Goal: Task Accomplishment & Management: Manage account settings

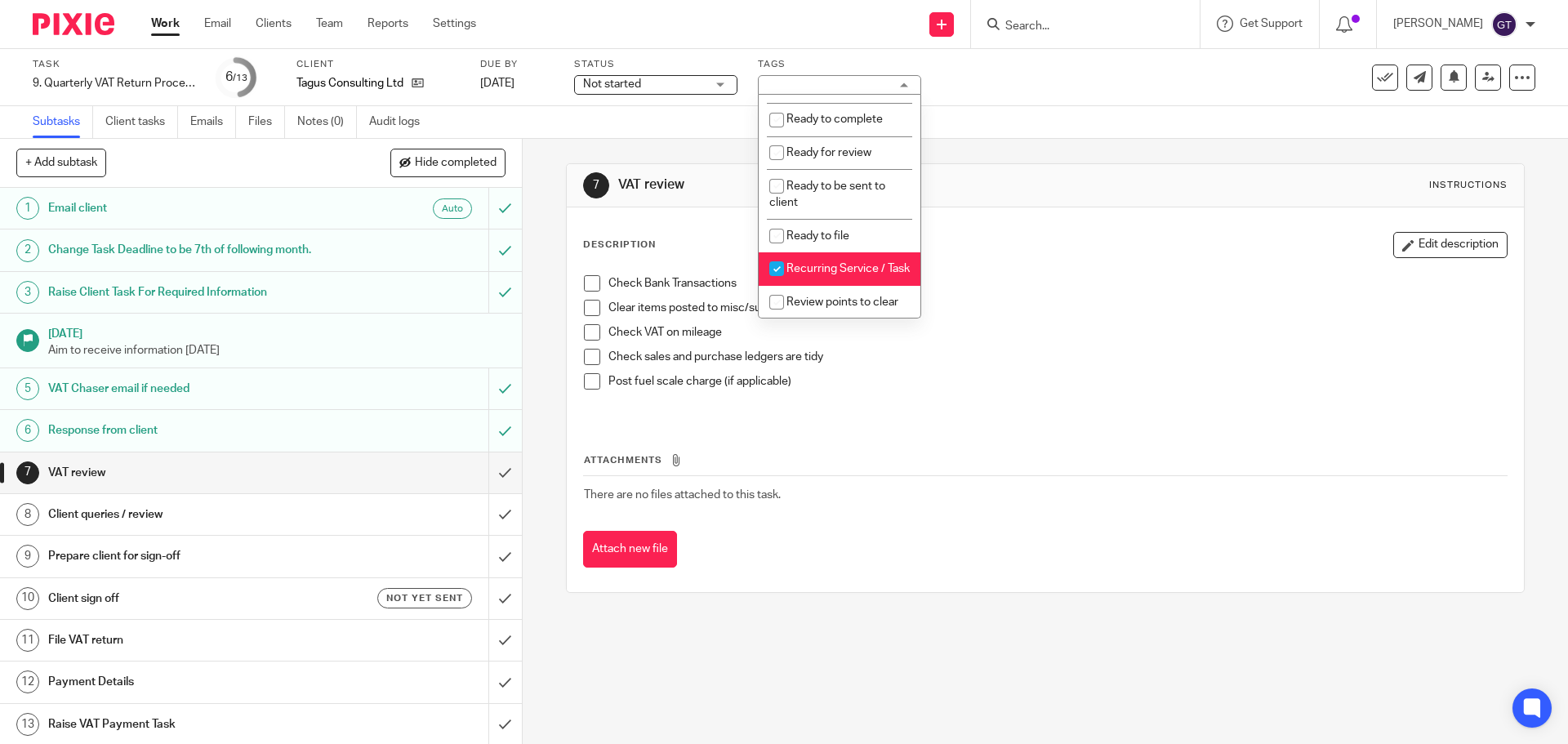
scroll to position [614, 0]
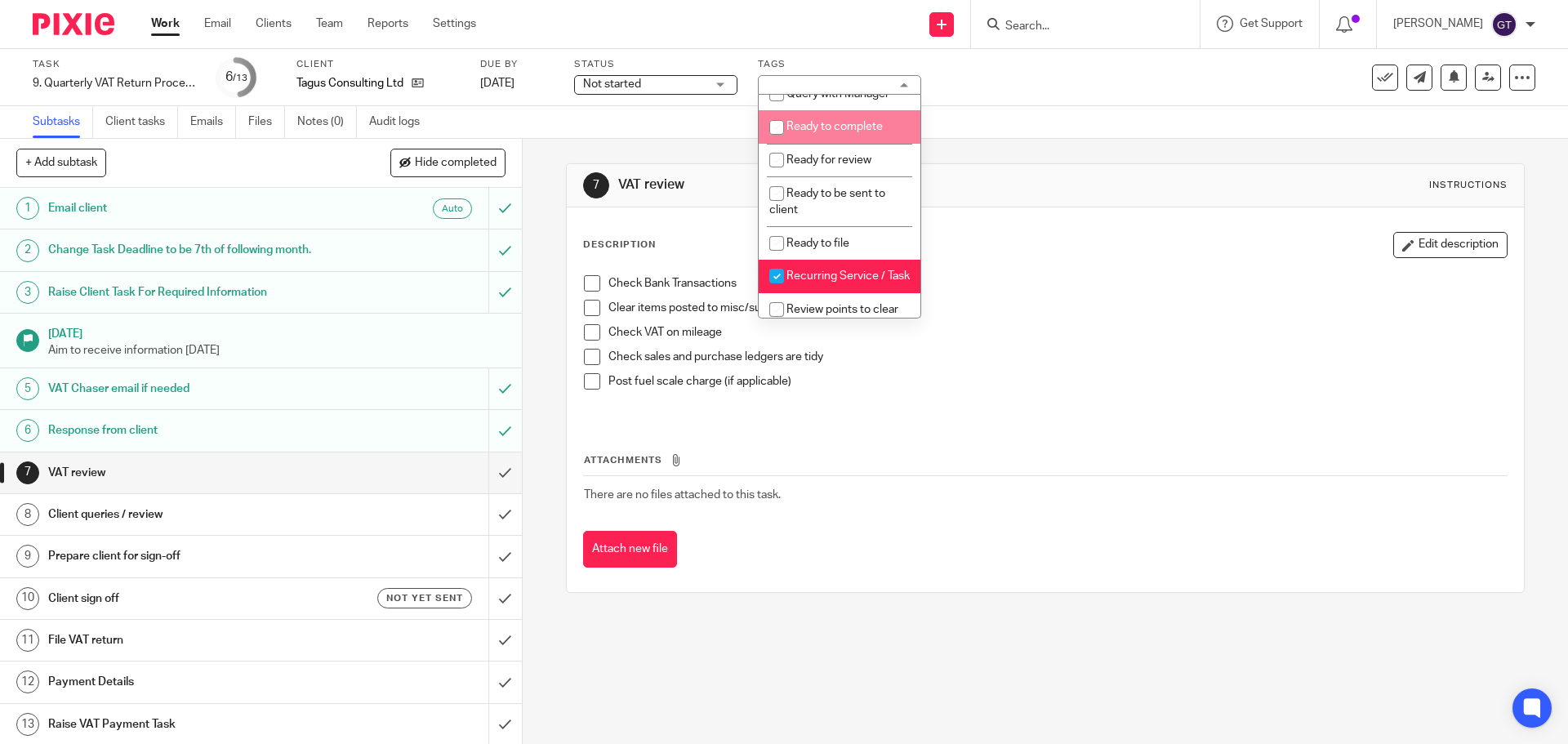
click at [858, 144] on li "Ready to complete" at bounding box center [839, 127] width 162 height 34
checkbox input "true"
click at [688, 80] on span "Not started" at bounding box center [645, 84] width 123 height 17
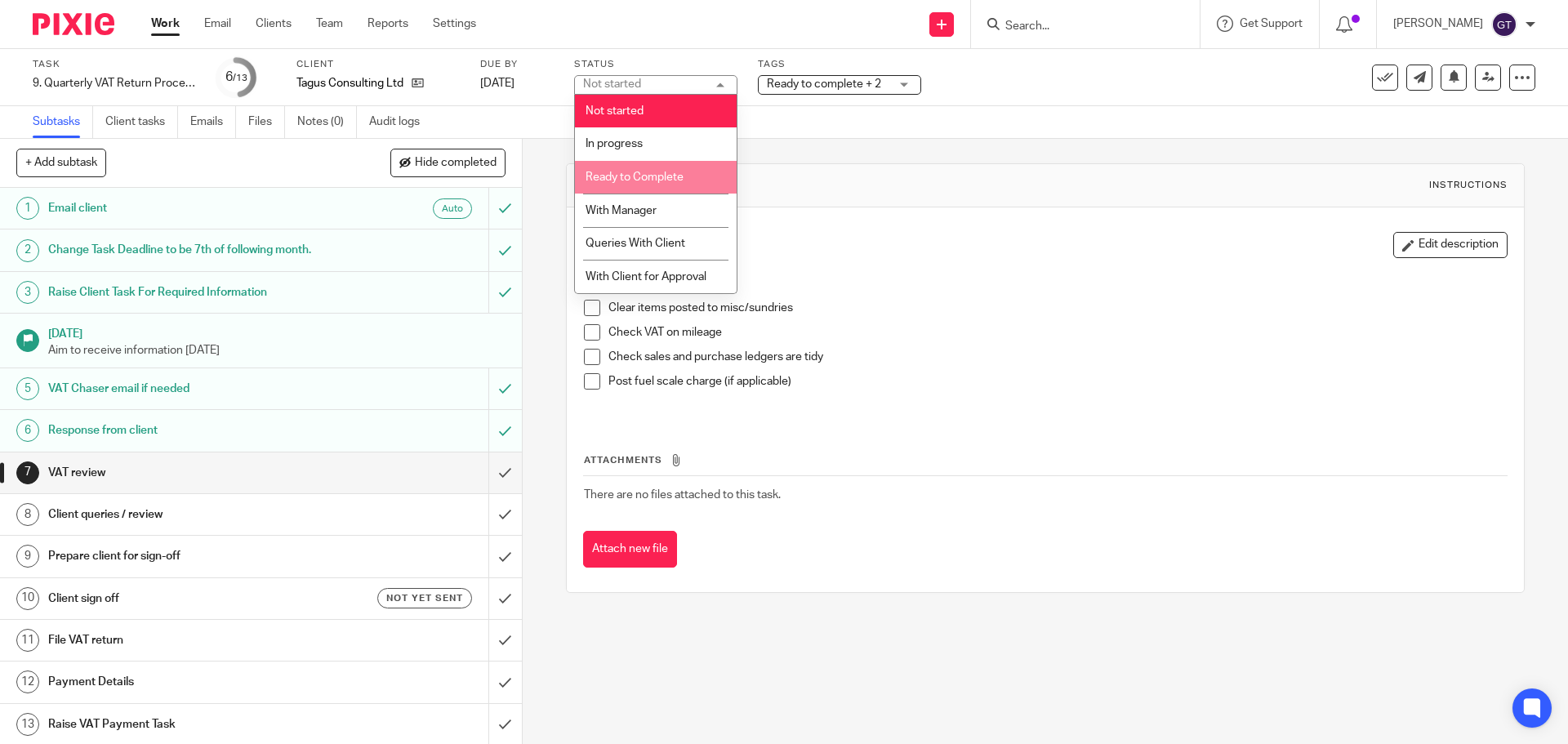
click at [651, 189] on li "Ready to Complete" at bounding box center [656, 178] width 162 height 34
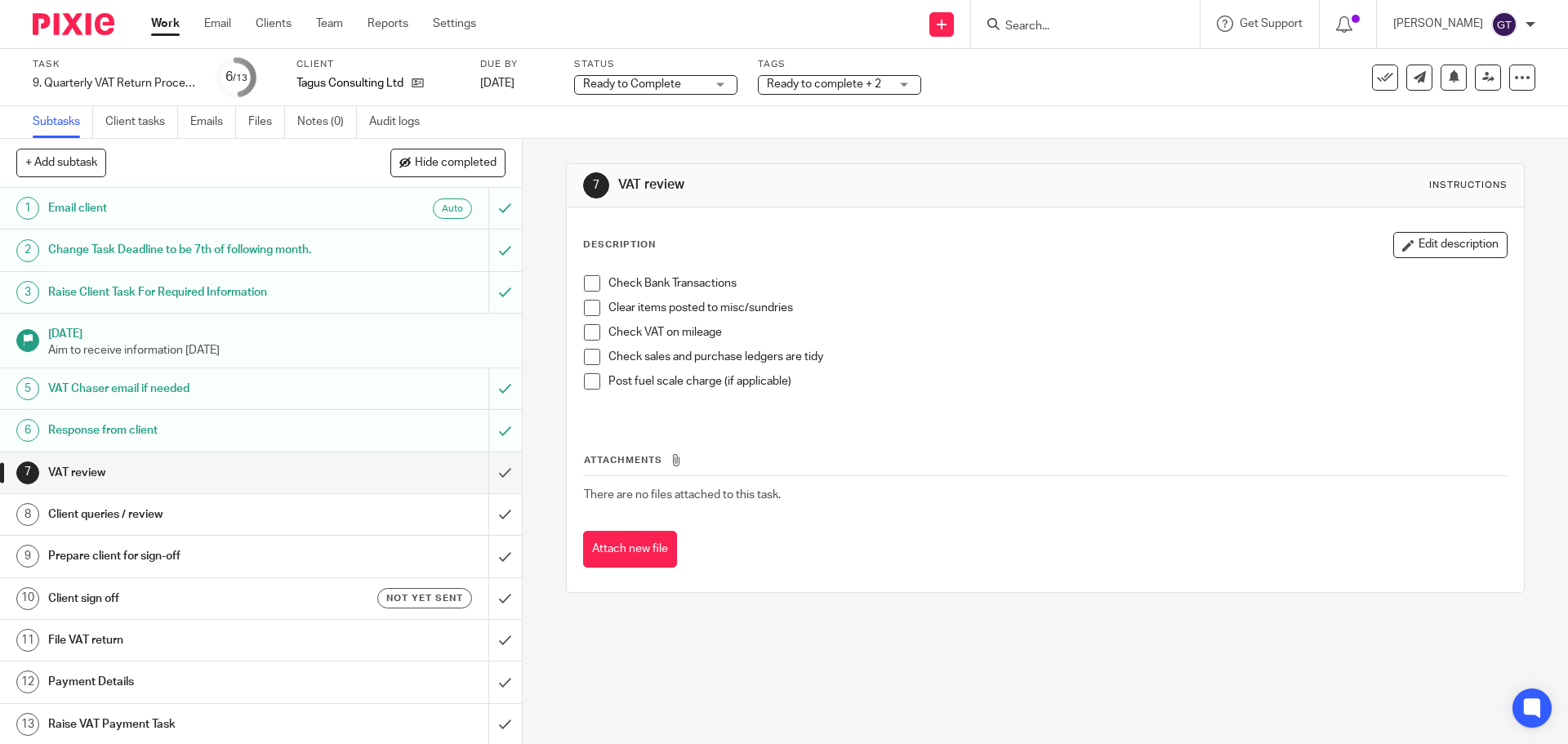
click at [559, 141] on div "7 VAT review Instructions Description Edit description Check Bank Transactions …" at bounding box center [1045, 441] width 1045 height 605
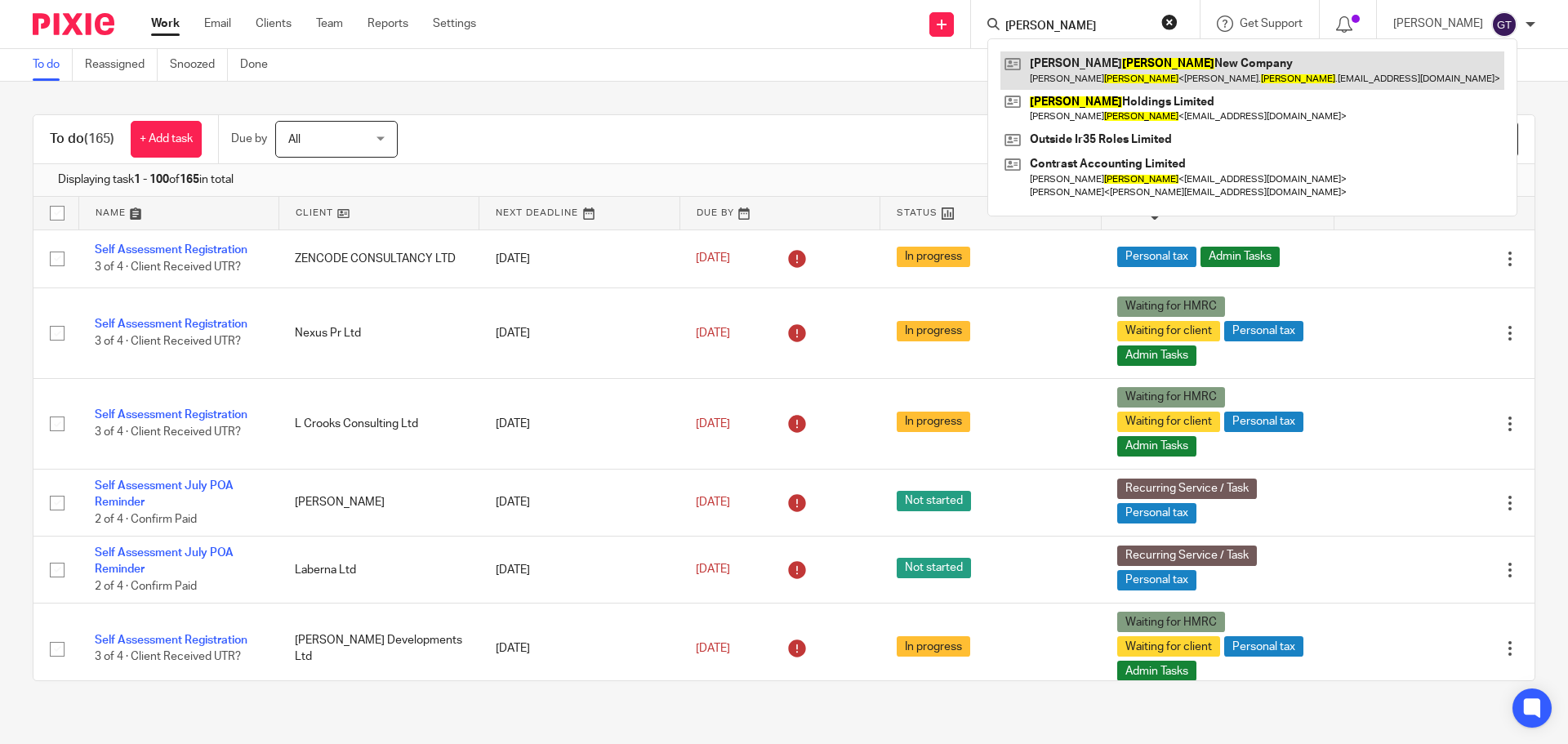
type input "hatfield"
click at [1091, 58] on link at bounding box center [1252, 70] width 504 height 38
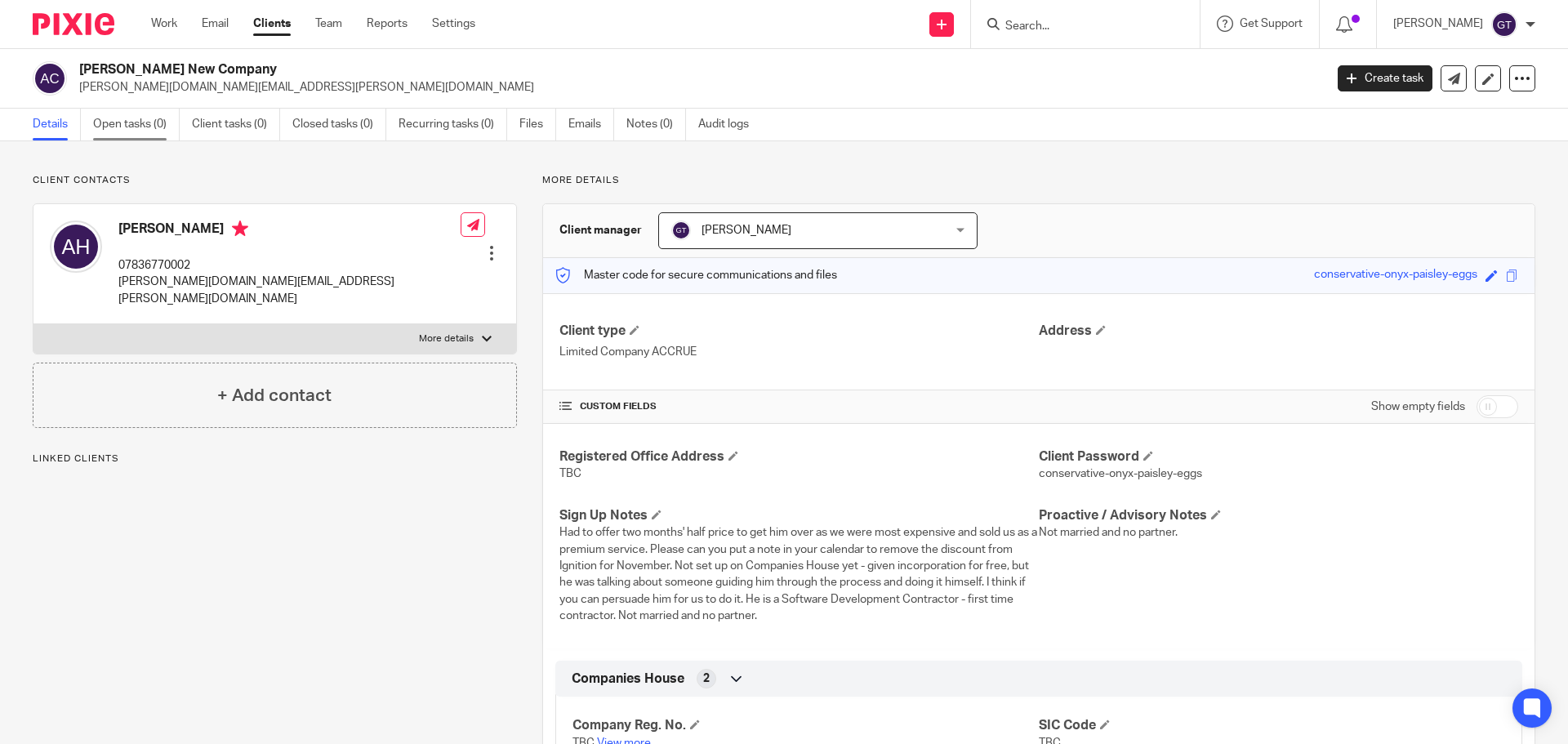
click at [133, 129] on link "Open tasks (0)" at bounding box center [136, 125] width 87 height 32
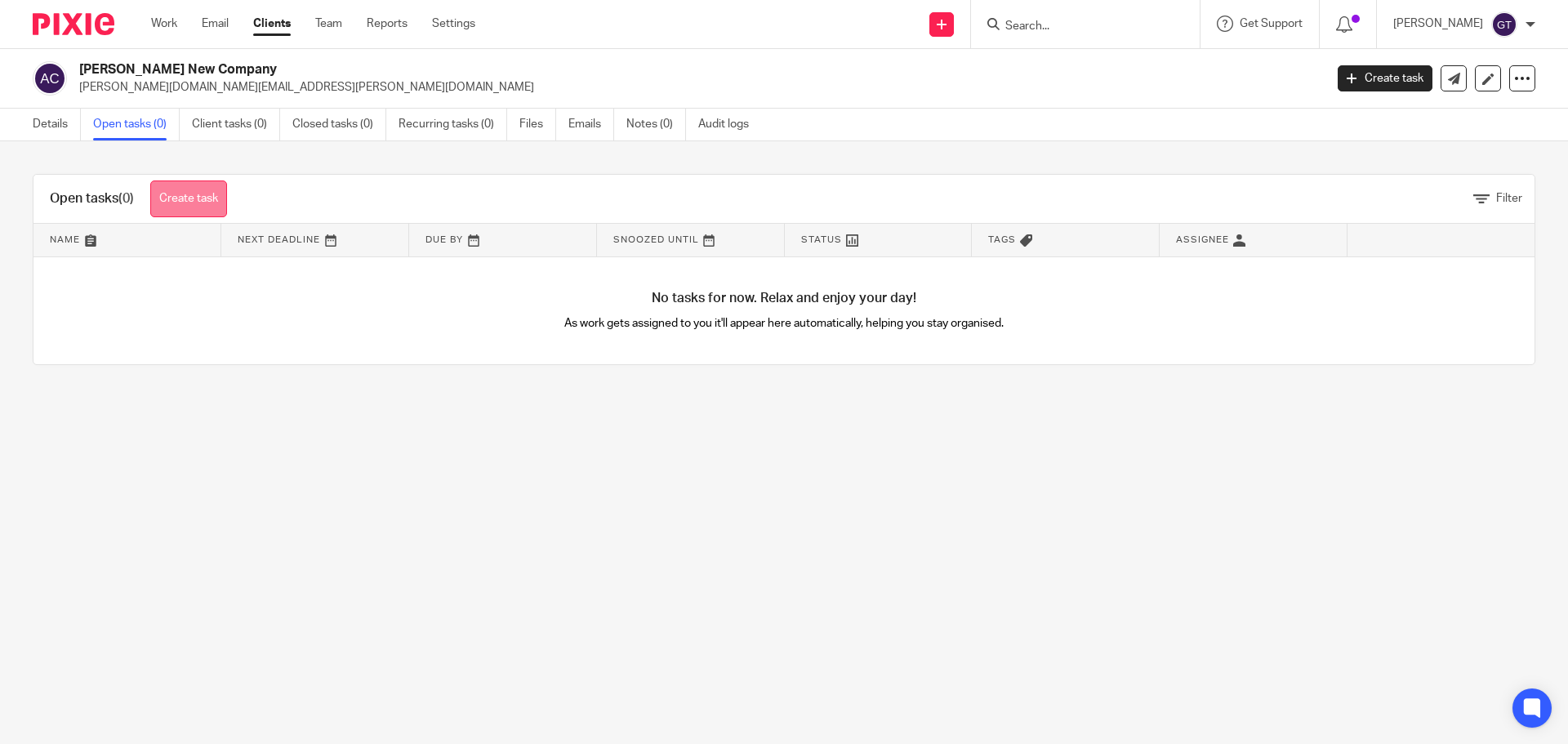
click at [194, 203] on link "Create task" at bounding box center [189, 199] width 77 height 37
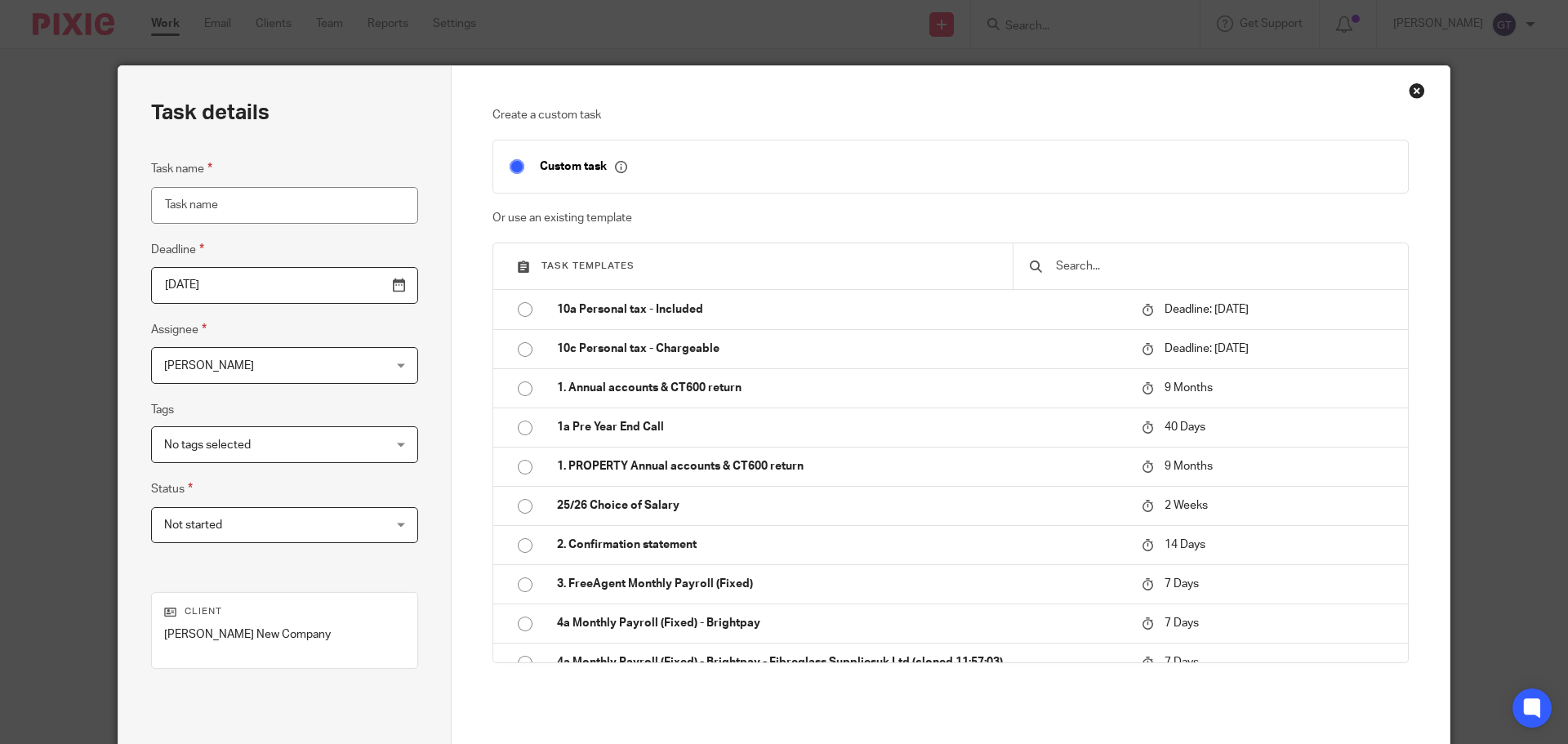
click at [1091, 266] on input "text" at bounding box center [1223, 266] width 338 height 18
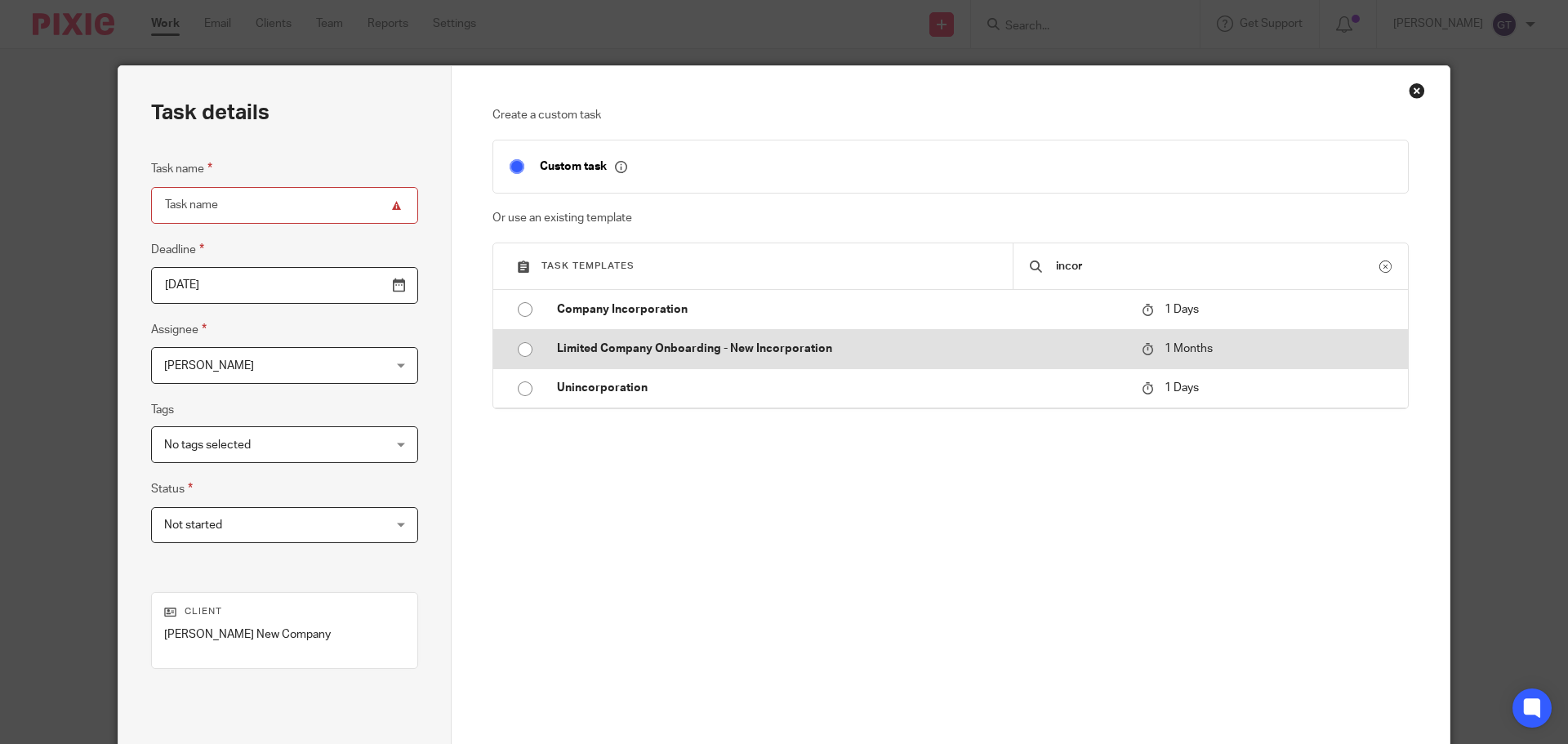
type input "incor"
click at [799, 352] on p "Limited Company Onboarding - New Incorporation" at bounding box center [841, 348] width 568 height 16
type input "2025-10-16"
type input "Limited Company Onboarding - New Incorporation"
checkbox input "false"
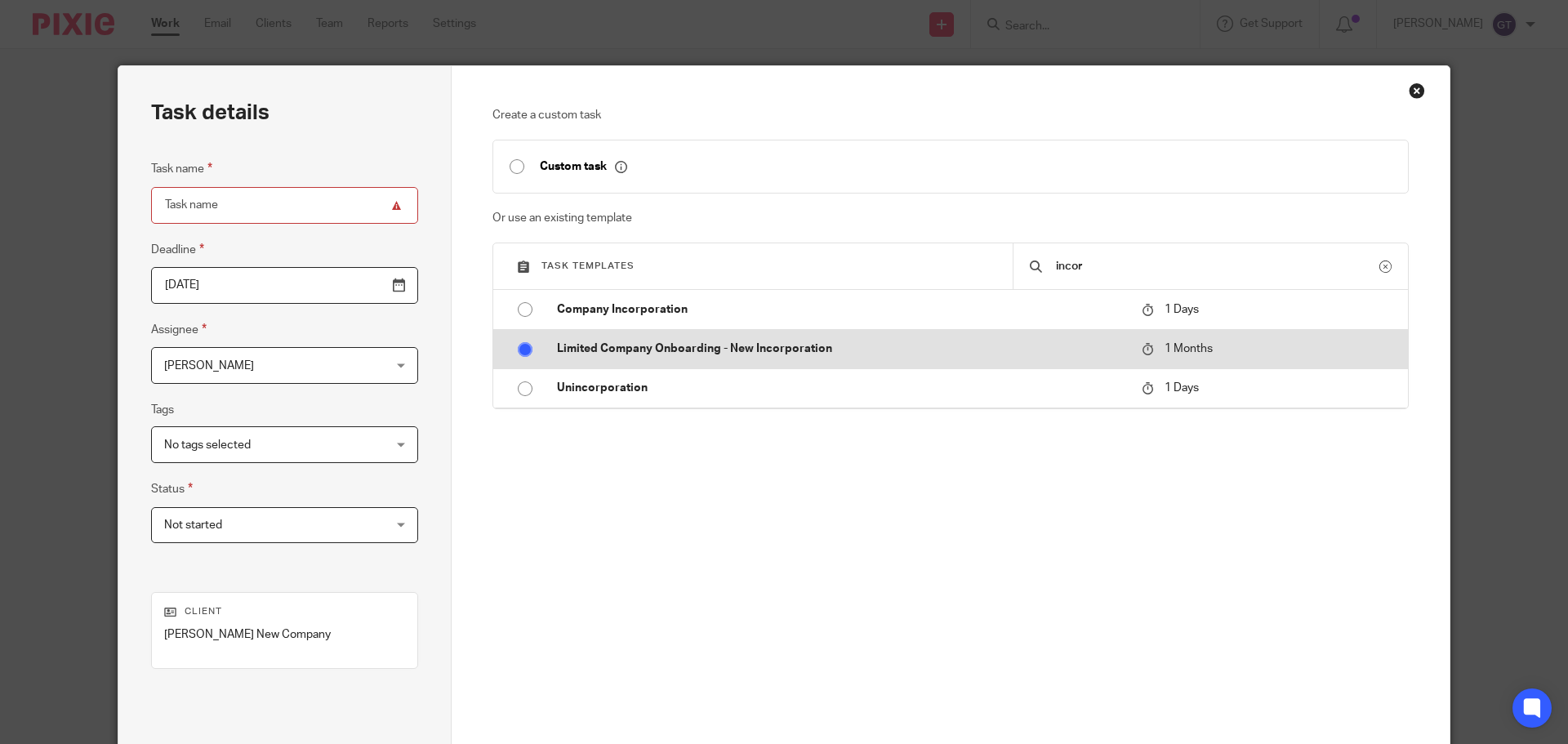
radio input "true"
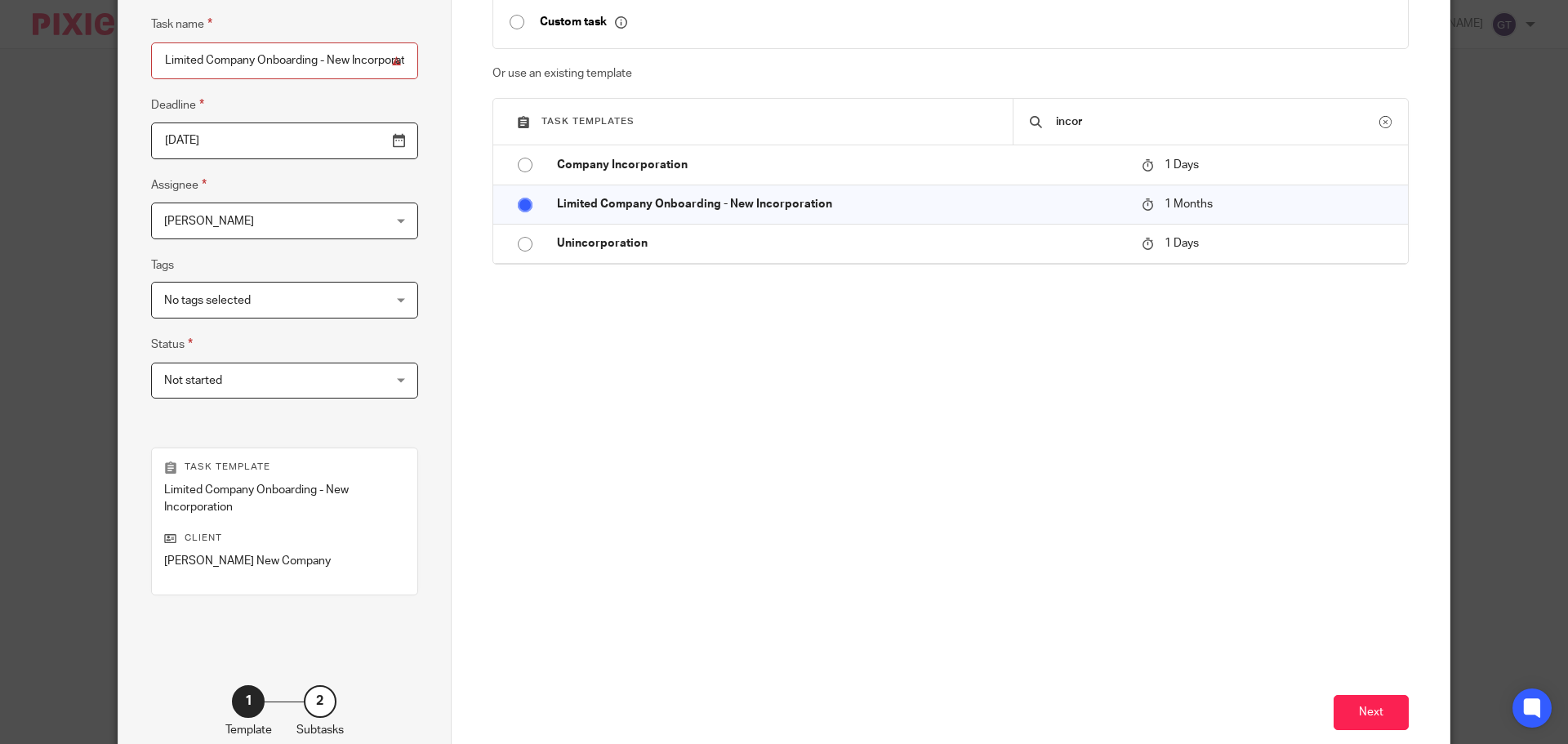
scroll to position [237, 0]
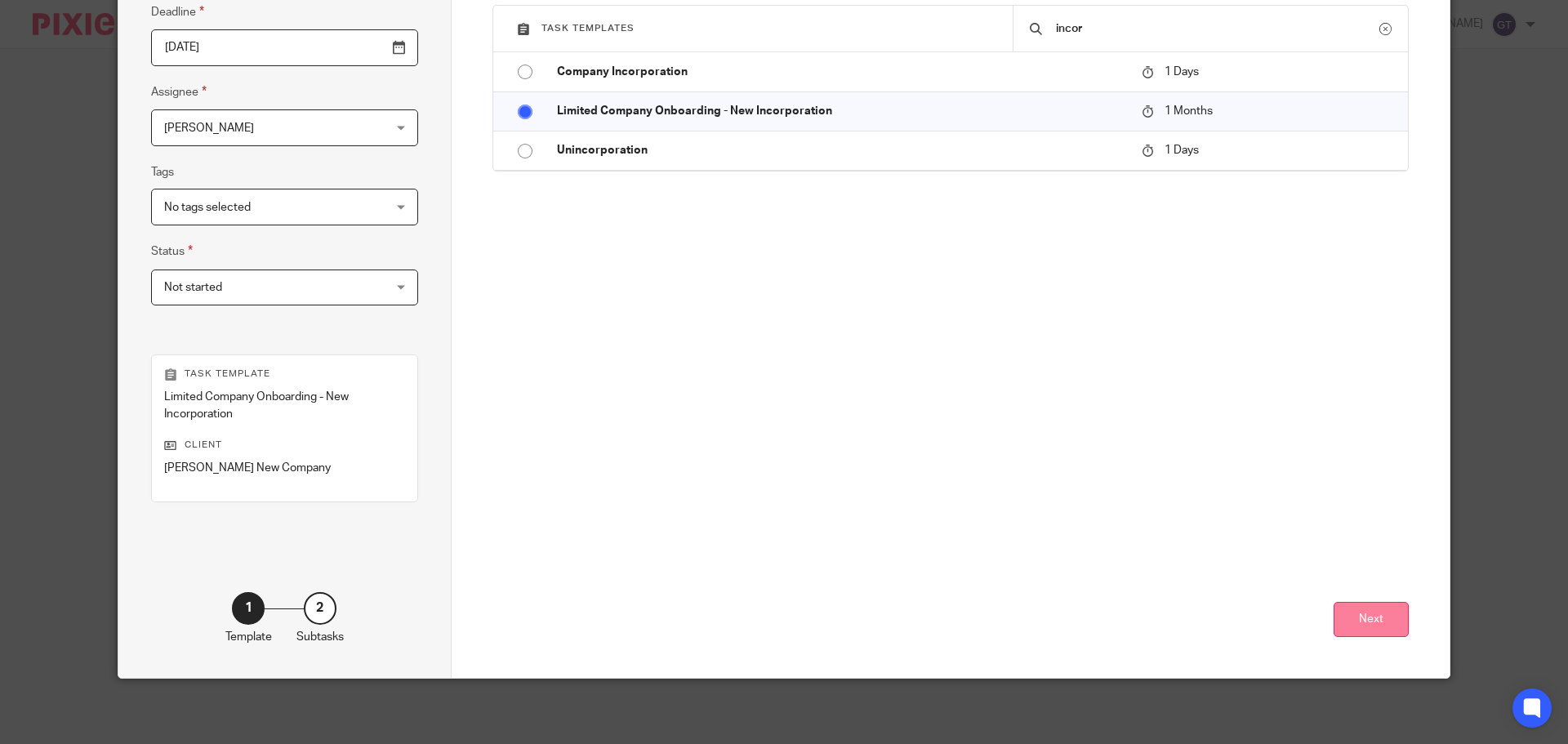
click at [1360, 607] on button "Next" at bounding box center [1370, 619] width 75 height 35
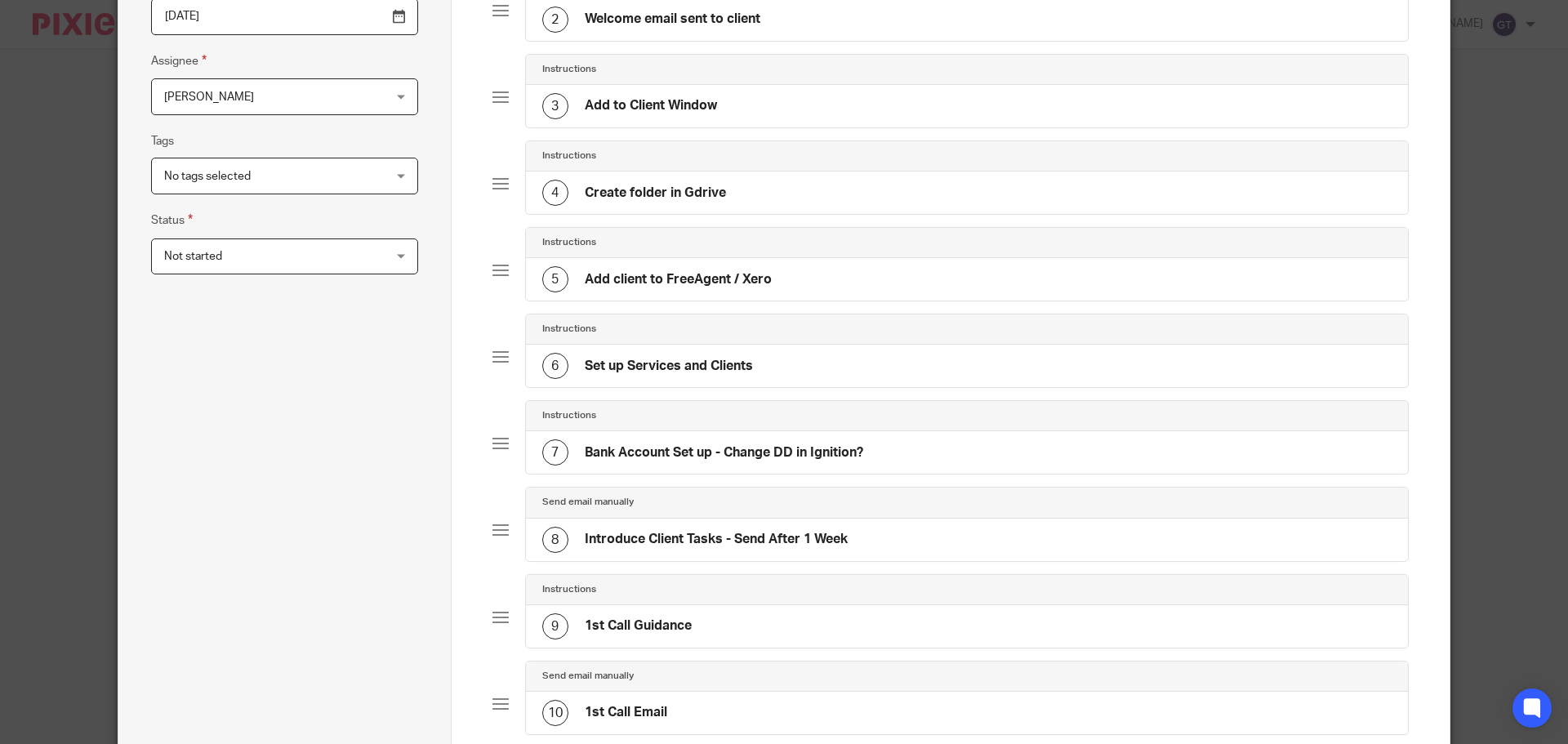
scroll to position [151, 0]
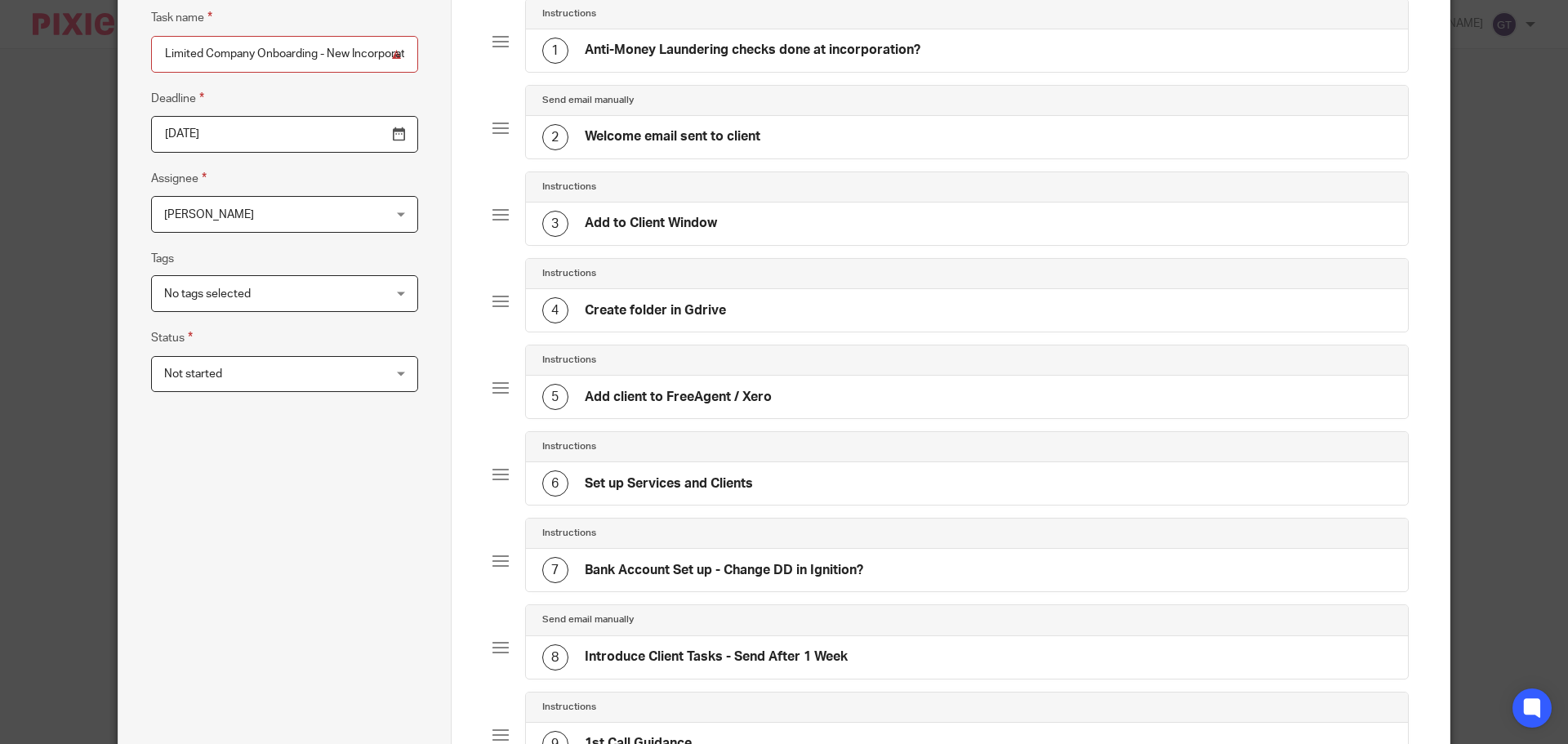
click at [238, 223] on span "[PERSON_NAME]" at bounding box center [265, 214] width 203 height 35
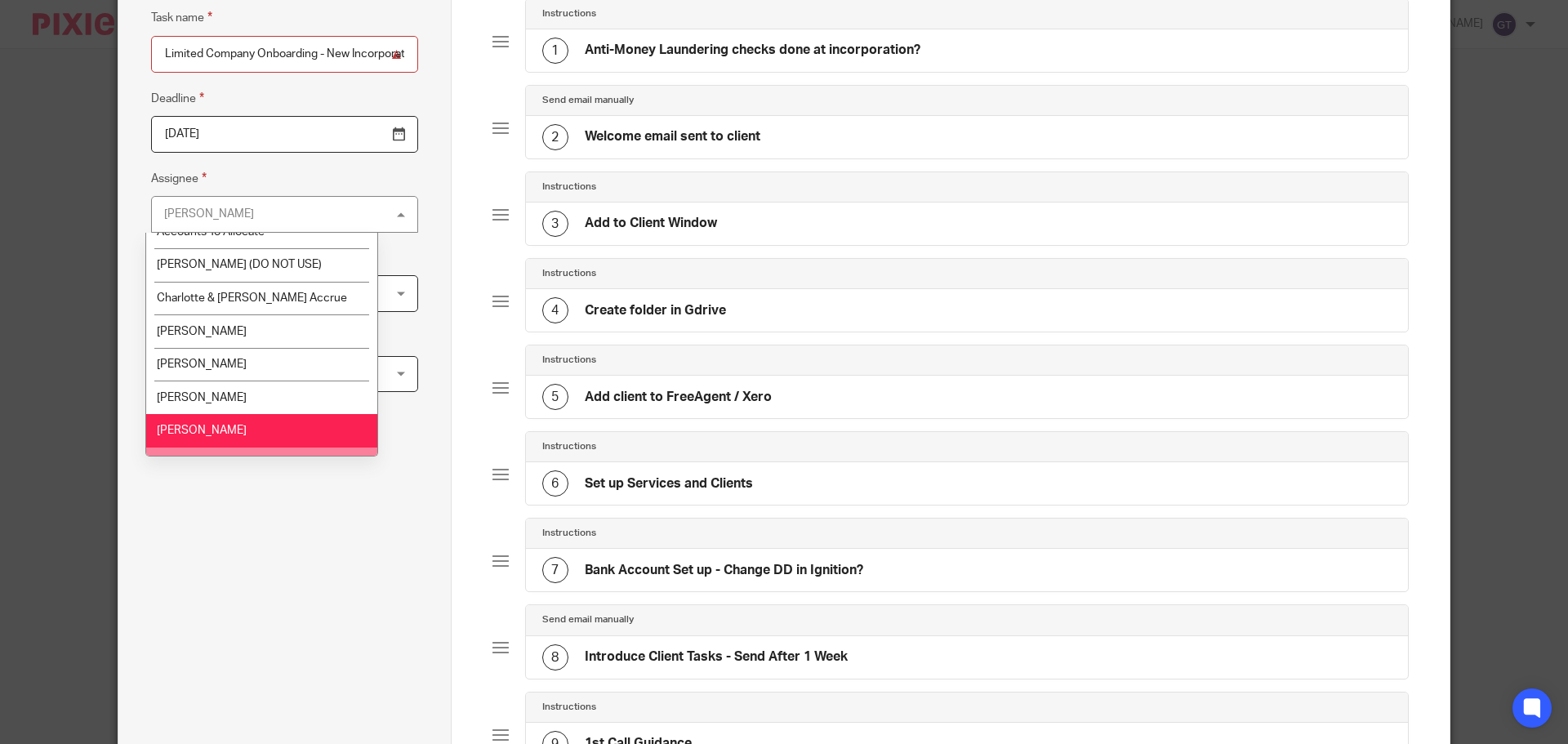
scroll to position [208, 0]
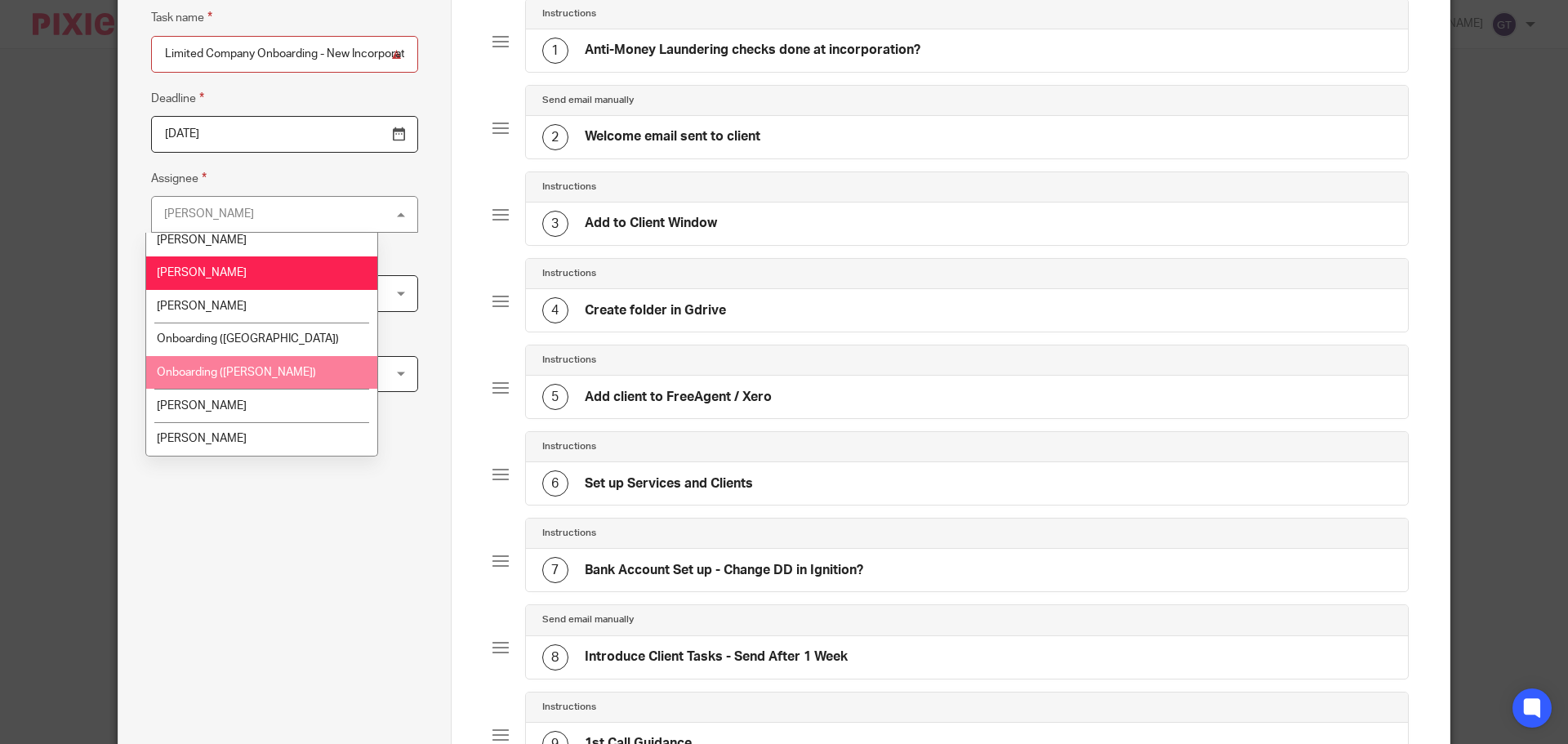
click at [246, 365] on li "Onboarding (Greg)" at bounding box center [262, 373] width 231 height 34
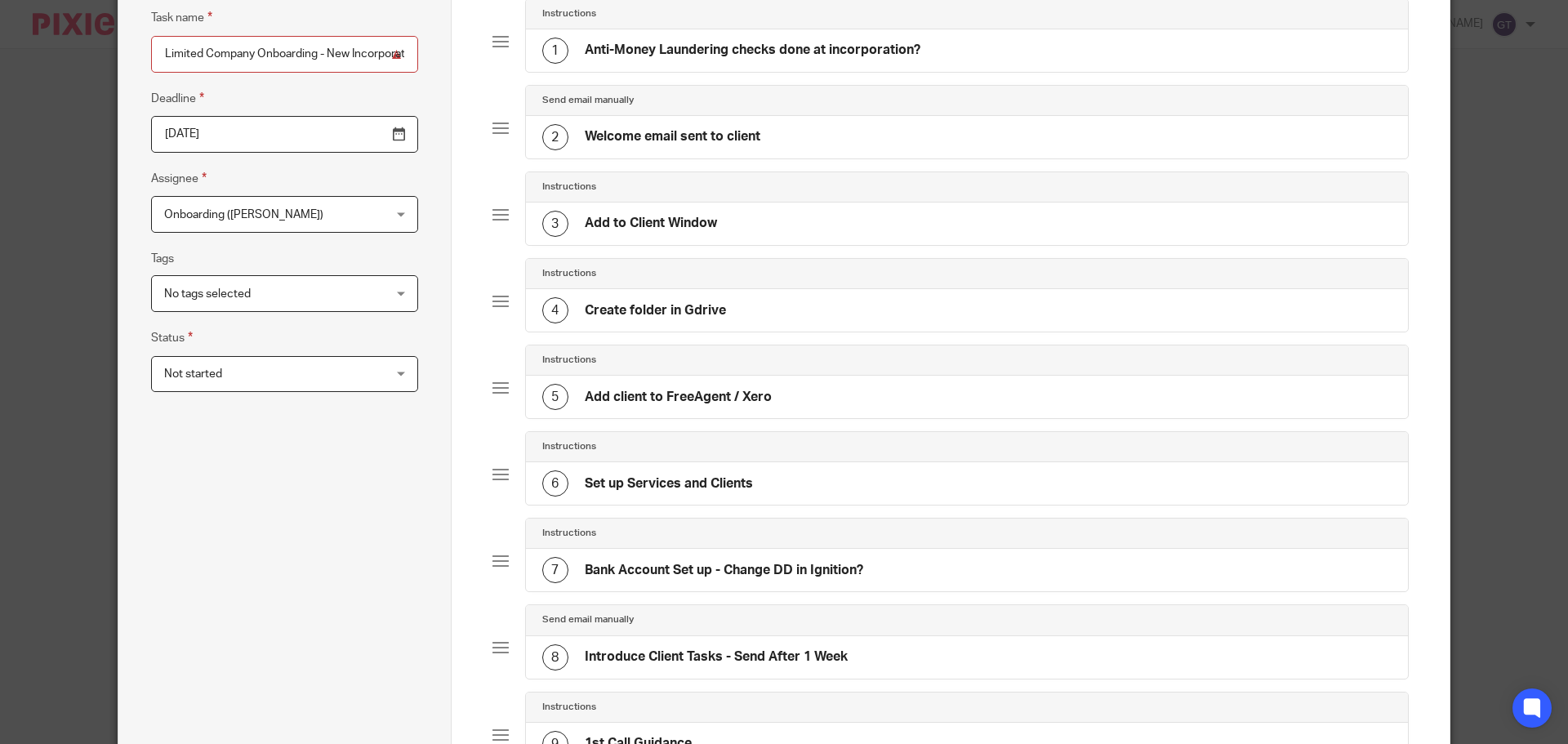
click at [300, 496] on div "Task name Limited Company Onboarding - New Incorporation Deadline 2025-10-16 As…" at bounding box center [284, 696] width 267 height 1375
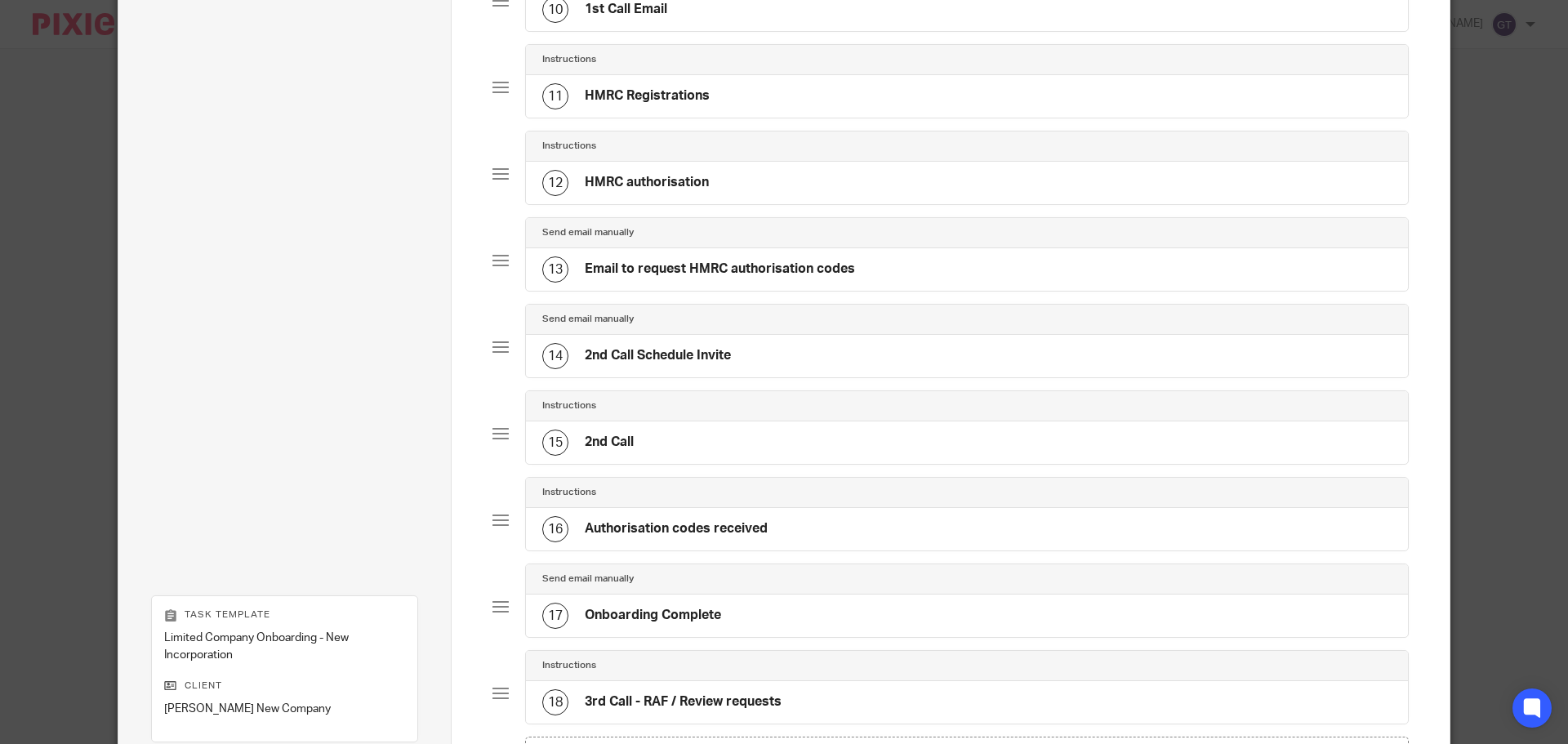
scroll to position [1213, 0]
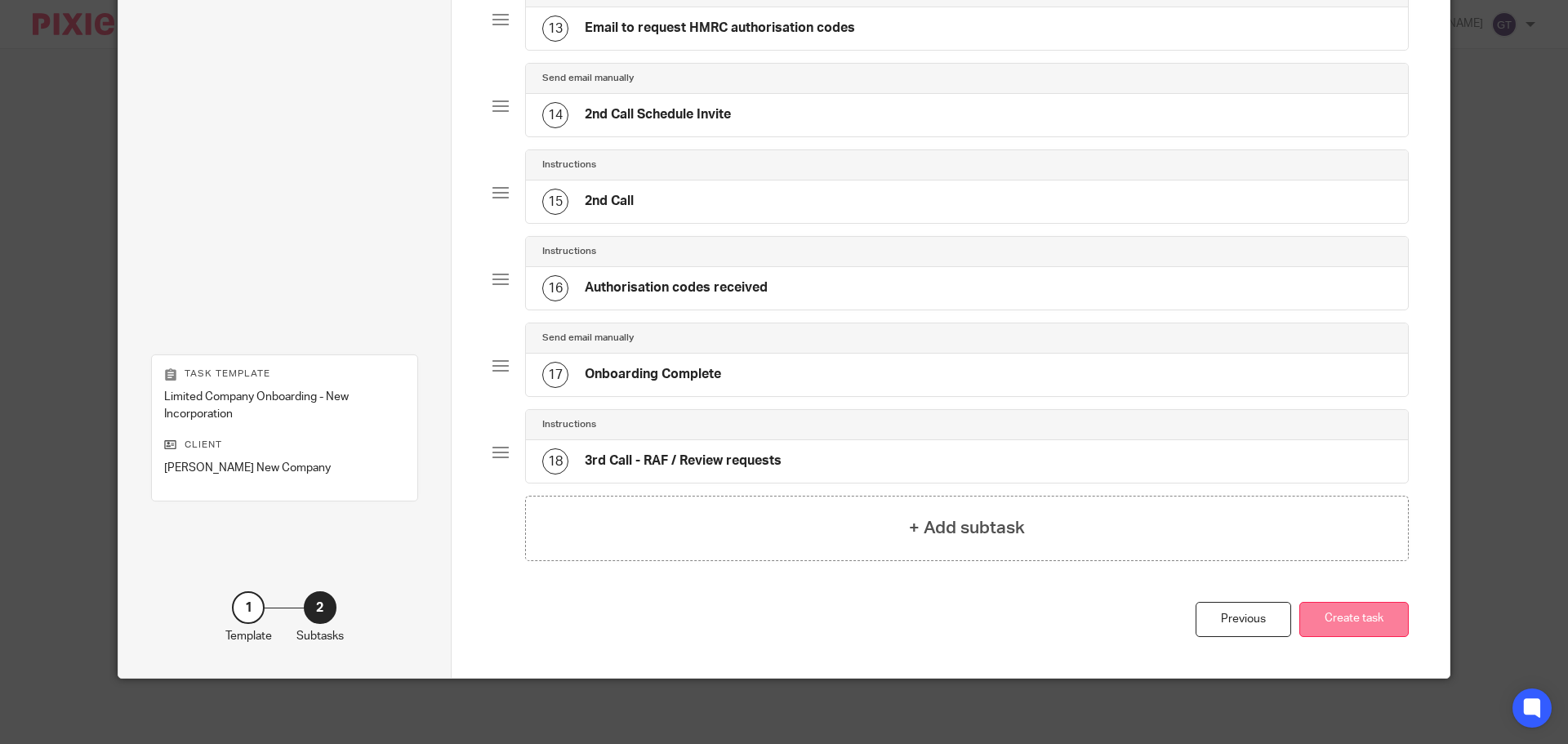
click at [1363, 616] on button "Create task" at bounding box center [1354, 619] width 109 height 35
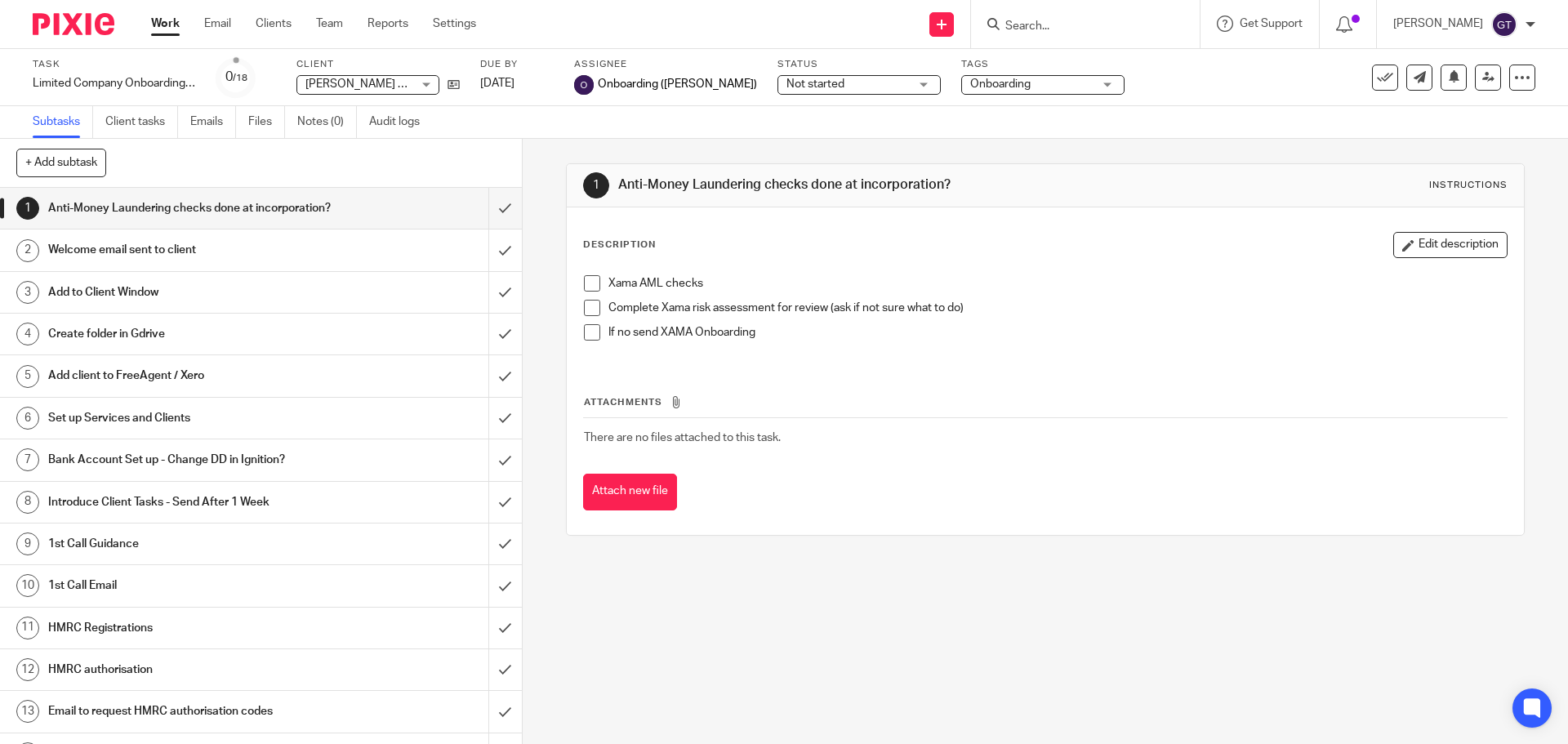
click at [248, 262] on h1 "Welcome email sent to client" at bounding box center [189, 249] width 283 height 24
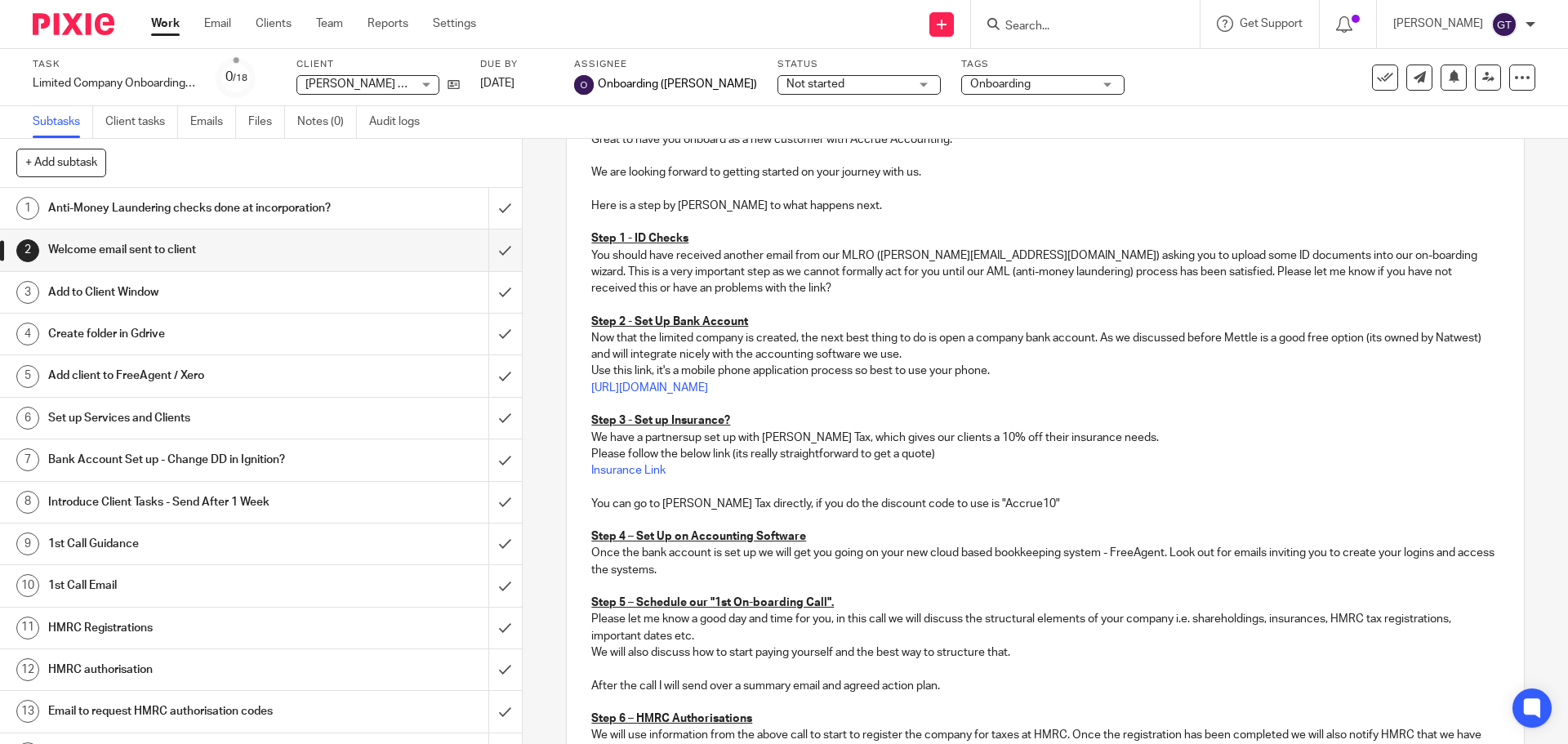
scroll to position [245, 0]
click at [649, 465] on link "Insurance Link" at bounding box center [628, 468] width 74 height 12
click at [651, 465] on link "Insurance Link" at bounding box center [628, 468] width 74 height 12
click at [688, 529] on div "Remove Edit" at bounding box center [727, 528] width 117 height 26
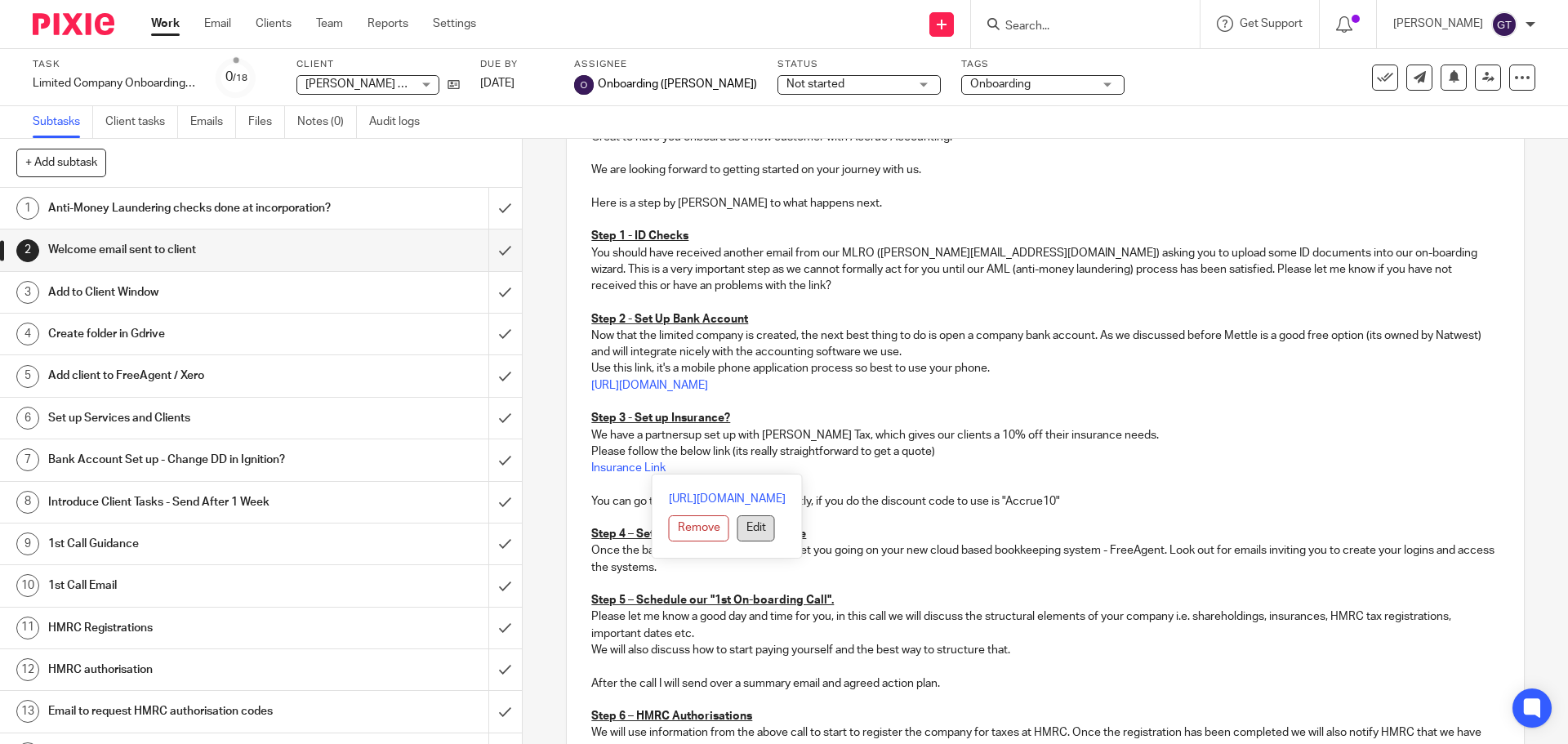
click at [737, 529] on button "Edit" at bounding box center [756, 528] width 38 height 26
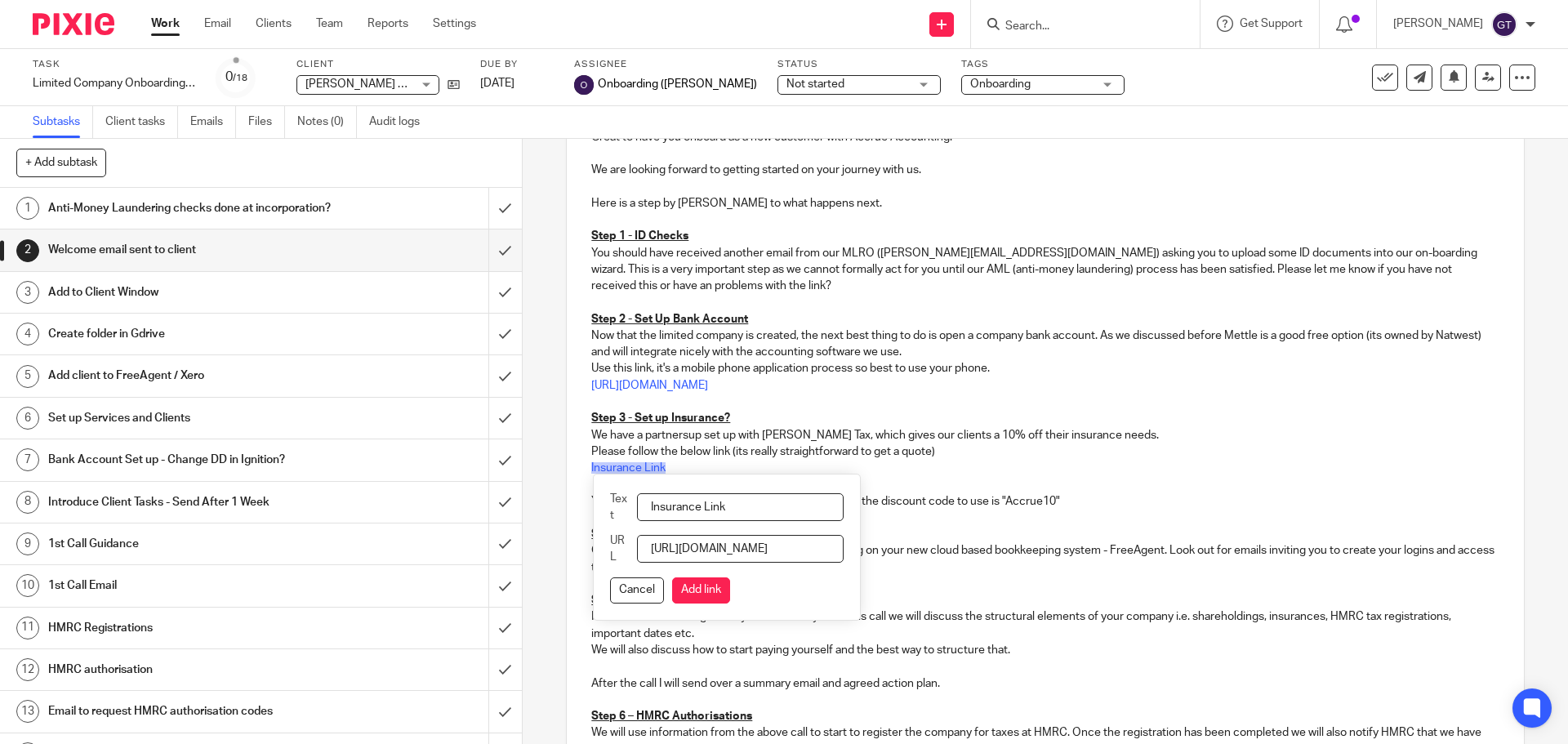
scroll to position [0, 0]
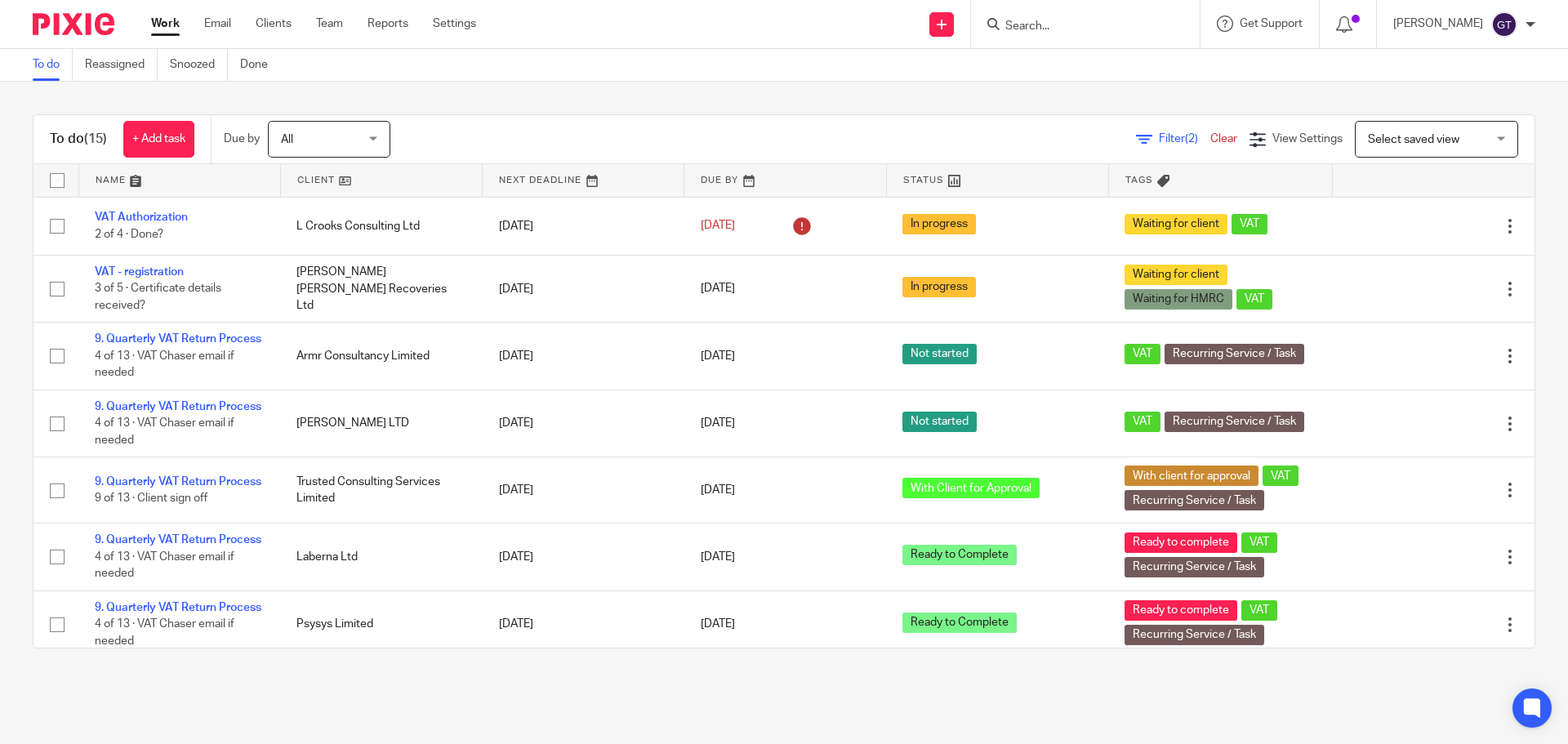
click at [1064, 23] on input "Search" at bounding box center [1076, 26] width 147 height 14
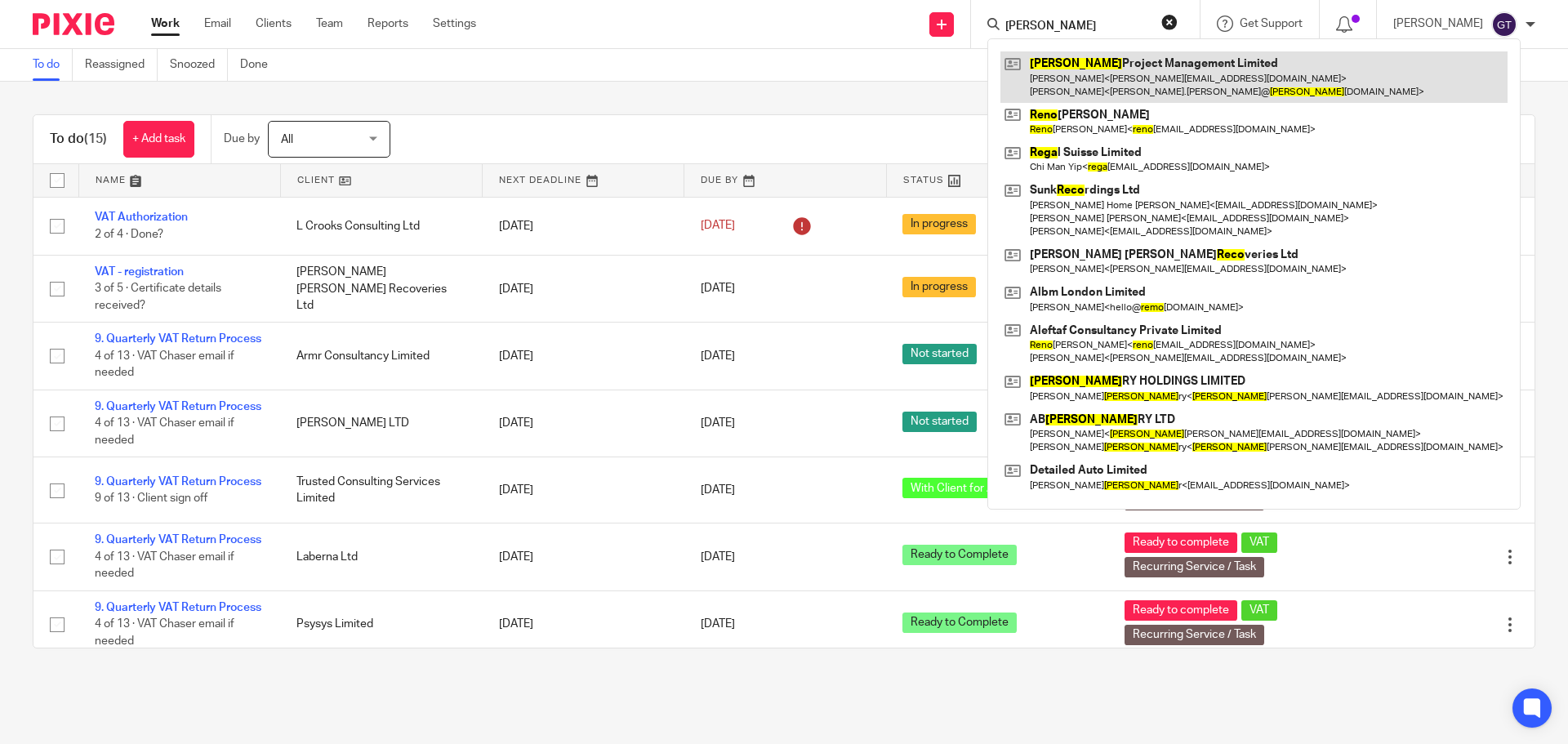
type input "rego"
click at [1100, 69] on link at bounding box center [1254, 77] width 508 height 50
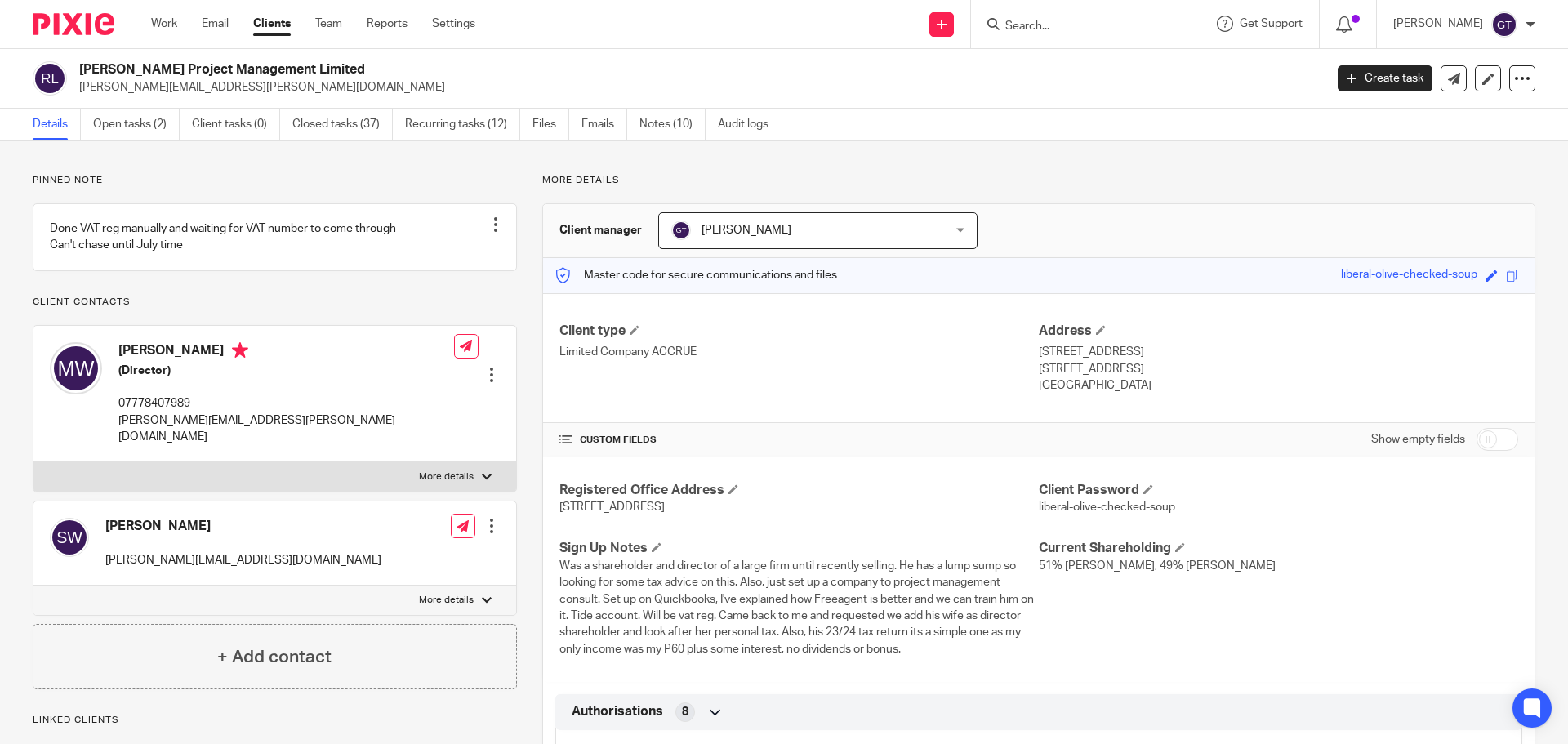
click at [137, 120] on link "Open tasks (2)" at bounding box center [136, 125] width 87 height 32
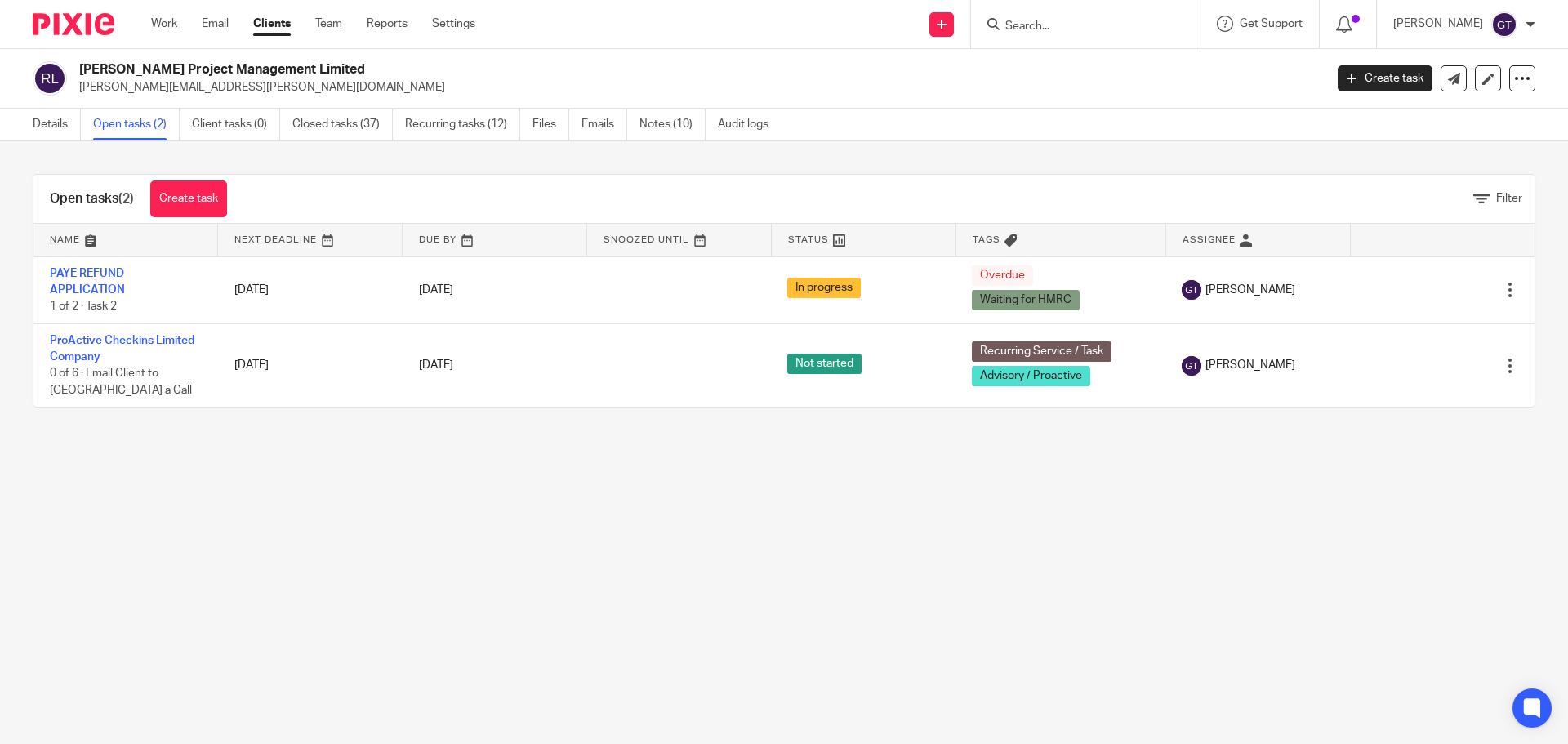
click at [1062, 32] on input "Search" at bounding box center [1076, 26] width 147 height 14
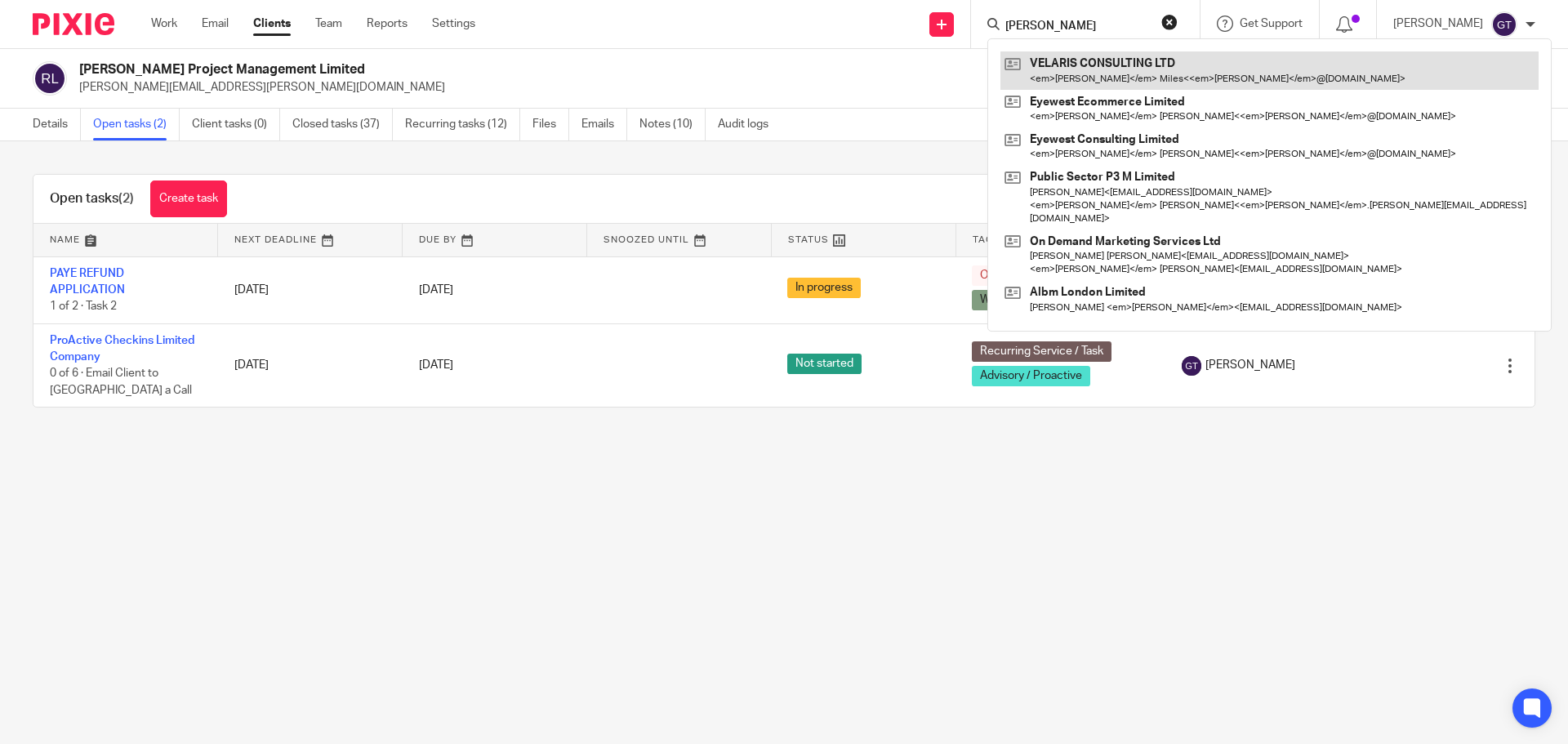
type input "jason"
click at [1084, 68] on link at bounding box center [1269, 70] width 538 height 38
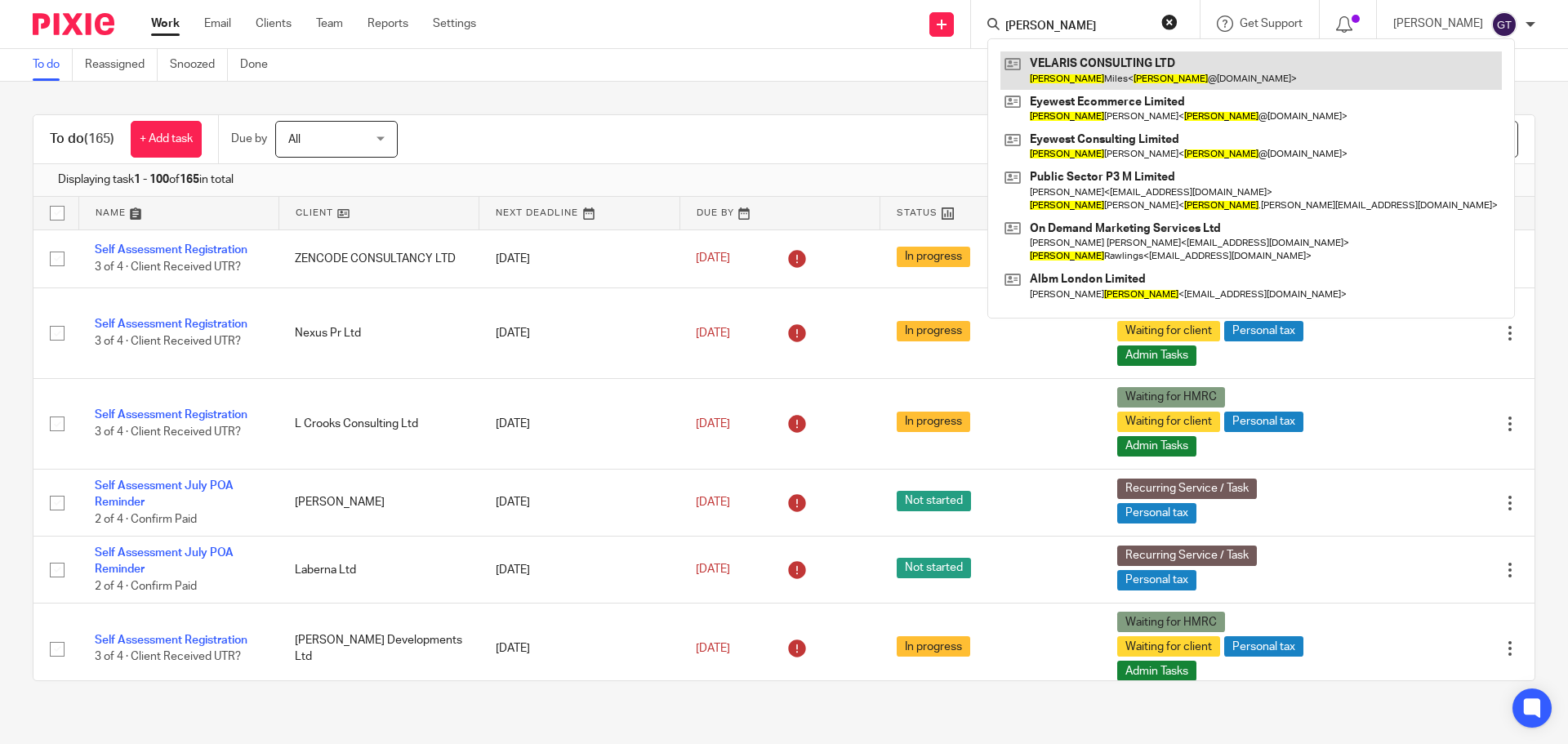
type input "jason"
click at [1111, 62] on link at bounding box center [1252, 70] width 502 height 38
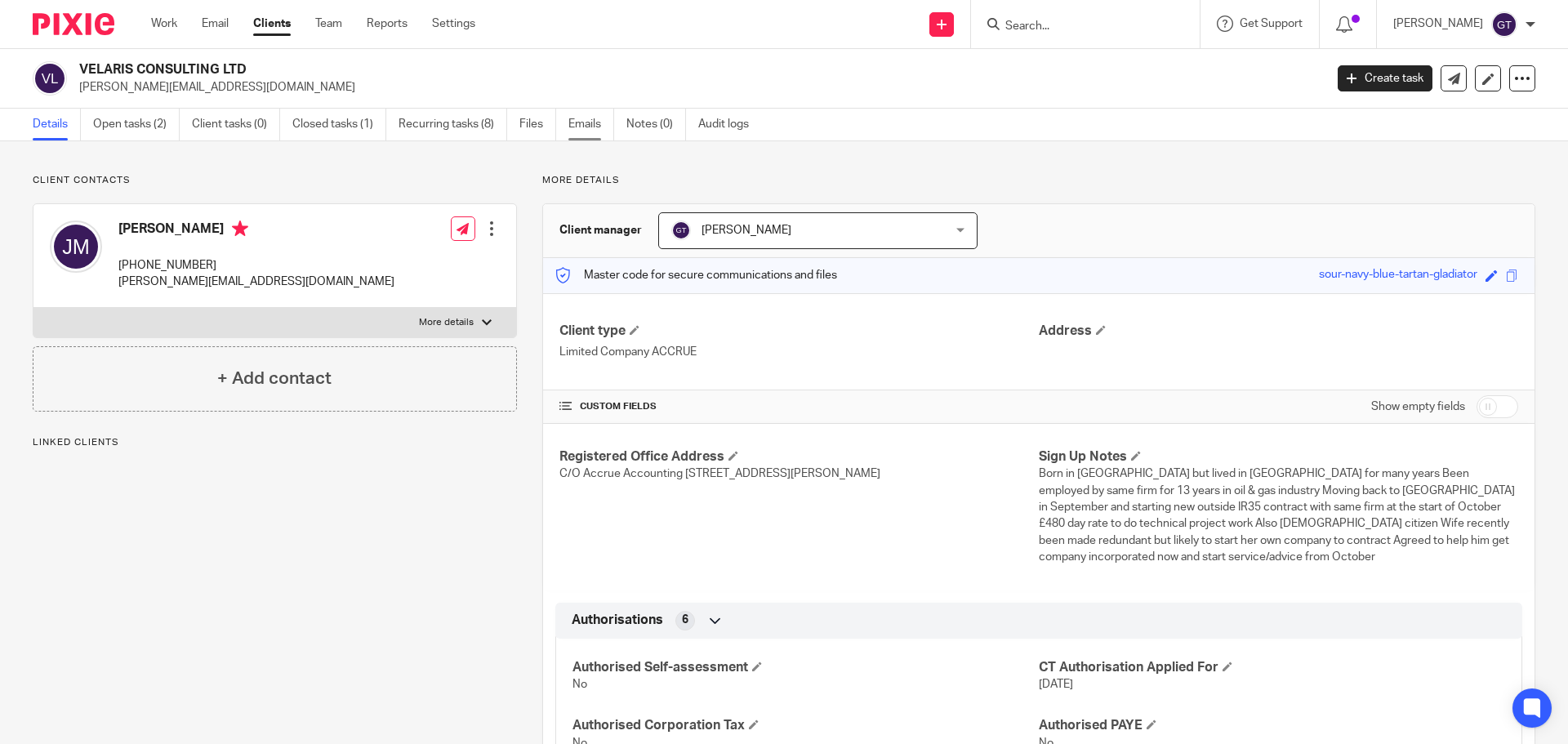
click at [590, 131] on link "Emails" at bounding box center [591, 125] width 45 height 32
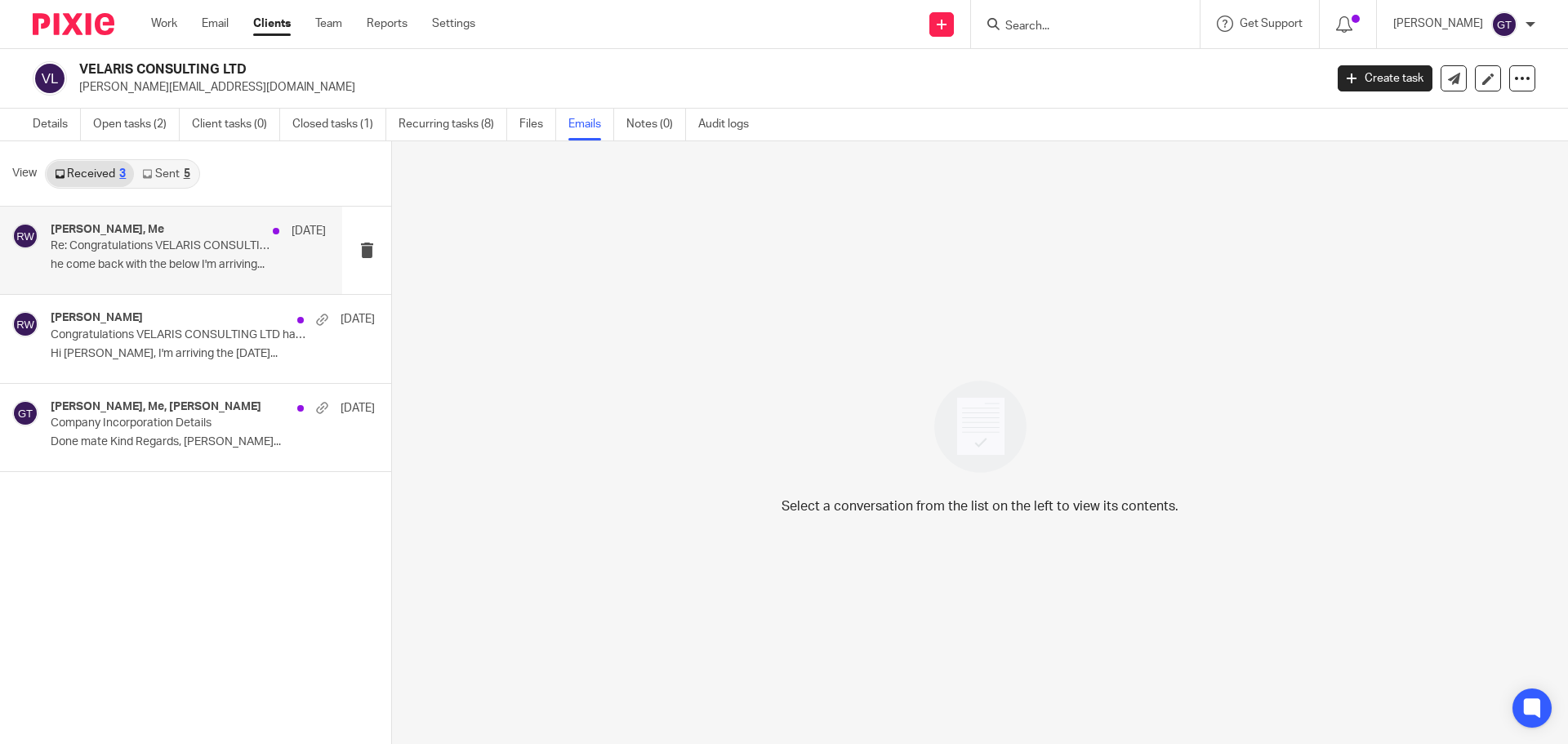
click at [151, 265] on p "he come back with the below I'm arriving..." at bounding box center [188, 265] width 275 height 13
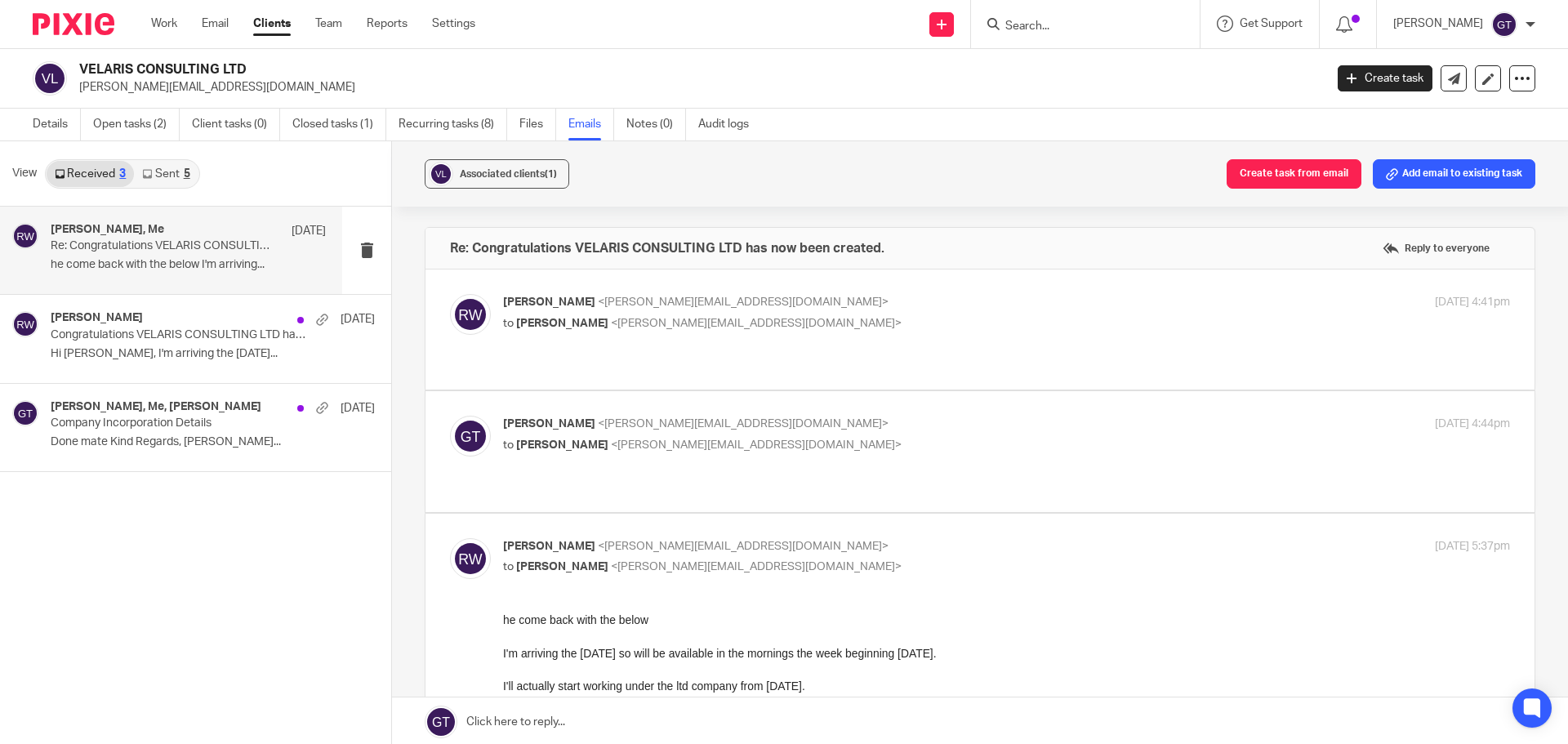
click at [668, 307] on span "<ricky@accrueaccounting.co.uk>" at bounding box center [742, 302] width 290 height 12
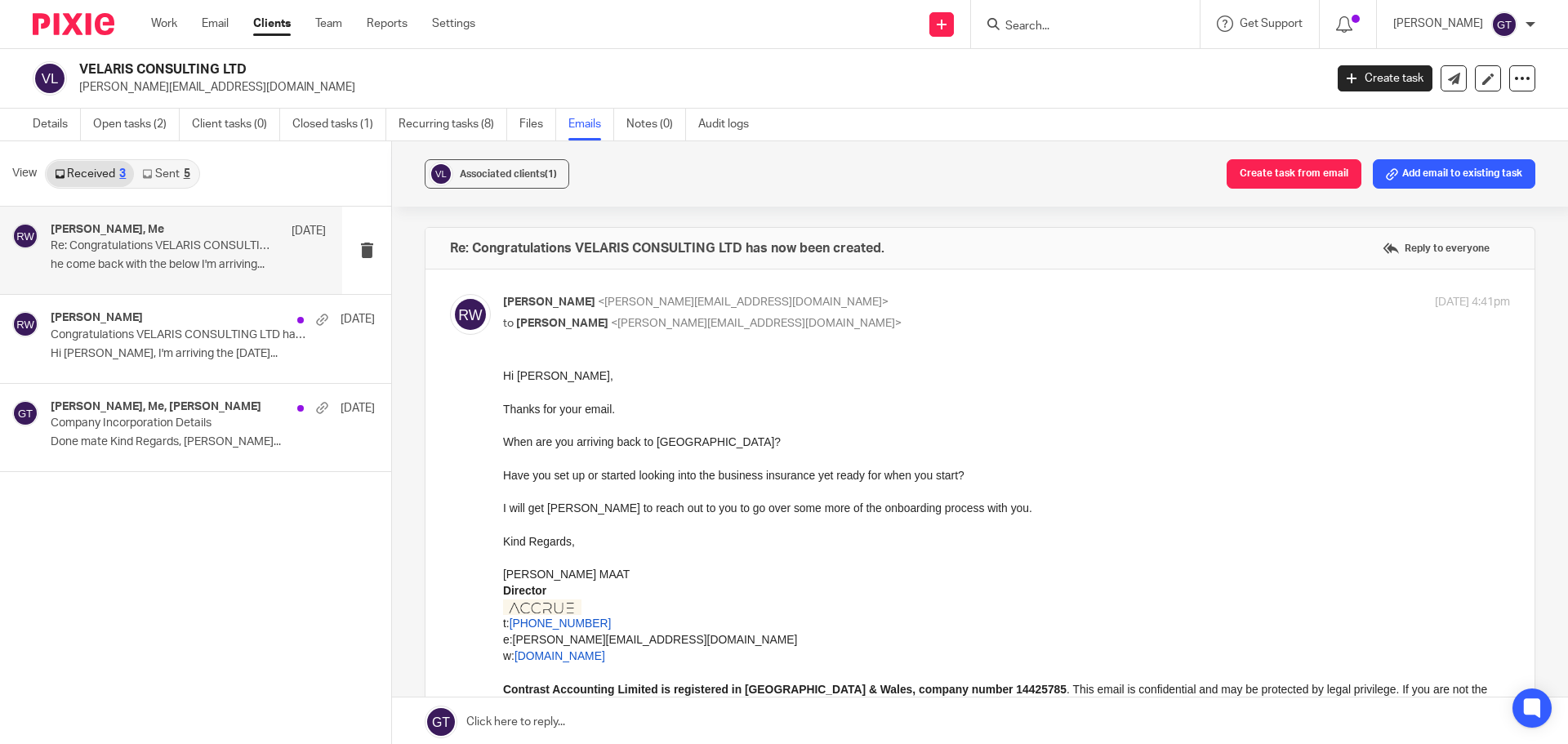
click at [651, 312] on div "Ricky Whitfield <ricky@accrueaccounting.co.uk> to Jason Miles <jason@jdmiles.ne…" at bounding box center [839, 312] width 672 height 38
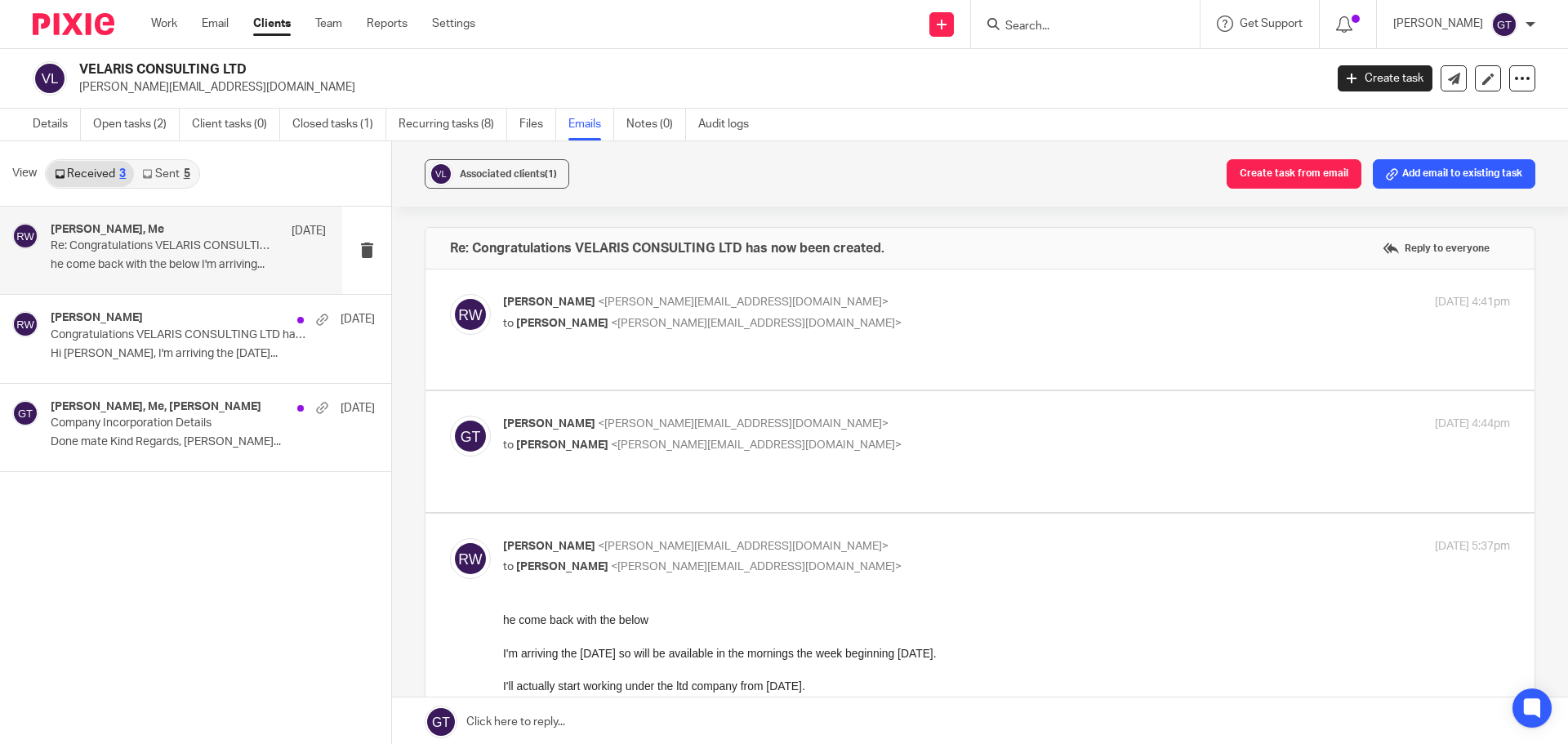
click at [621, 326] on span "<jason@jdmiles.net>" at bounding box center [756, 323] width 290 height 12
checkbox input "true"
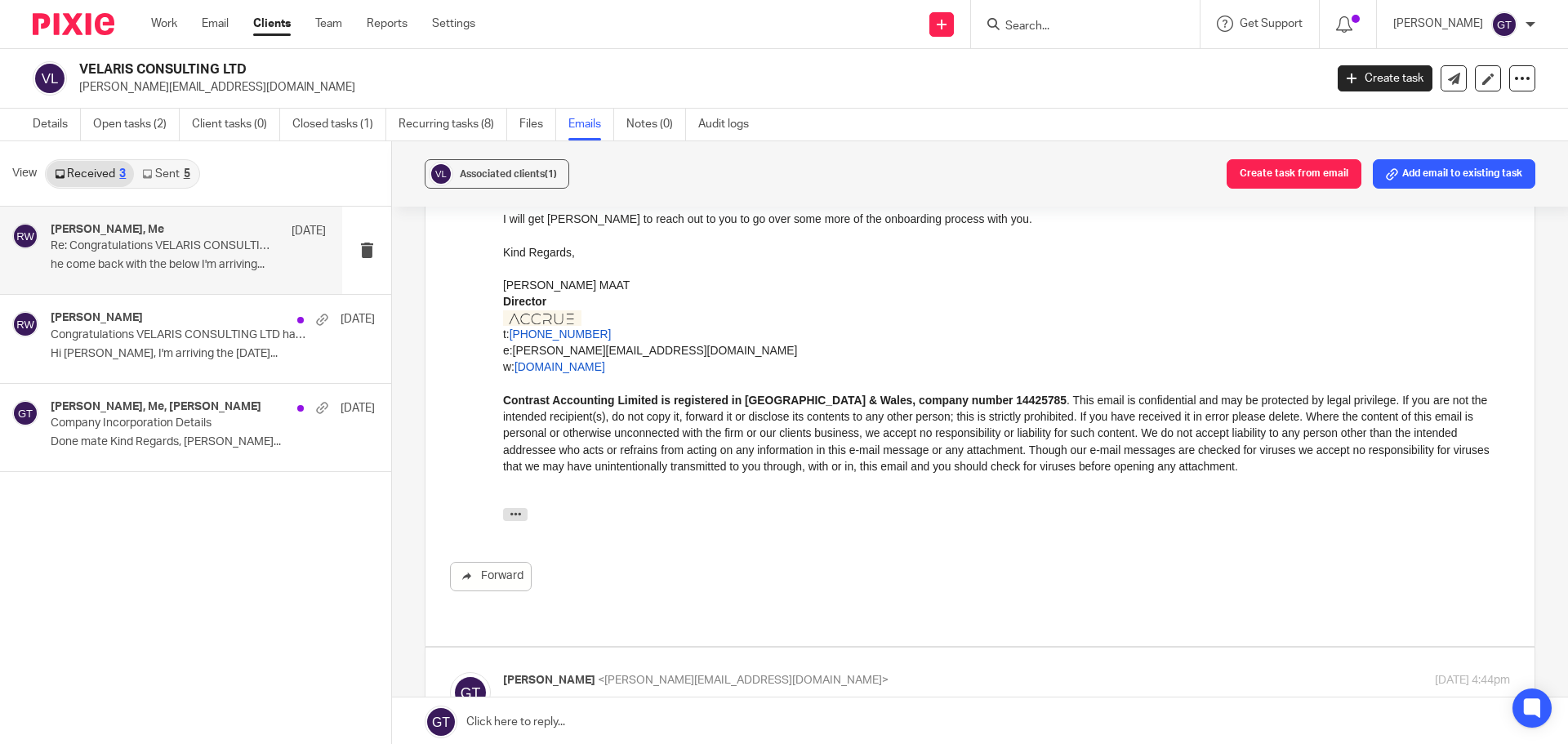
scroll to position [327, 0]
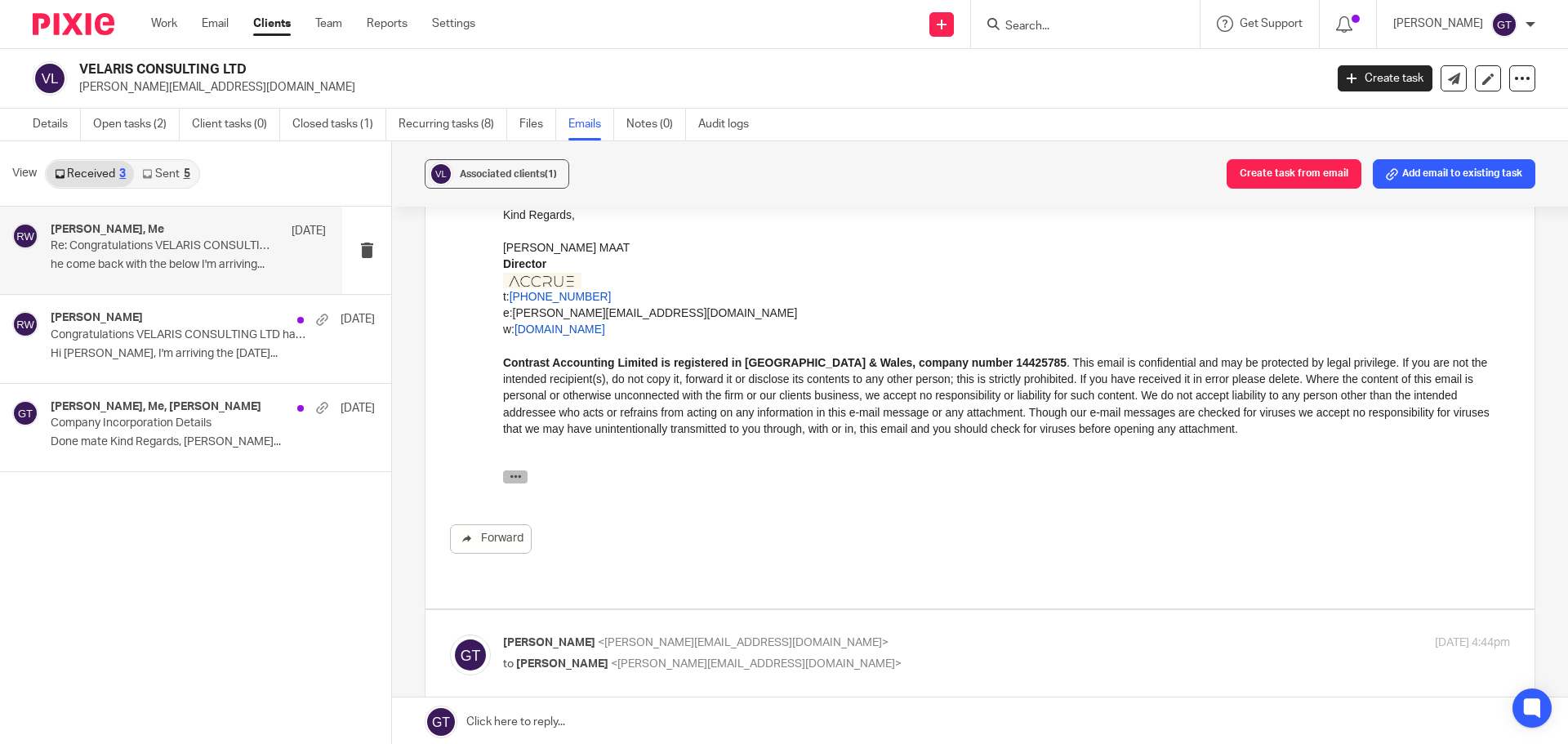
click at [510, 473] on icon "button" at bounding box center [515, 476] width 13 height 13
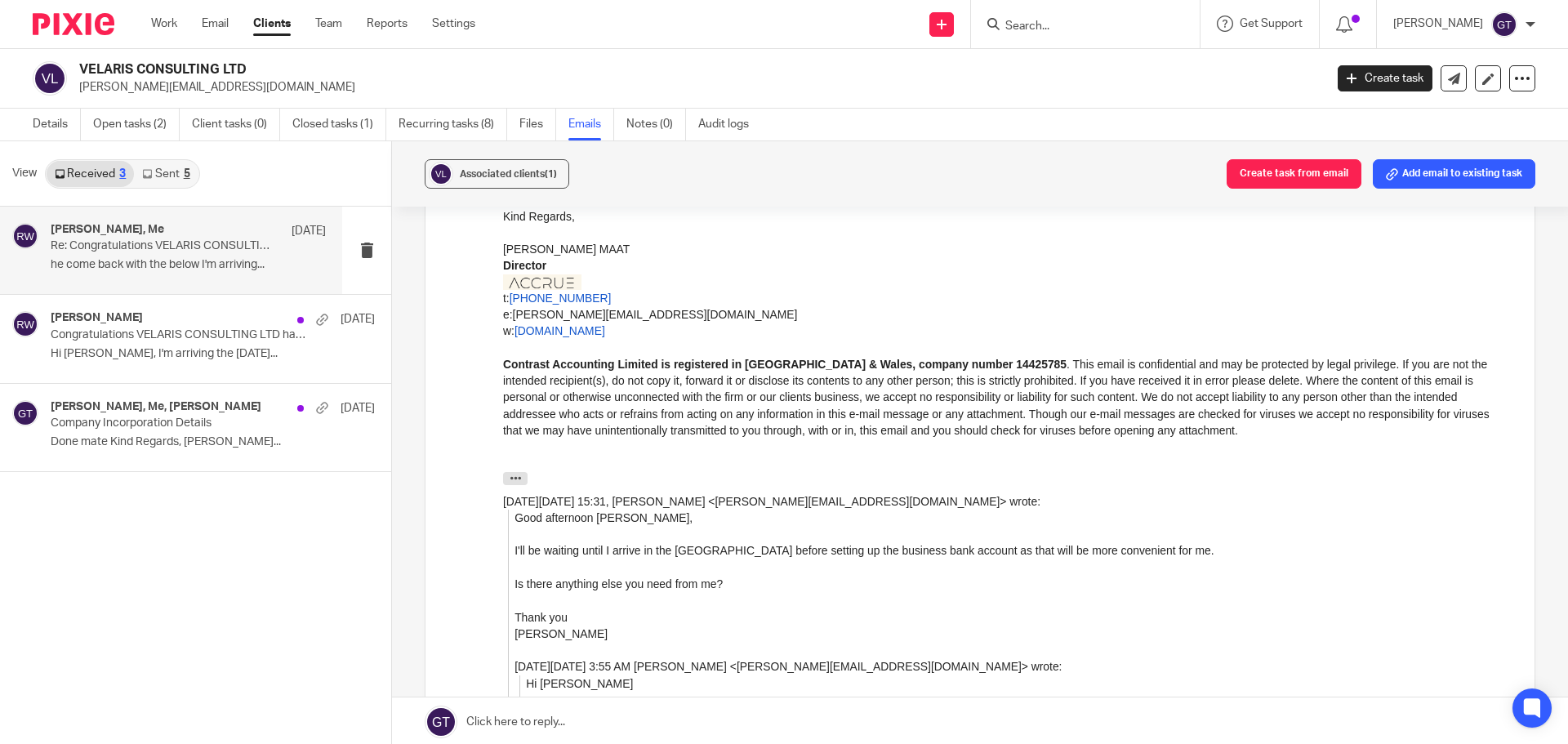
scroll to position [490, 0]
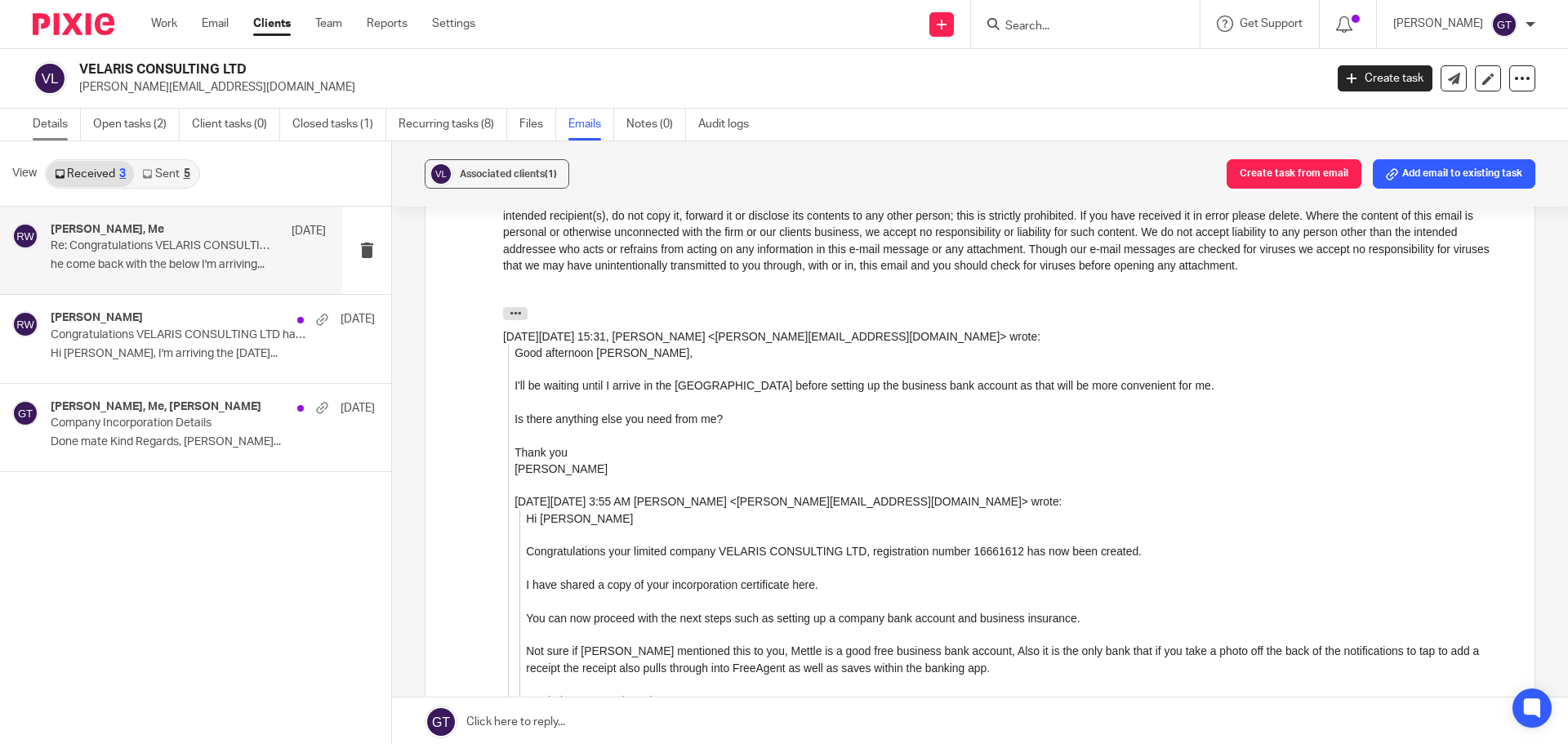
click at [50, 122] on link "Details" at bounding box center [56, 125] width 48 height 32
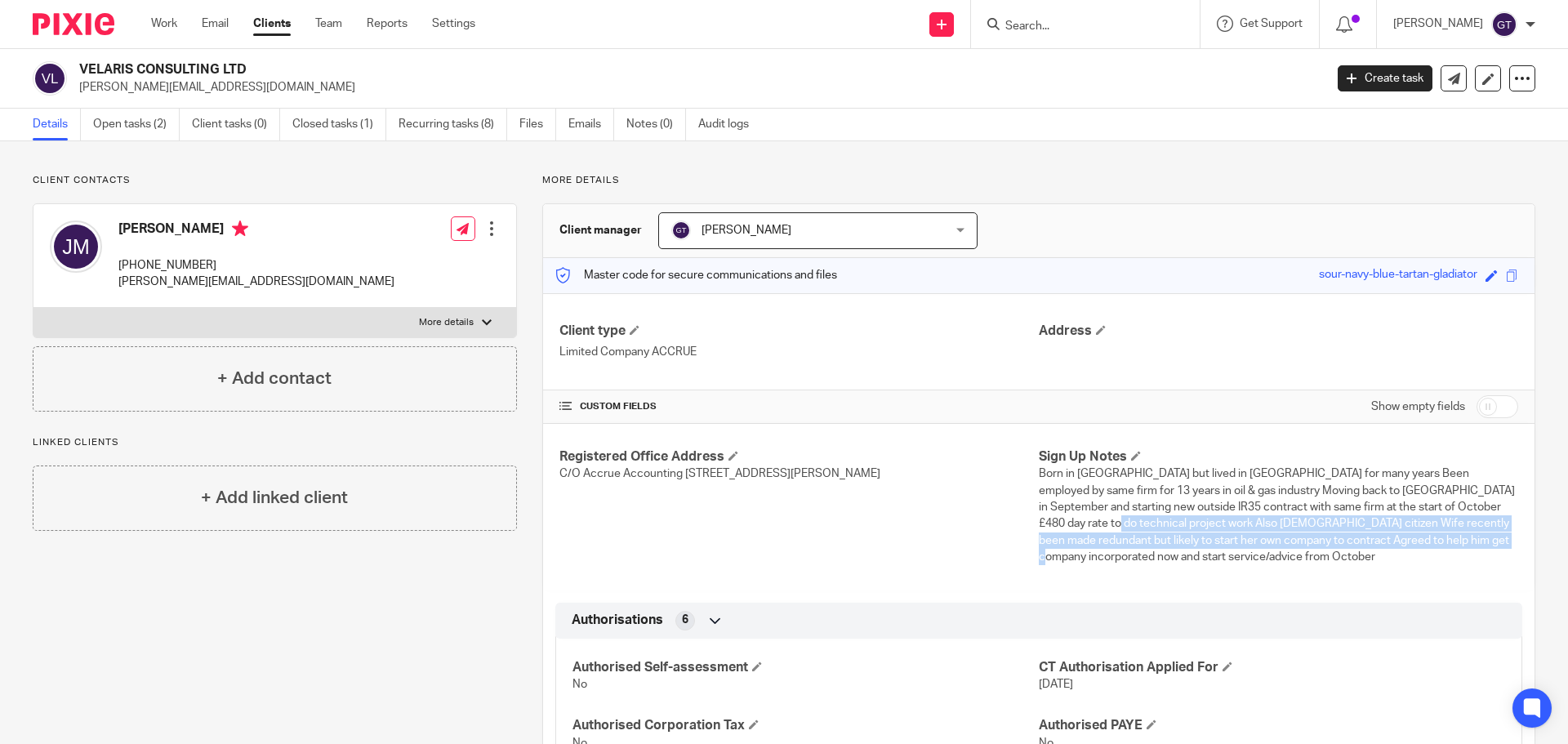
drag, startPoint x: 1030, startPoint y: 522, endPoint x: 1446, endPoint y: 539, distance: 416.3
click at [1446, 539] on span "Born in UK but lived in US for many years Been employed by same firm for 13 yea…" at bounding box center [1277, 515] width 476 height 95
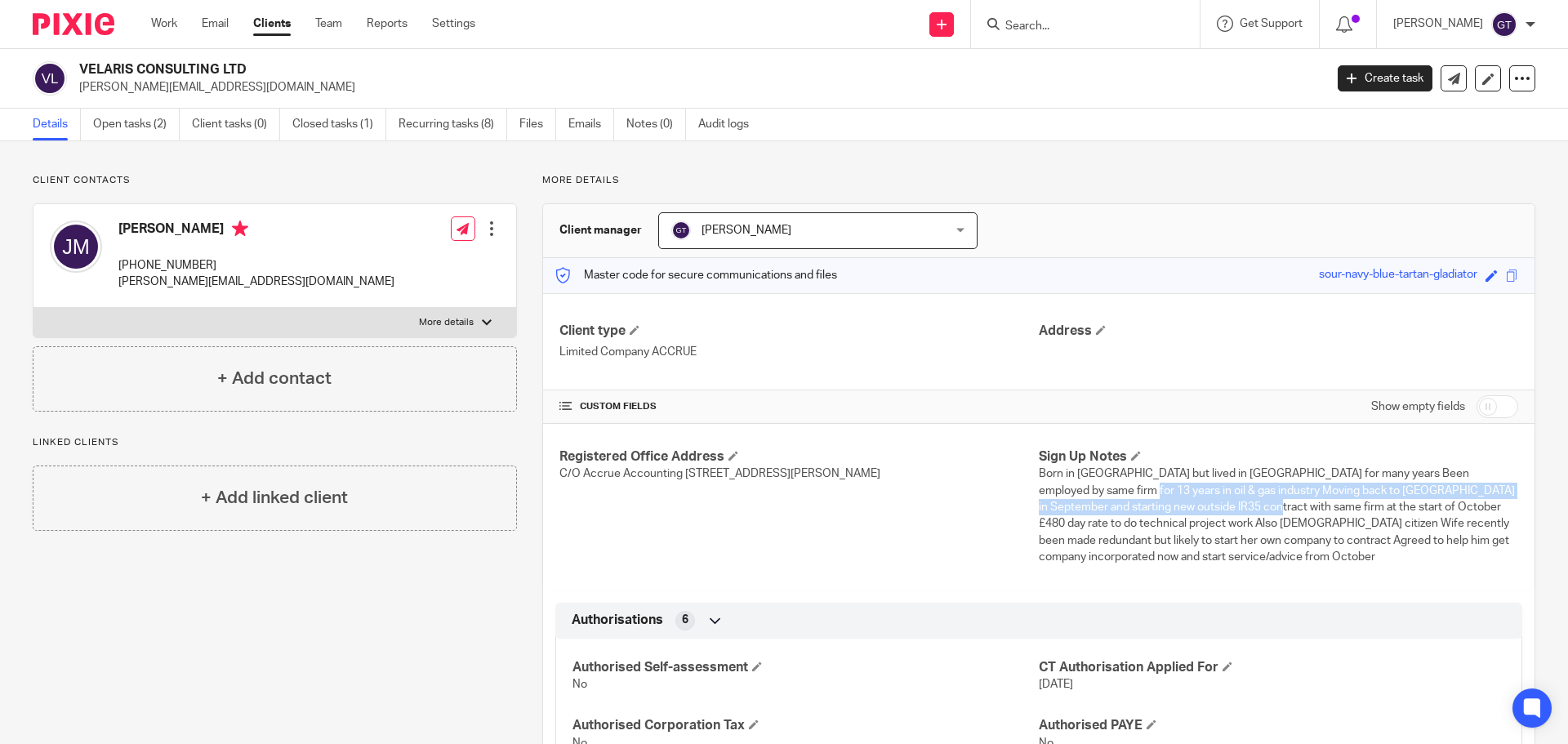
drag, startPoint x: 1316, startPoint y: 497, endPoint x: 1200, endPoint y: 508, distance: 116.5
click at [1200, 508] on span "Born in UK but lived in US for many years Been employed by same firm for 13 yea…" at bounding box center [1277, 515] width 476 height 95
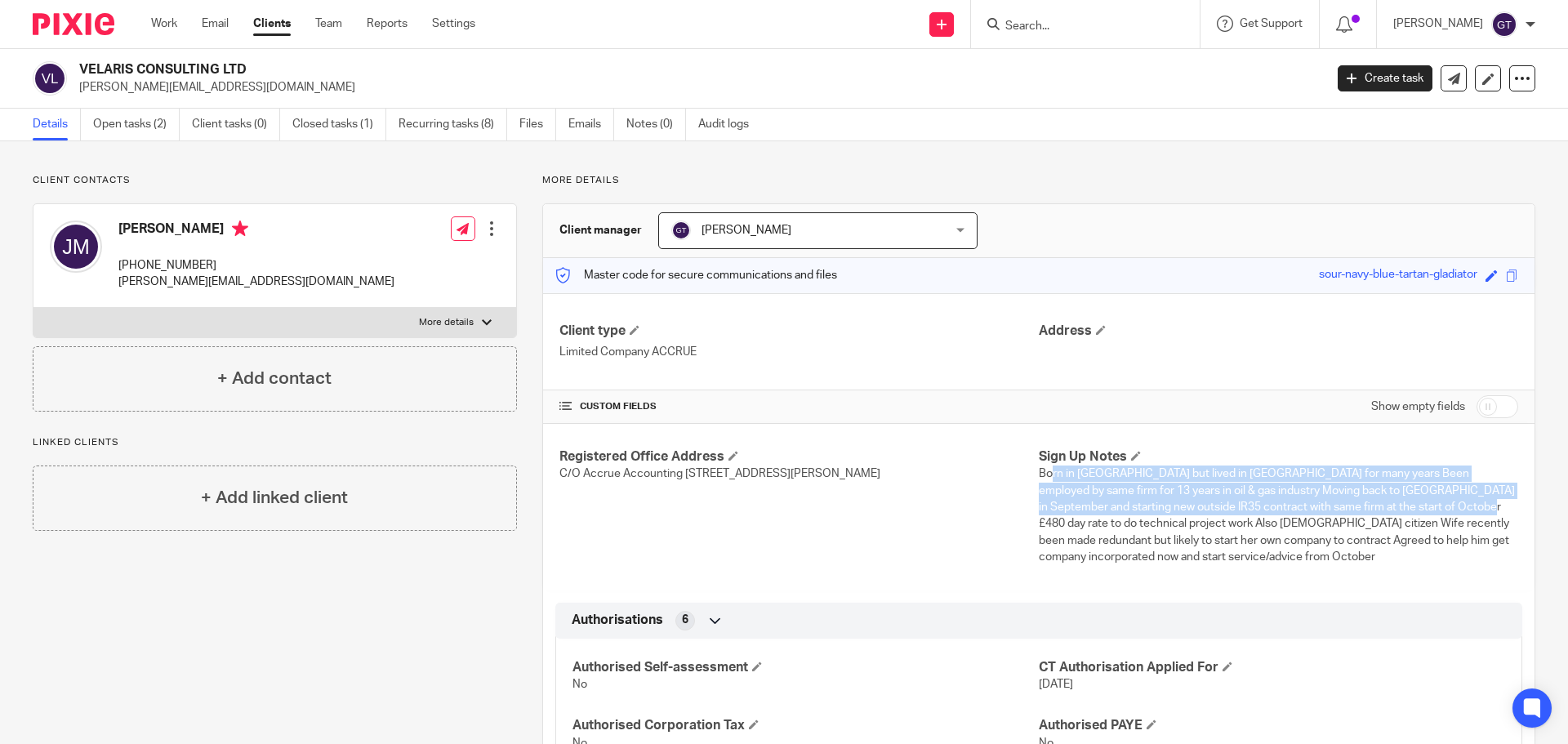
drag, startPoint x: 1041, startPoint y: 467, endPoint x: 1417, endPoint y: 512, distance: 378.7
click at [1417, 512] on p "Born in UK but lived in US for many years Been employed by same firm for 13 yea…" at bounding box center [1278, 515] width 480 height 99
click at [1483, 401] on input "checkbox" at bounding box center [1496, 407] width 41 height 23
checkbox input "true"
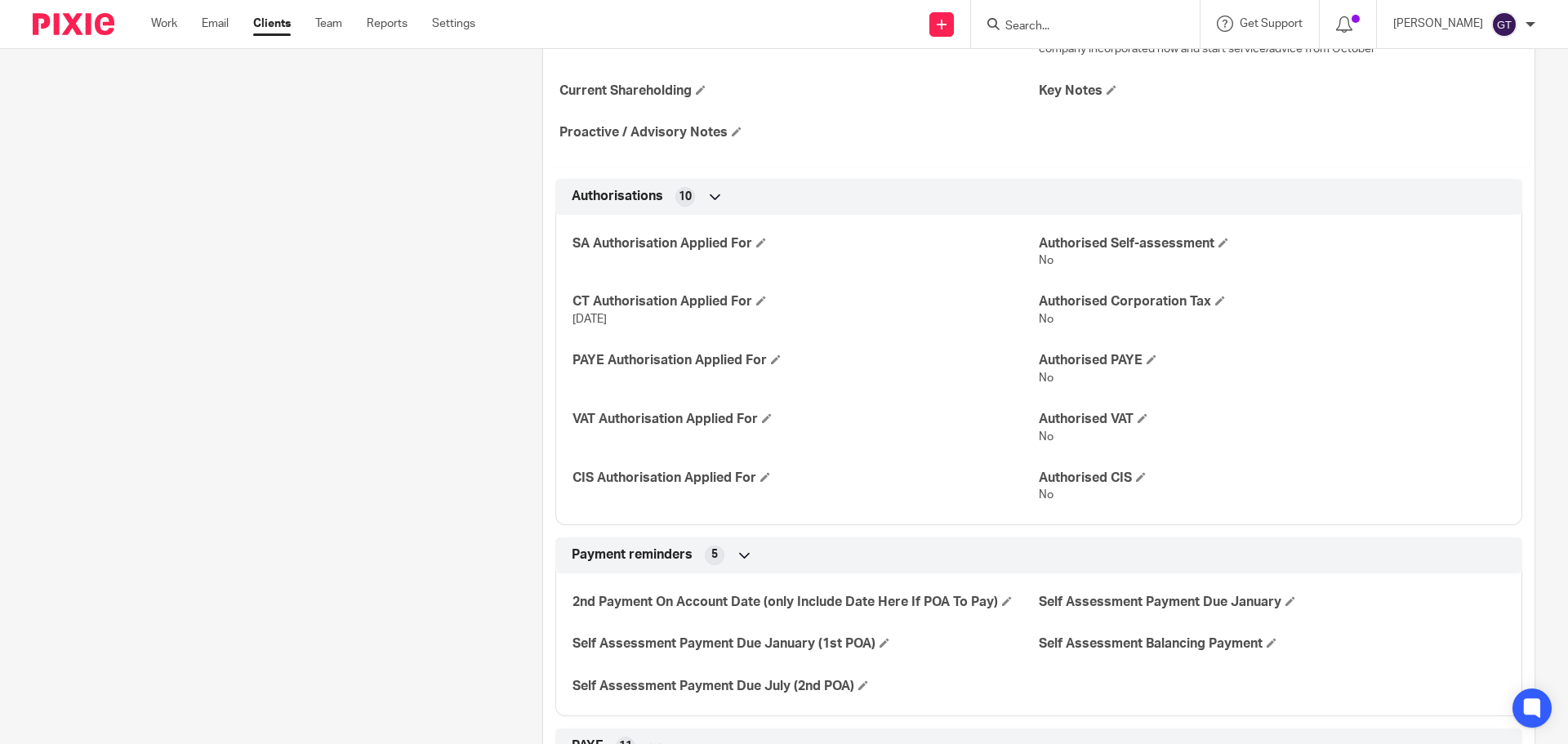
scroll to position [177, 0]
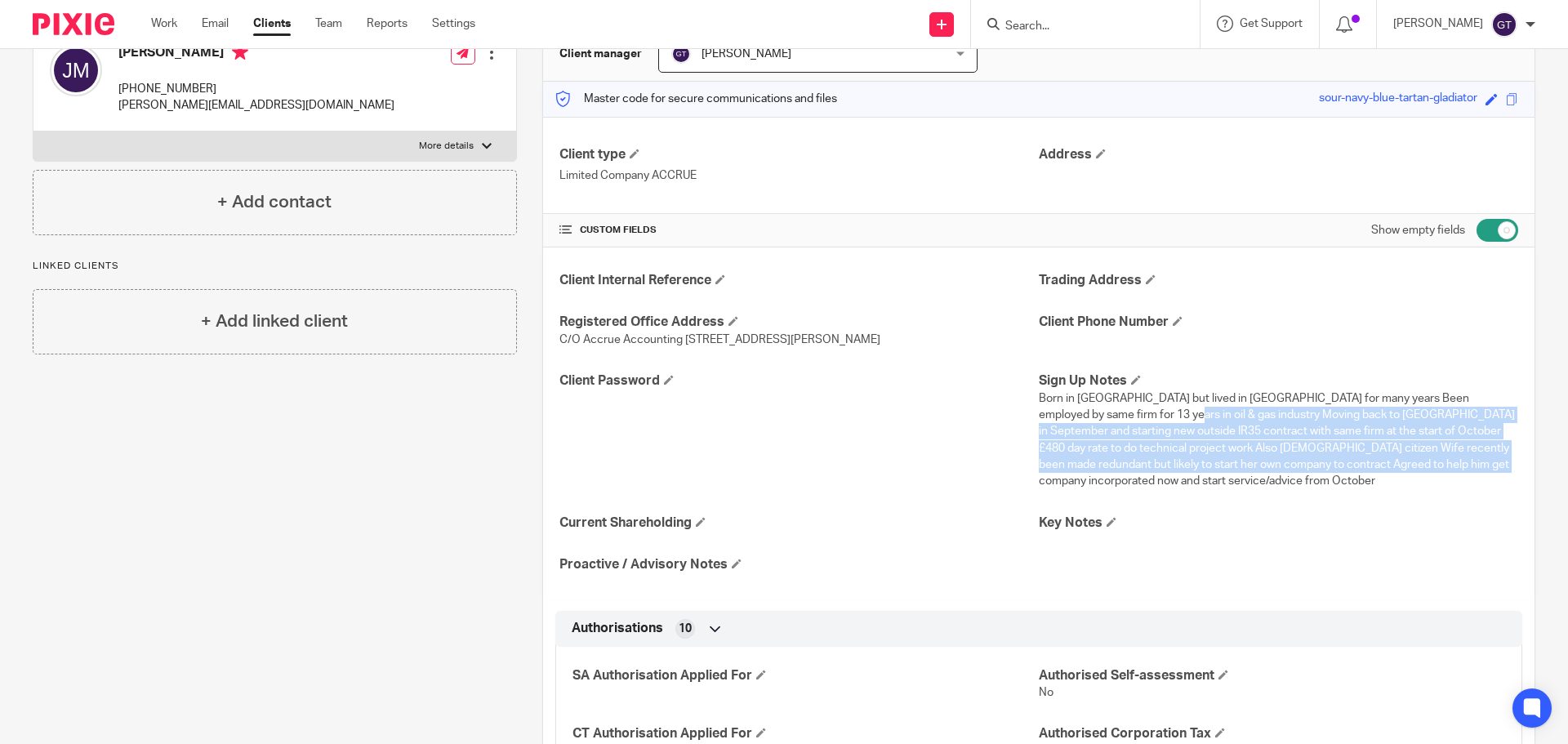
drag, startPoint x: 1195, startPoint y: 441, endPoint x: 1442, endPoint y: 479, distance: 249.9
click at [1442, 479] on span "Born in UK but lived in US for many years Been employed by same firm for 13 yea…" at bounding box center [1277, 440] width 476 height 95
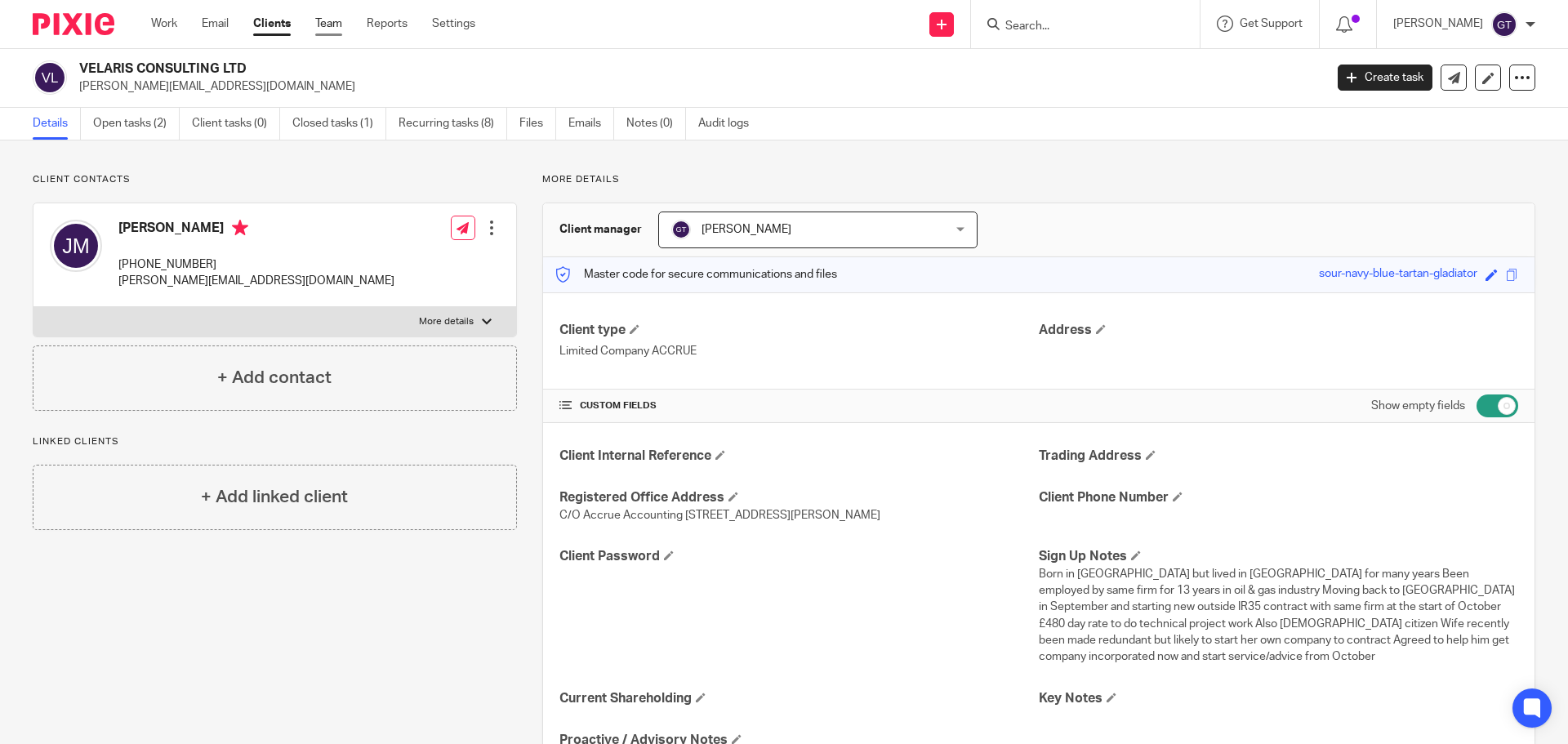
scroll to position [0, 0]
click at [645, 115] on link "Notes (0)" at bounding box center [656, 125] width 60 height 32
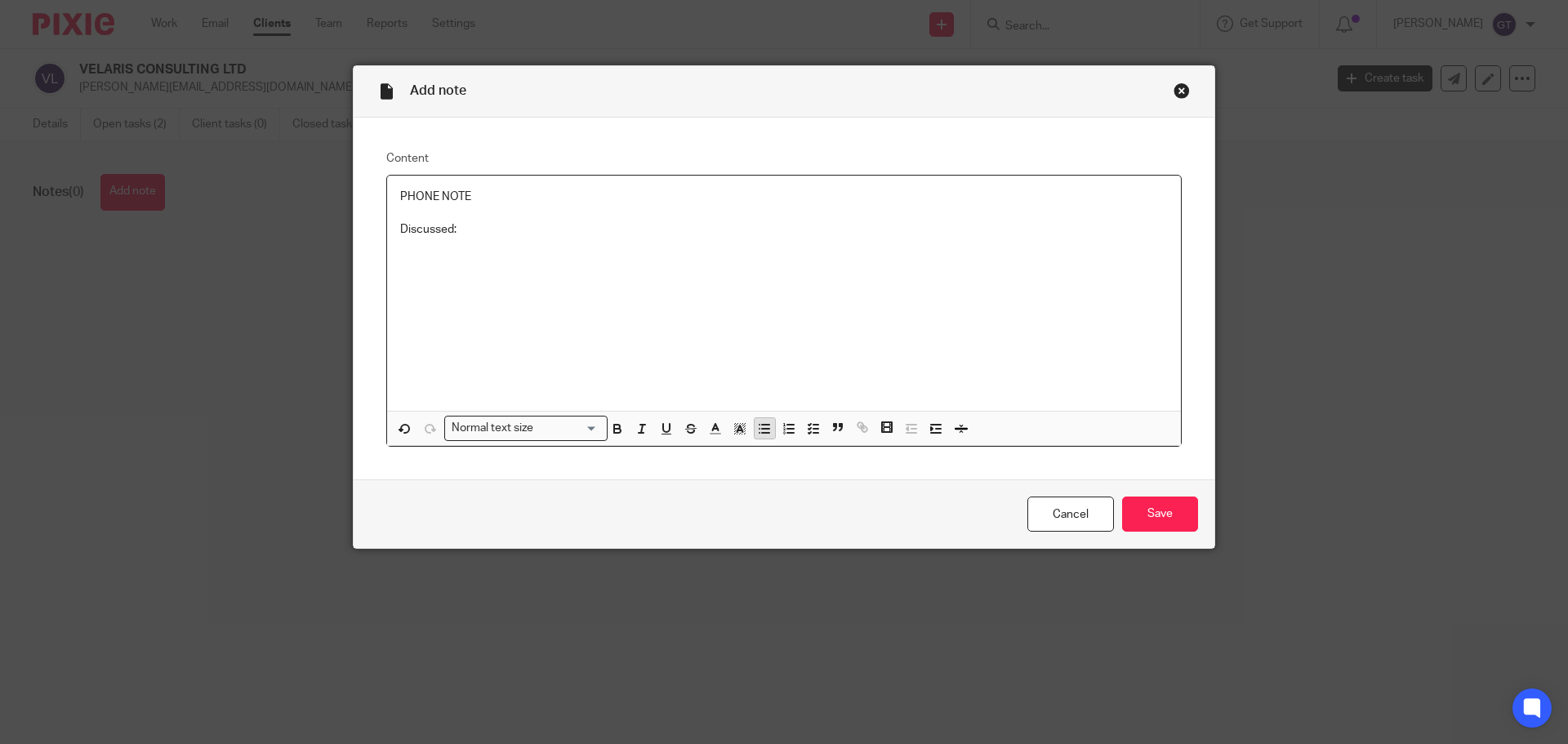
click at [757, 429] on icon "button" at bounding box center [763, 428] width 14 height 14
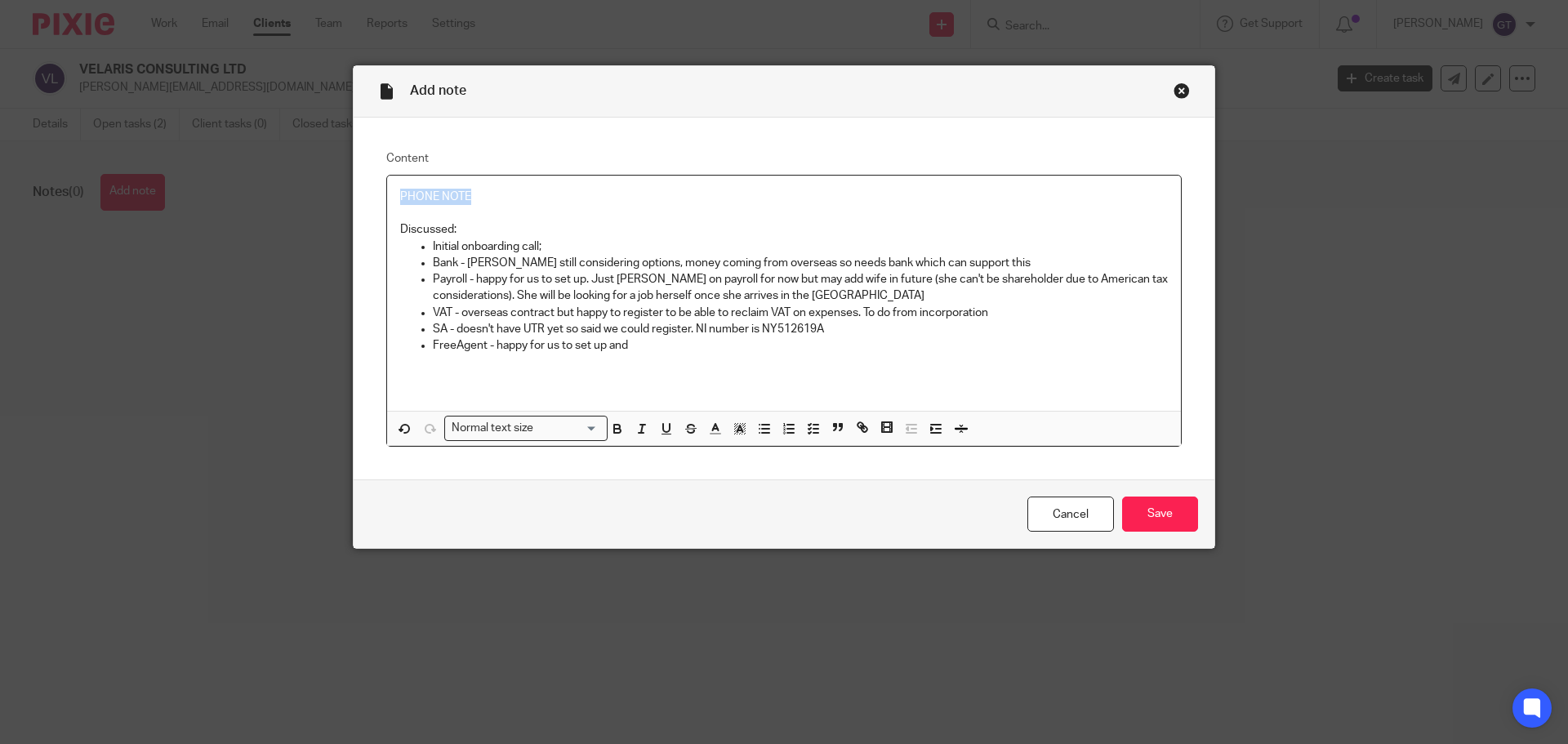
drag, startPoint x: 466, startPoint y: 188, endPoint x: 381, endPoint y: 189, distance: 85.0
click at [387, 189] on div "PHONE NOTE Discussed: Initial onboarding call; Bank - Jason still considering o…" at bounding box center [784, 293] width 794 height 235
click at [658, 356] on div "PHONE NOTE Discussed: Initial onboarding call; Bank - Jason still considering o…" at bounding box center [784, 293] width 794 height 235
drag, startPoint x: 497, startPoint y: 343, endPoint x: 631, endPoint y: 324, distance: 135.3
click at [631, 324] on ul "Initial onboarding call; Bank - Jason still considering options, money coming f…" at bounding box center [784, 296] width 768 height 116
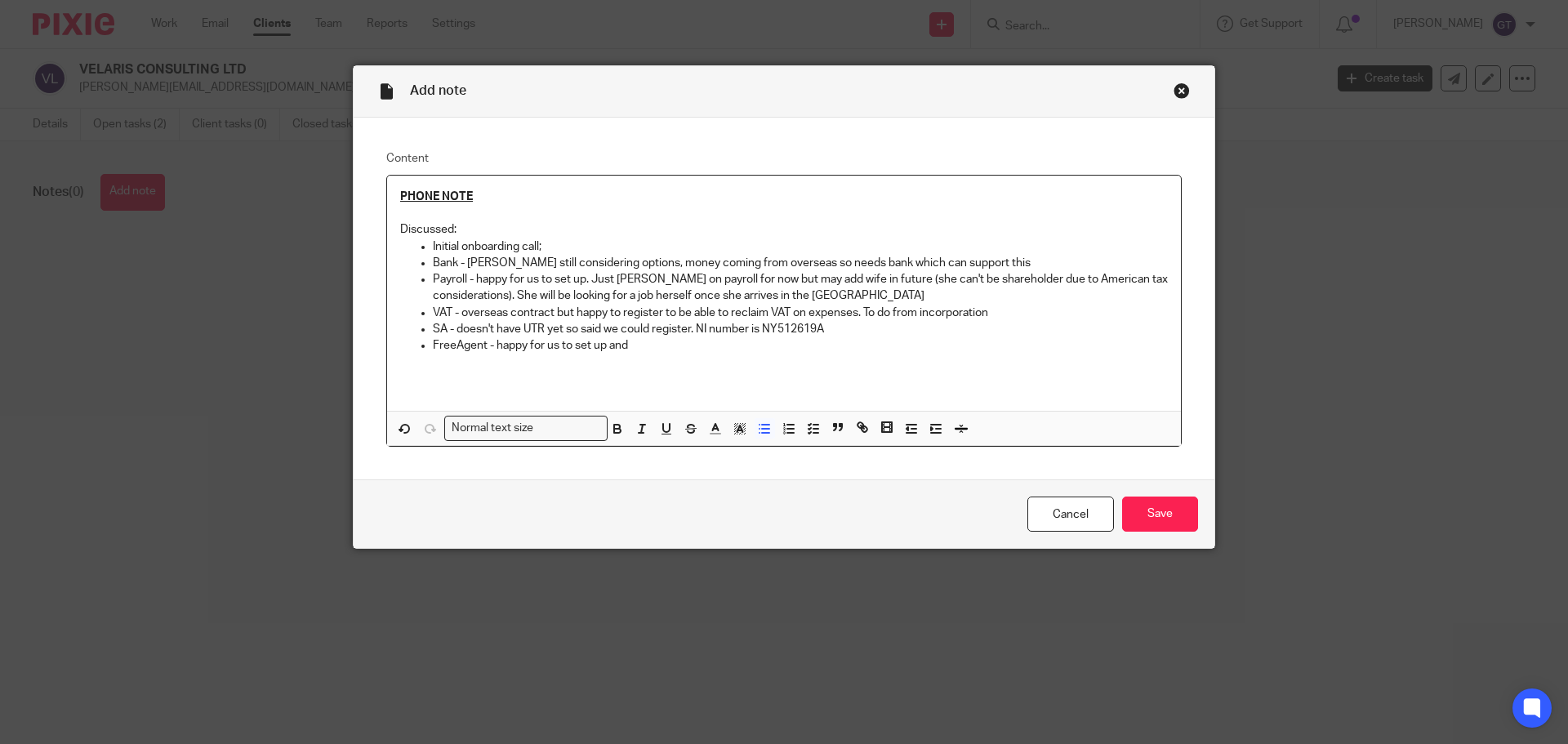
click at [645, 353] on p "FreeAgent - happy for us to set up and" at bounding box center [800, 345] width 735 height 16
drag, startPoint x: 445, startPoint y: 260, endPoint x: 989, endPoint y: 258, distance: 544.0
click at [989, 258] on p "Bank - Jason still considering options, money coming from overseas so needs ban…" at bounding box center [800, 263] width 735 height 16
drag, startPoint x: 449, startPoint y: 348, endPoint x: 601, endPoint y: 340, distance: 152.2
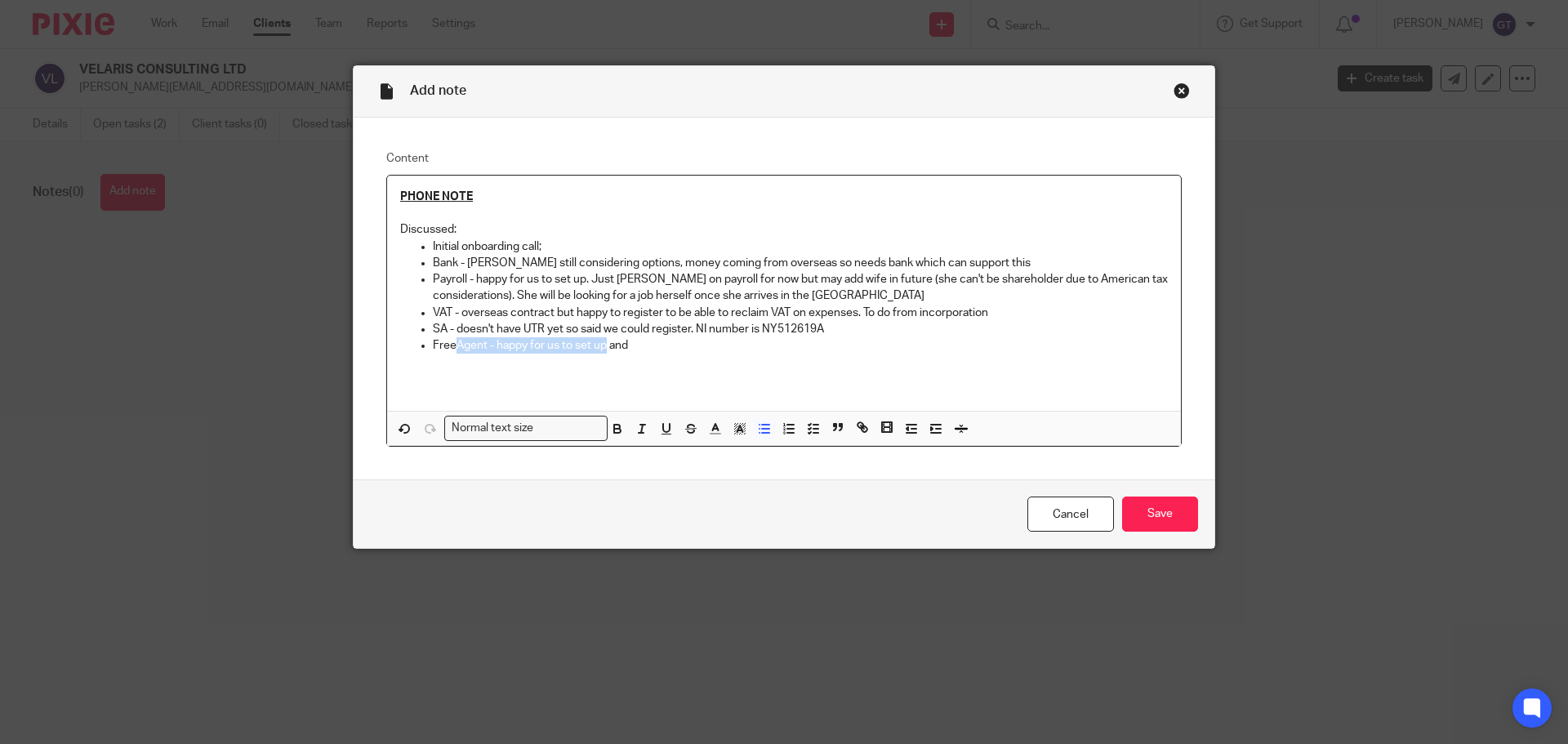
click at [601, 340] on p "FreeAgent - happy for us to set up and" at bounding box center [800, 345] width 735 height 16
click at [682, 340] on p "FreeAgent - happy for us to set up and" at bounding box center [800, 345] width 735 height 16
drag, startPoint x: 508, startPoint y: 347, endPoint x: 676, endPoint y: 345, distance: 168.0
click at [676, 345] on p "FreeAgent - happy for us to set up and" at bounding box center [800, 345] width 735 height 16
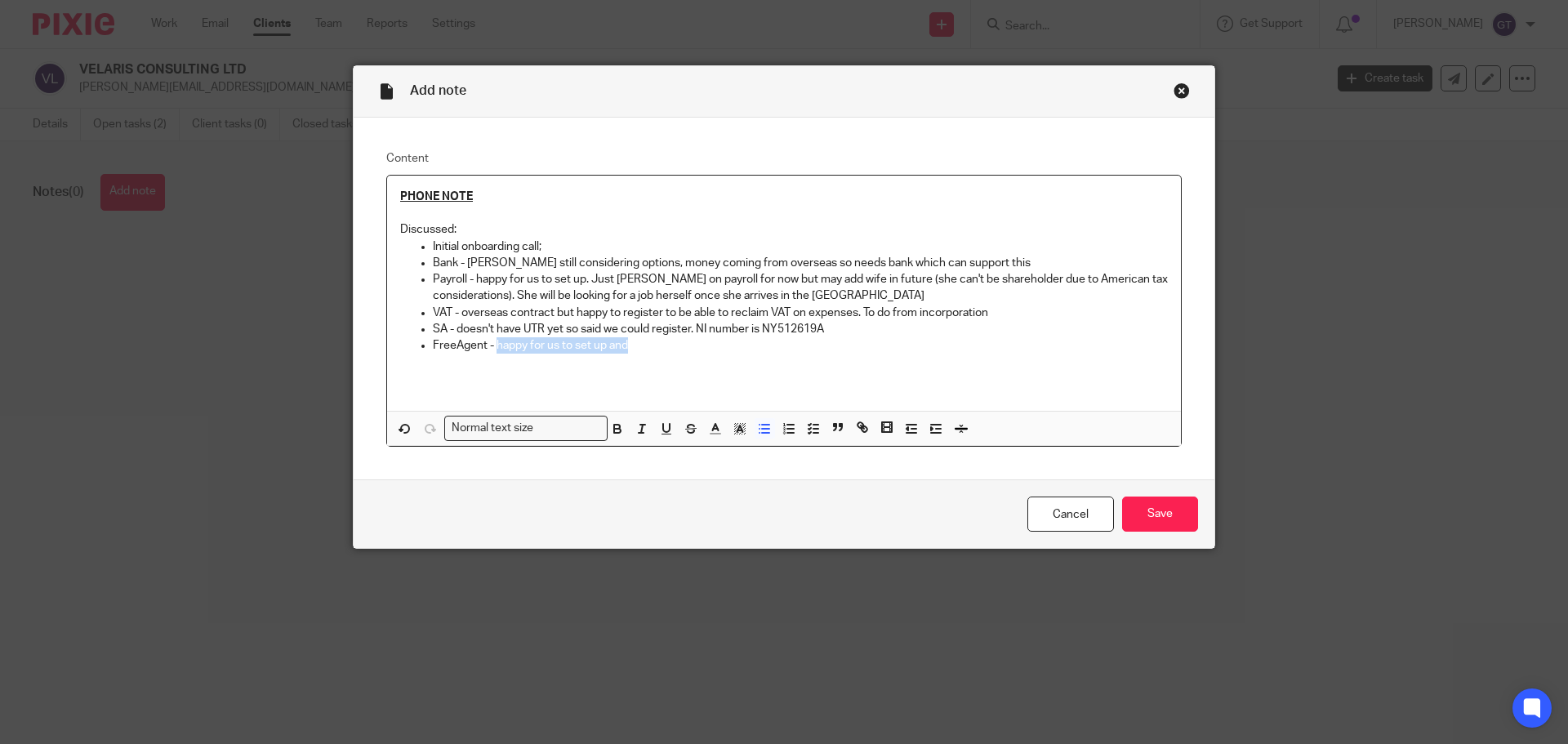
drag, startPoint x: 490, startPoint y: 345, endPoint x: 645, endPoint y: 341, distance: 155.1
click at [645, 341] on p "FreeAgent - happy for us to set up and" at bounding box center [800, 345] width 735 height 16
drag, startPoint x: 490, startPoint y: 348, endPoint x: 637, endPoint y: 343, distance: 147.1
click at [637, 343] on p "FreeAgent - happy for us to set up and" at bounding box center [800, 345] width 735 height 16
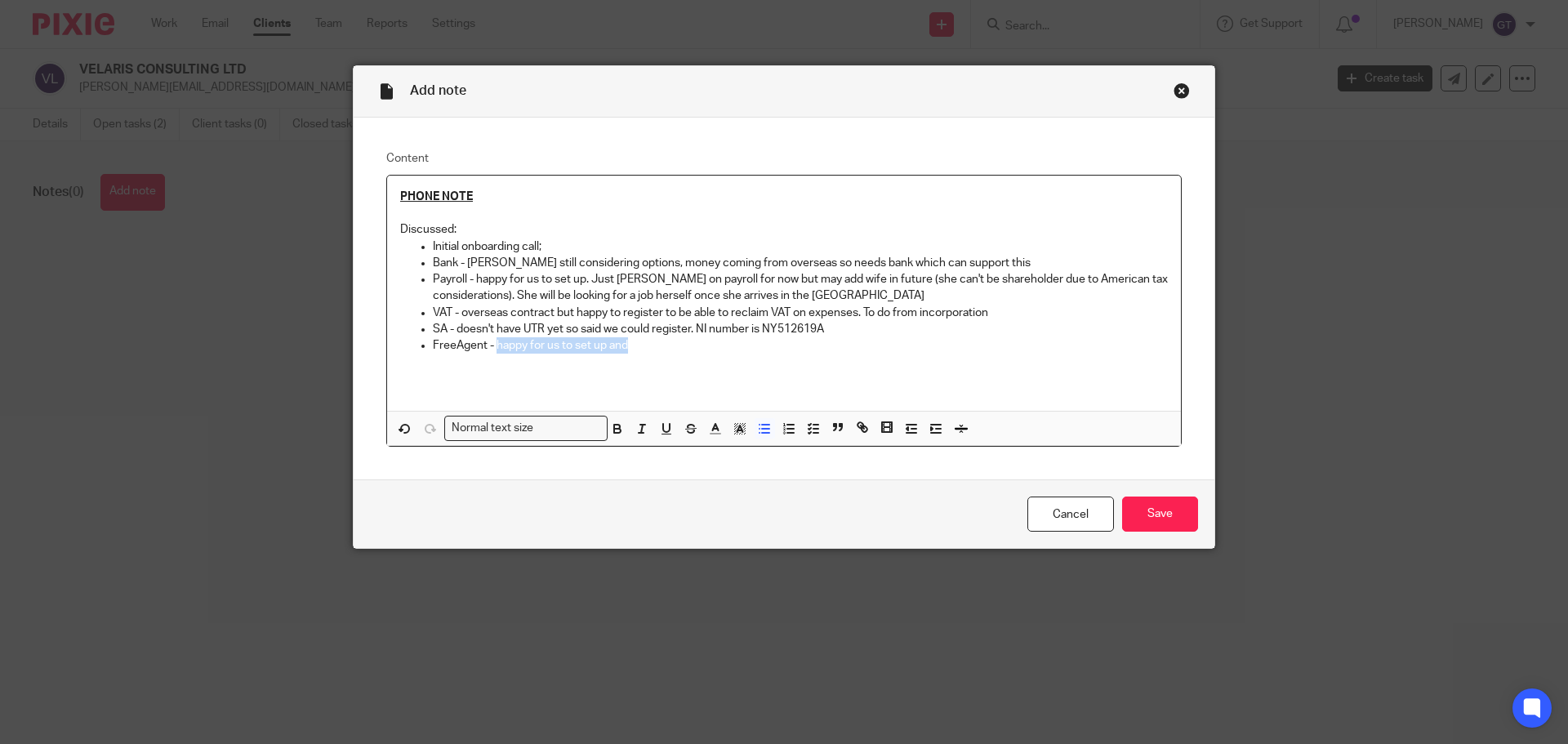
click at [637, 343] on p "FreeAgent - happy for us to set up and" at bounding box center [800, 345] width 735 height 16
drag, startPoint x: 492, startPoint y: 347, endPoint x: 618, endPoint y: 343, distance: 126.1
click at [618, 343] on p "FreeAgent - happy for us to set up and" at bounding box center [800, 345] width 735 height 16
click at [634, 341] on p "FreeAgent - happy for us to set up and" at bounding box center [800, 345] width 735 height 16
drag, startPoint x: 600, startPoint y: 343, endPoint x: 635, endPoint y: 343, distance: 35.0
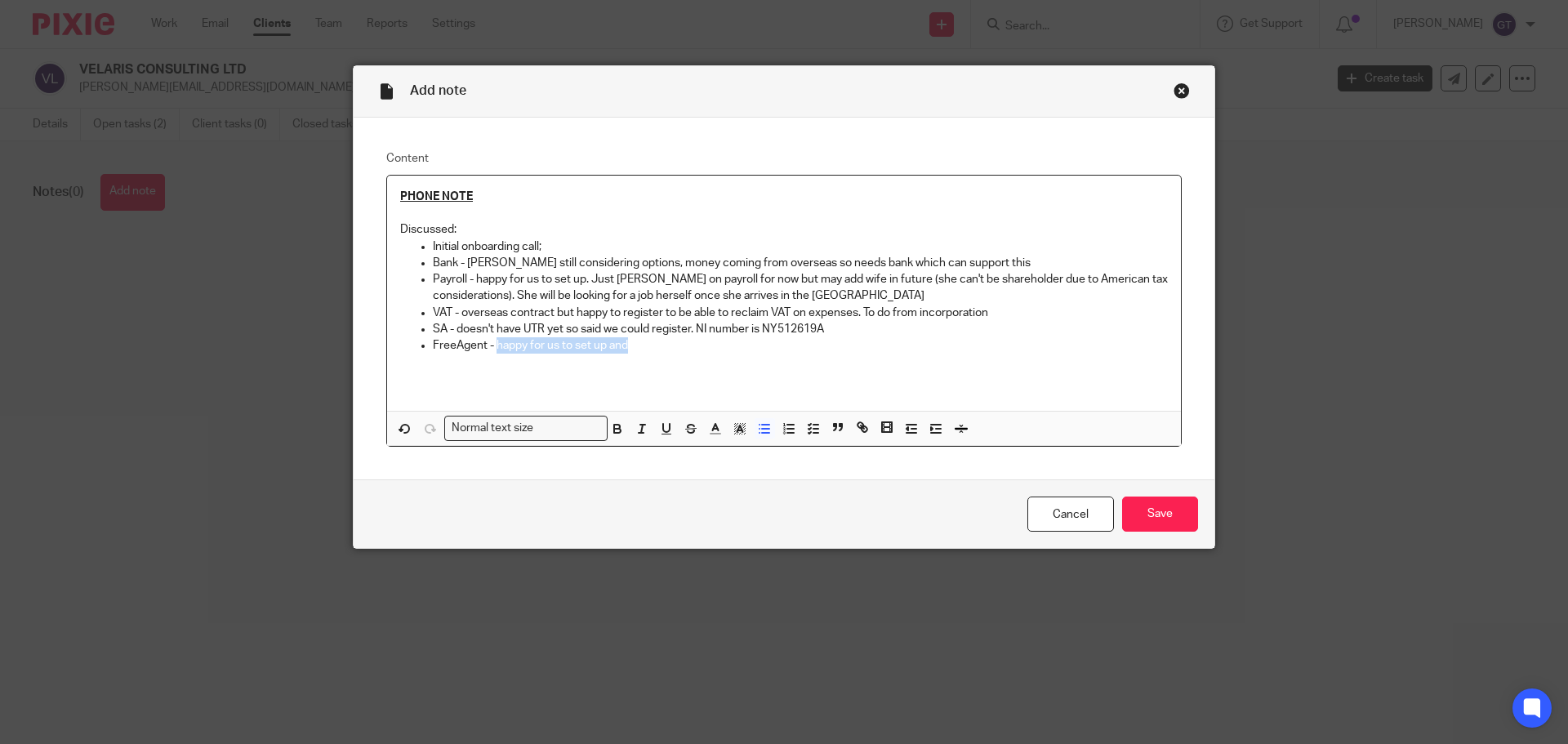
click at [635, 343] on p "FreeAgent - happy for us to set up and" at bounding box center [800, 345] width 735 height 16
click at [656, 343] on p "FreeAgent - happy for us to set up and" at bounding box center [800, 345] width 735 height 16
click at [854, 278] on p "Payroll - happy for us to set up. Just Jason on payroll for now but may add wif…" at bounding box center [800, 288] width 735 height 34
click at [852, 296] on p "Payroll - happy for us to set up. Just Jason on payroll for now but may add wif…" at bounding box center [800, 288] width 735 height 34
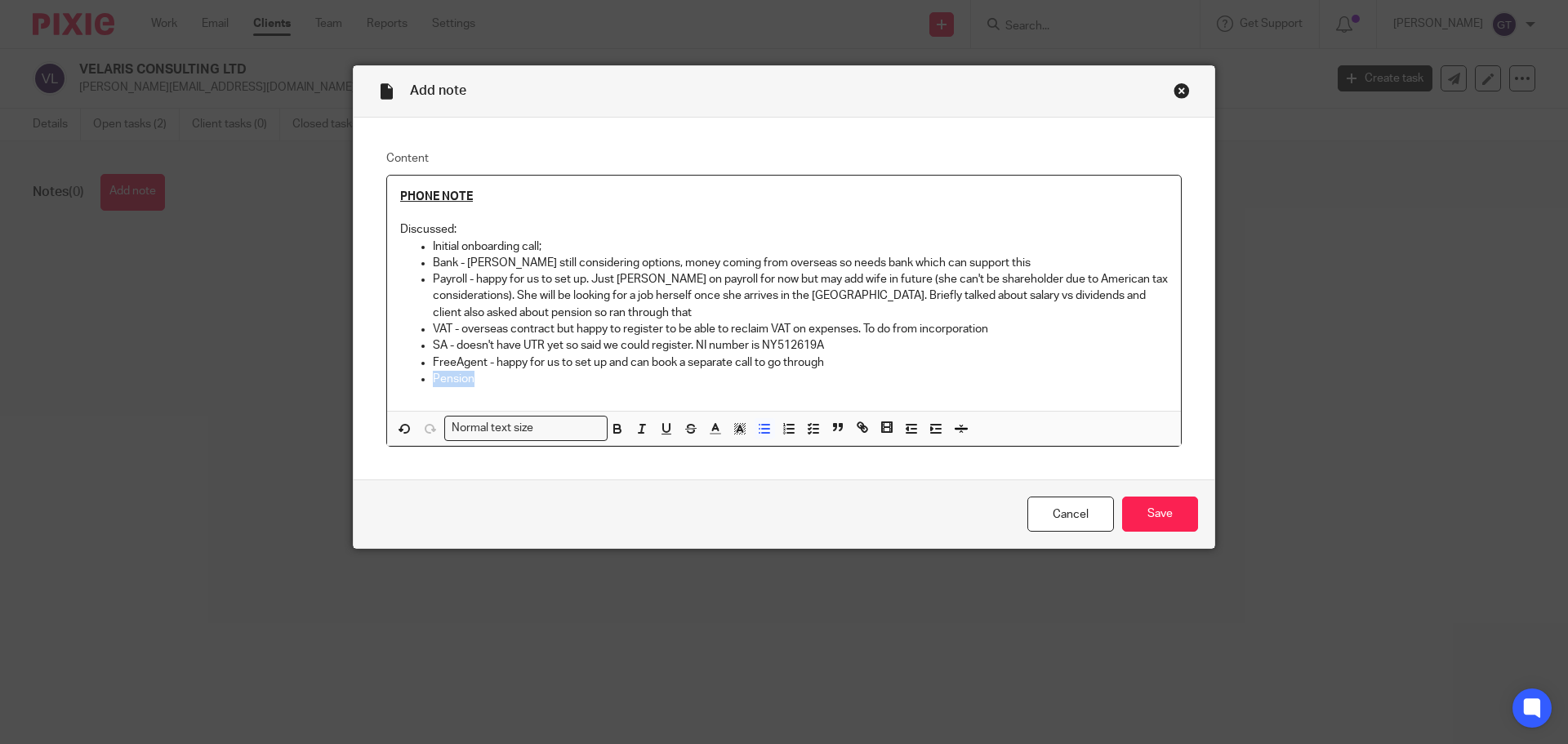
drag, startPoint x: 461, startPoint y: 383, endPoint x: 427, endPoint y: 383, distance: 34.0
click at [433, 383] on p "Pension" at bounding box center [800, 378] width 735 height 16
click at [832, 348] on p "SA - doesn't have UTR yet so said we could register. NI number is NY512619A" at bounding box center [800, 345] width 735 height 16
click at [1015, 331] on p "VAT - overseas contract but happy to register to be able to reclaim VAT on expe…" at bounding box center [800, 328] width 735 height 16
click at [1156, 505] on input "Save" at bounding box center [1160, 514] width 76 height 35
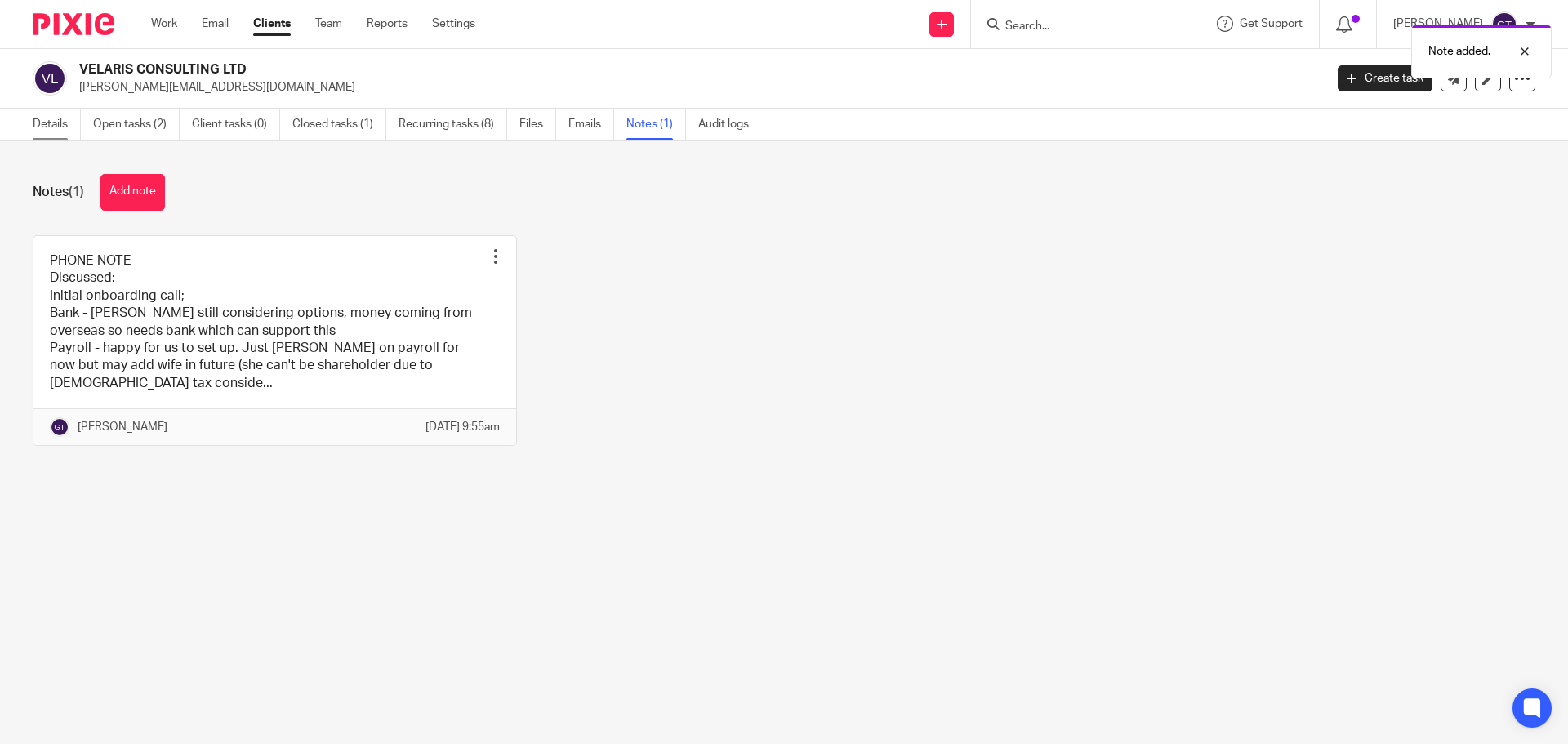
click at [41, 130] on link "Details" at bounding box center [56, 125] width 48 height 32
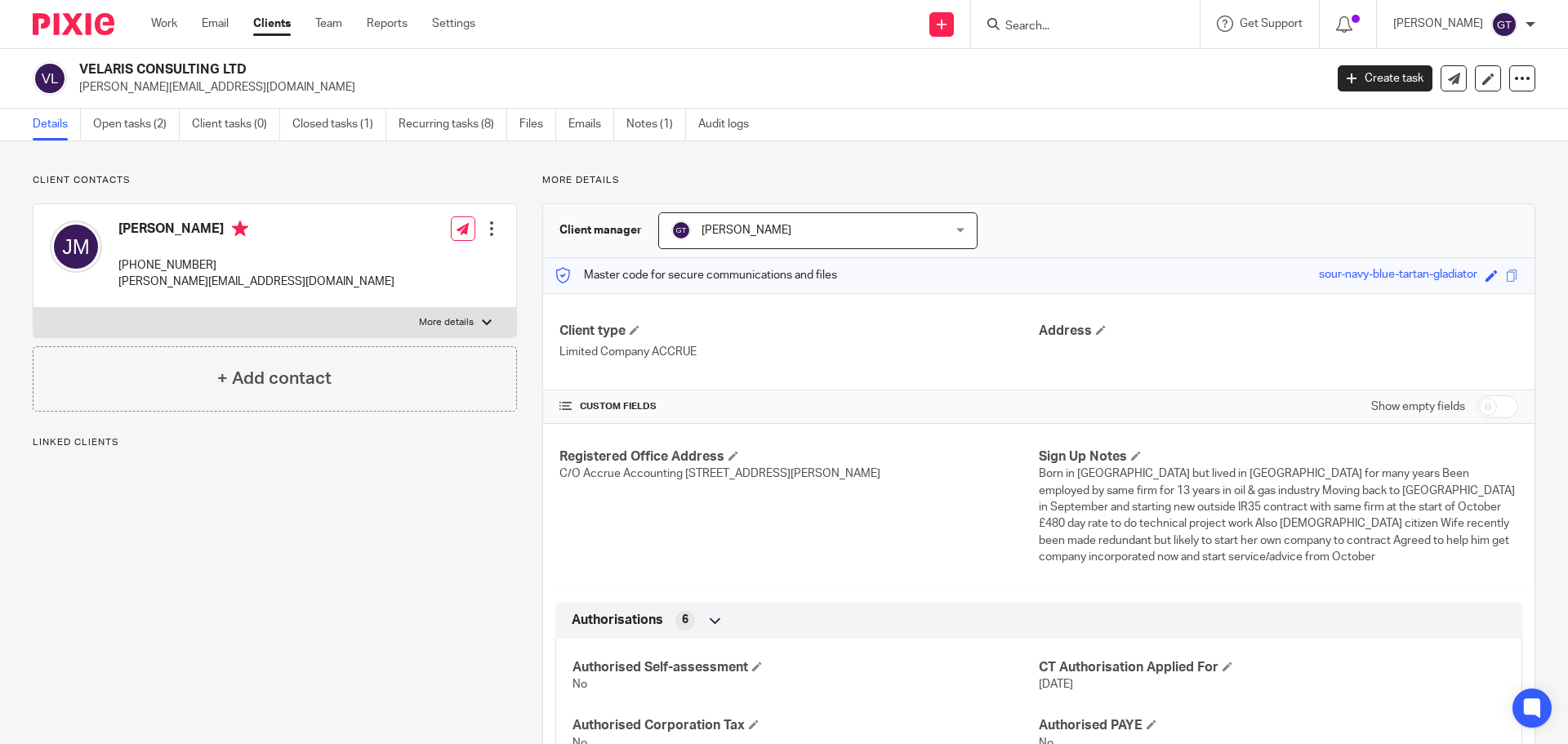
click at [130, 130] on link "Open tasks (2)" at bounding box center [136, 125] width 87 height 32
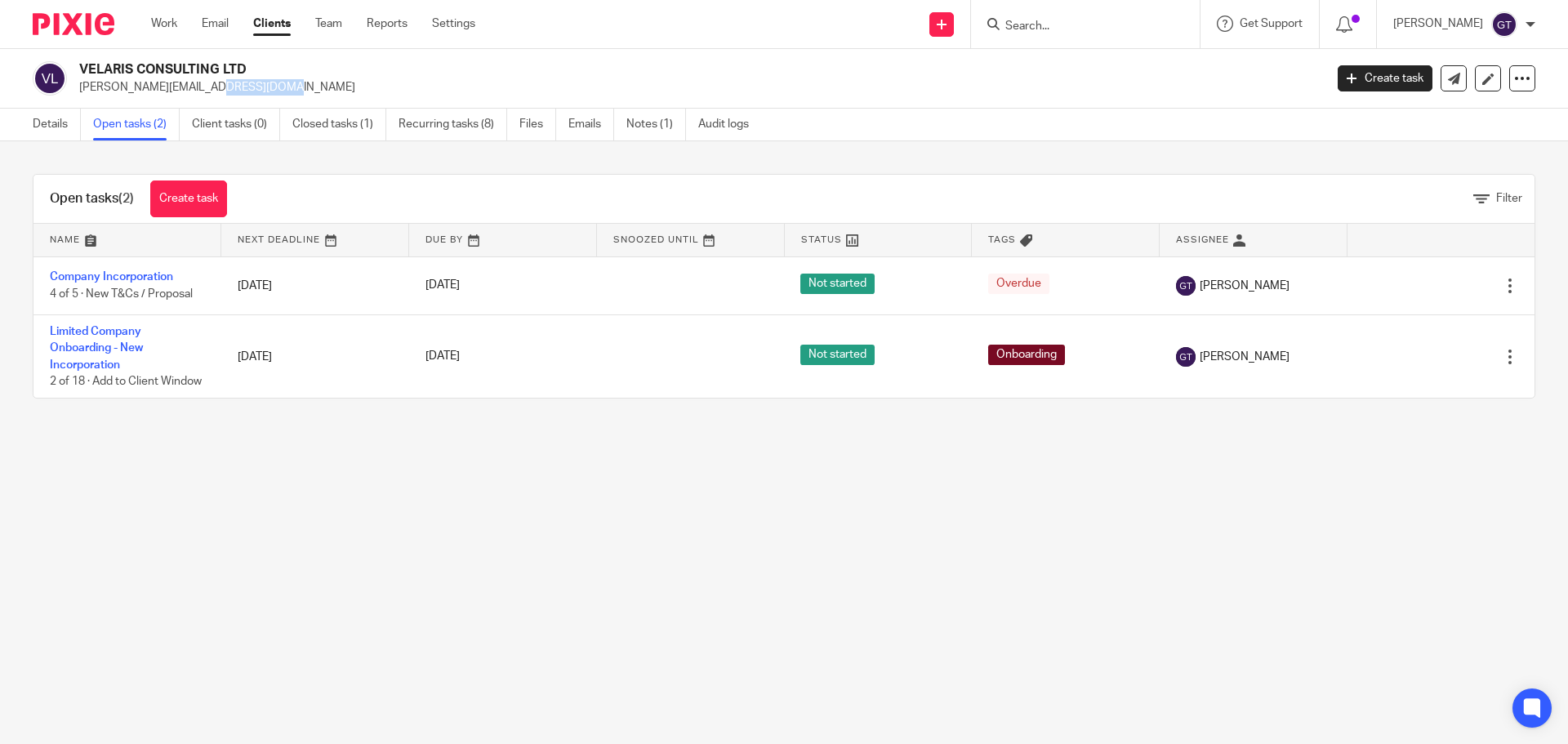
drag, startPoint x: 171, startPoint y: 85, endPoint x: 104, endPoint y: 93, distance: 67.5
click at [104, 93] on p "[PERSON_NAME][EMAIL_ADDRESS][DOMAIN_NAME]" at bounding box center [696, 87] width 1234 height 16
drag, startPoint x: 83, startPoint y: 87, endPoint x: 182, endPoint y: 87, distance: 99.0
click at [182, 87] on p "[PERSON_NAME][EMAIL_ADDRESS][DOMAIN_NAME]" at bounding box center [696, 87] width 1234 height 16
copy p "[PERSON_NAME][EMAIL_ADDRESS][DOMAIN_NAME]"
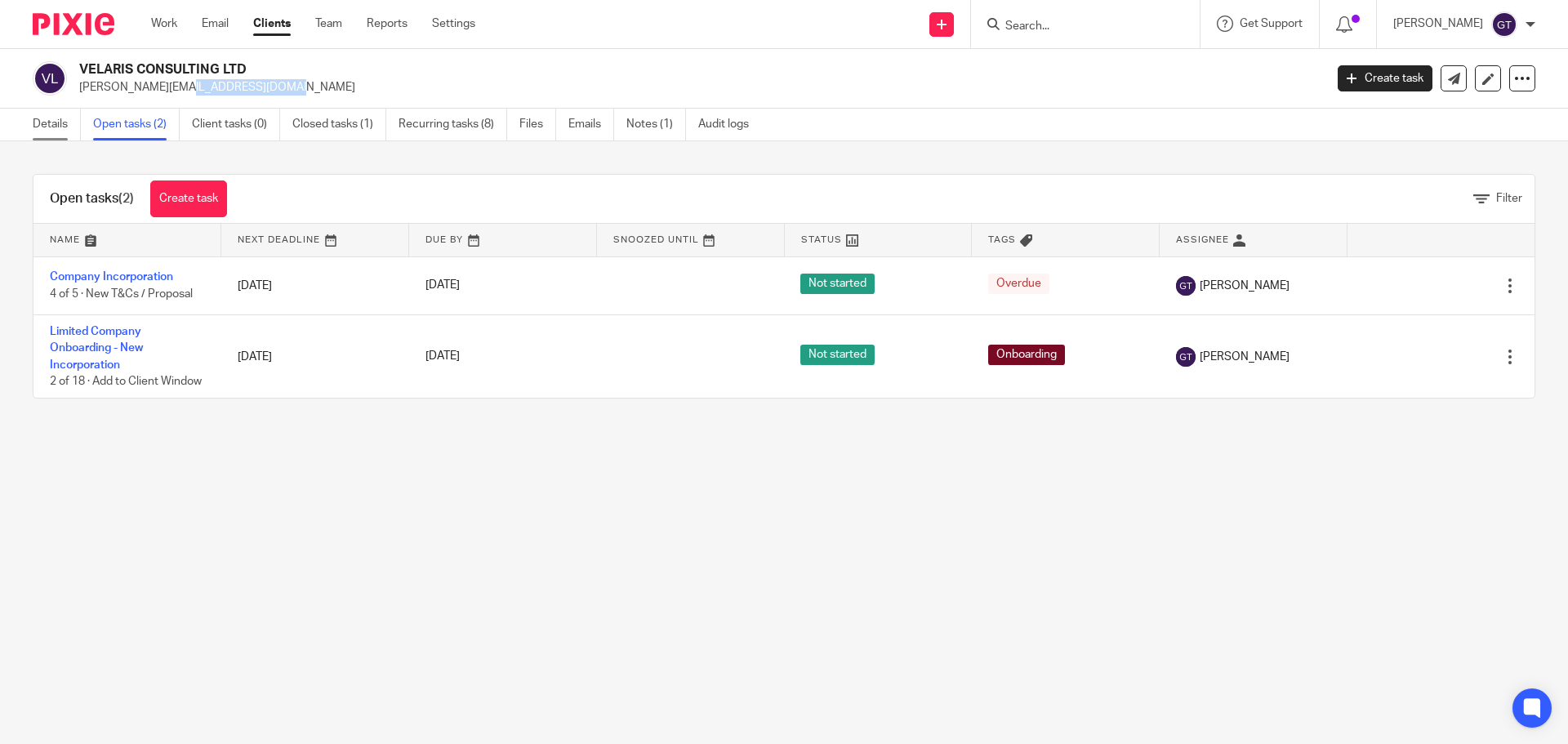
click at [68, 114] on link "Details" at bounding box center [56, 125] width 48 height 32
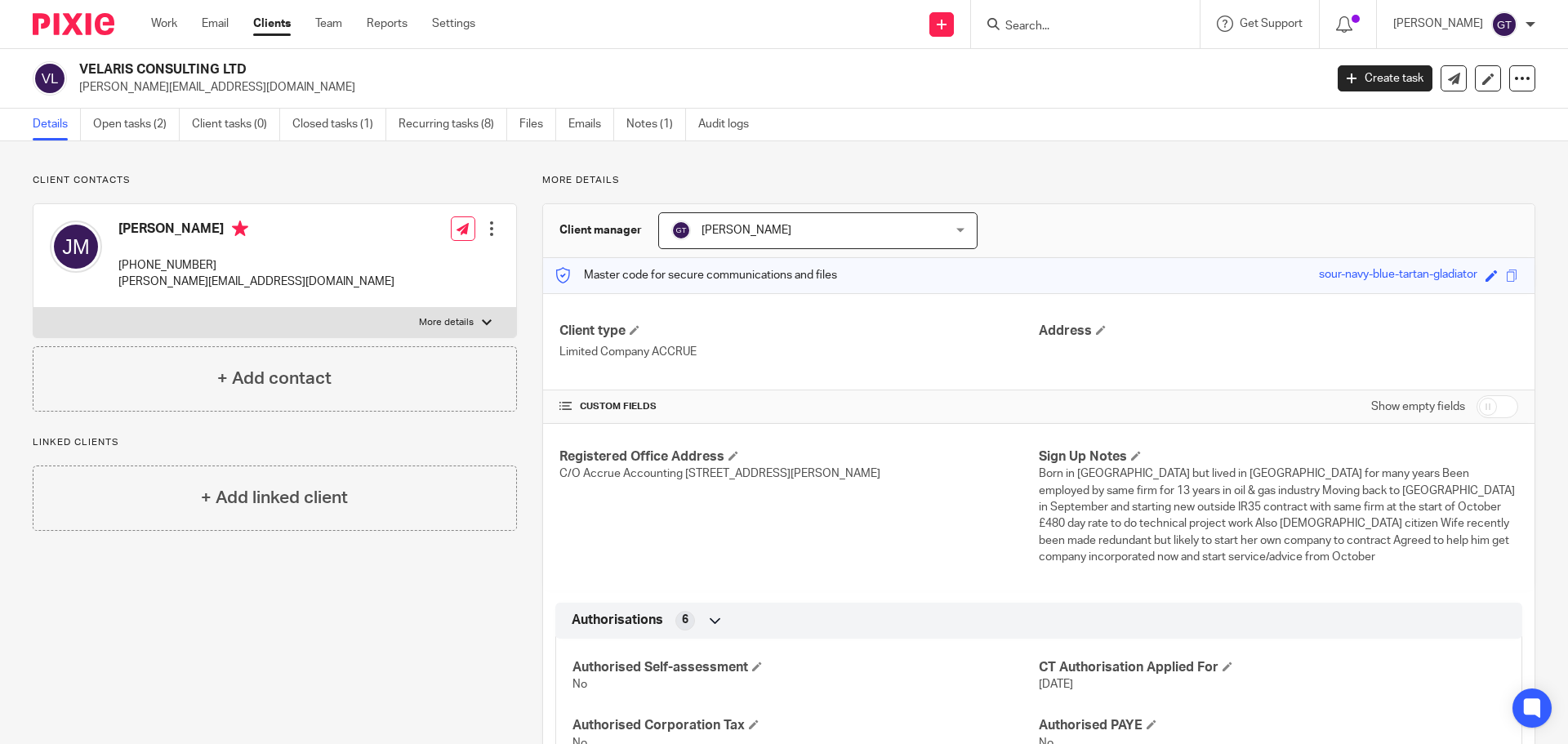
click at [150, 130] on link "Open tasks (2)" at bounding box center [136, 125] width 87 height 32
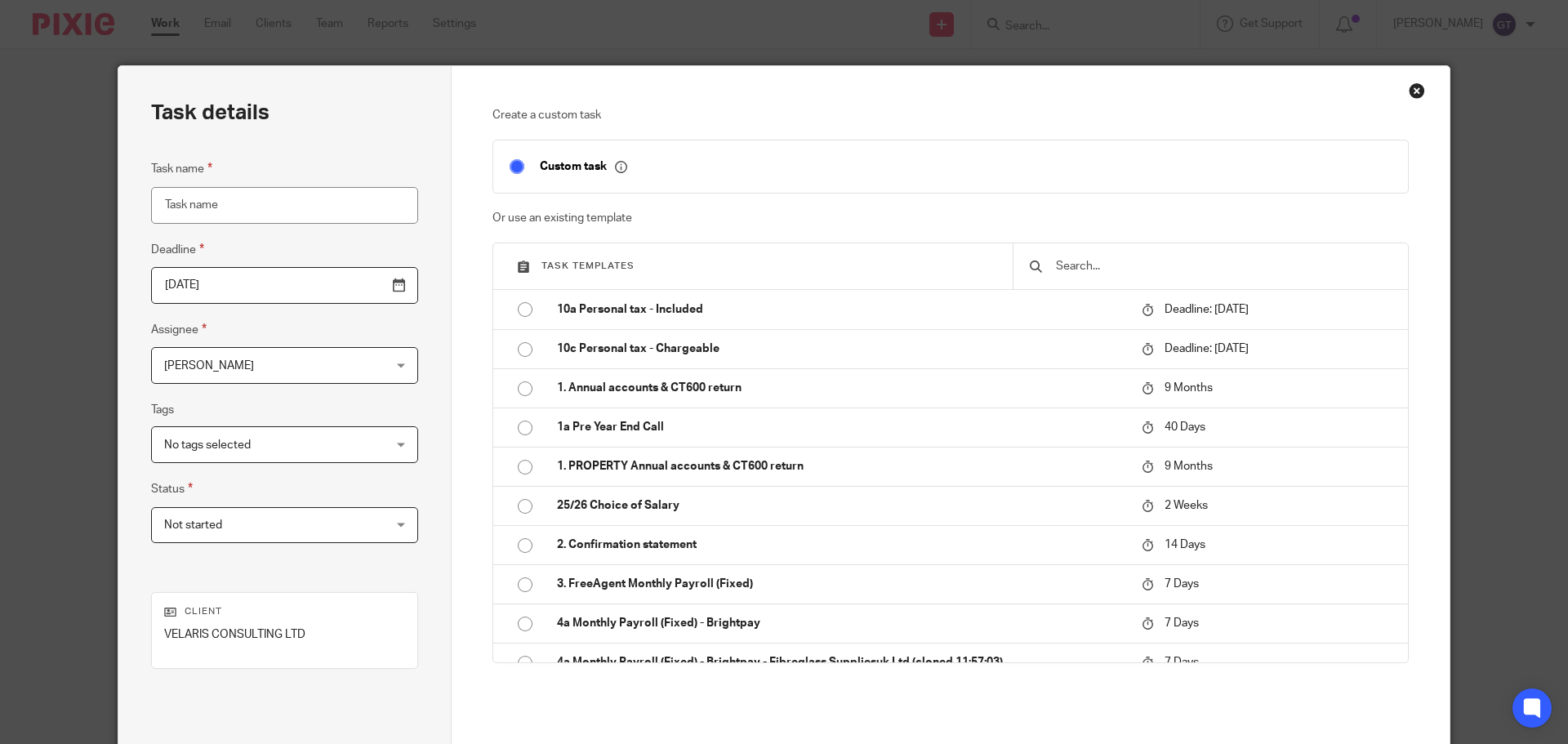
click at [1409, 87] on div "Close this dialog window" at bounding box center [1417, 90] width 16 height 16
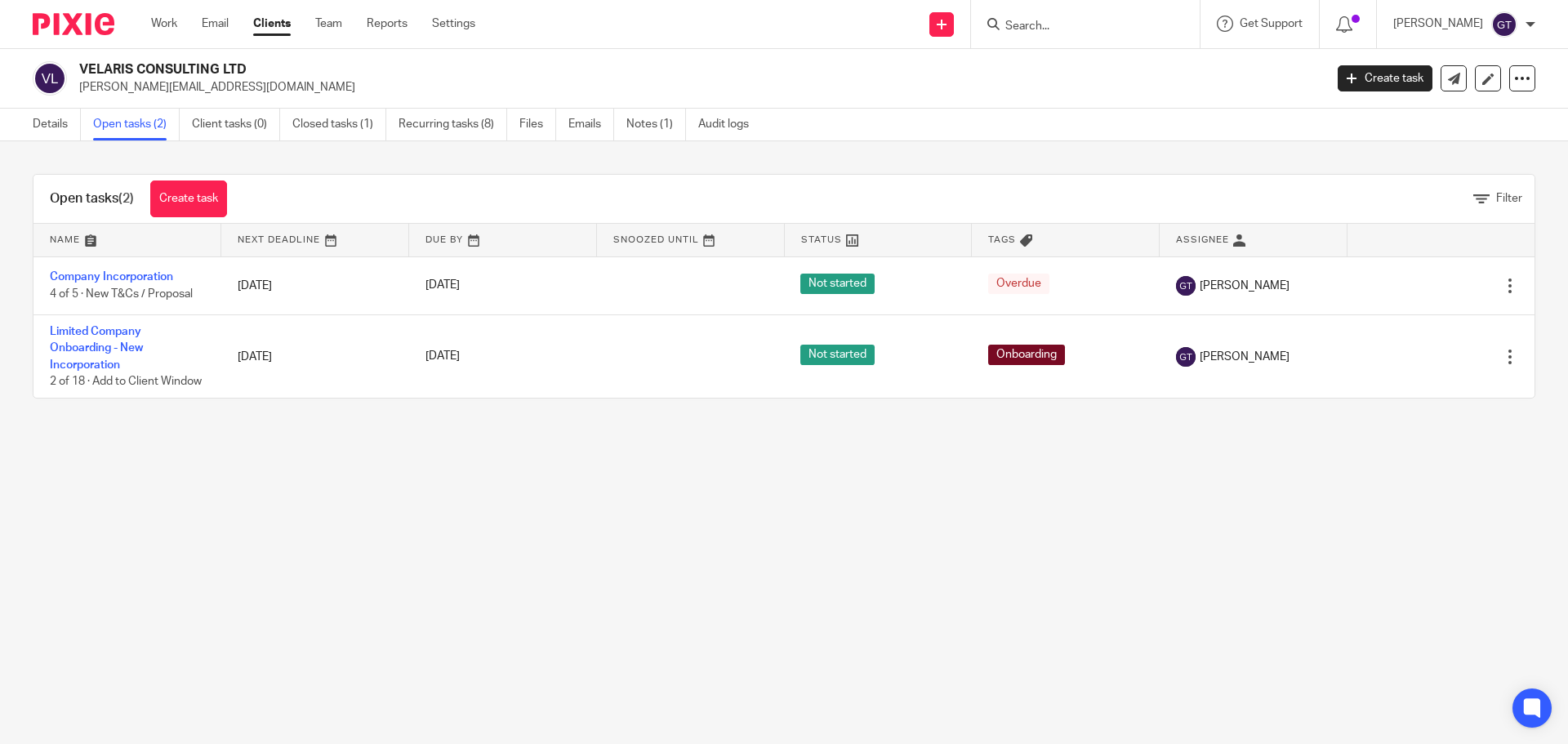
click at [28, 126] on div "Details Open tasks (2) Client tasks (0) Closed tasks (1) Recurring tasks (8) Fi…" at bounding box center [395, 125] width 789 height 32
click at [42, 127] on link "Details" at bounding box center [56, 125] width 48 height 32
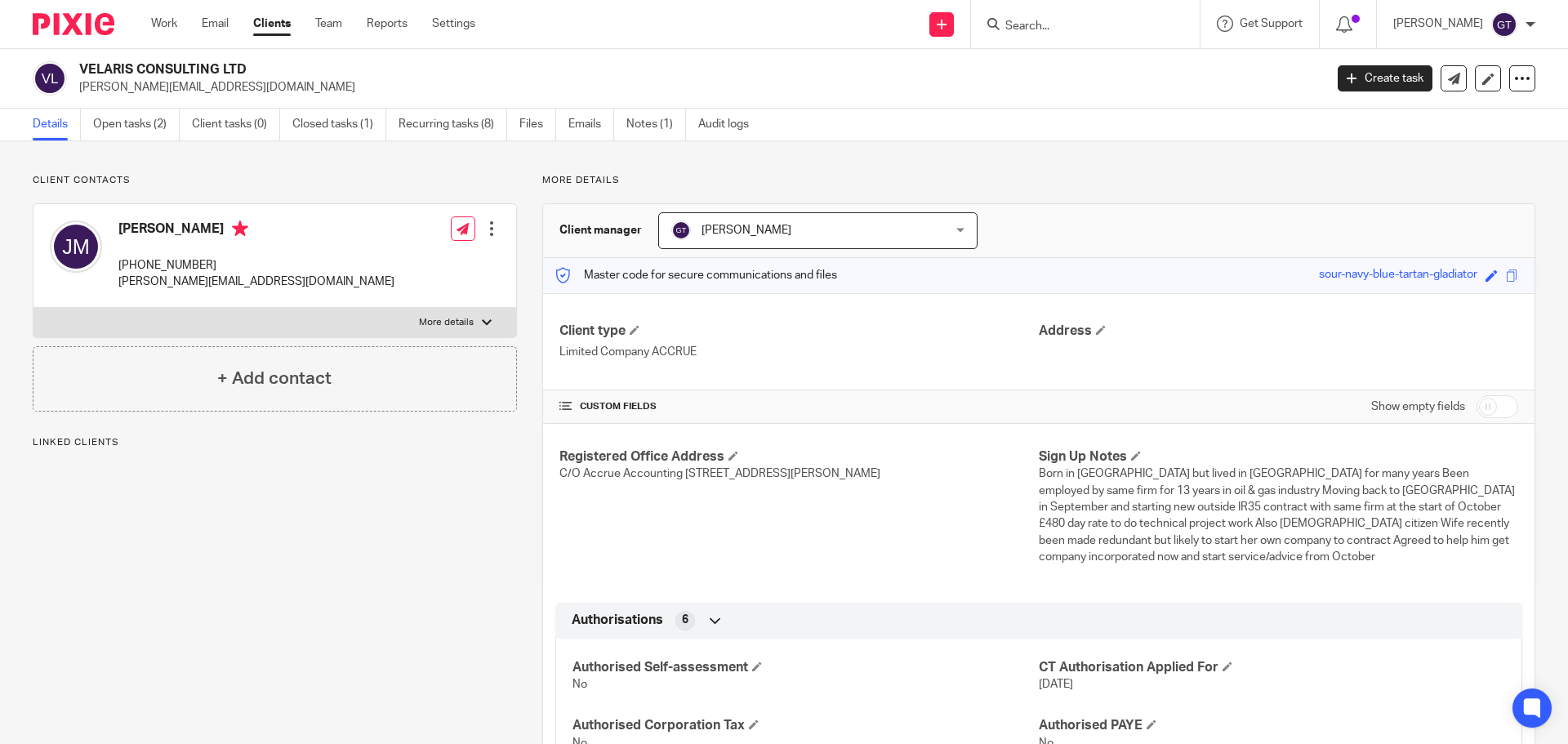
click at [1486, 404] on input "checkbox" at bounding box center [1496, 407] width 41 height 23
checkbox input "true"
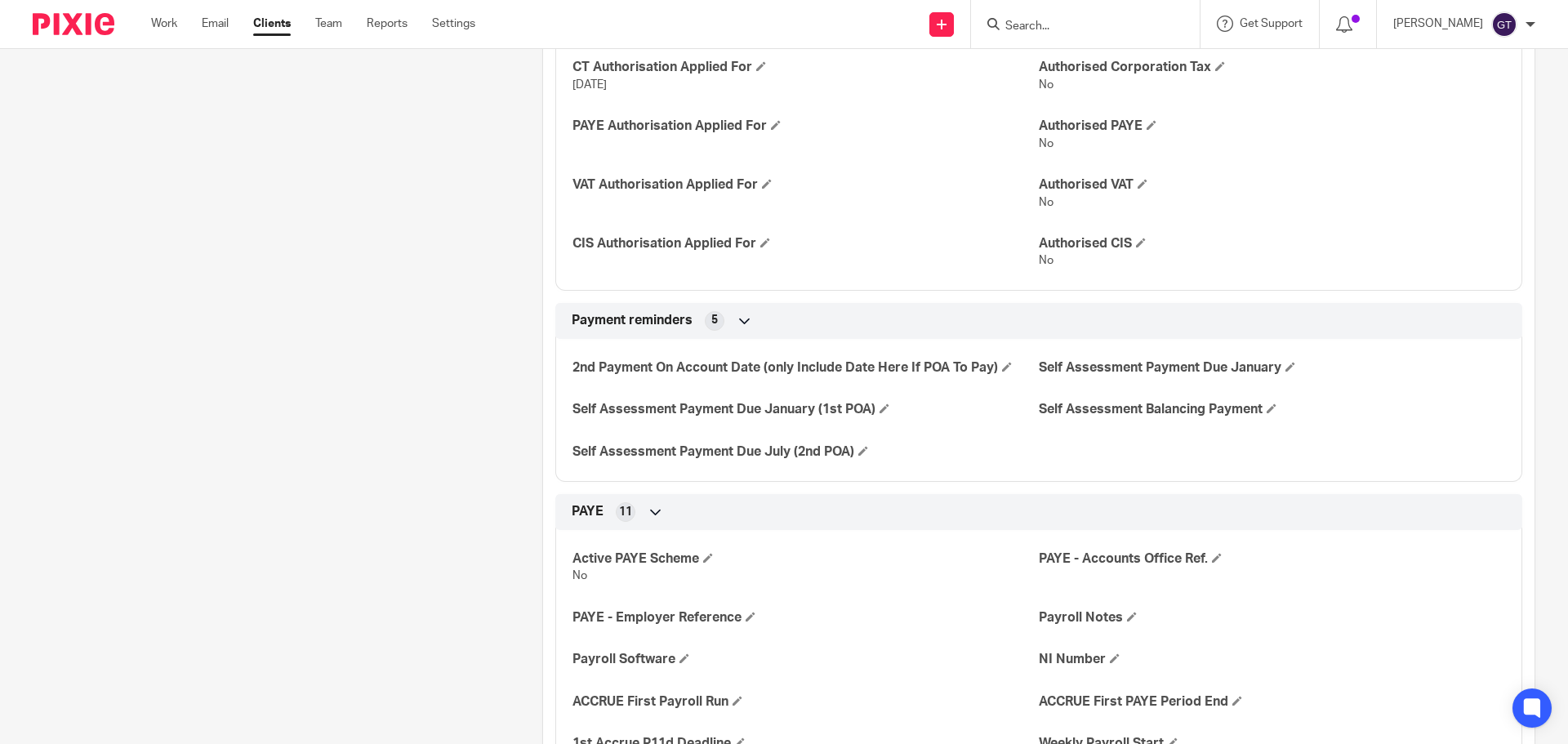
scroll to position [980, 0]
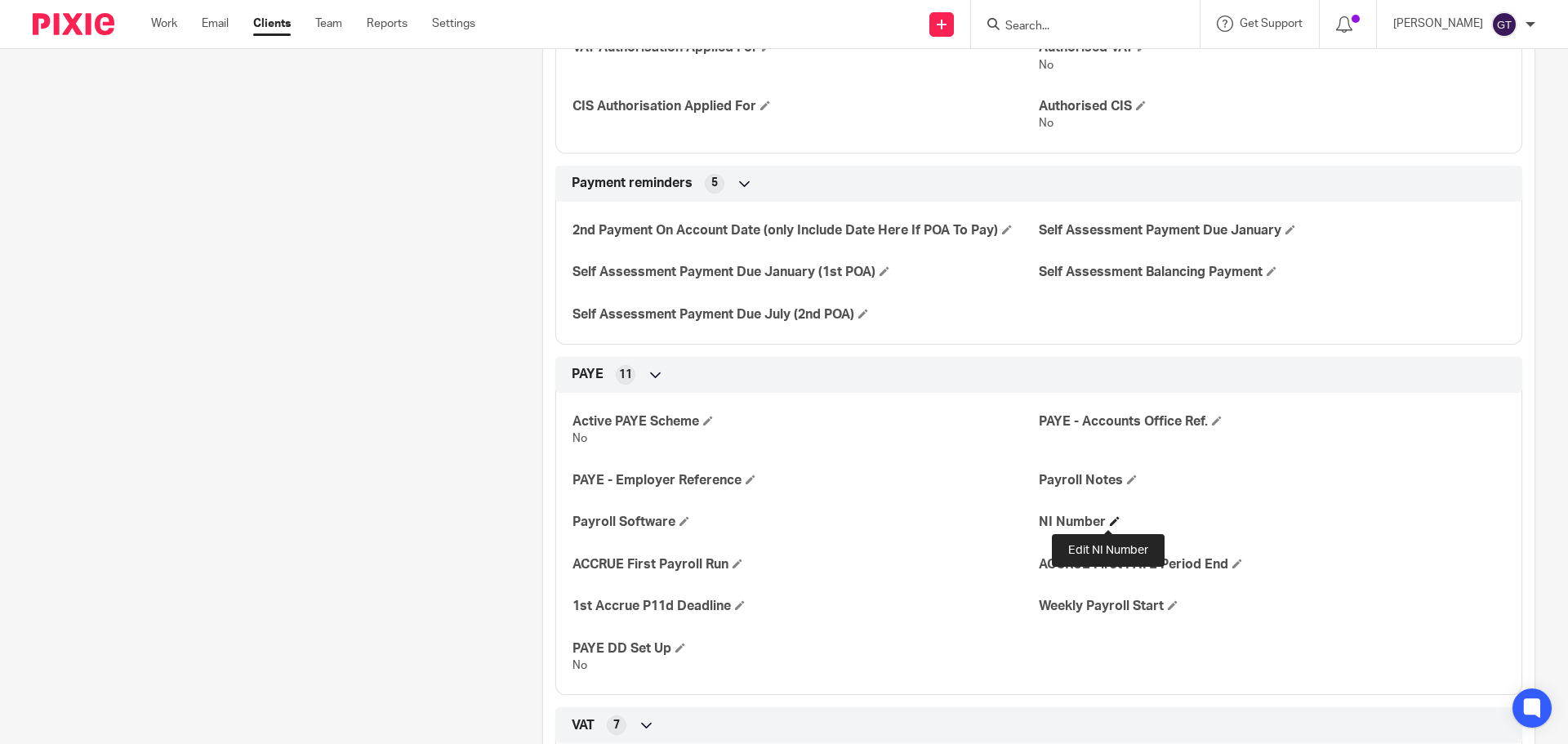
click at [1110, 519] on span at bounding box center [1115, 521] width 10 height 10
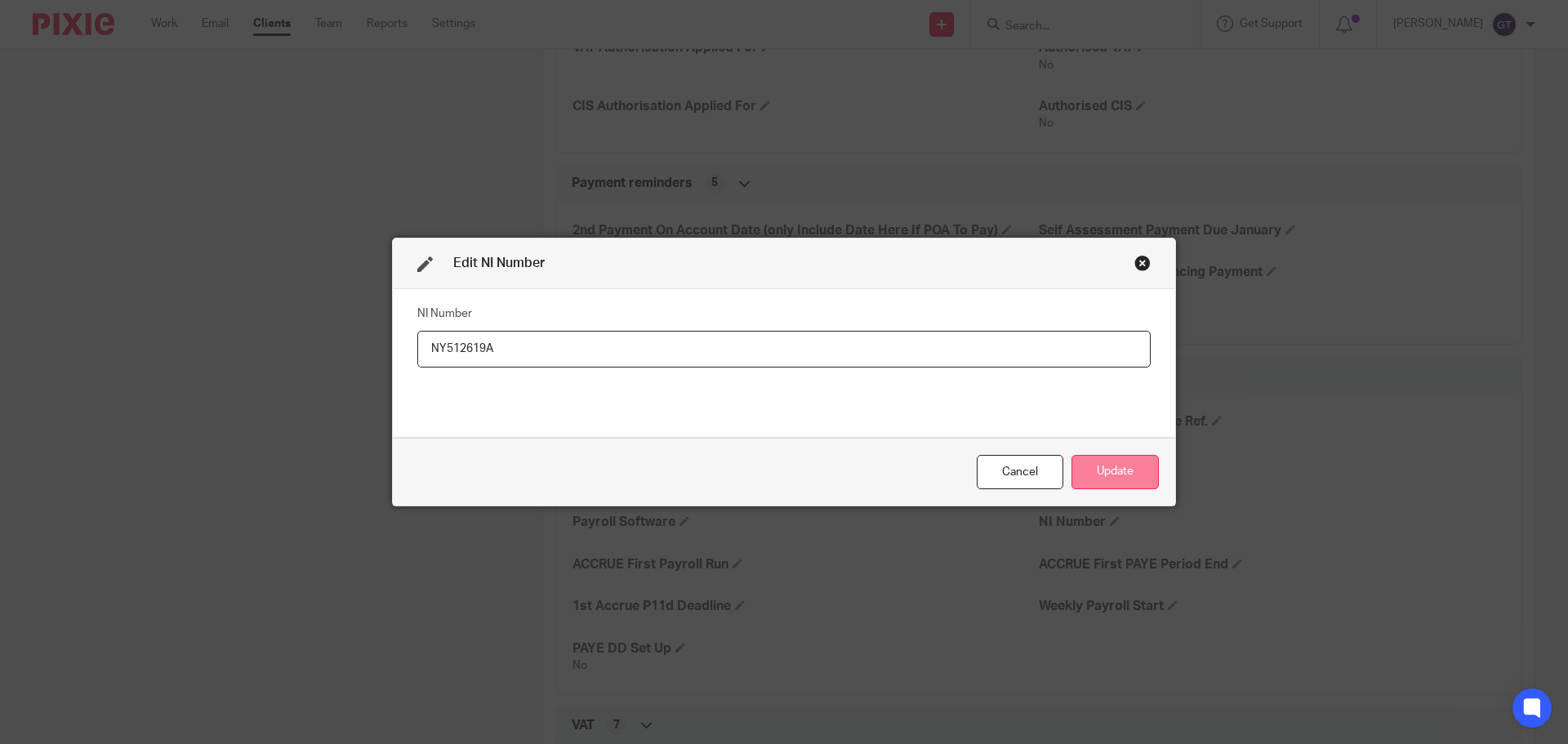
type input "NY512619A"
click at [1107, 476] on button "Update" at bounding box center [1115, 472] width 88 height 35
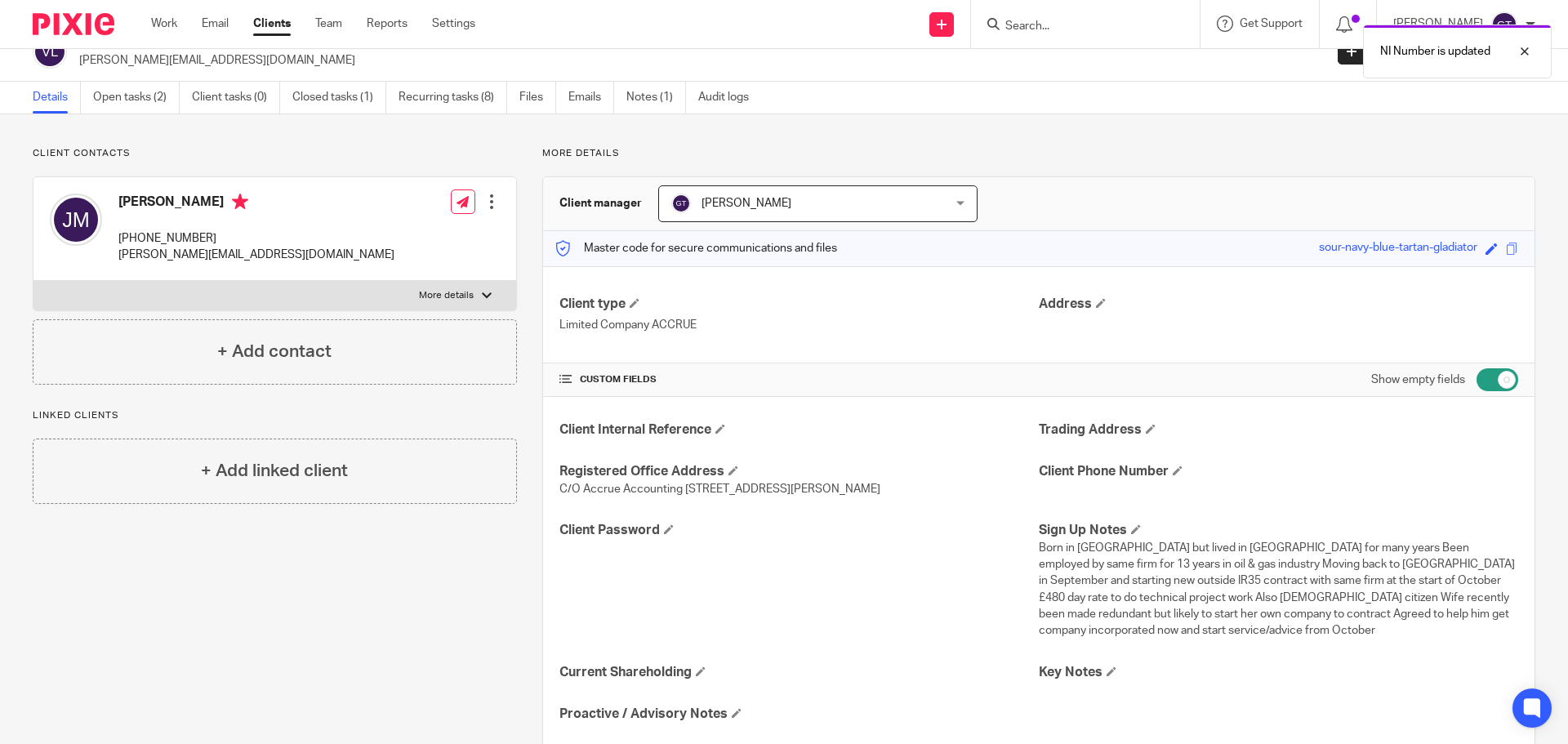
scroll to position [0, 0]
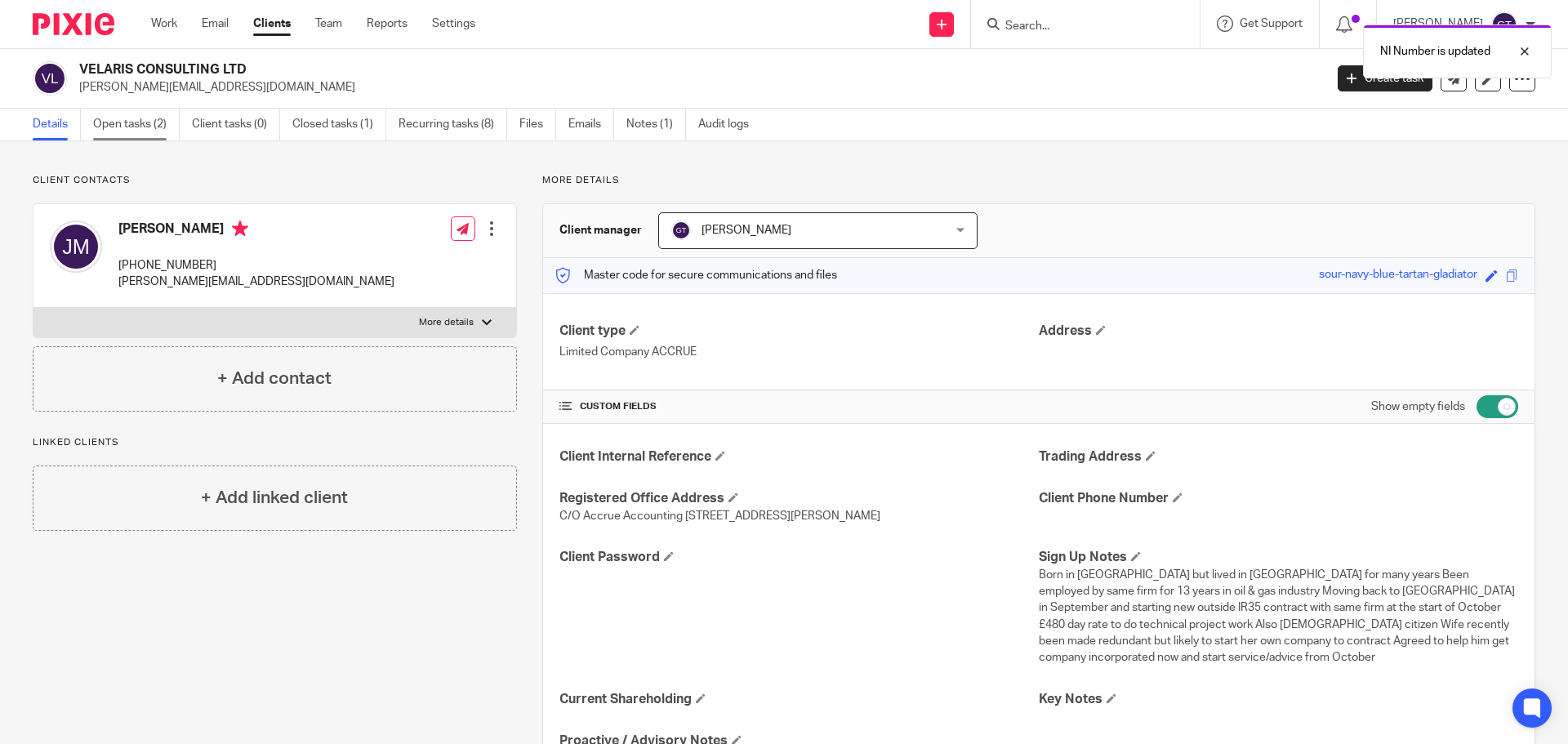
click at [134, 120] on link "Open tasks (2)" at bounding box center [136, 125] width 87 height 32
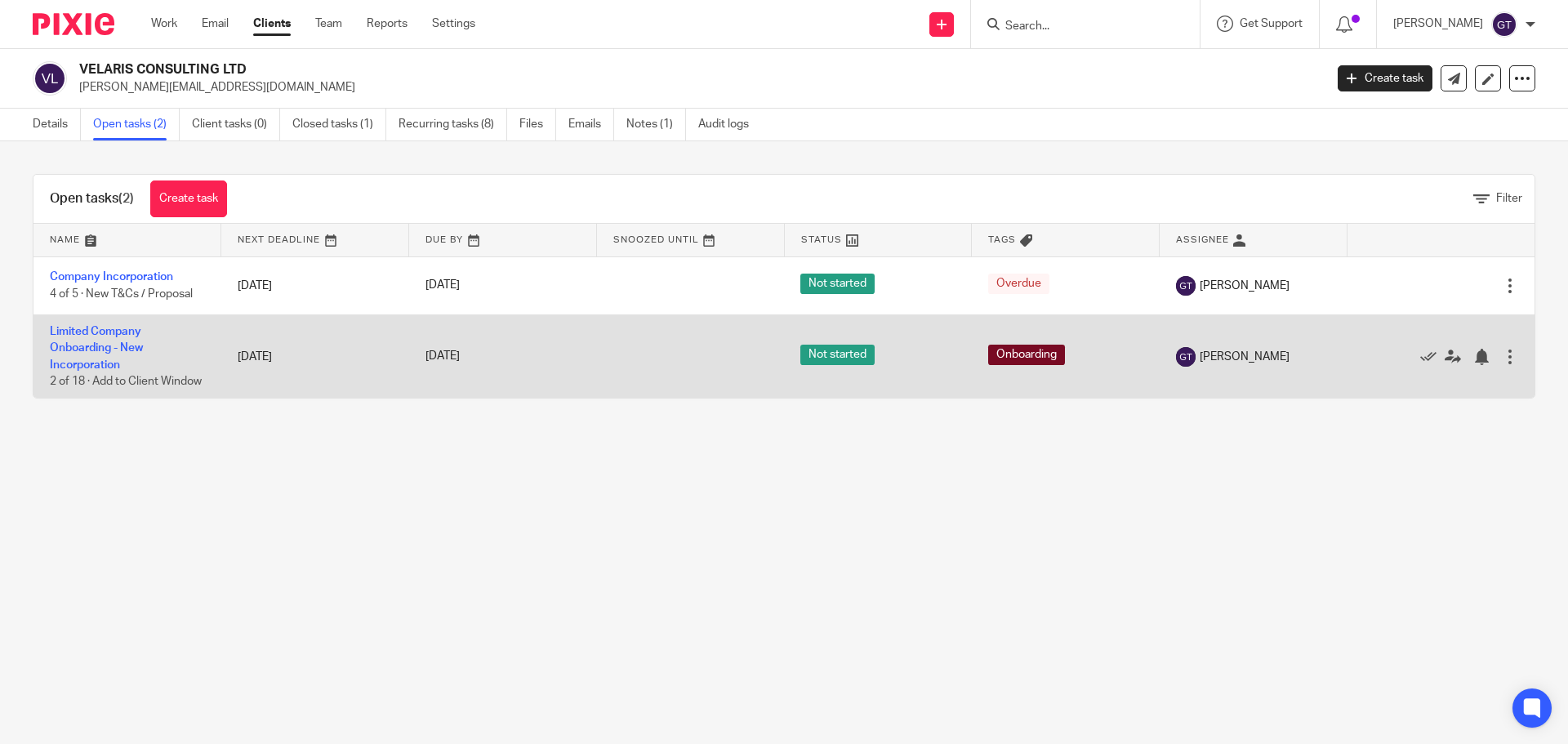
click at [88, 338] on td "Limited Company Onboarding - New Incorporation 2 of 18 · Add to Client Window" at bounding box center [127, 356] width 188 height 83
click at [93, 346] on link "Limited Company Onboarding - New Incorporation" at bounding box center [96, 348] width 93 height 45
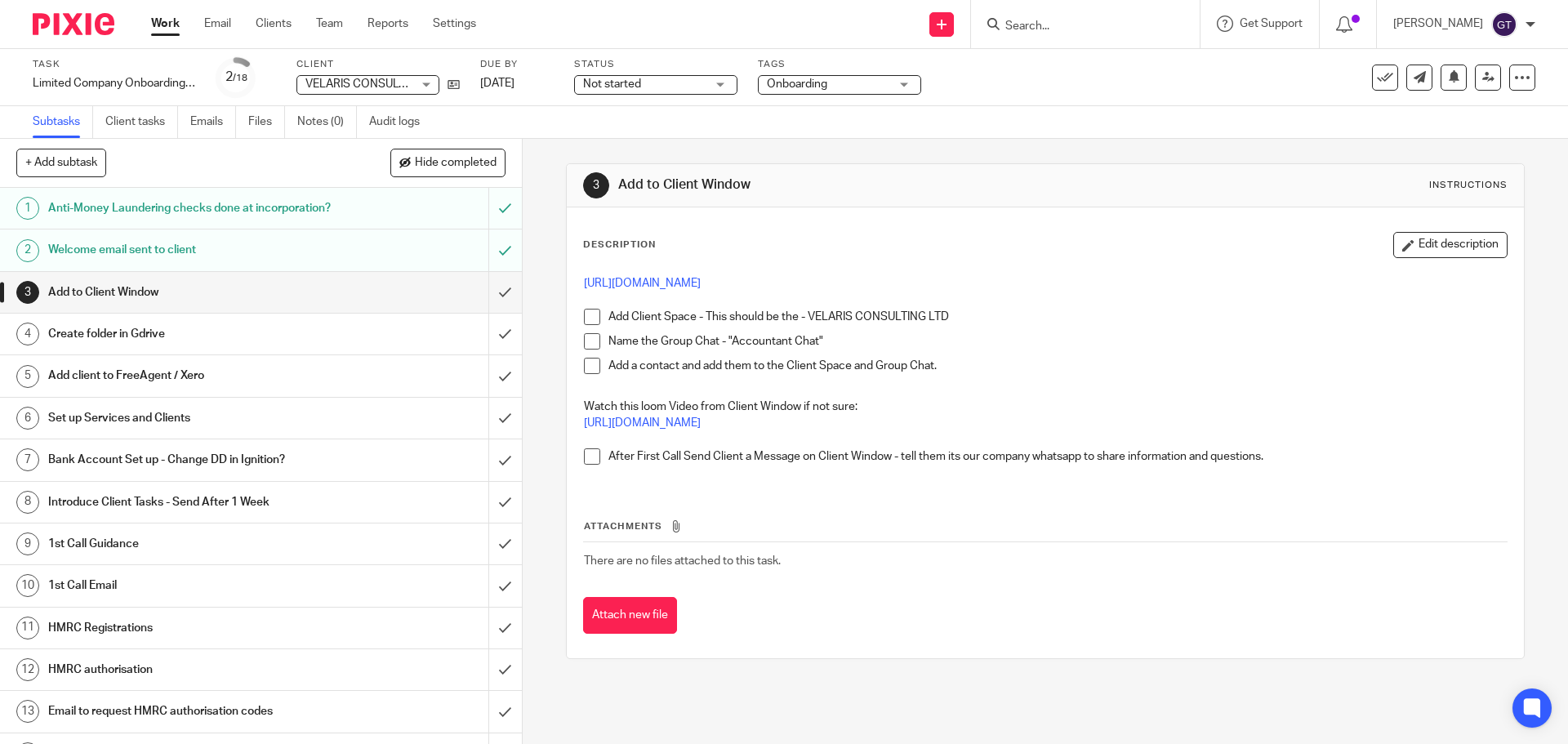
click at [123, 598] on h1 "1st Call Email" at bounding box center [189, 585] width 283 height 24
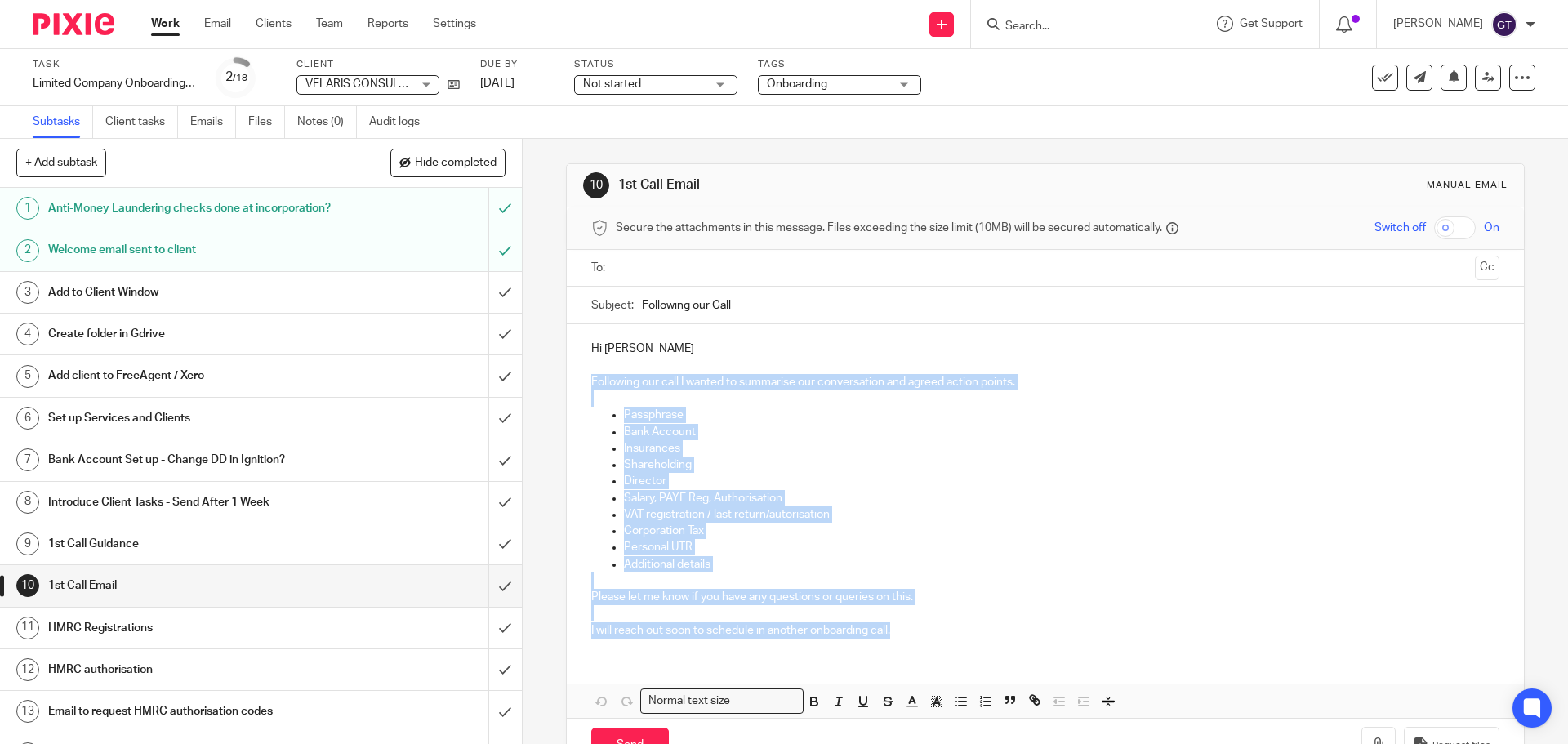
drag, startPoint x: 921, startPoint y: 630, endPoint x: 583, endPoint y: 374, distance: 424.0
click at [583, 374] on div "Hi Jason Following our call I wanted to summarise our conversation and agreed a…" at bounding box center [1044, 487] width 956 height 327
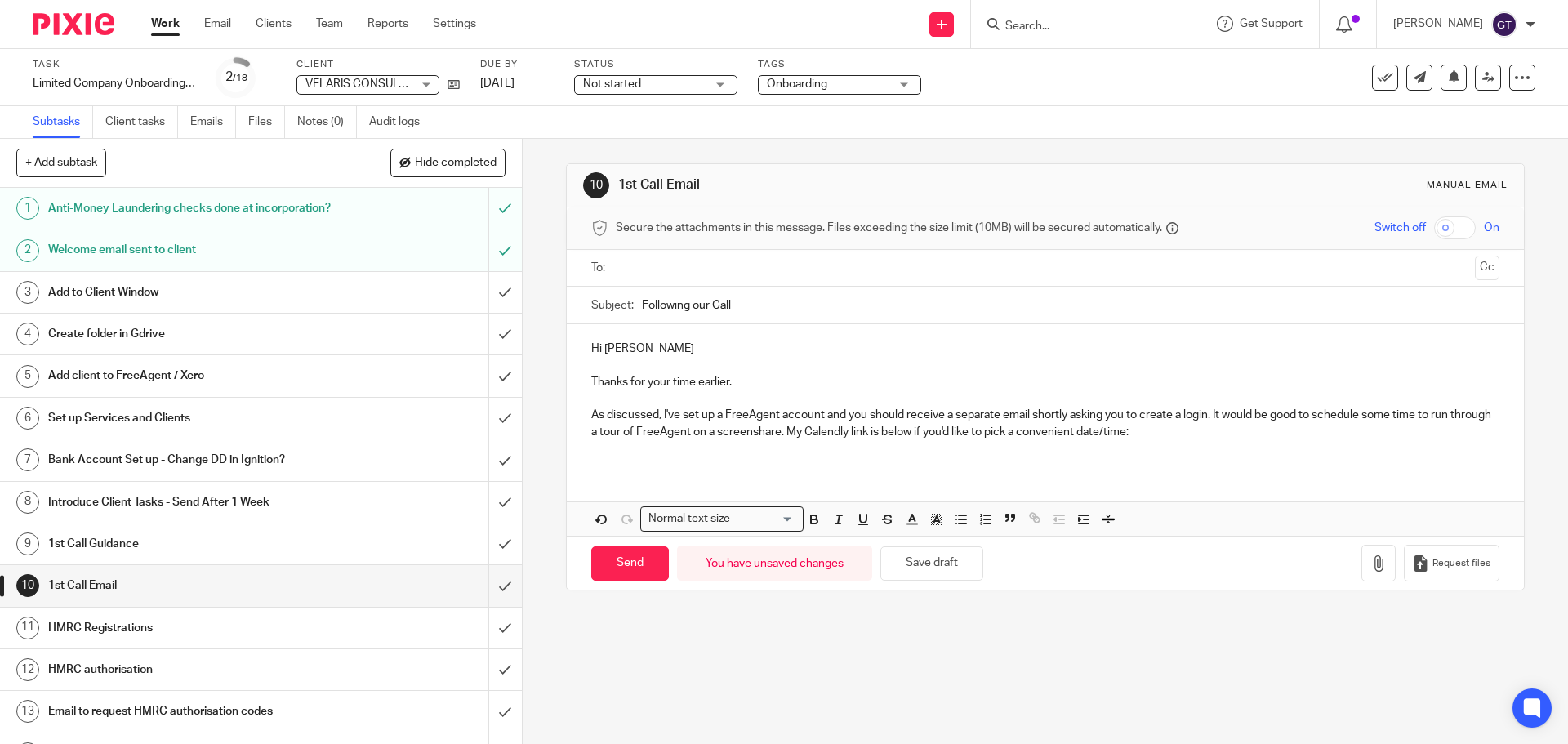
click at [672, 455] on p at bounding box center [1044, 448] width 907 height 16
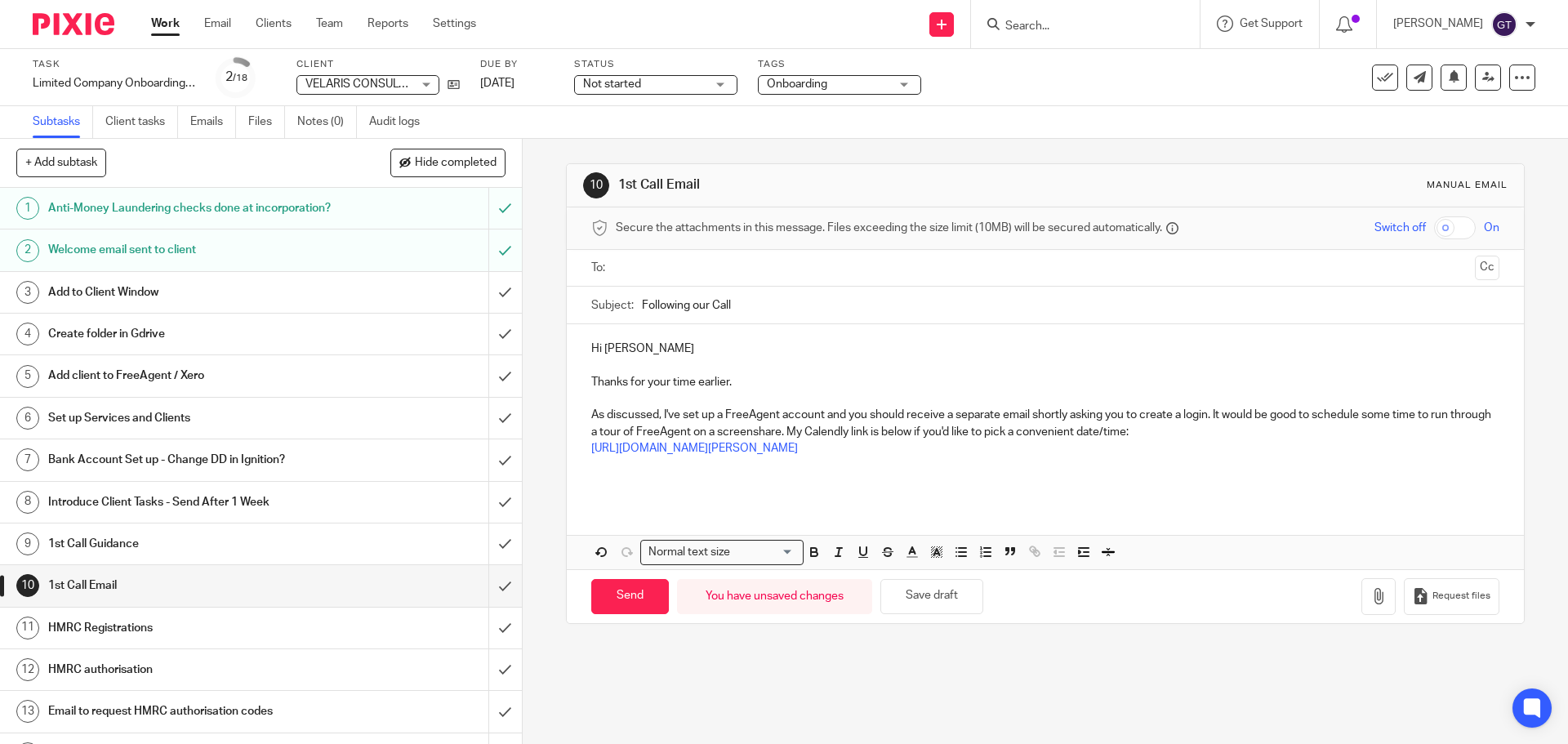
click at [869, 485] on p at bounding box center [1044, 481] width 907 height 16
click at [1083, 477] on p "I've also included a link here to a FreeAgent page with a list of banks that Fr…" at bounding box center [1044, 481] width 907 height 16
drag, startPoint x: 708, startPoint y: 480, endPoint x: 727, endPoint y: 480, distance: 19.0
click at [728, 482] on p "I've also included a link here to a FreeAgent page with a list of banks that Fr…" at bounding box center [1044, 481] width 907 height 16
click at [1030, 554] on icon "button" at bounding box center [1034, 550] width 14 height 14
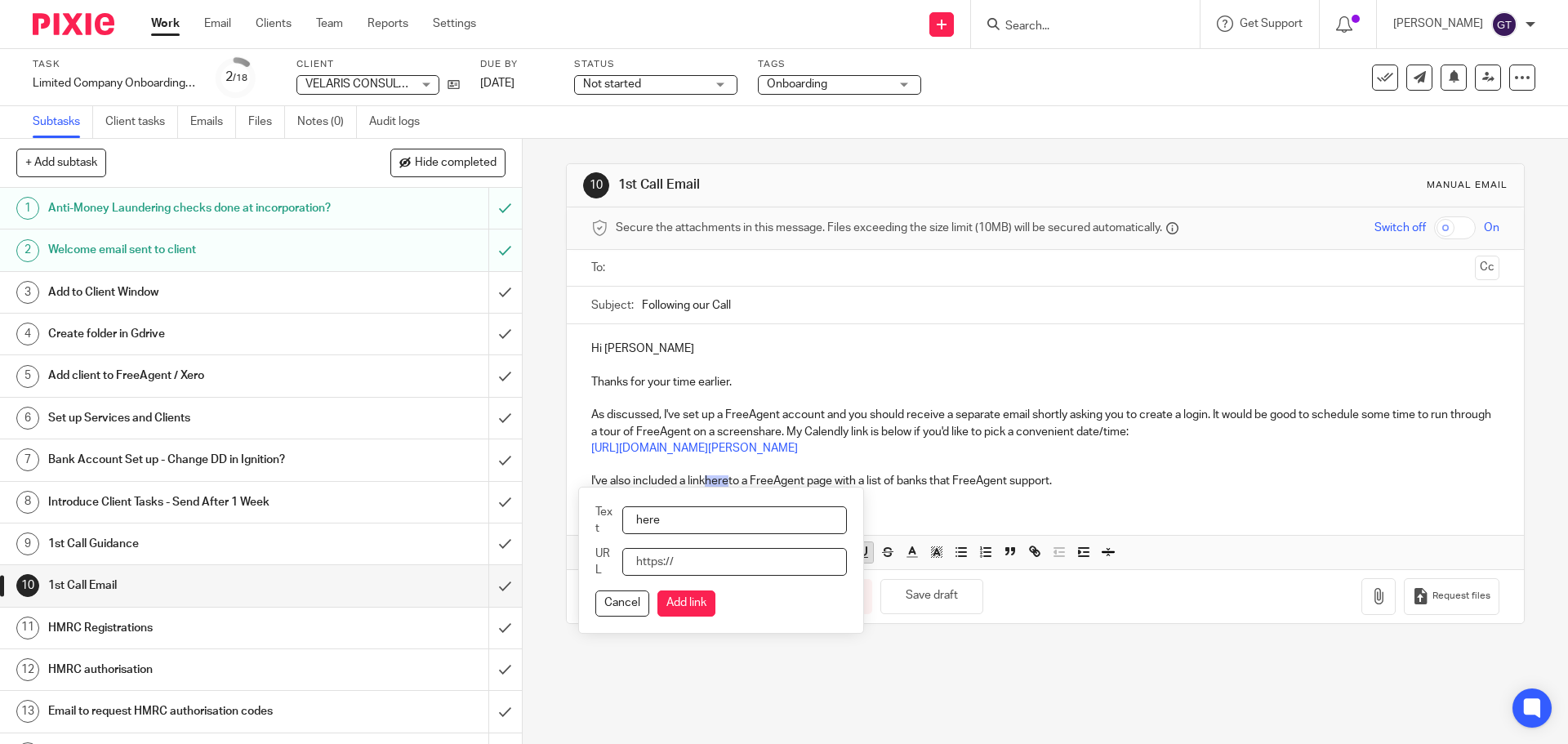
paste input "https://support.freeagent.com/hc/en-gb/articles/115001222744-Which-bank-feeds-d…"
type input "https://support.freeagent.com/hc/en-gb/articles/115001222744-Which-bank-feeds-d…"
click at [693, 596] on button "Add link" at bounding box center [686, 603] width 58 height 26
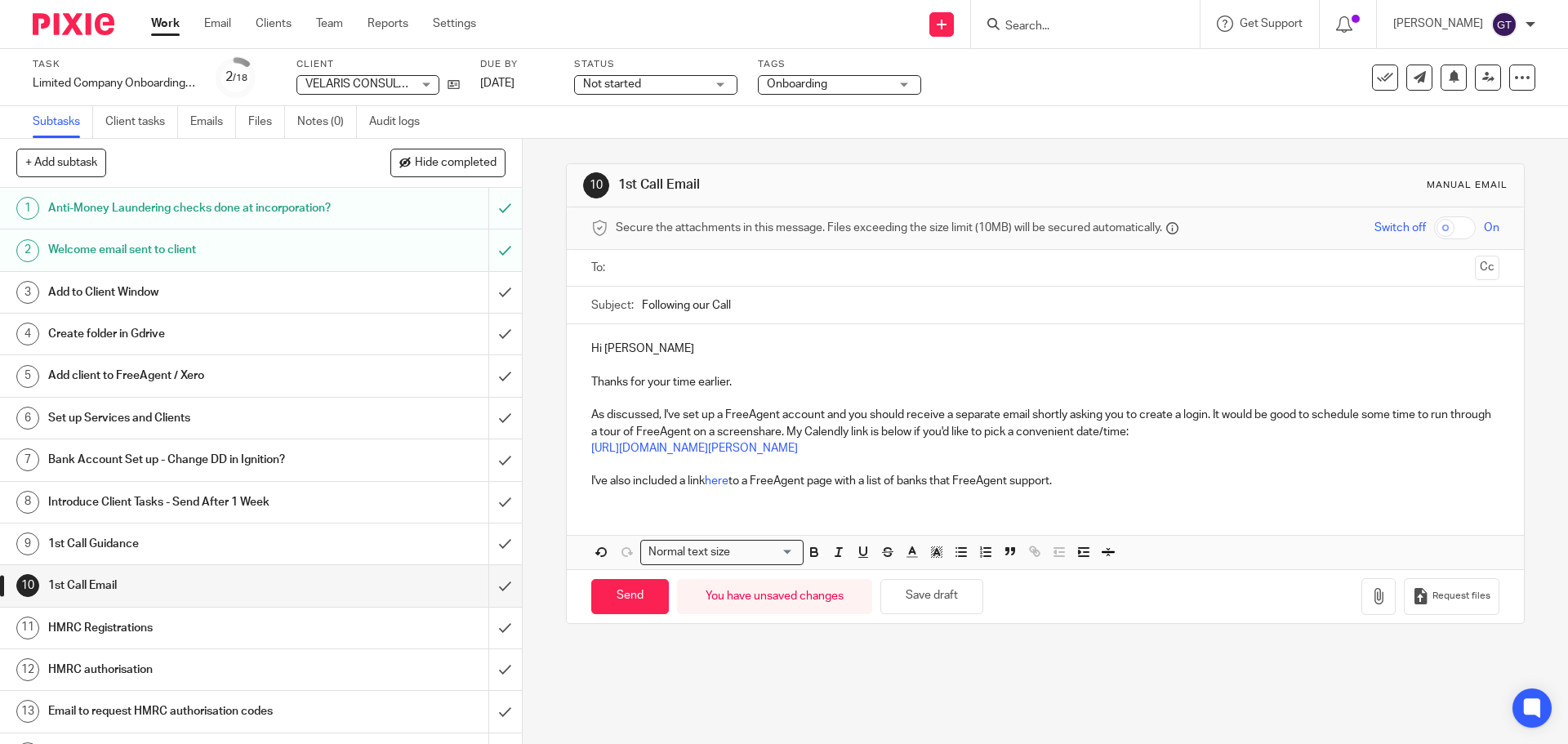
click at [978, 502] on div "Hi Jason Thanks for your time earlier. As discussed, I've set up a FreeAgent ac…" at bounding box center [1044, 446] width 956 height 245
click at [1116, 479] on p "I've also included a link here to a FreeAgent page with a list of banks that Fr…" at bounding box center [1044, 481] width 907 height 16
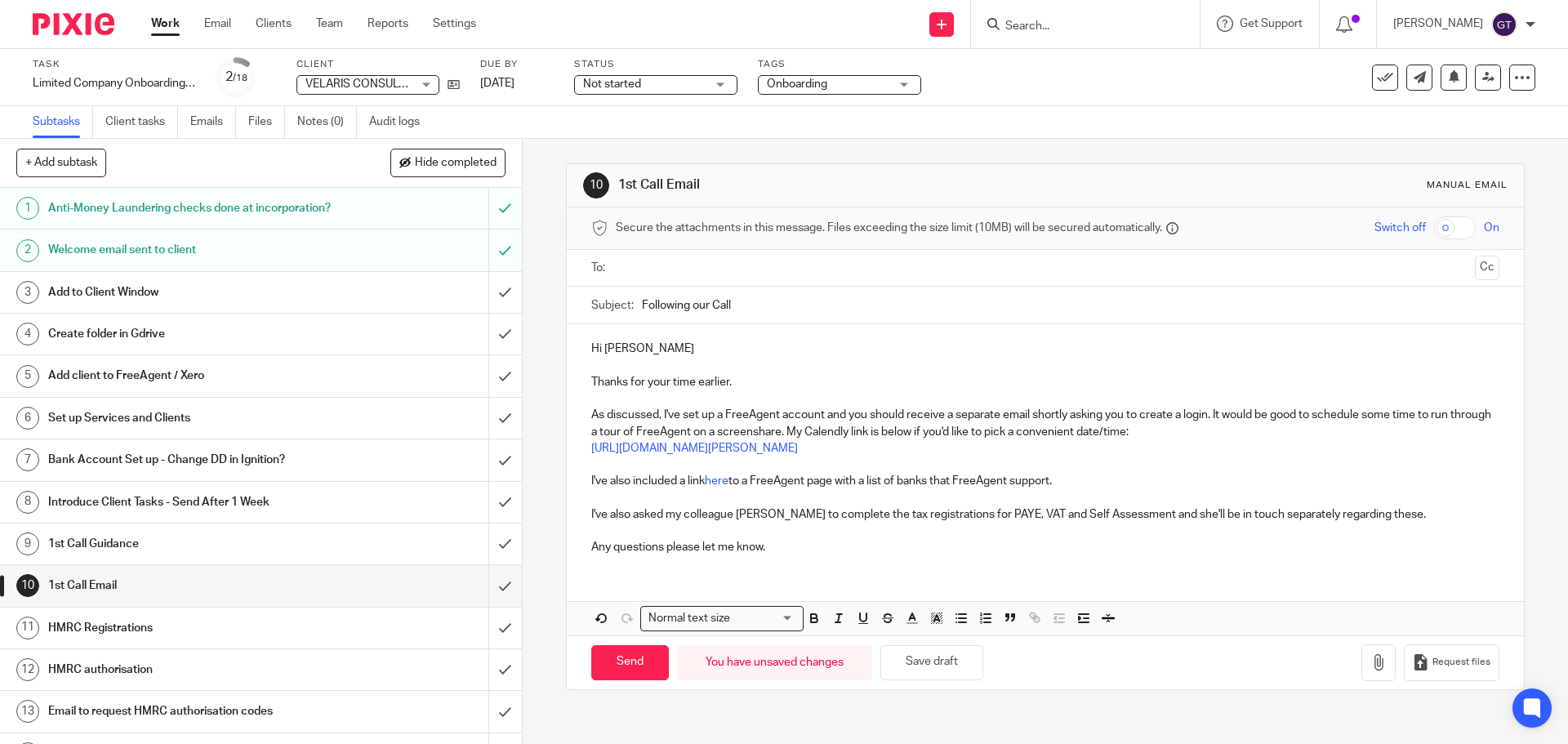
click at [724, 266] on input "text" at bounding box center [1044, 268] width 846 height 19
click at [713, 306] on input "Following our Call" at bounding box center [1071, 309] width 857 height 37
type input "Following our call"
click at [792, 384] on p "Thanks for your time earlier." at bounding box center [1044, 385] width 907 height 16
click at [780, 269] on span at bounding box center [785, 268] width 11 height 11
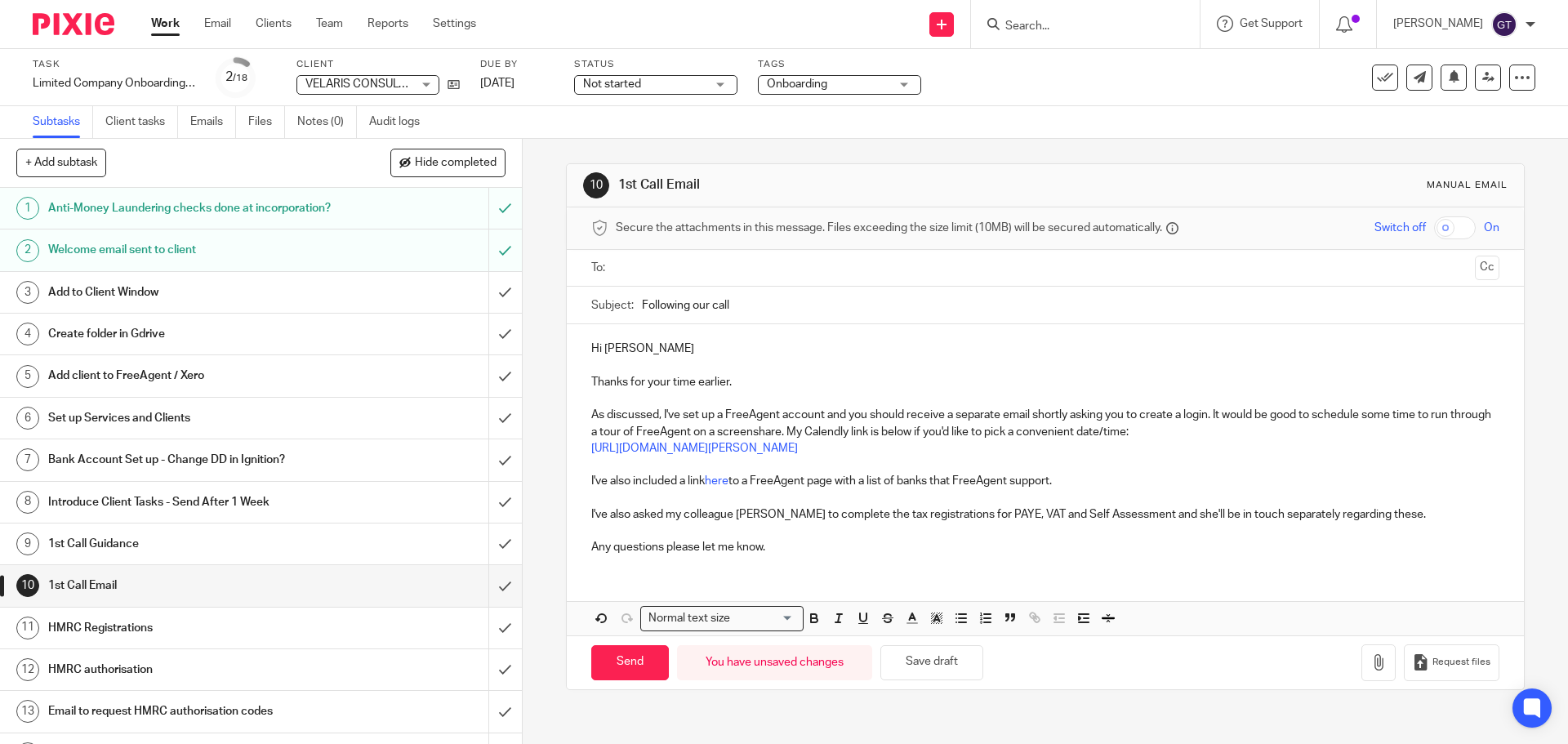
click at [723, 277] on input "text" at bounding box center [1044, 268] width 846 height 19
click at [661, 348] on p "Hi Jason" at bounding box center [1044, 351] width 907 height 16
click at [628, 519] on p "I've also asked my colleague Coral to complete the tax registrations for PAYE, …" at bounding box center [1044, 517] width 907 height 16
click at [798, 518] on p "I've also asked my colleague Coral to complete the tax registrations for PAYE, …" at bounding box center [1044, 517] width 907 height 16
click at [888, 520] on p "I've also asked my colleague Coral to complete the tax registrations for PAYE, …" at bounding box center [1044, 517] width 907 height 16
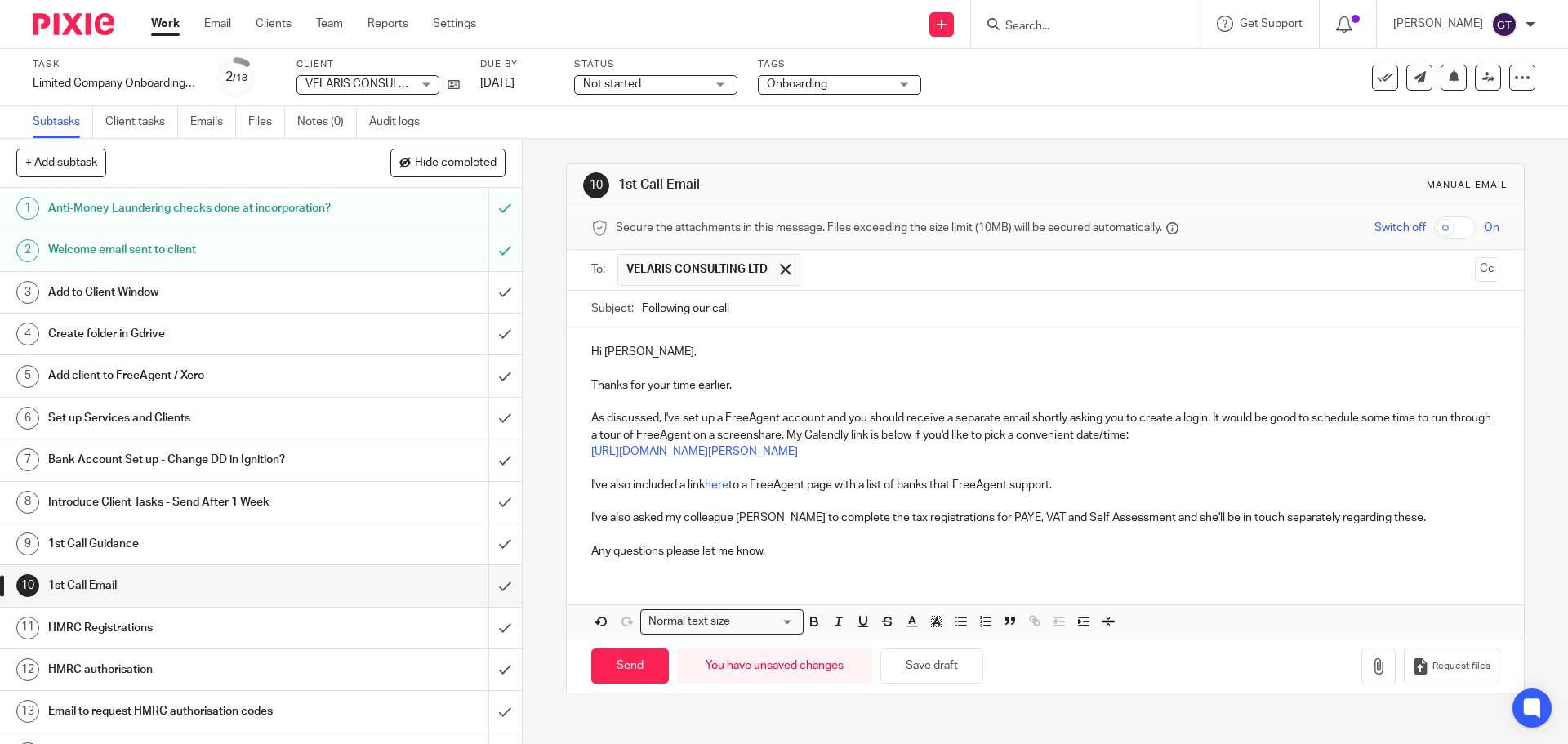
click at [1018, 517] on p "I've also asked my colleague Coral to complete the tax registrations for PAYE, …" at bounding box center [1044, 517] width 907 height 16
click at [1389, 522] on p "I've also asked my colleague Coral to complete the tax registrations for PAYE, …" at bounding box center [1044, 517] width 907 height 16
click at [635, 668] on input "Send" at bounding box center [630, 666] width 77 height 35
type input "Sent"
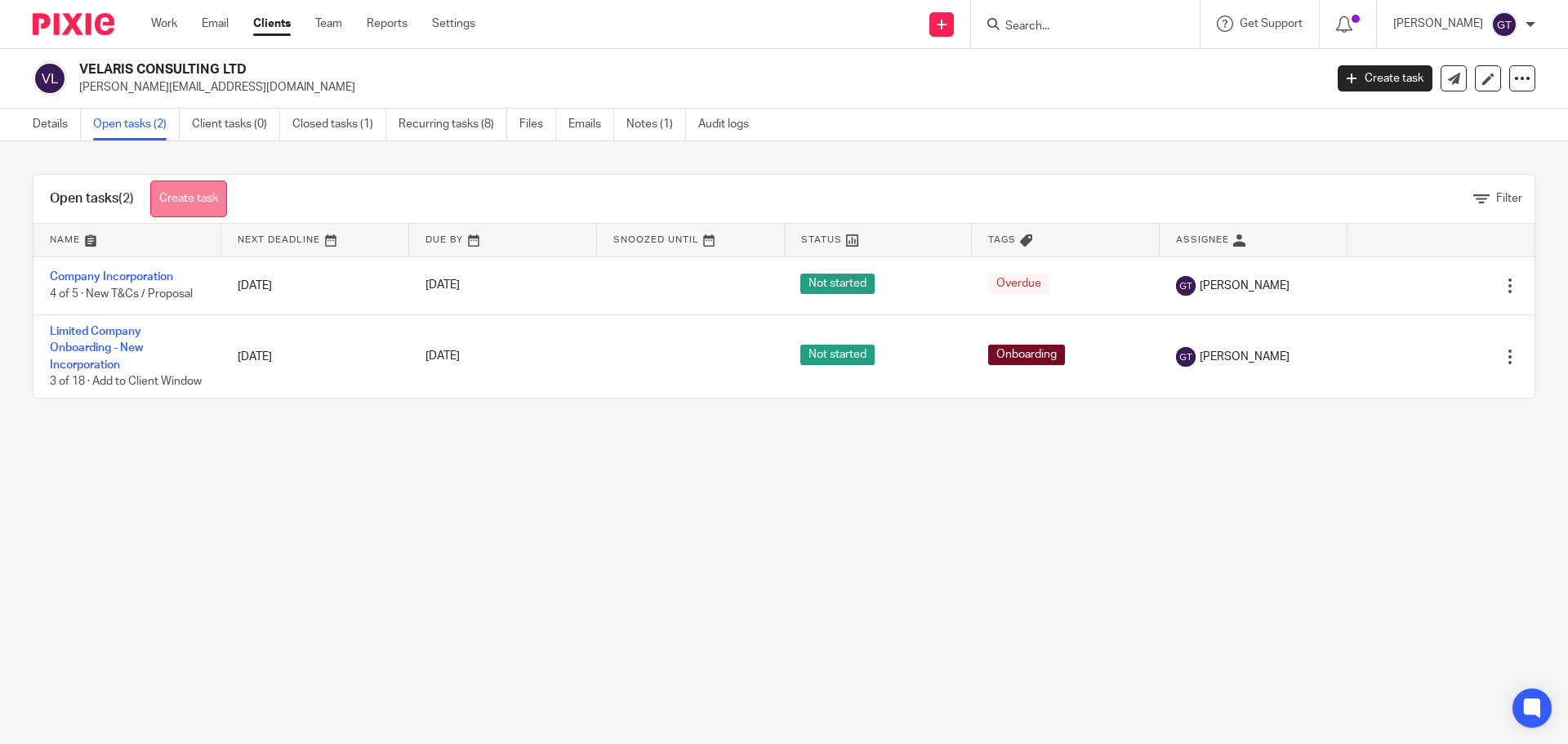
click at [179, 205] on link "Create task" at bounding box center [189, 199] width 77 height 37
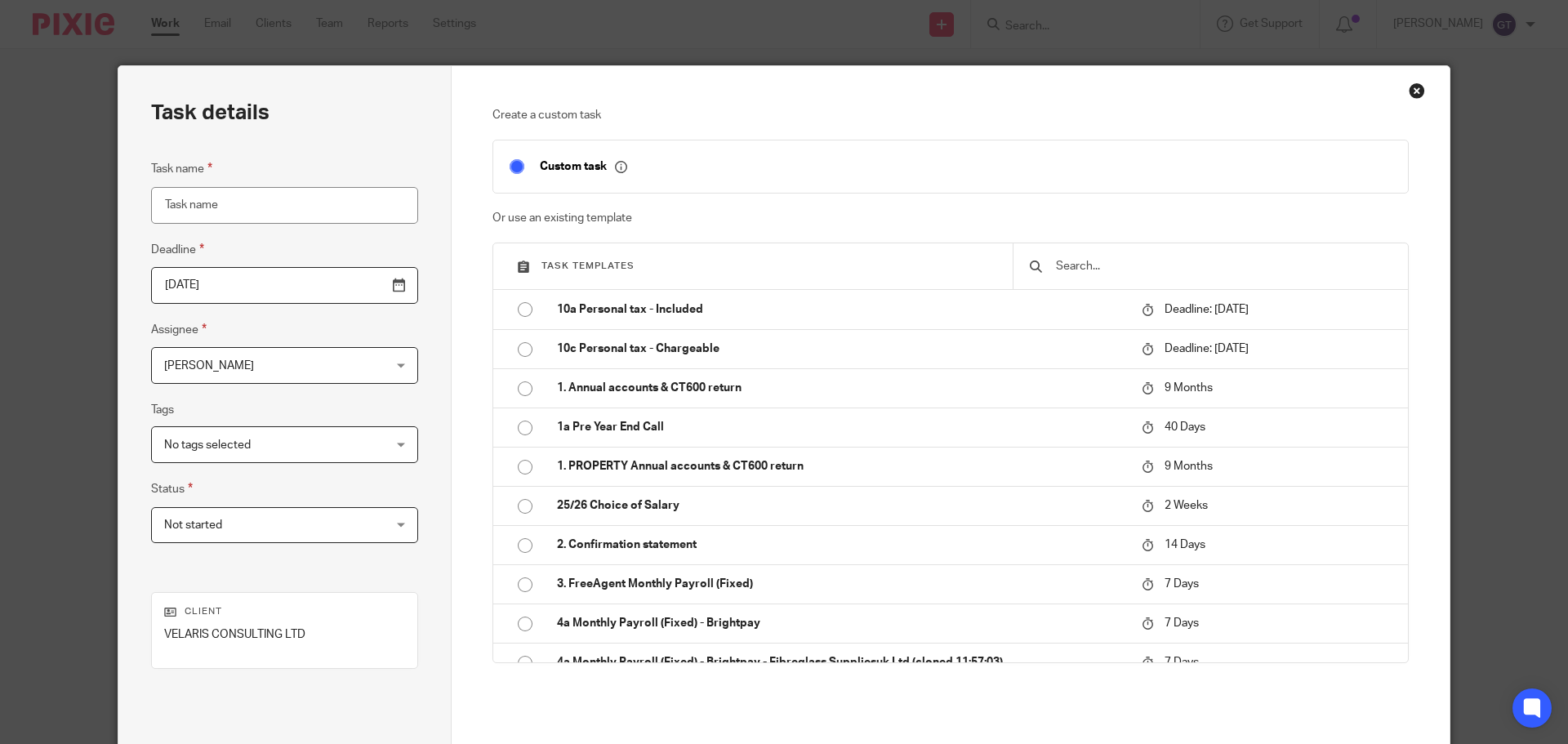
click at [1103, 263] on input "text" at bounding box center [1223, 266] width 338 height 18
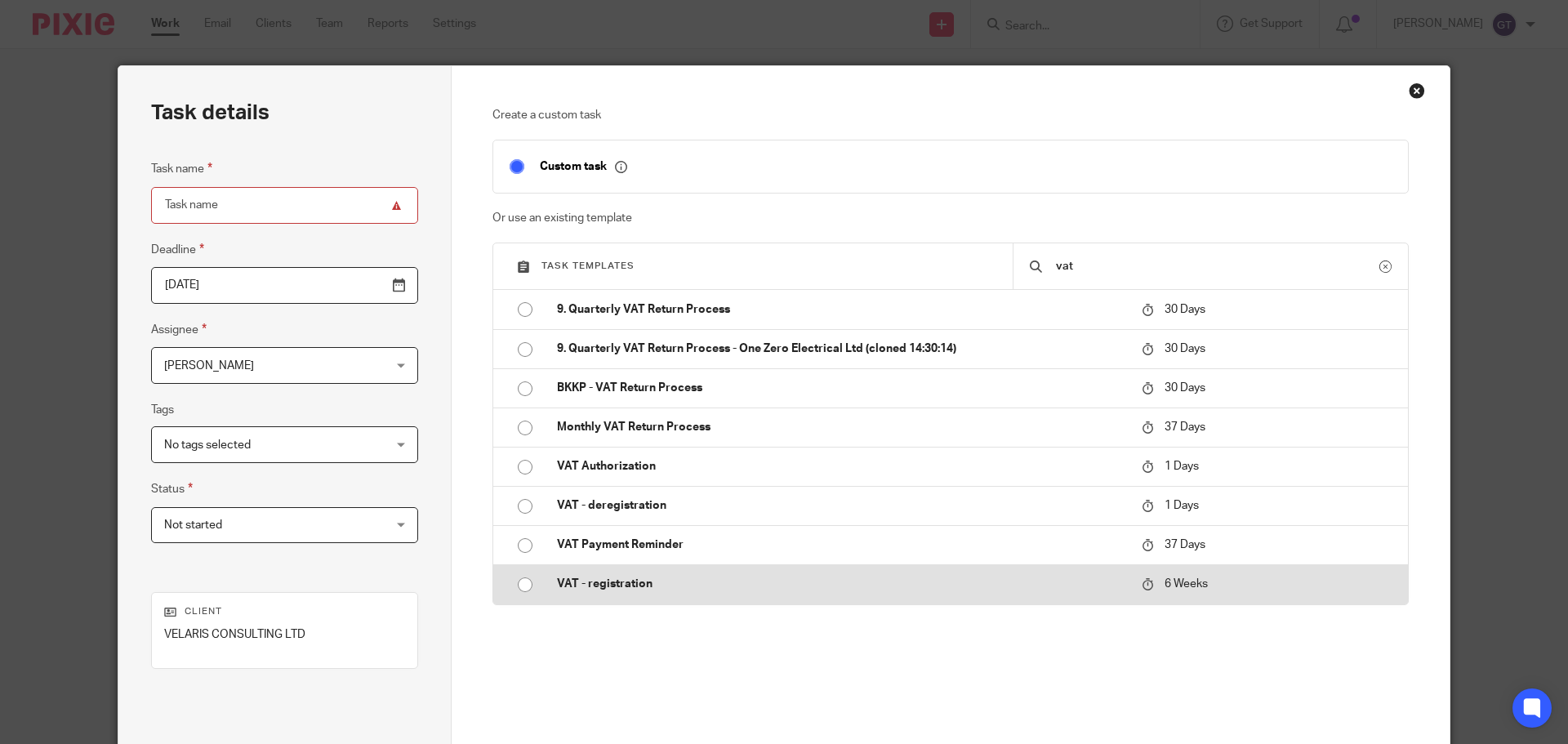
type input "vat"
click at [633, 583] on p "VAT - registration" at bounding box center [841, 583] width 568 height 16
type input "2025-10-28"
type input "VAT - registration"
checkbox input "false"
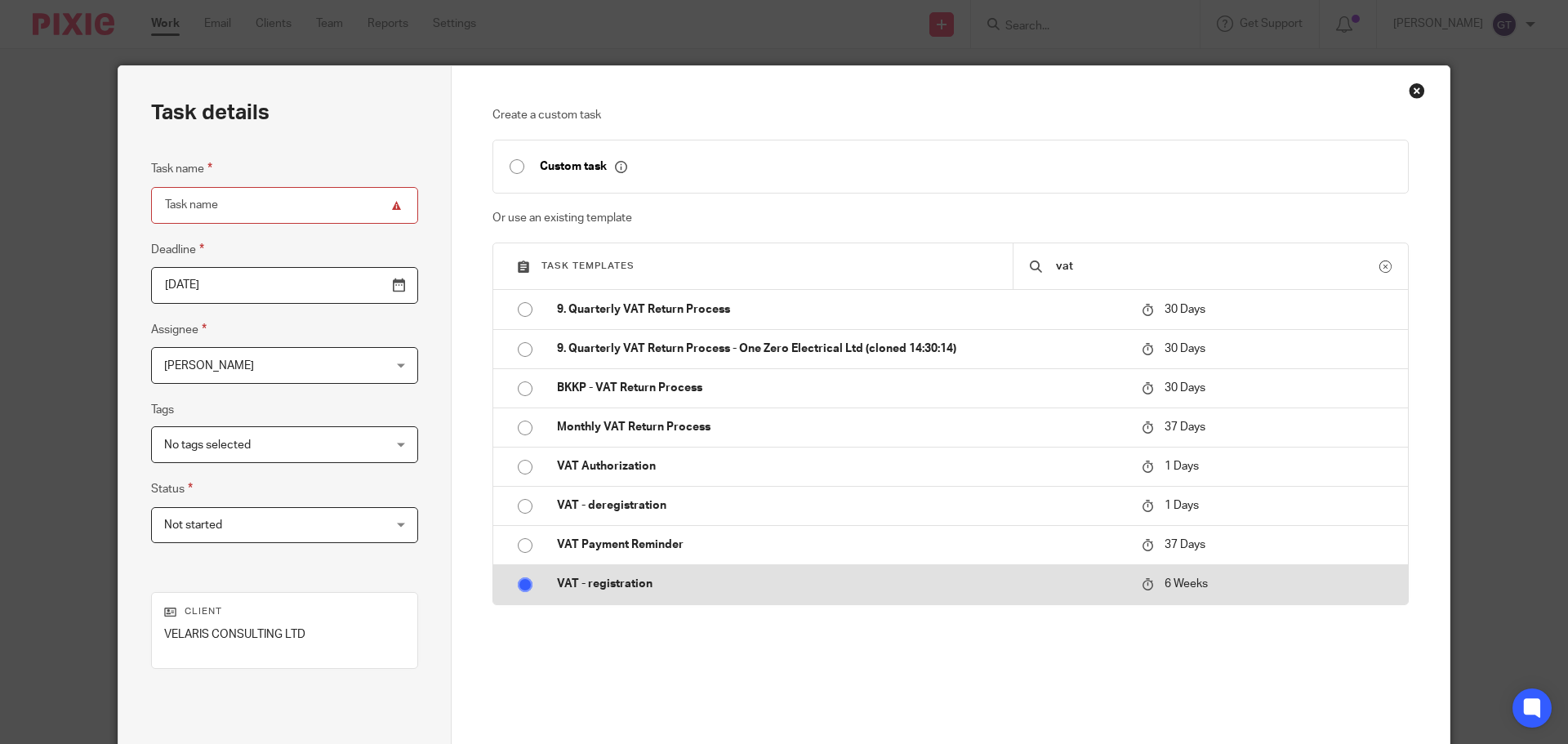
radio input "true"
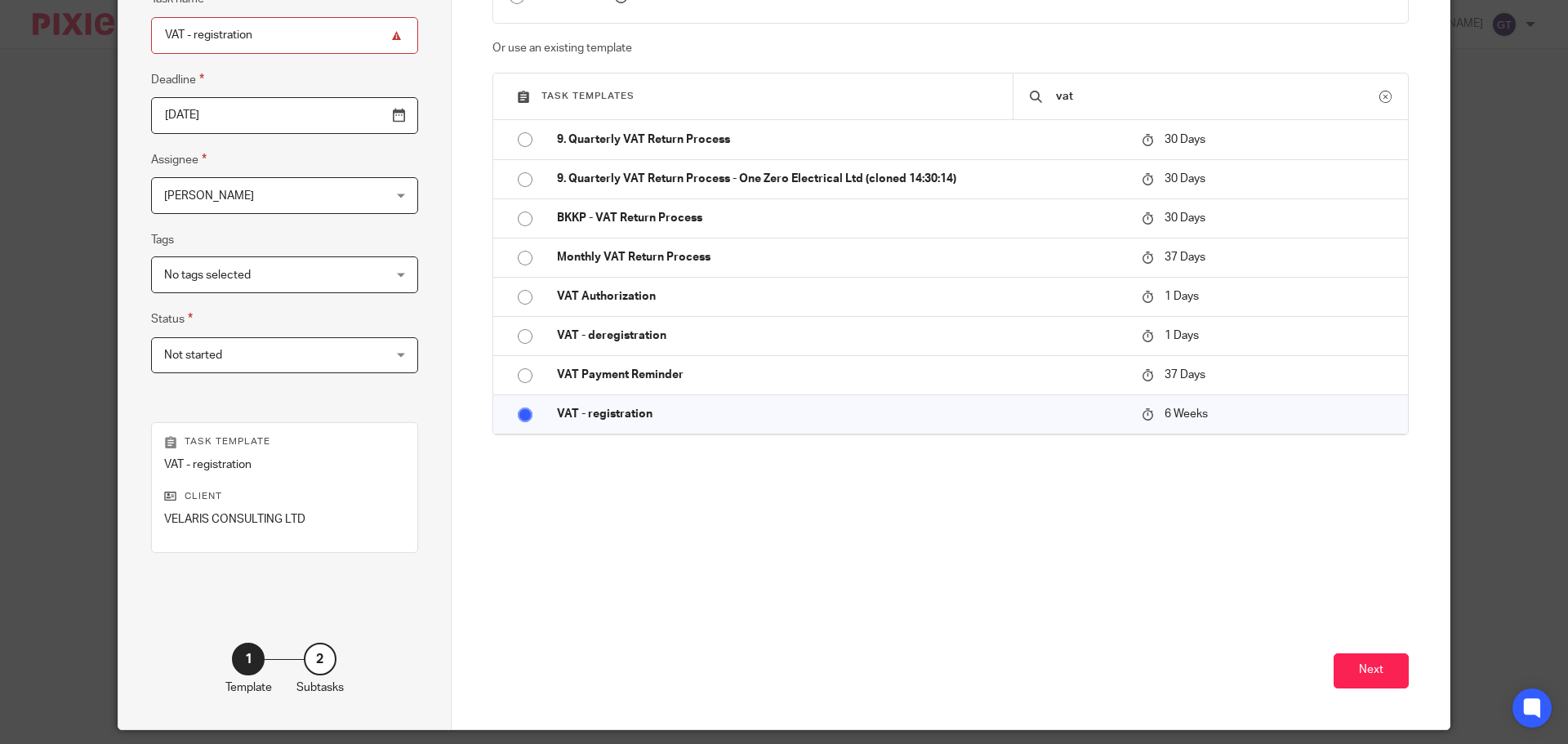
scroll to position [221, 0]
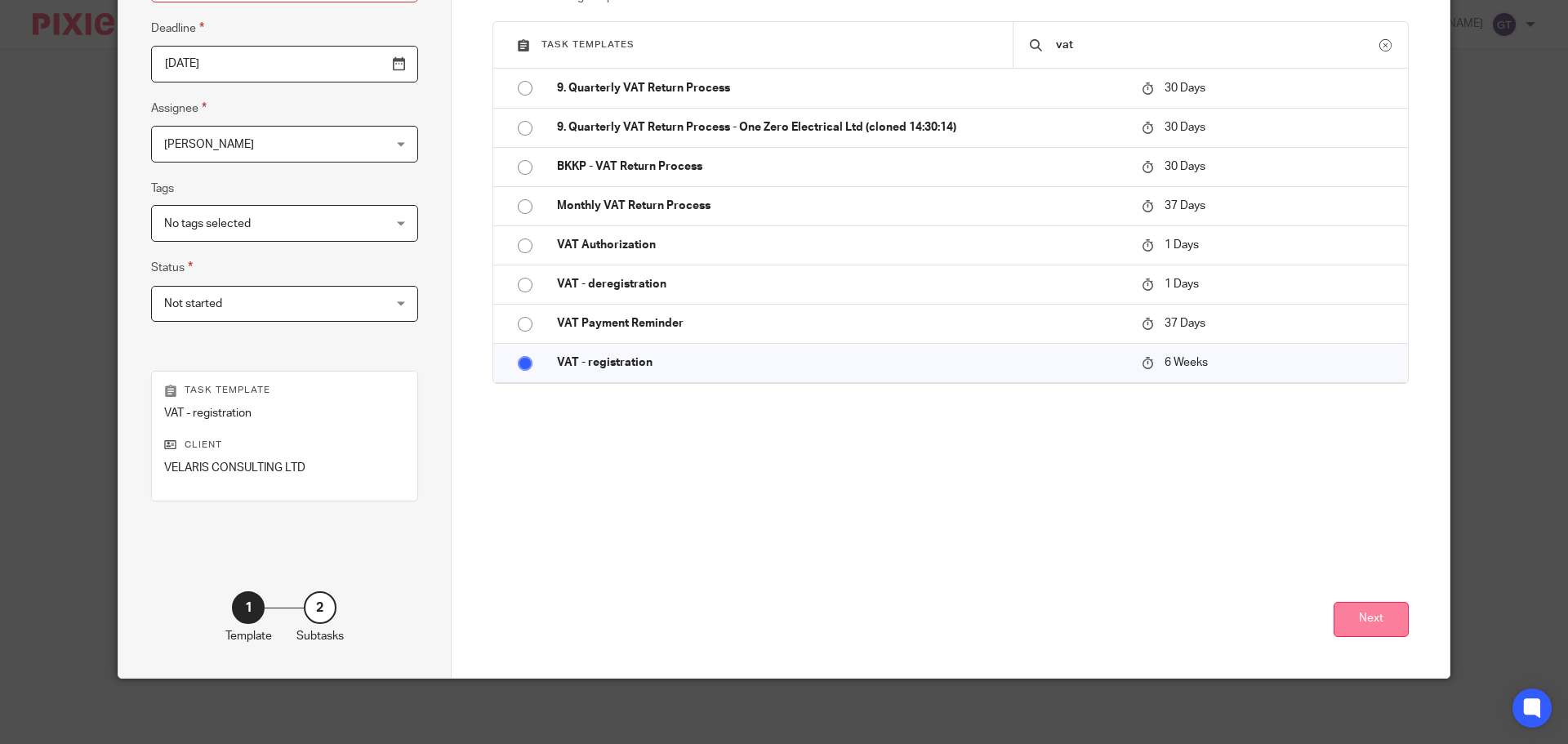
click at [1373, 619] on button "Next" at bounding box center [1370, 619] width 75 height 35
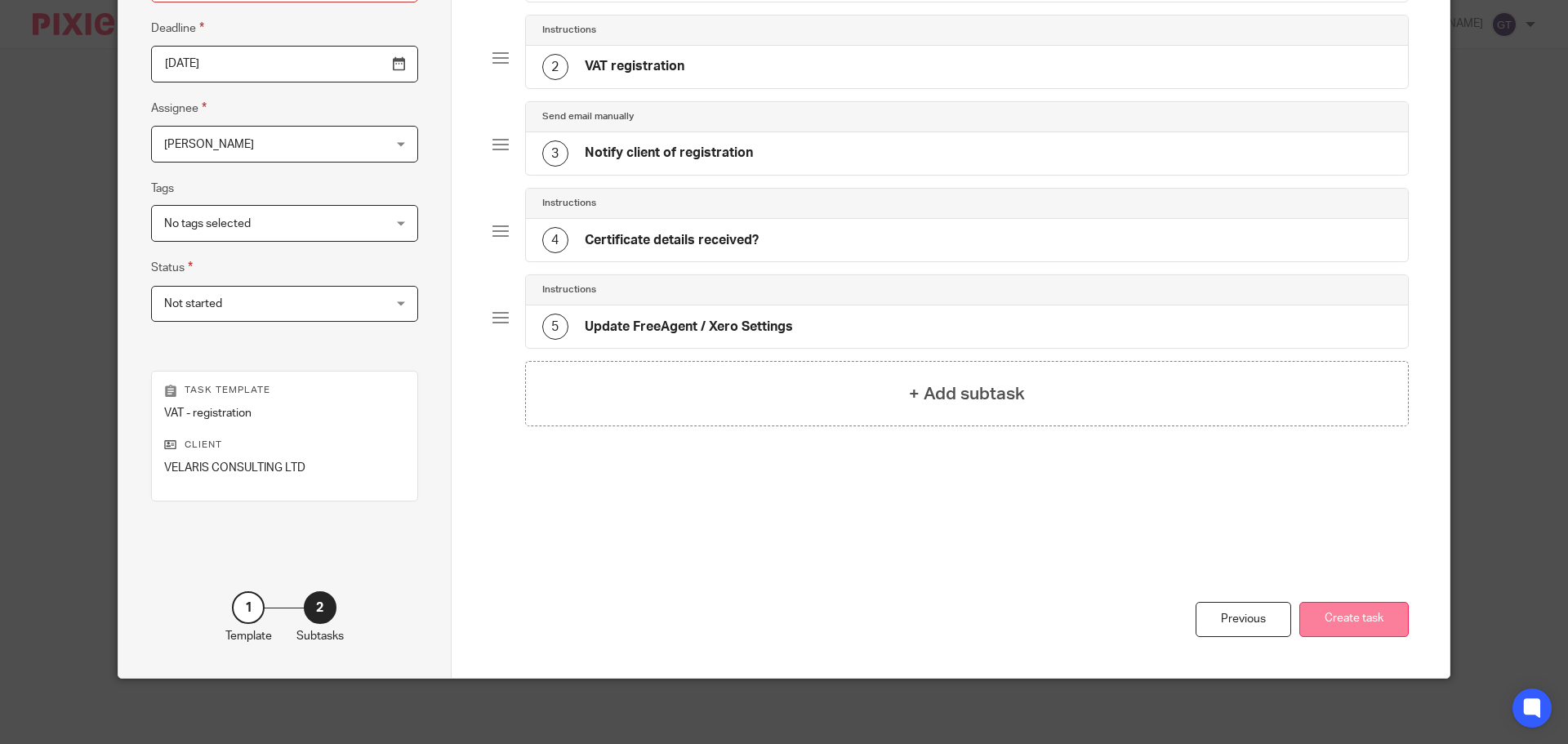
click at [1320, 617] on button "Create task" at bounding box center [1354, 619] width 109 height 35
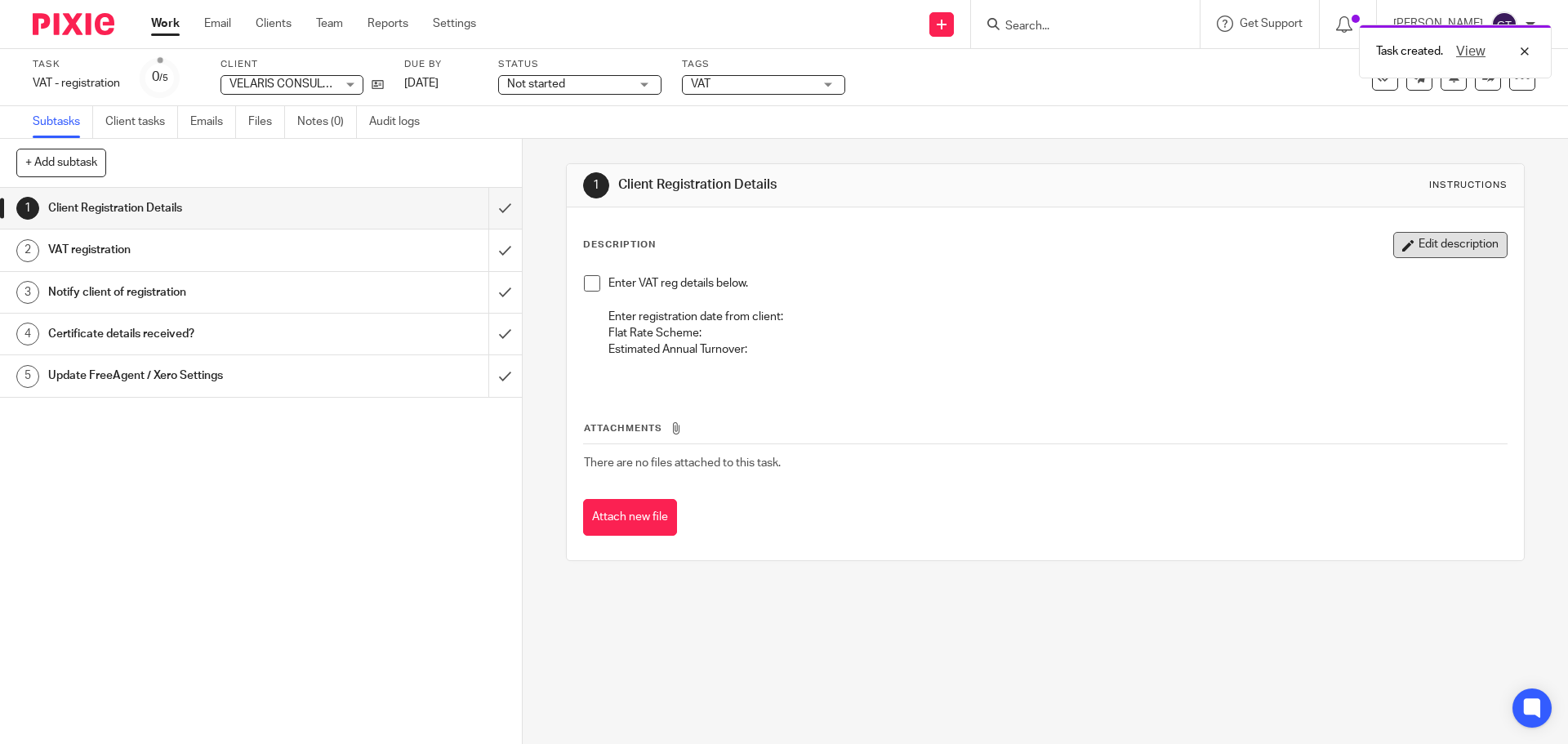
click at [1440, 251] on button "Edit description" at bounding box center [1450, 245] width 114 height 26
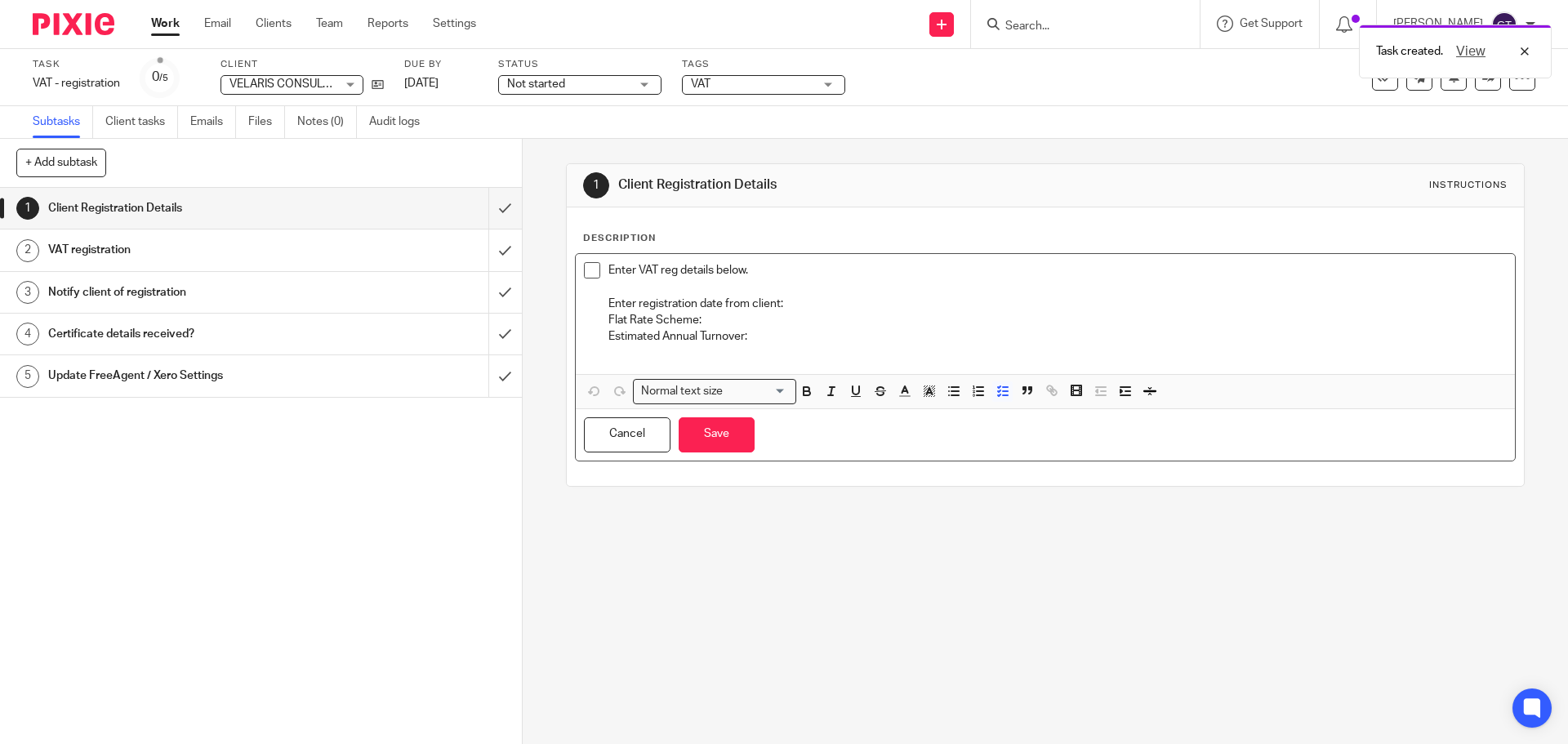
click at [834, 303] on p "Enter registration date from client:" at bounding box center [1057, 303] width 897 height 16
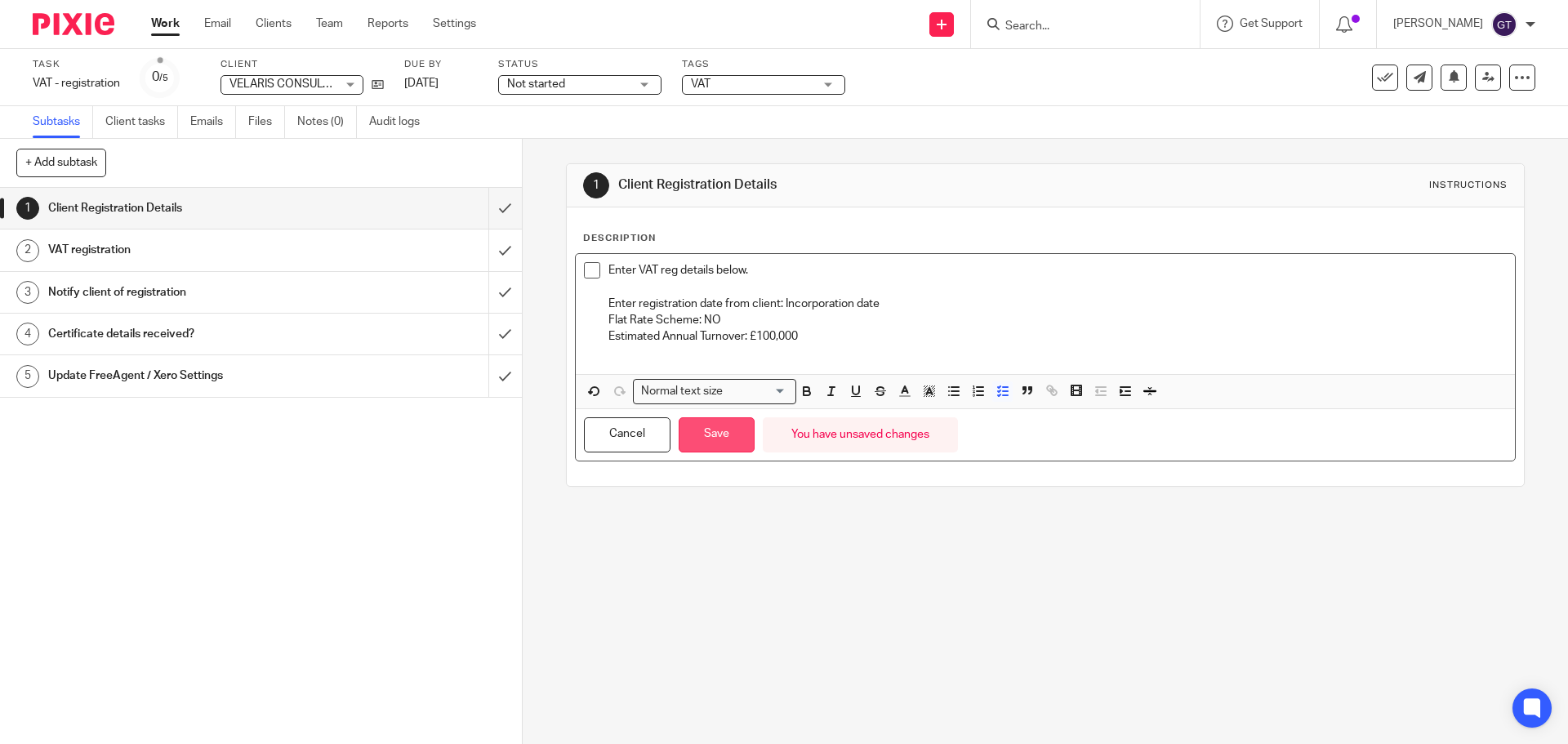
click at [746, 442] on button "Save" at bounding box center [716, 435] width 76 height 35
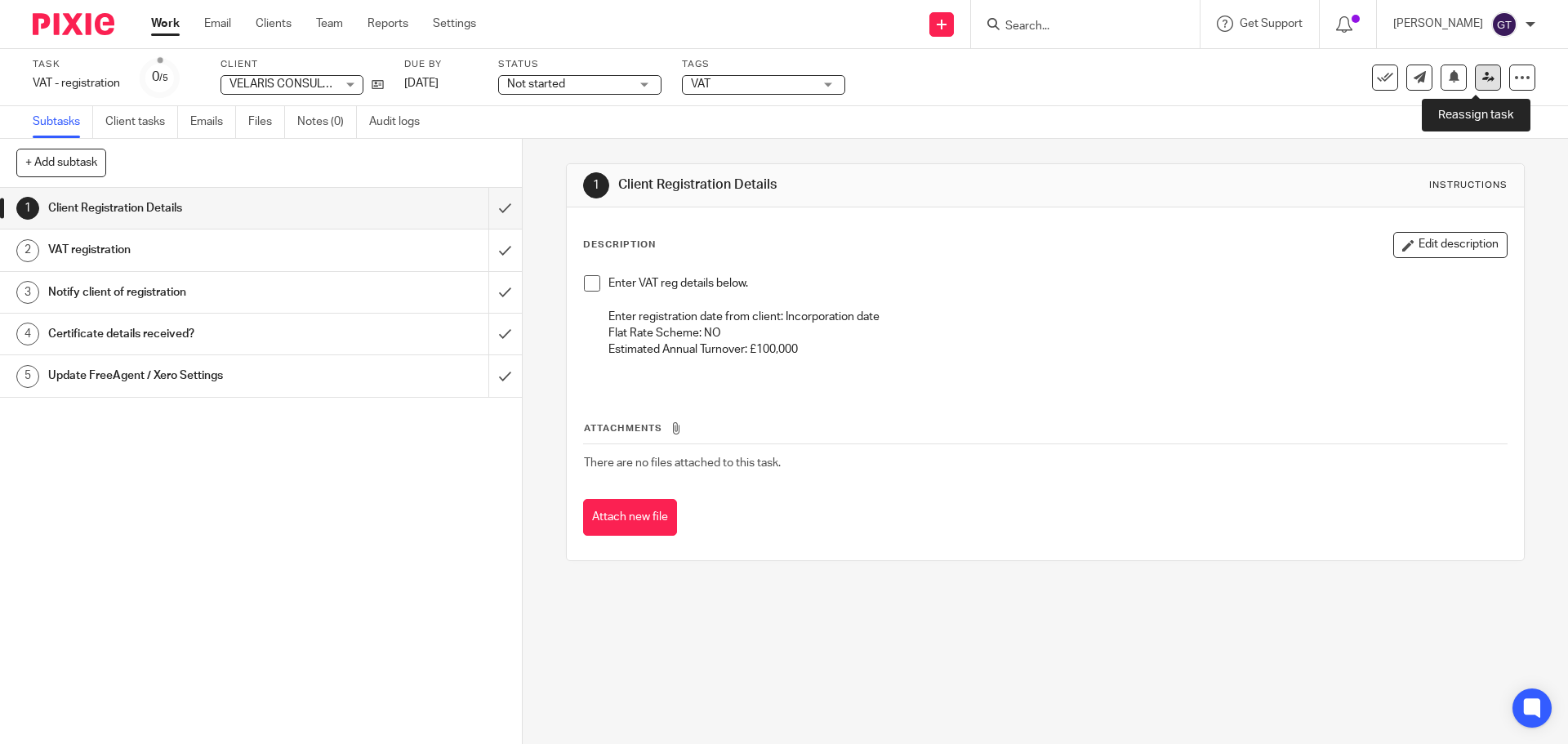
click at [1475, 88] on link at bounding box center [1487, 77] width 26 height 26
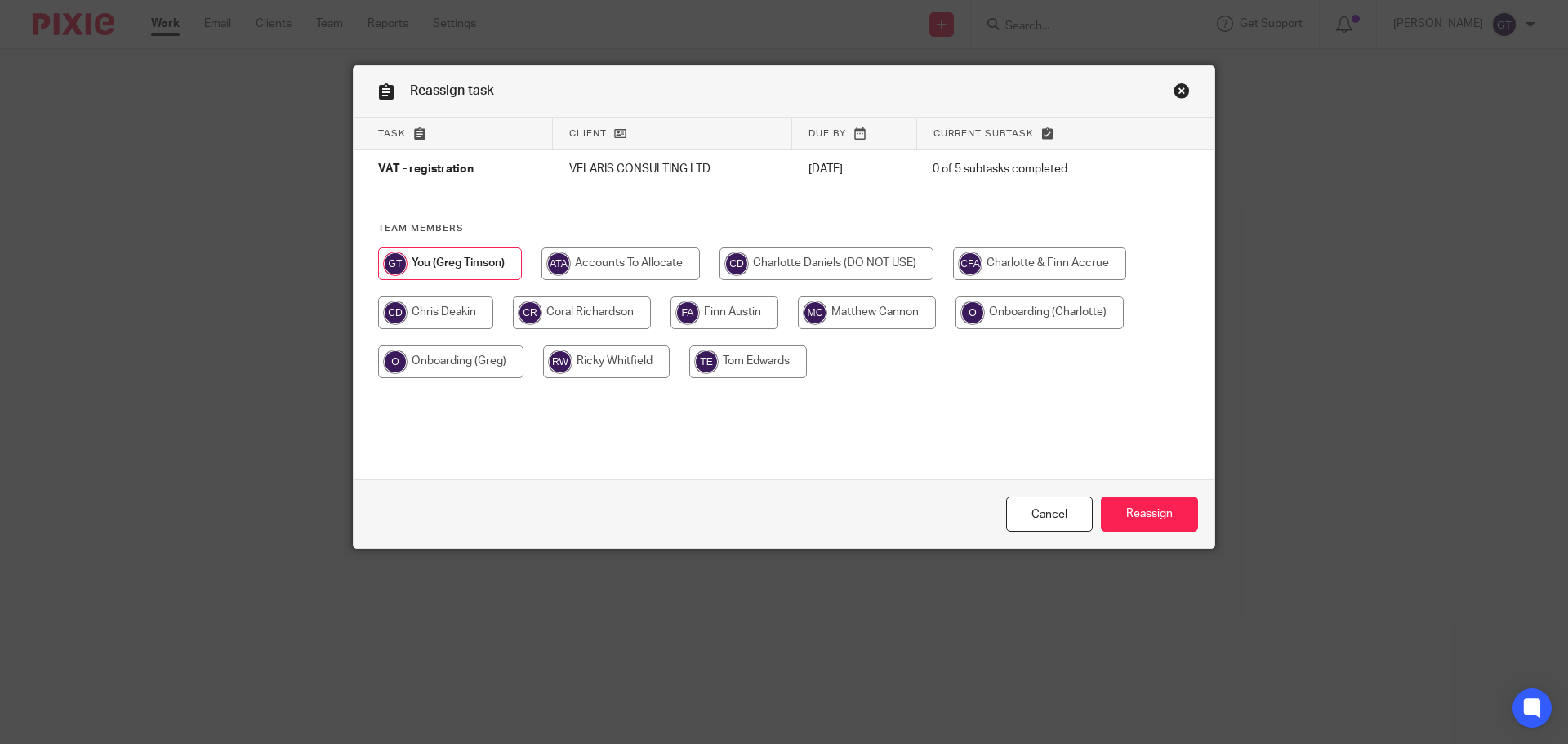
click at [582, 316] on input "radio" at bounding box center [582, 312] width 138 height 33
radio input "true"
click at [1149, 509] on input "Reassign" at bounding box center [1149, 514] width 97 height 35
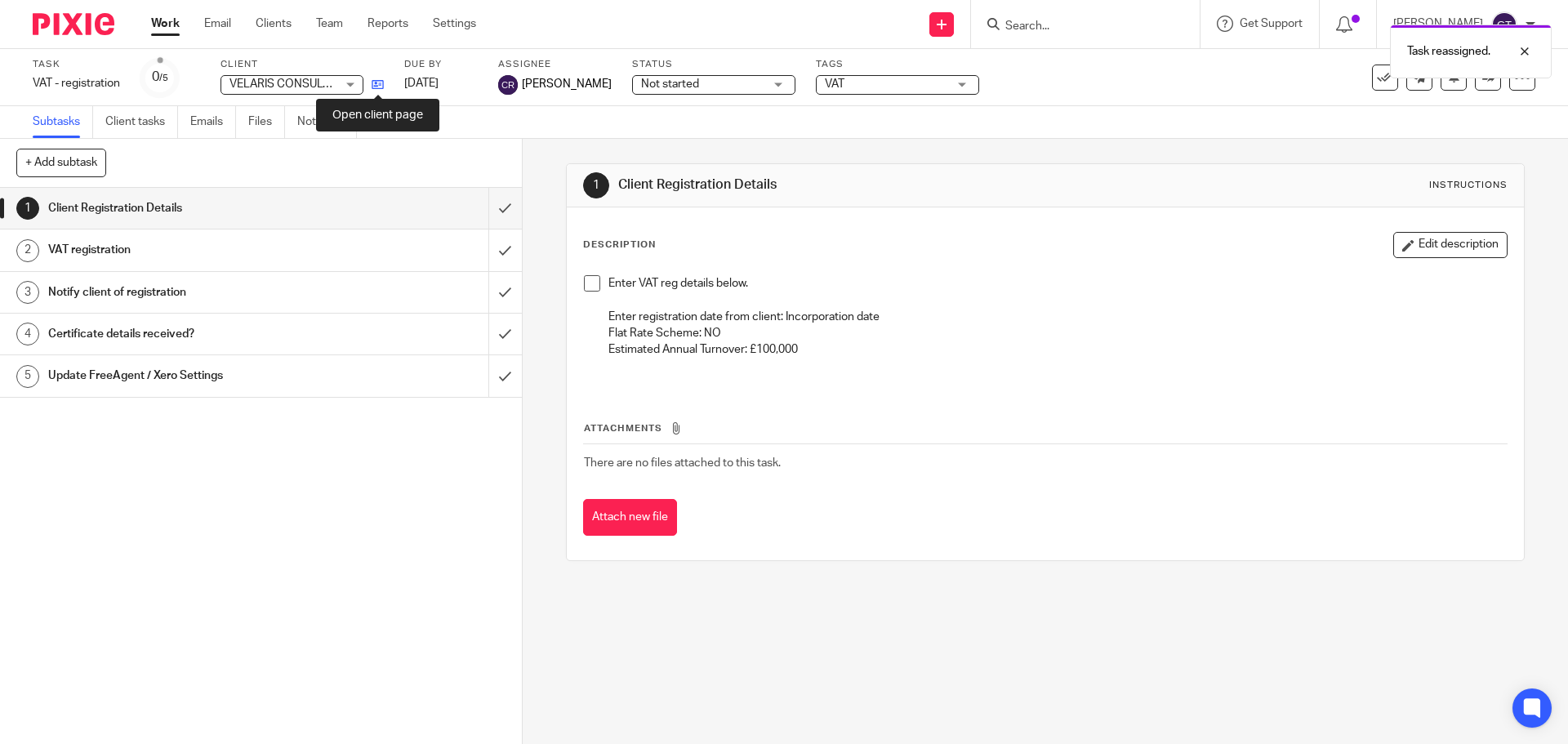
click at [377, 85] on icon at bounding box center [377, 84] width 13 height 13
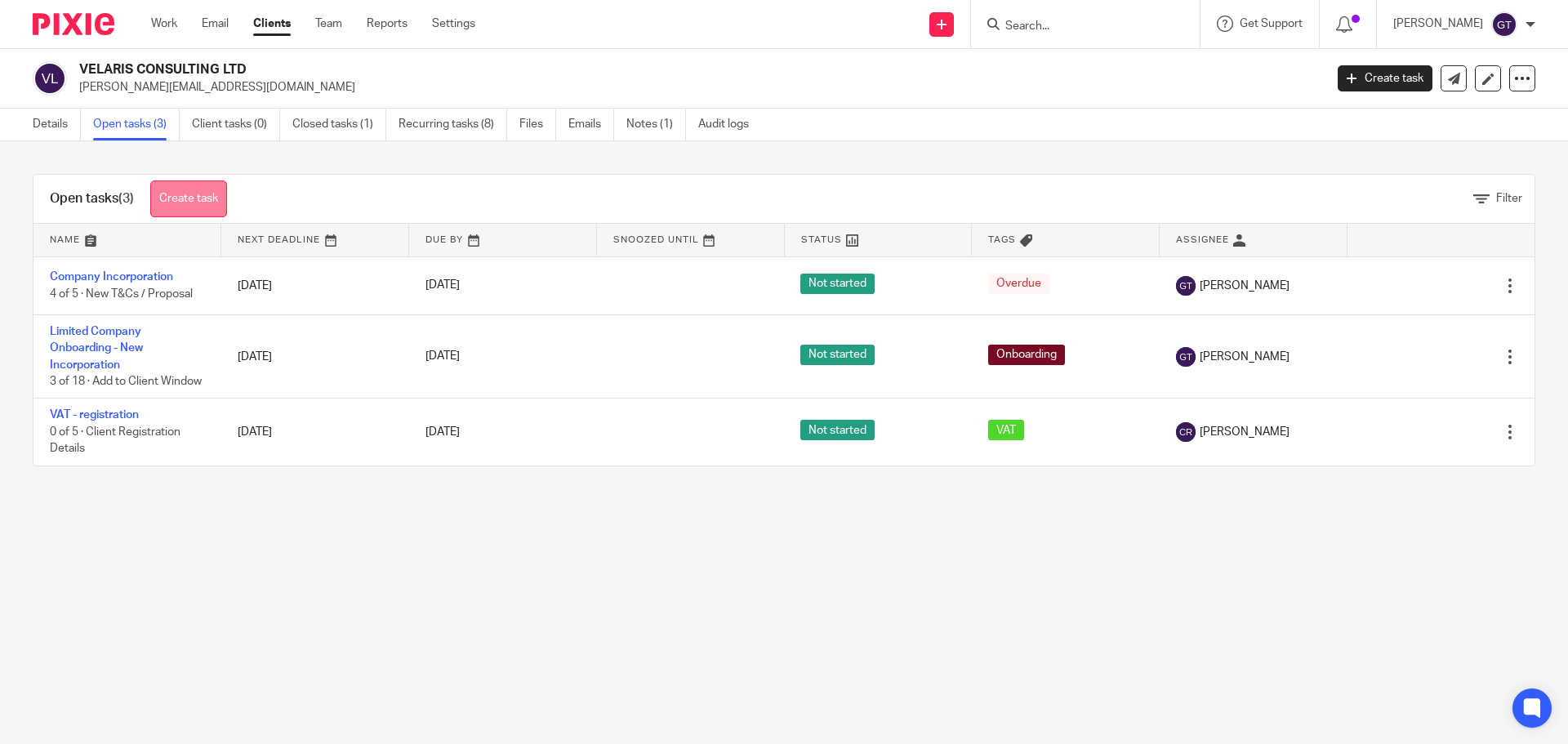
click at [187, 194] on link "Create task" at bounding box center [189, 199] width 77 height 37
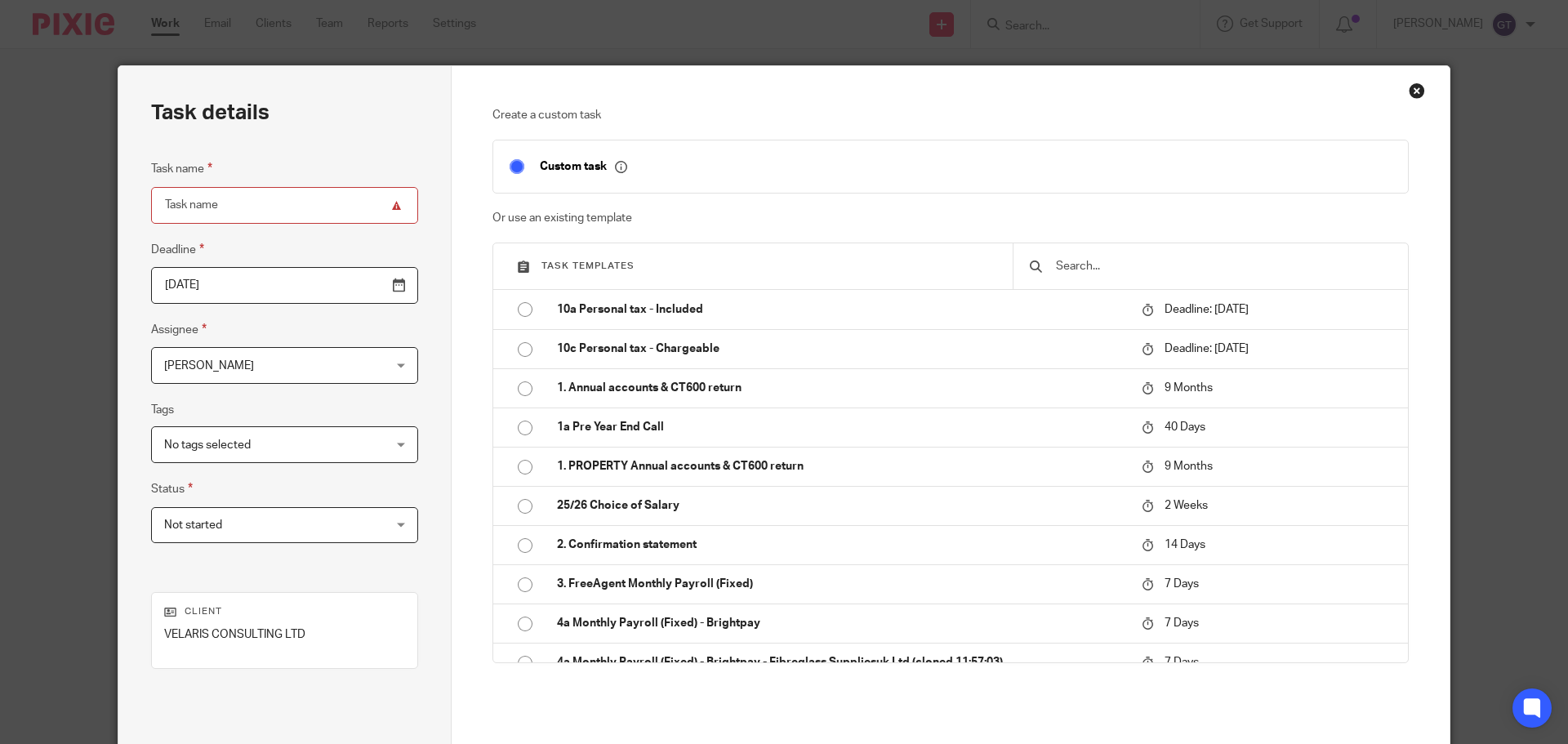
click at [1134, 271] on input "text" at bounding box center [1223, 266] width 338 height 18
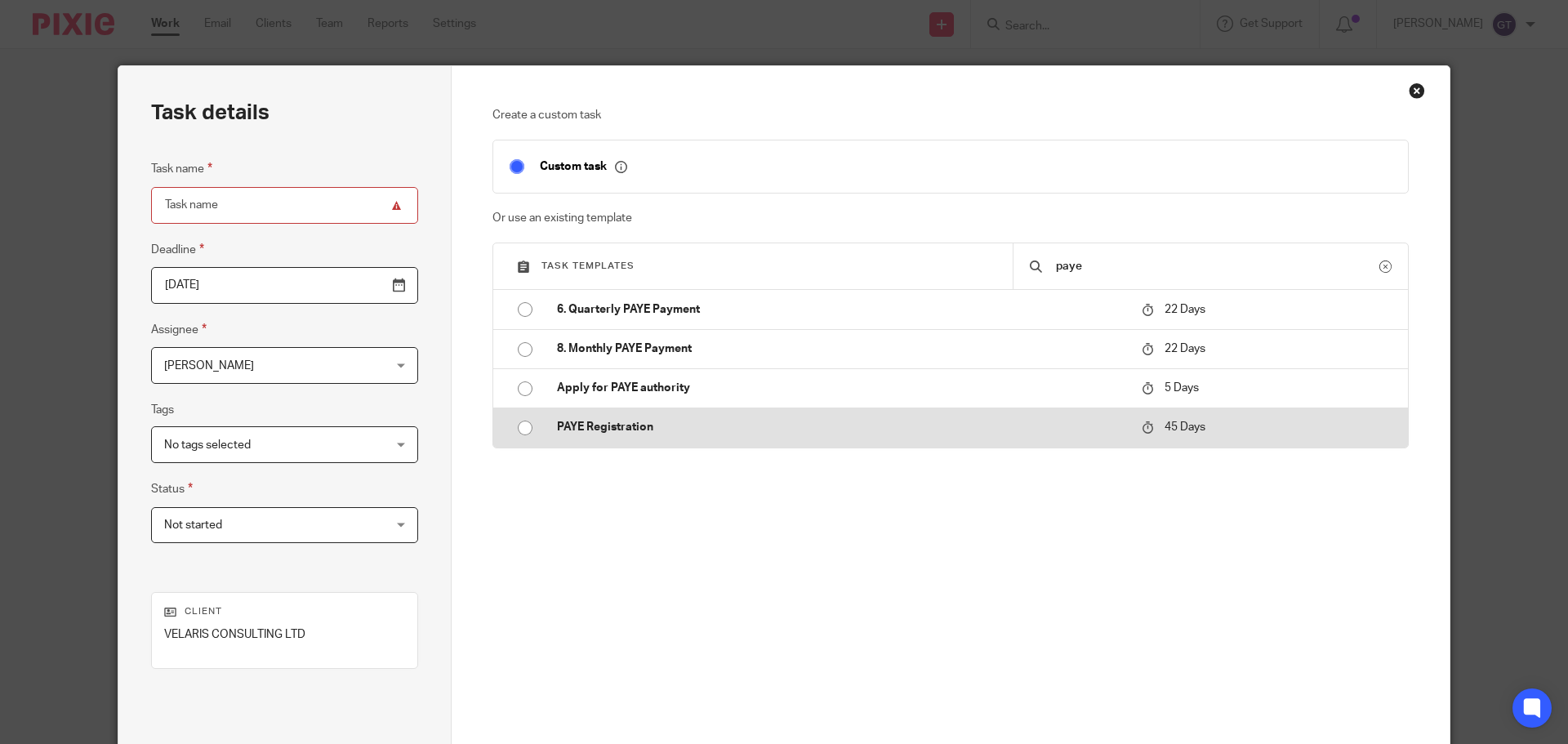
type input "paye"
click at [648, 425] on p "PAYE Registration" at bounding box center [841, 427] width 568 height 16
type input "[DATE]"
type input "PAYE Registration"
checkbox input "false"
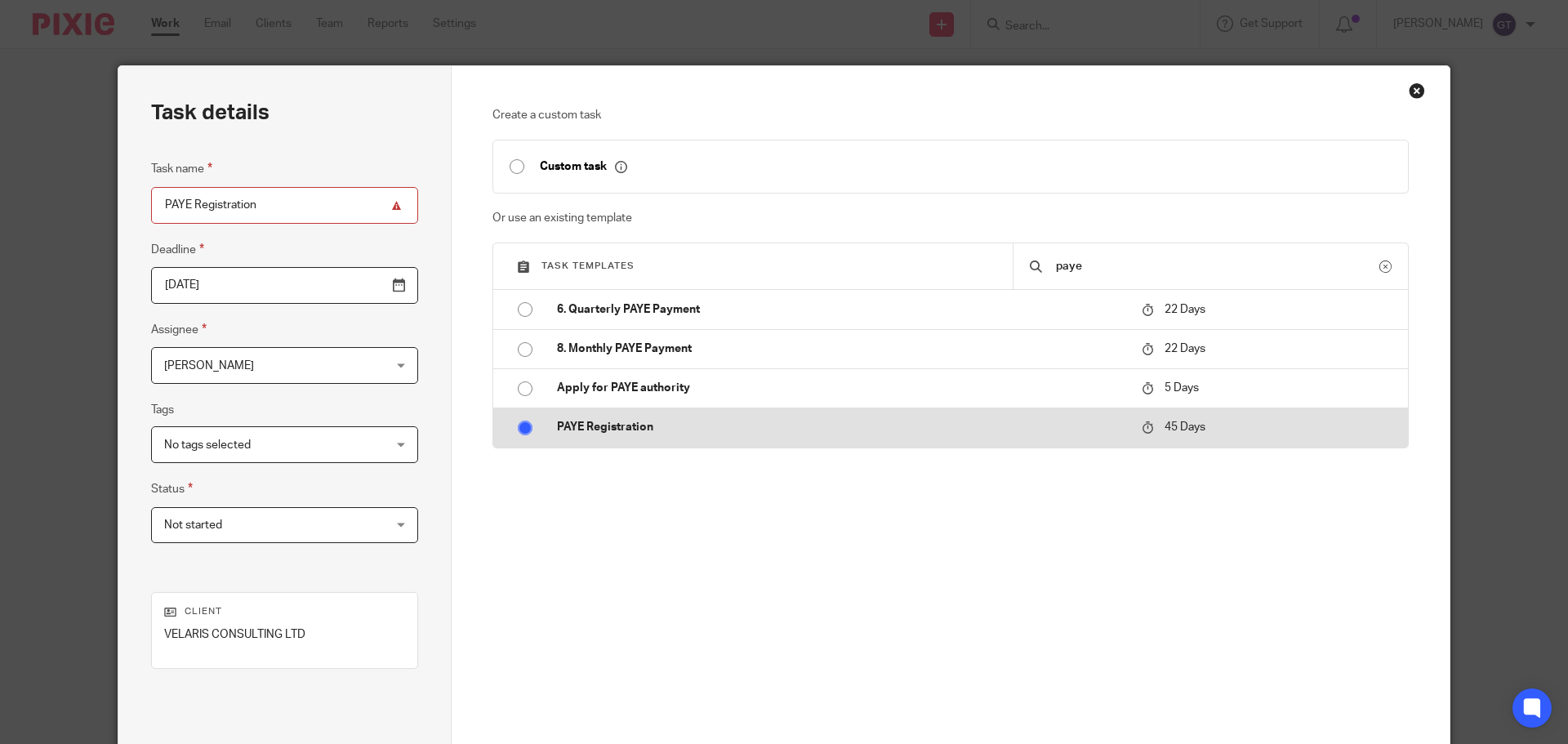
radio input "true"
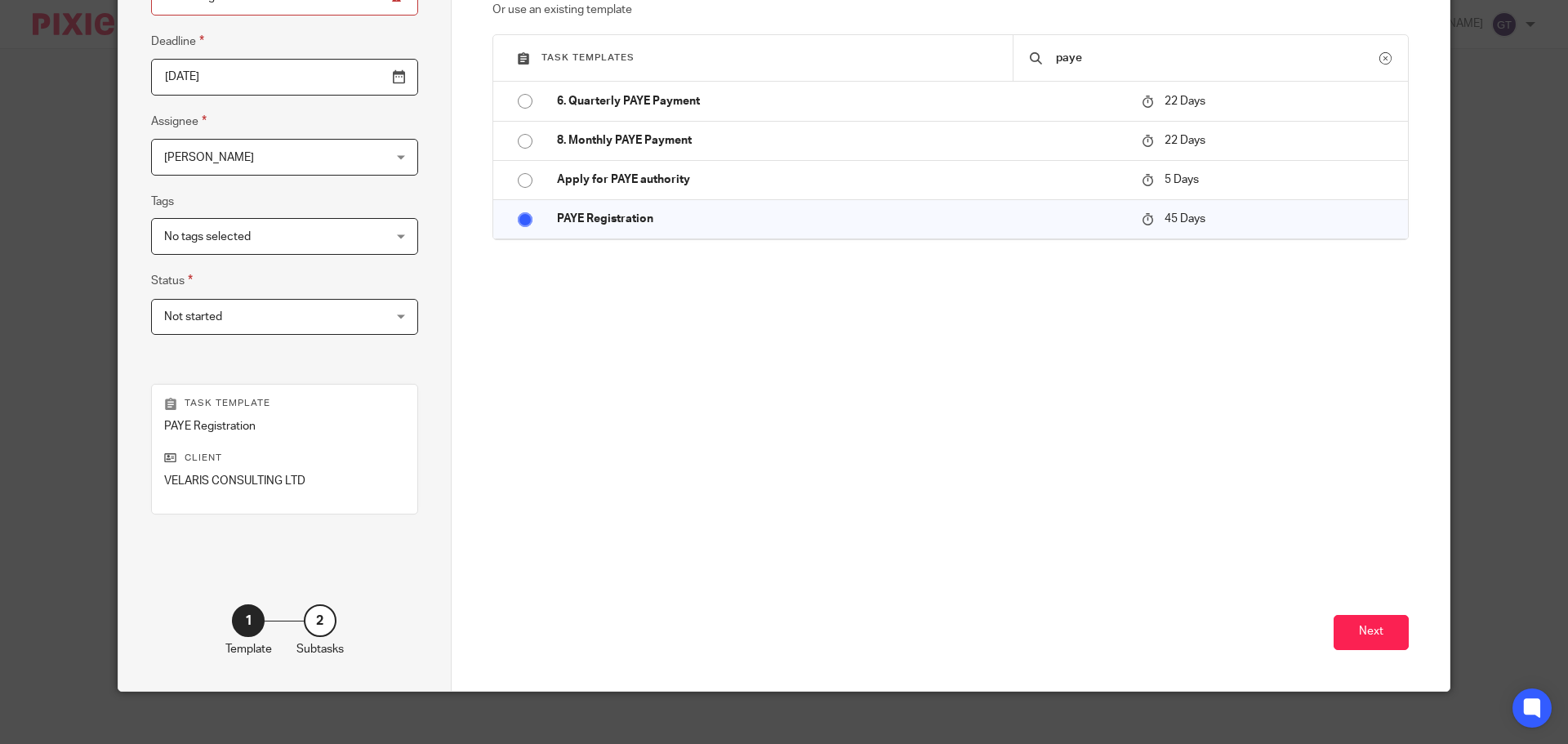
scroll to position [221, 0]
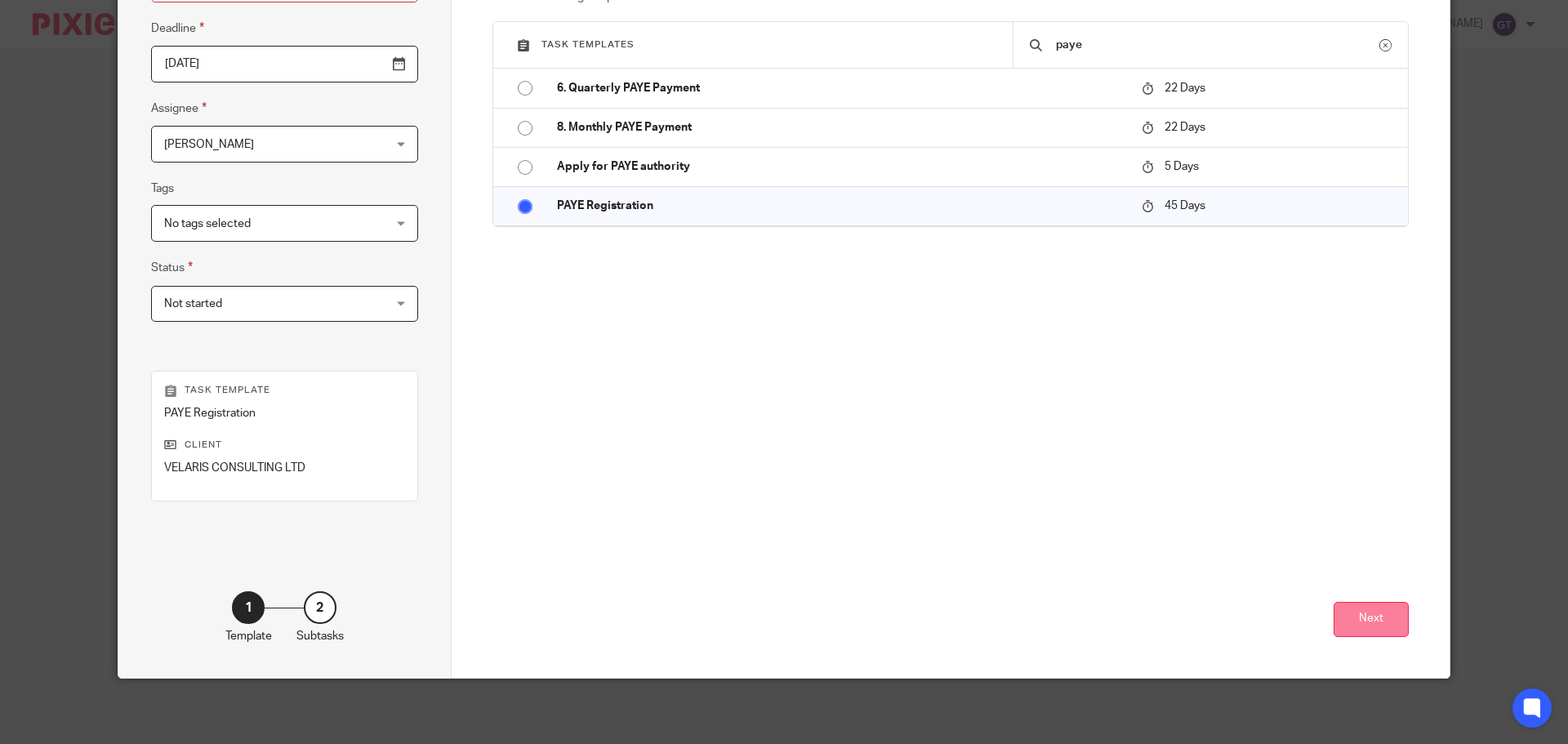
click at [1370, 624] on button "Next" at bounding box center [1370, 619] width 75 height 35
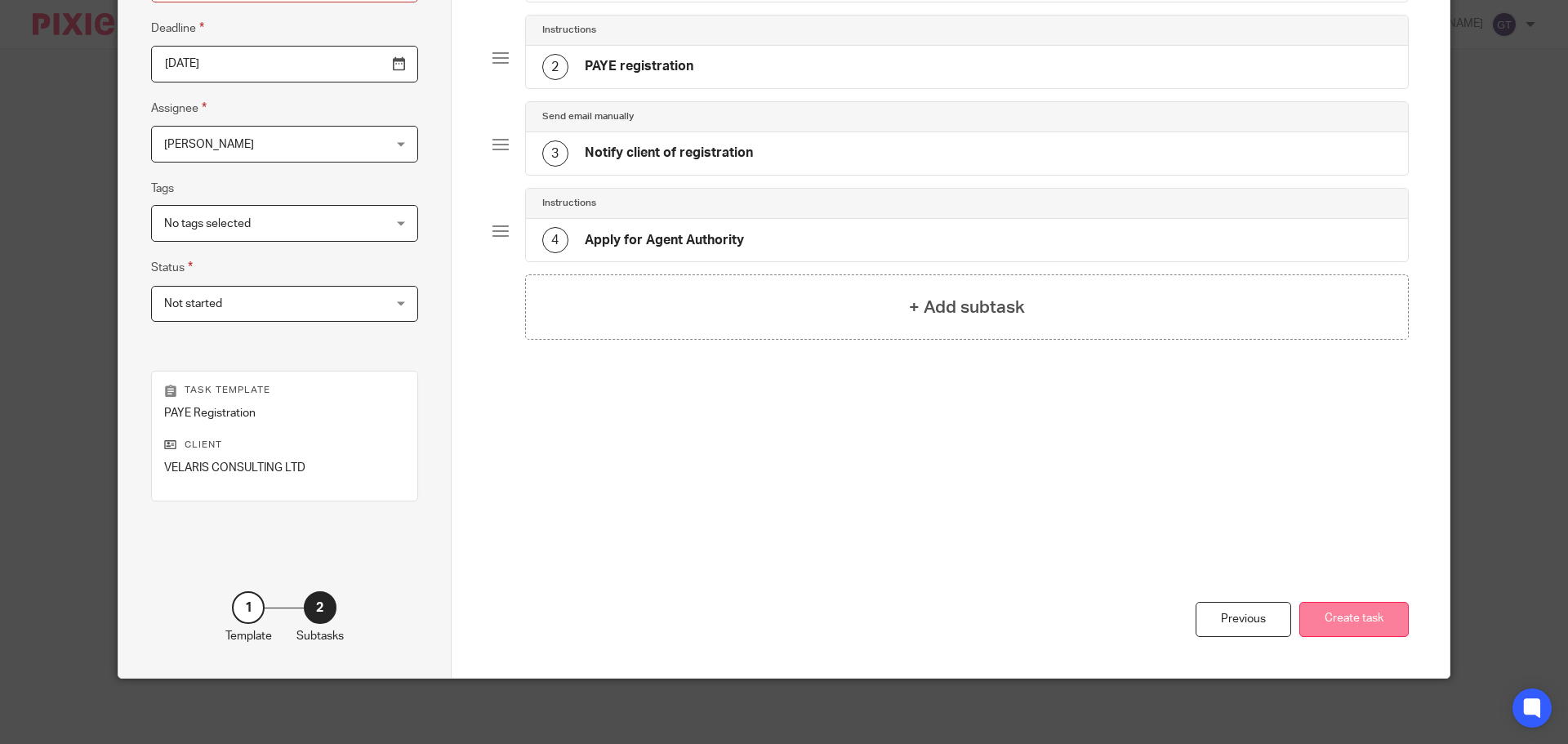
click at [1332, 619] on button "Create task" at bounding box center [1354, 619] width 109 height 35
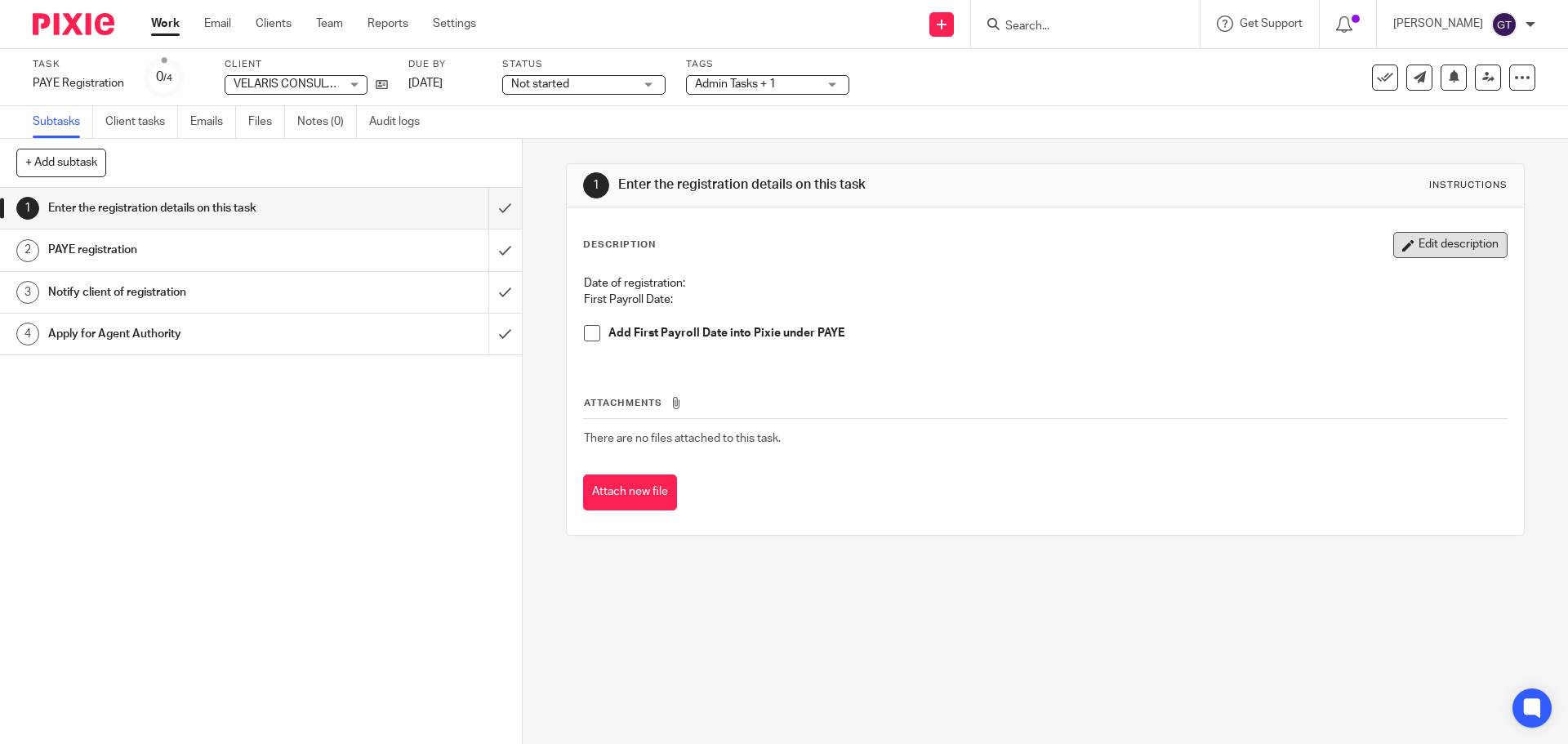
click at [1456, 244] on button "Edit description" at bounding box center [1450, 245] width 114 height 26
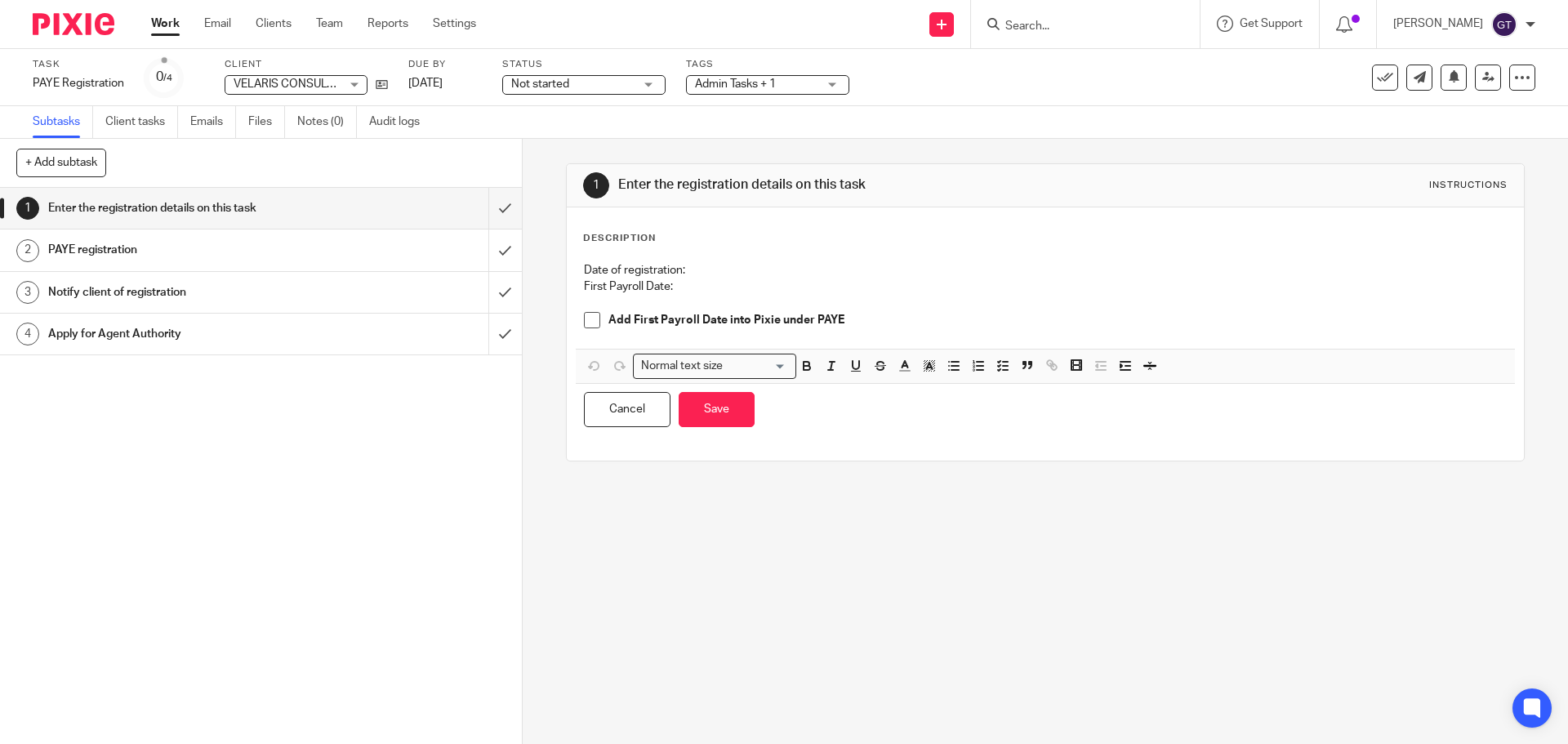
click at [699, 270] on p "Date of registration:" at bounding box center [1044, 269] width 922 height 16
click at [716, 406] on button "Save" at bounding box center [716, 410] width 76 height 35
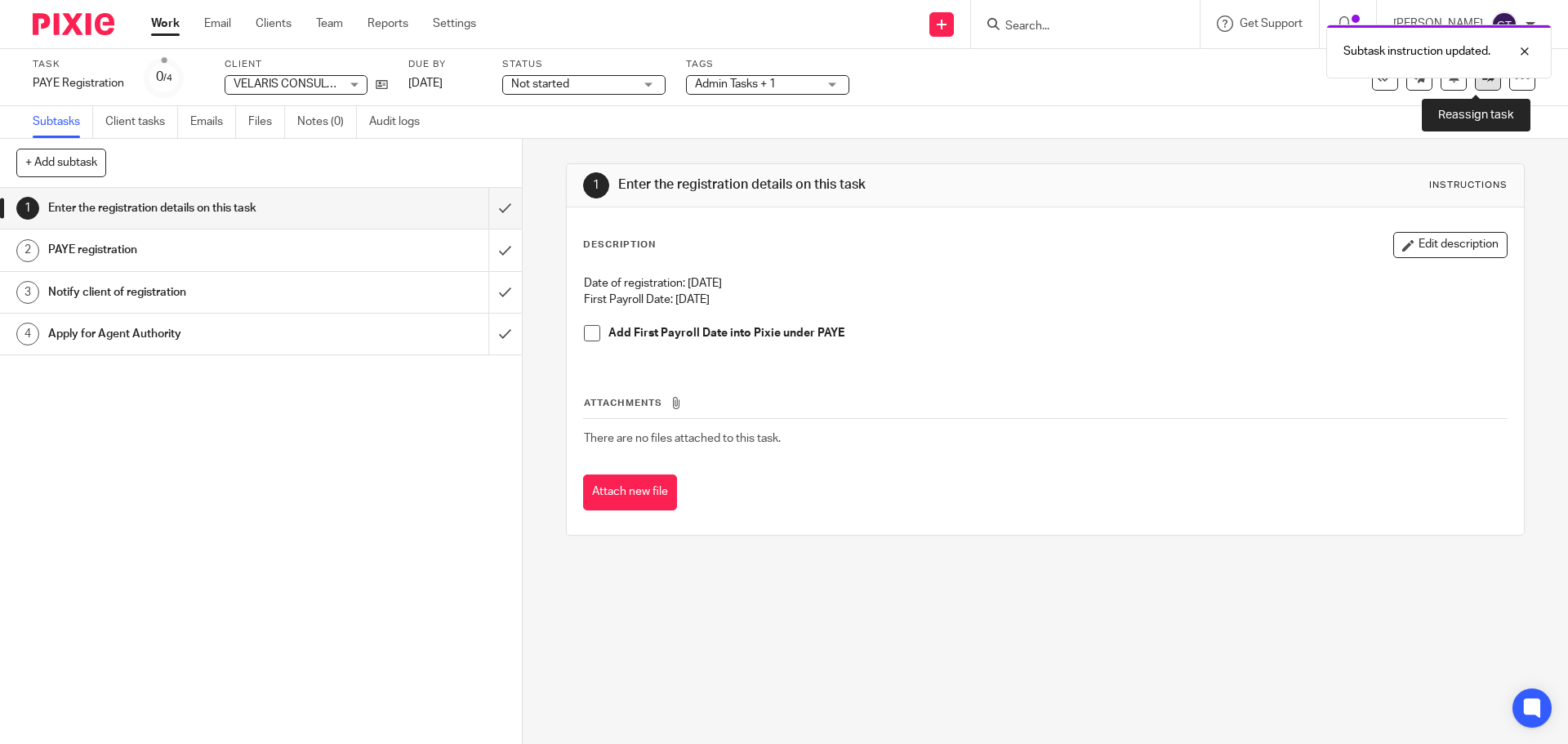
click at [1475, 84] on link at bounding box center [1487, 77] width 26 height 26
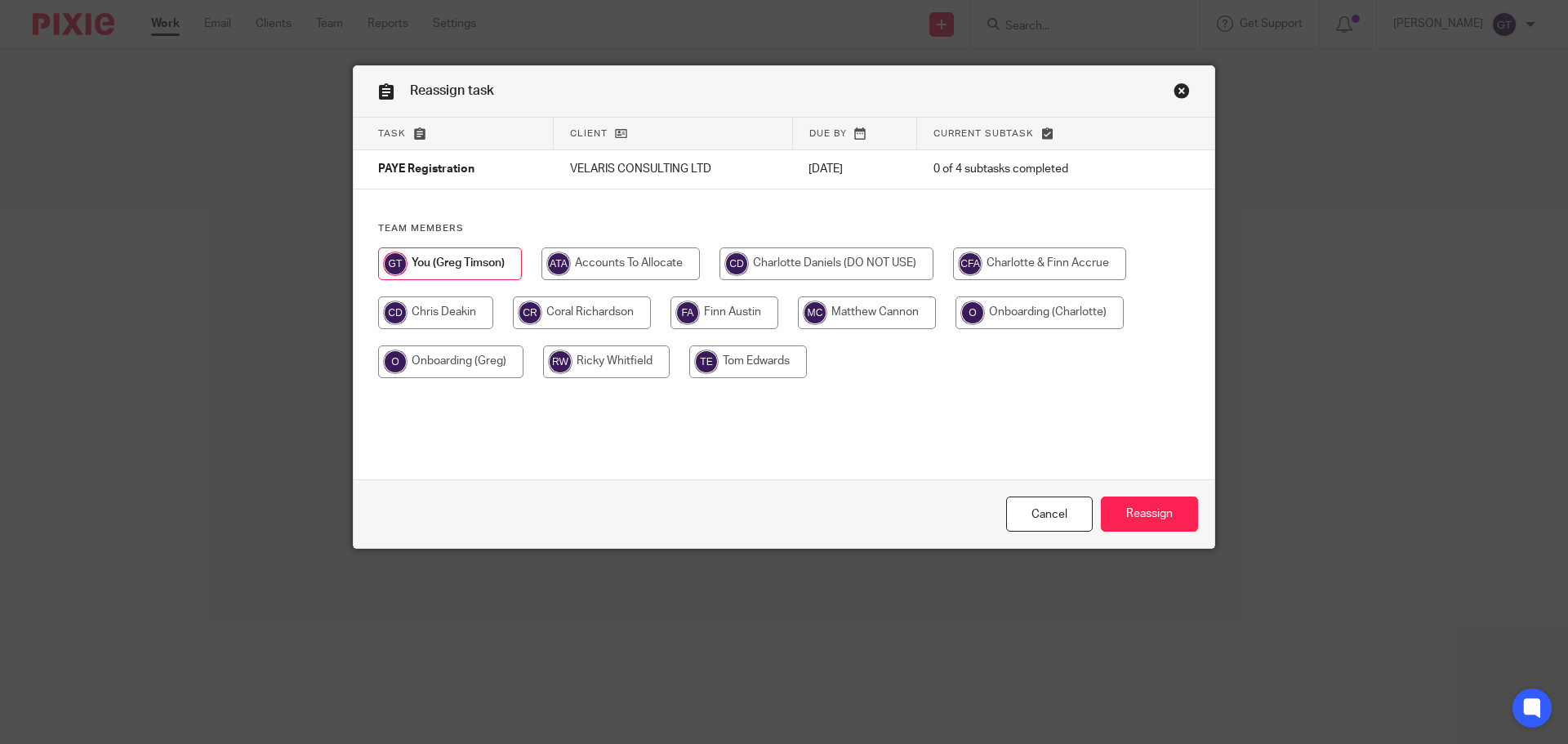
click at [576, 311] on input "radio" at bounding box center [582, 312] width 138 height 33
radio input "true"
click at [1161, 508] on input "Reassign" at bounding box center [1149, 514] width 97 height 35
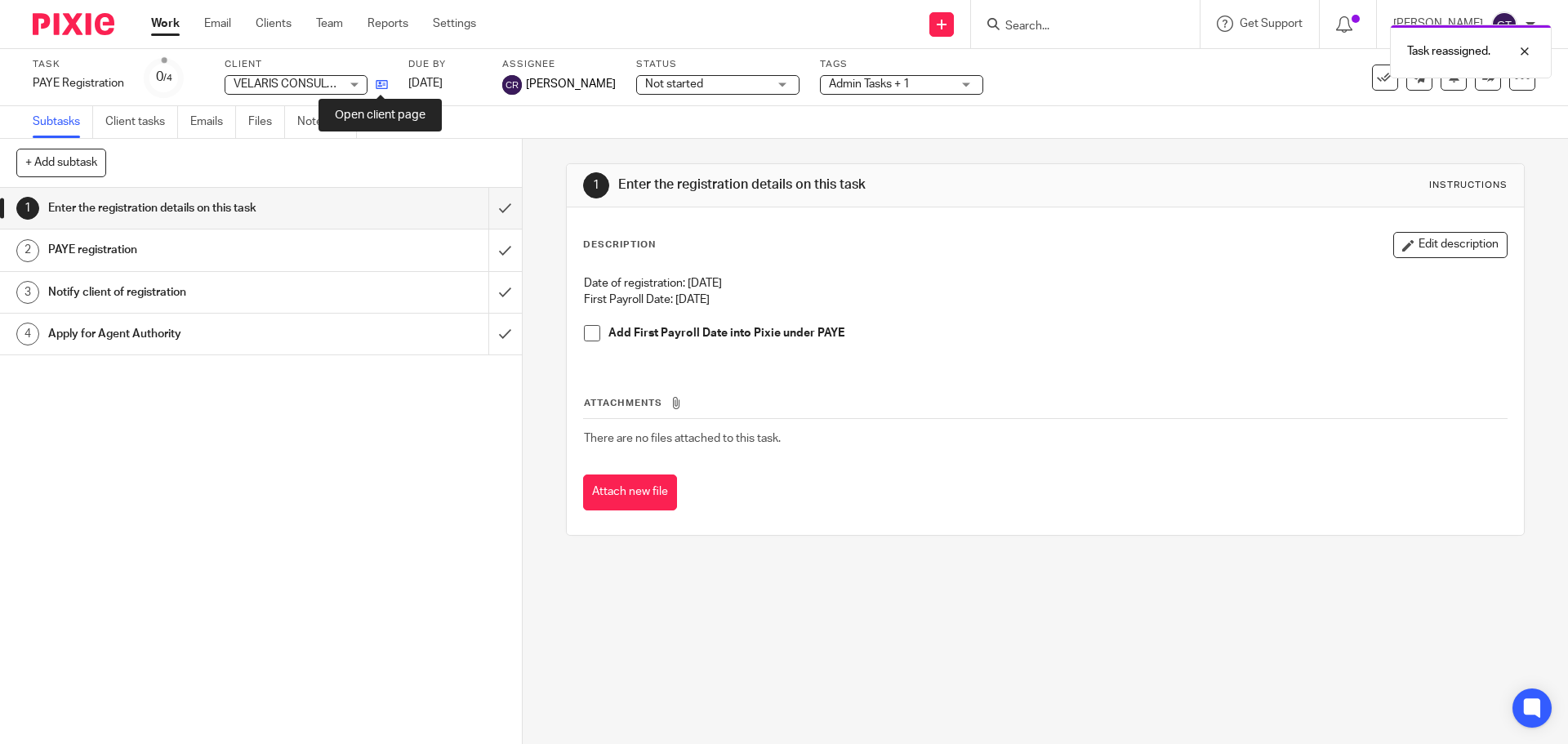
click at [379, 81] on icon at bounding box center [381, 84] width 13 height 13
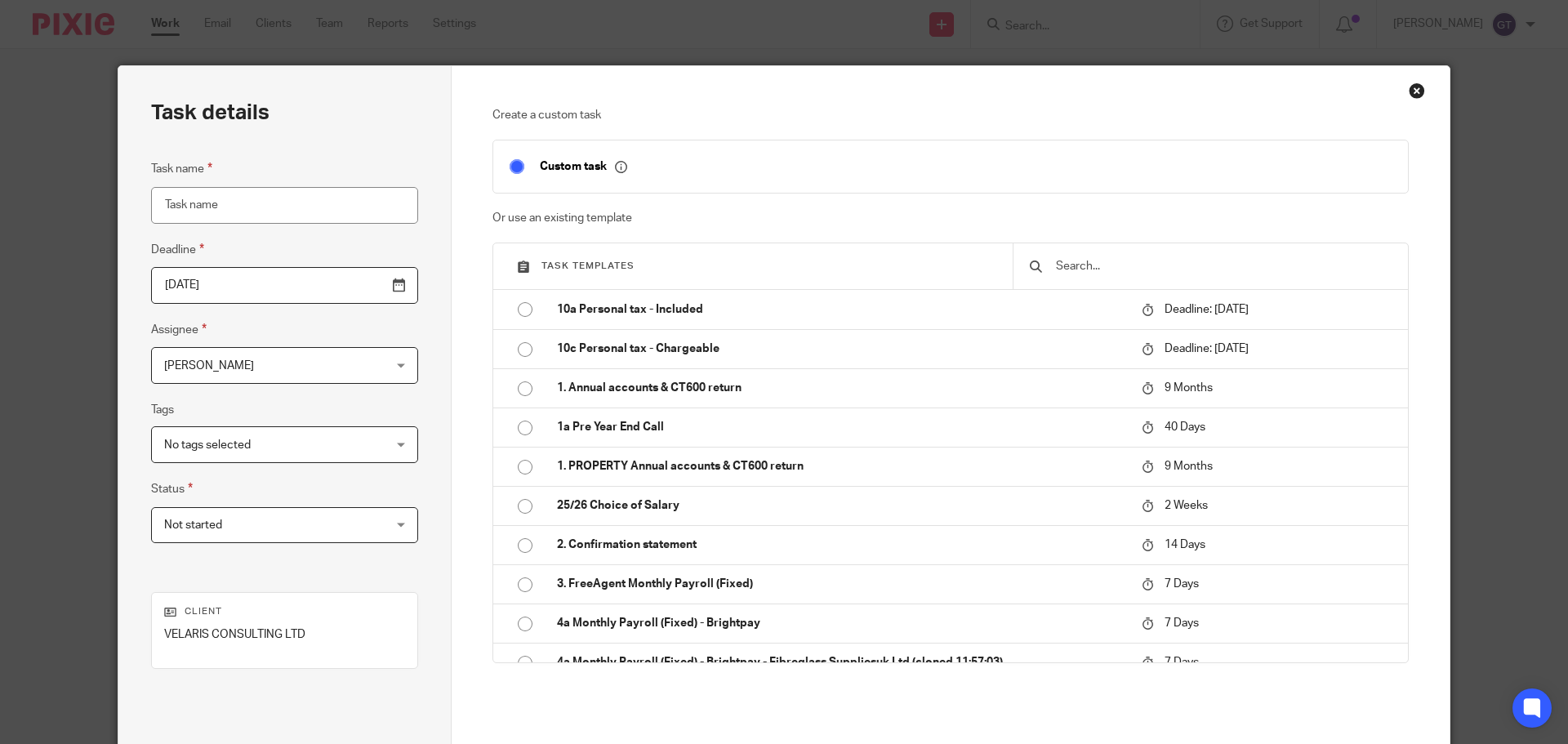
click at [1103, 266] on input "text" at bounding box center [1223, 266] width 338 height 18
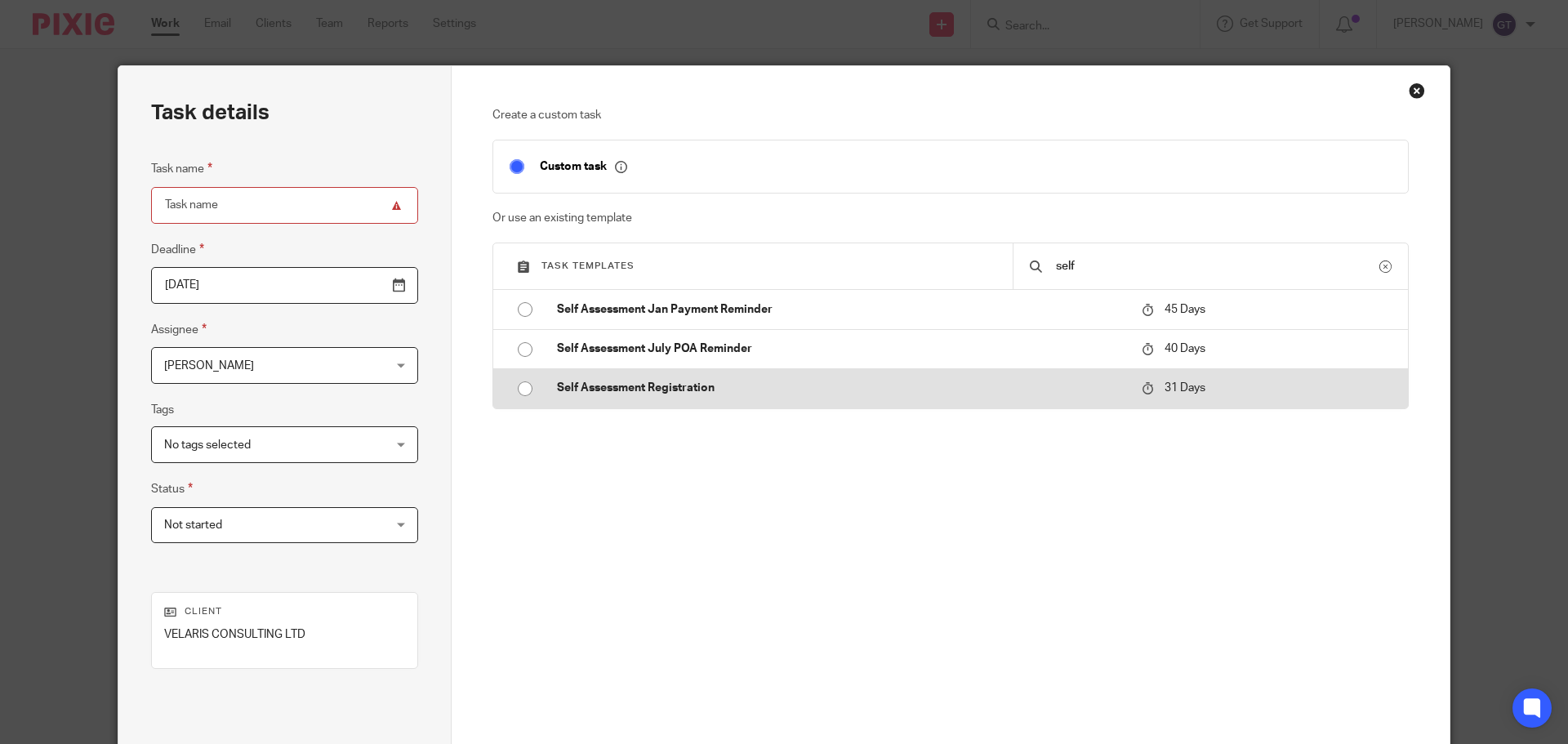
type input "self"
click at [738, 390] on p "Self Assessment Registration" at bounding box center [841, 387] width 568 height 16
type input "[DATE]"
type input "Self Assessment Registration"
checkbox input "false"
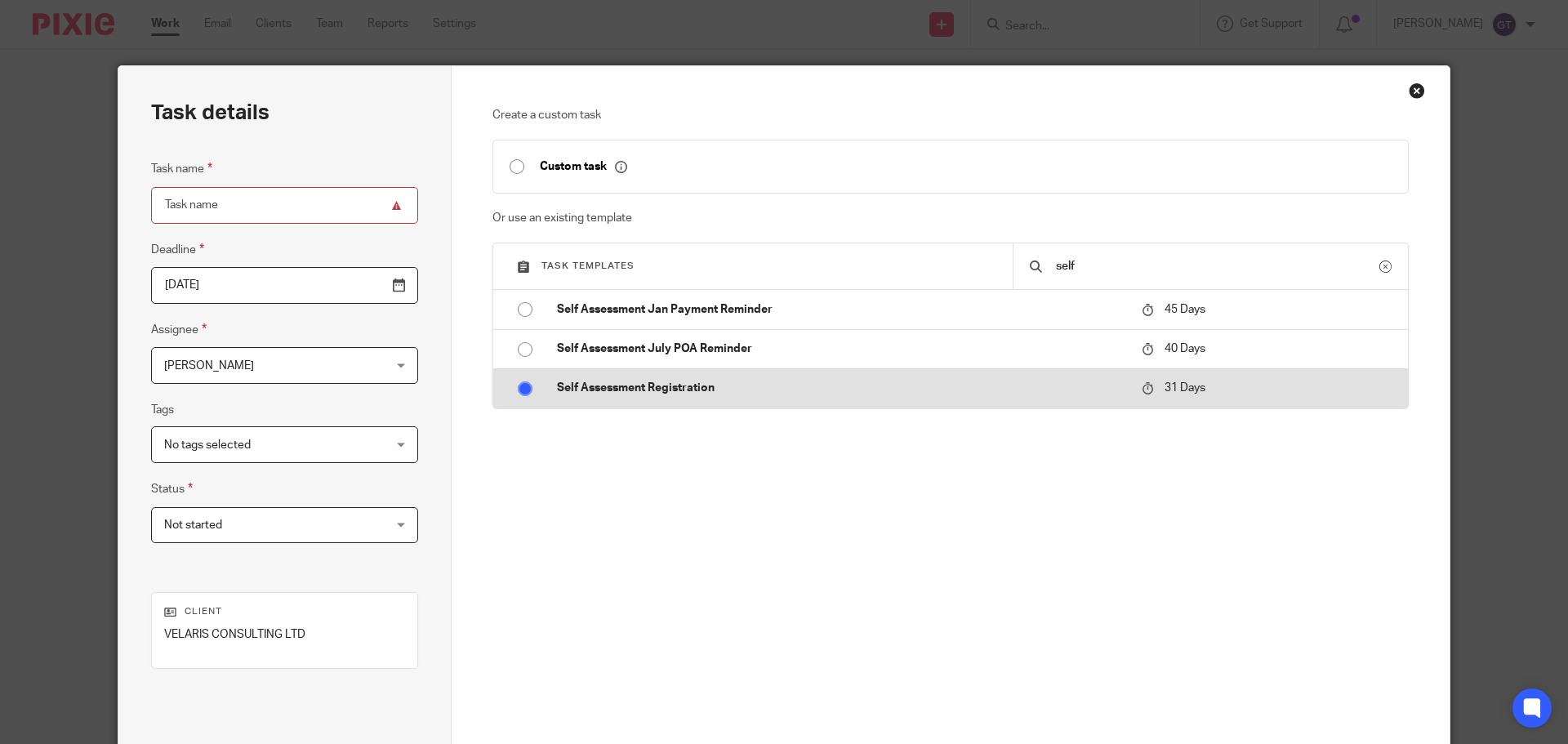
radio input "true"
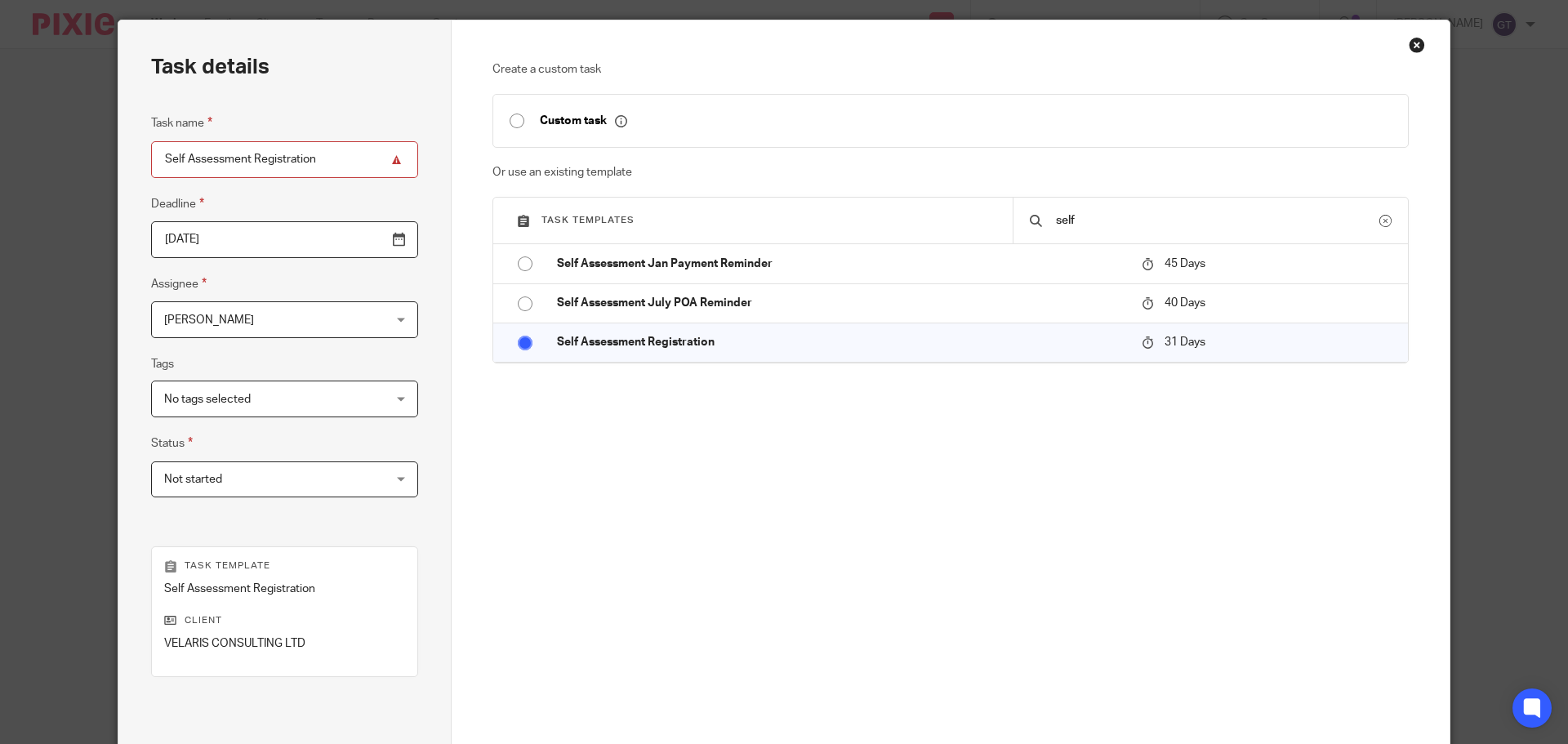
scroll to position [221, 0]
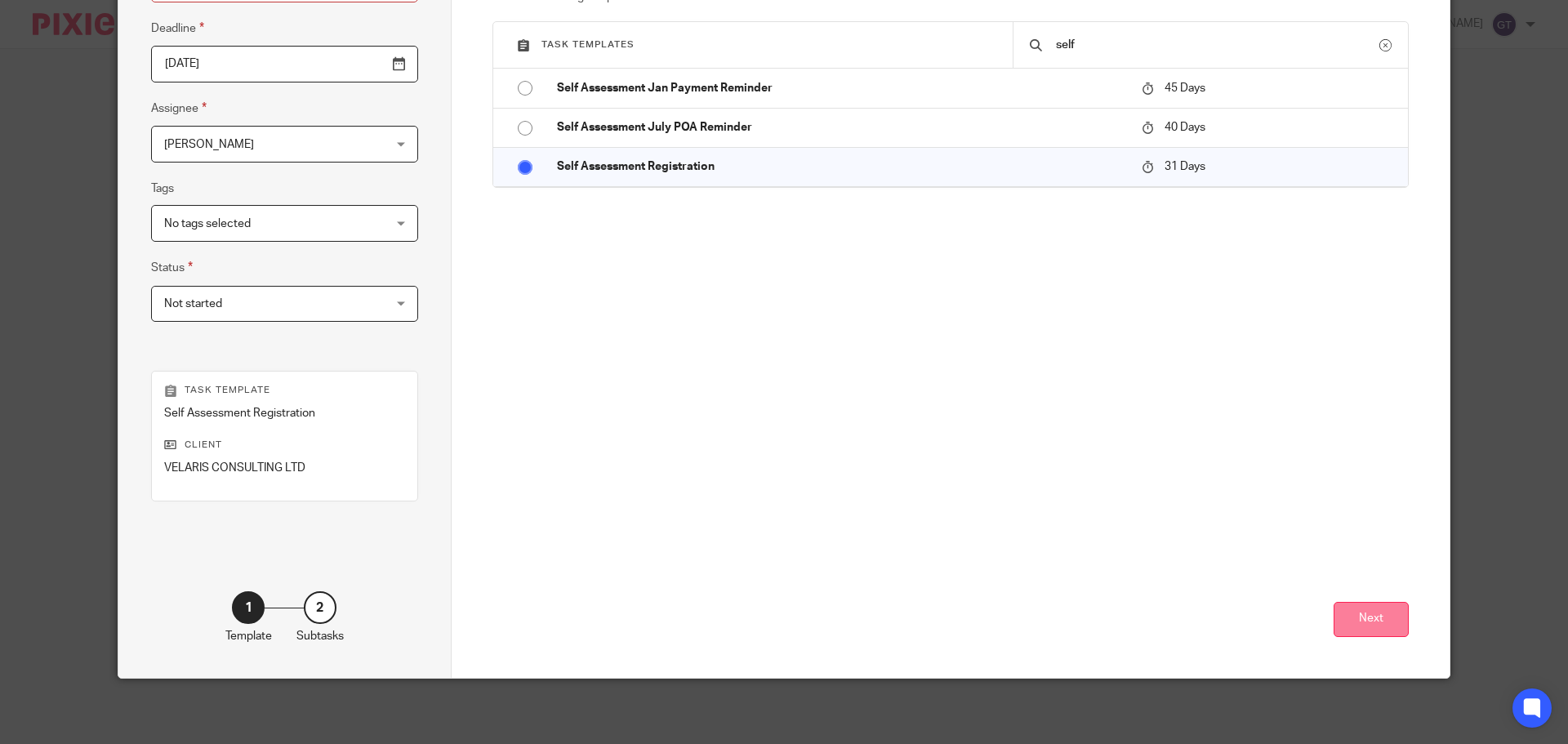
click at [1355, 614] on button "Next" at bounding box center [1370, 619] width 75 height 35
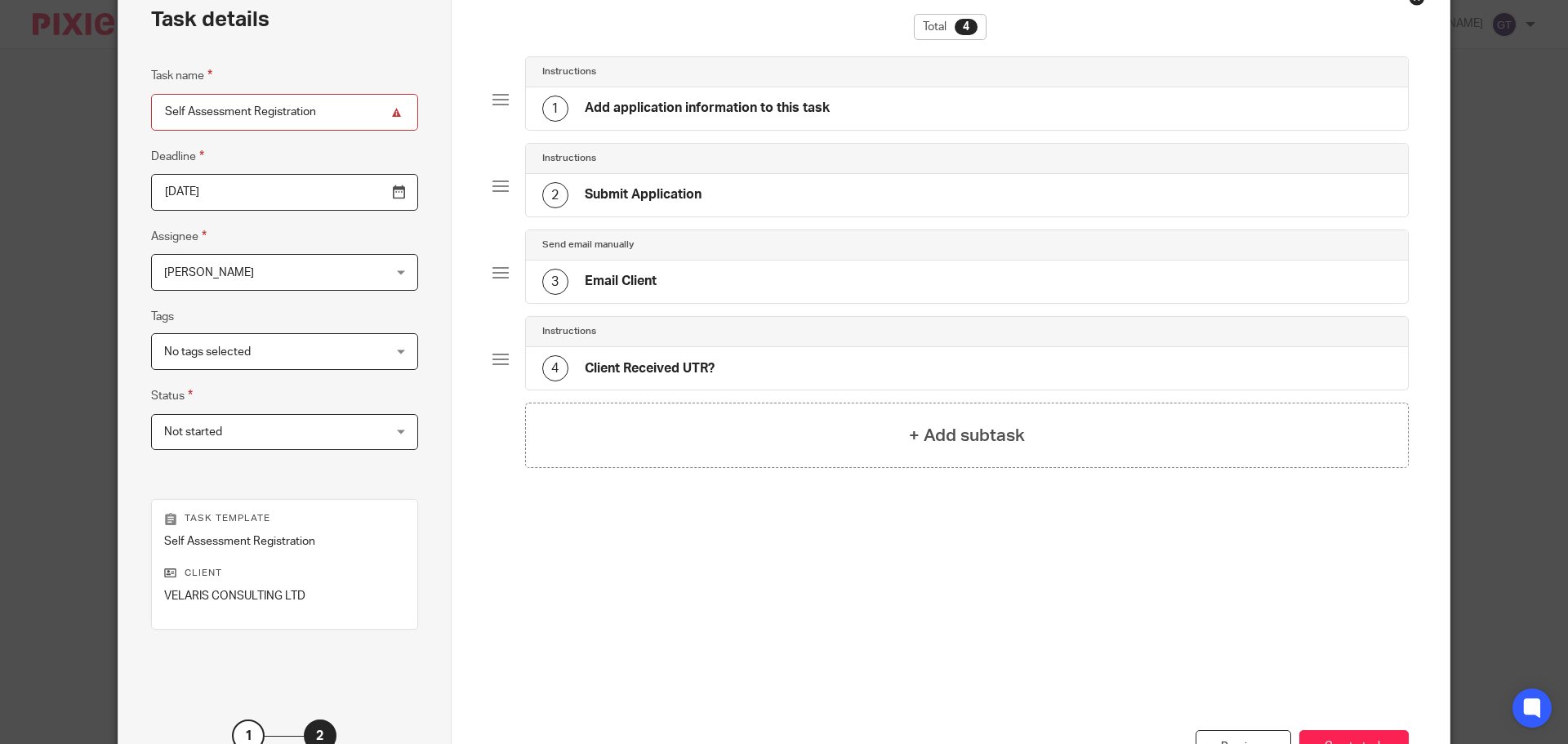
scroll to position [140, 0]
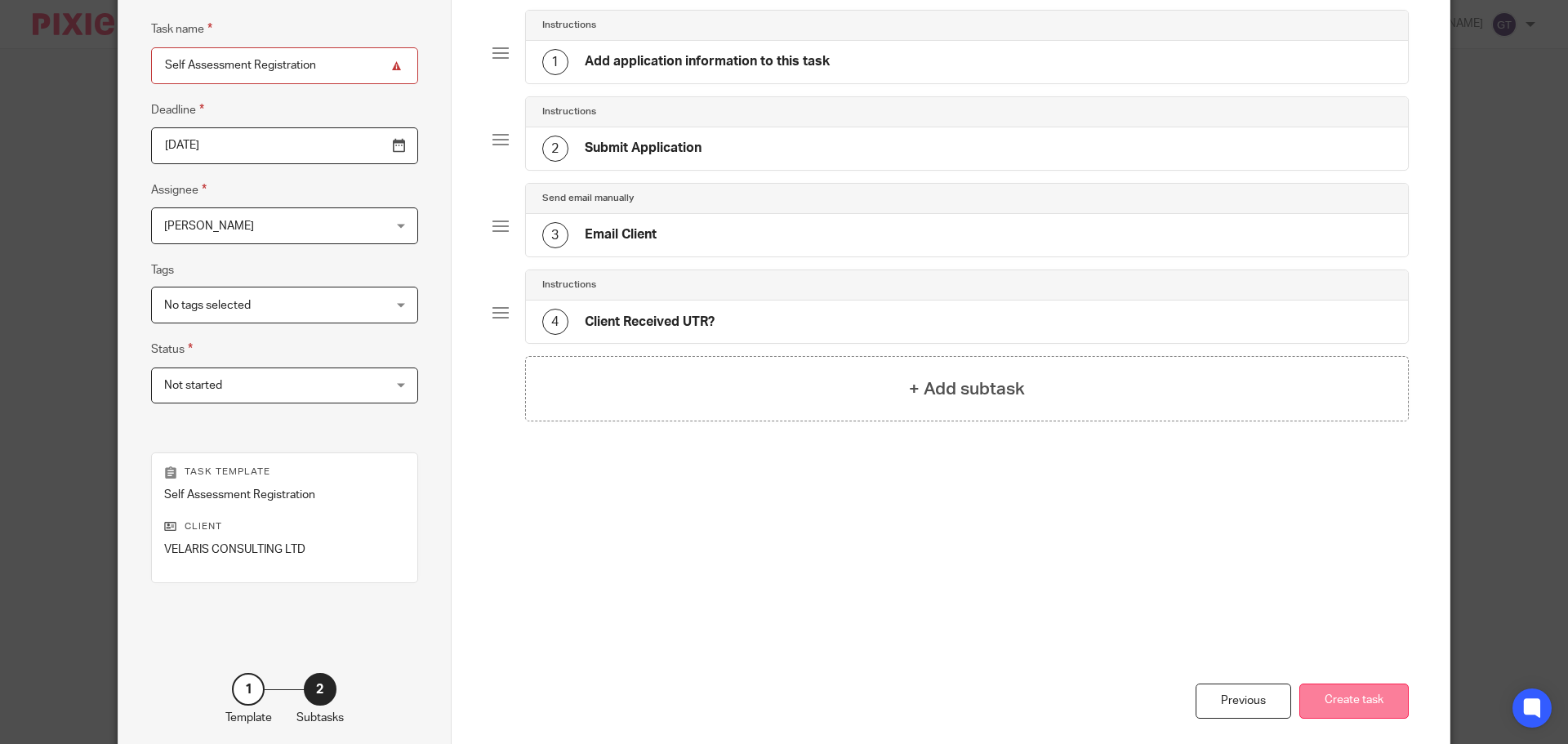
click at [1348, 699] on button "Create task" at bounding box center [1354, 701] width 109 height 35
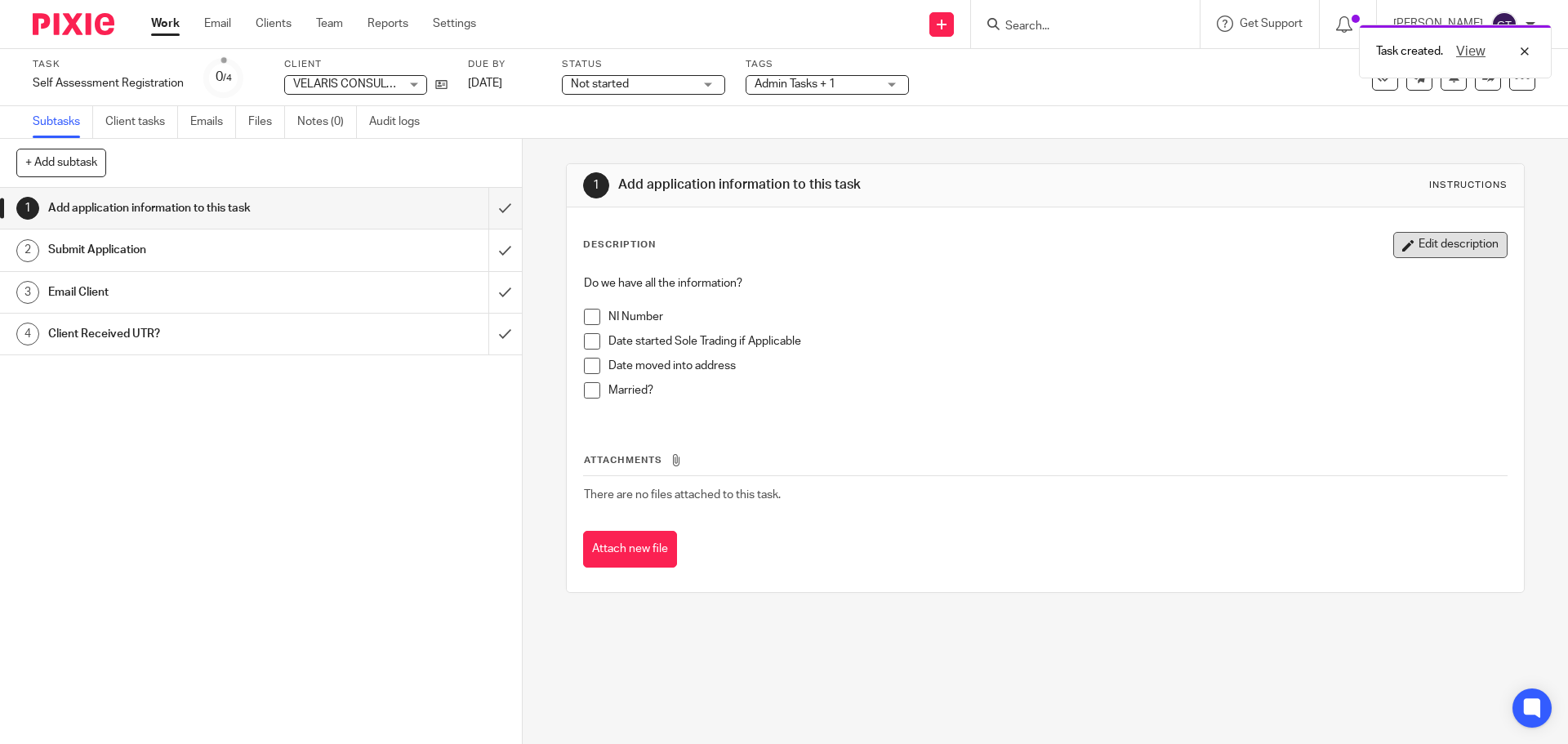
click at [1419, 240] on button "Edit description" at bounding box center [1450, 245] width 114 height 26
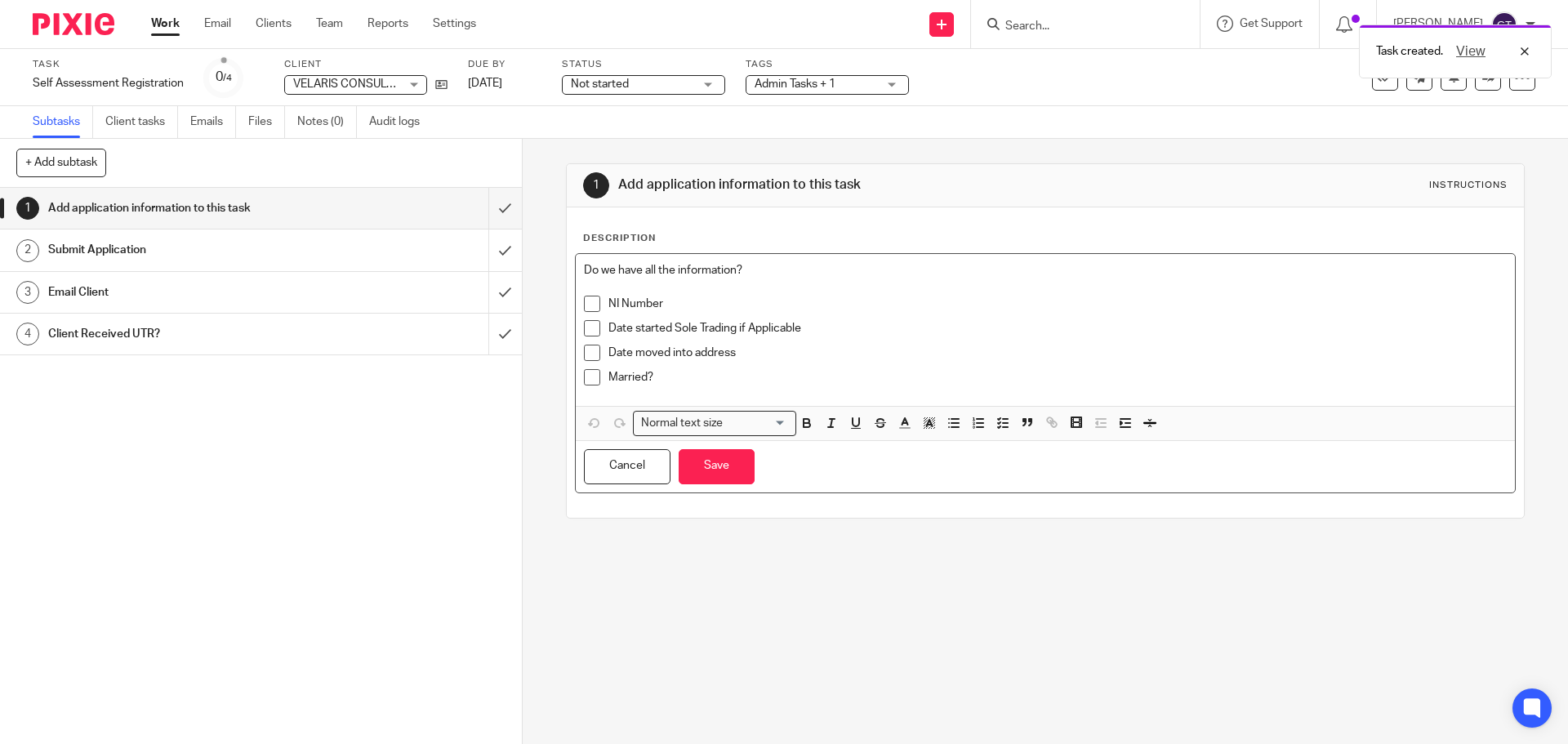
click at [670, 380] on p "Married?" at bounding box center [1057, 377] width 897 height 16
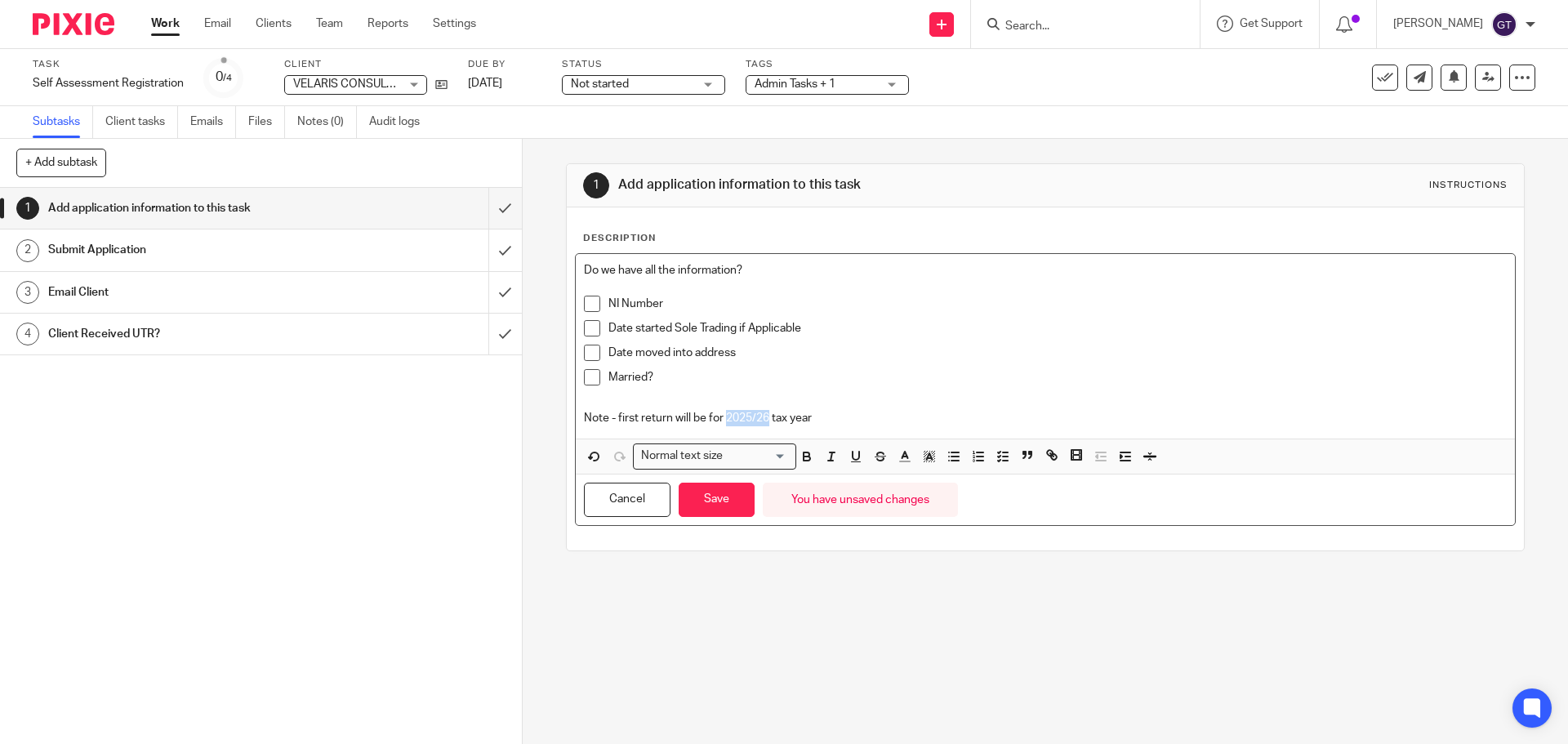
drag, startPoint x: 722, startPoint y: 416, endPoint x: 763, endPoint y: 417, distance: 41.0
click at [763, 417] on p "Note - first return will be for 2025/26 tax year" at bounding box center [1044, 417] width 922 height 16
click at [803, 412] on p "Note - first return will be for 2025/26 tax year" at bounding box center [1044, 417] width 922 height 16
click at [644, 416] on p "Note - first return will be for 2025/26 tax year" at bounding box center [1044, 417] width 922 height 16
click at [722, 507] on button "Save" at bounding box center [716, 500] width 76 height 35
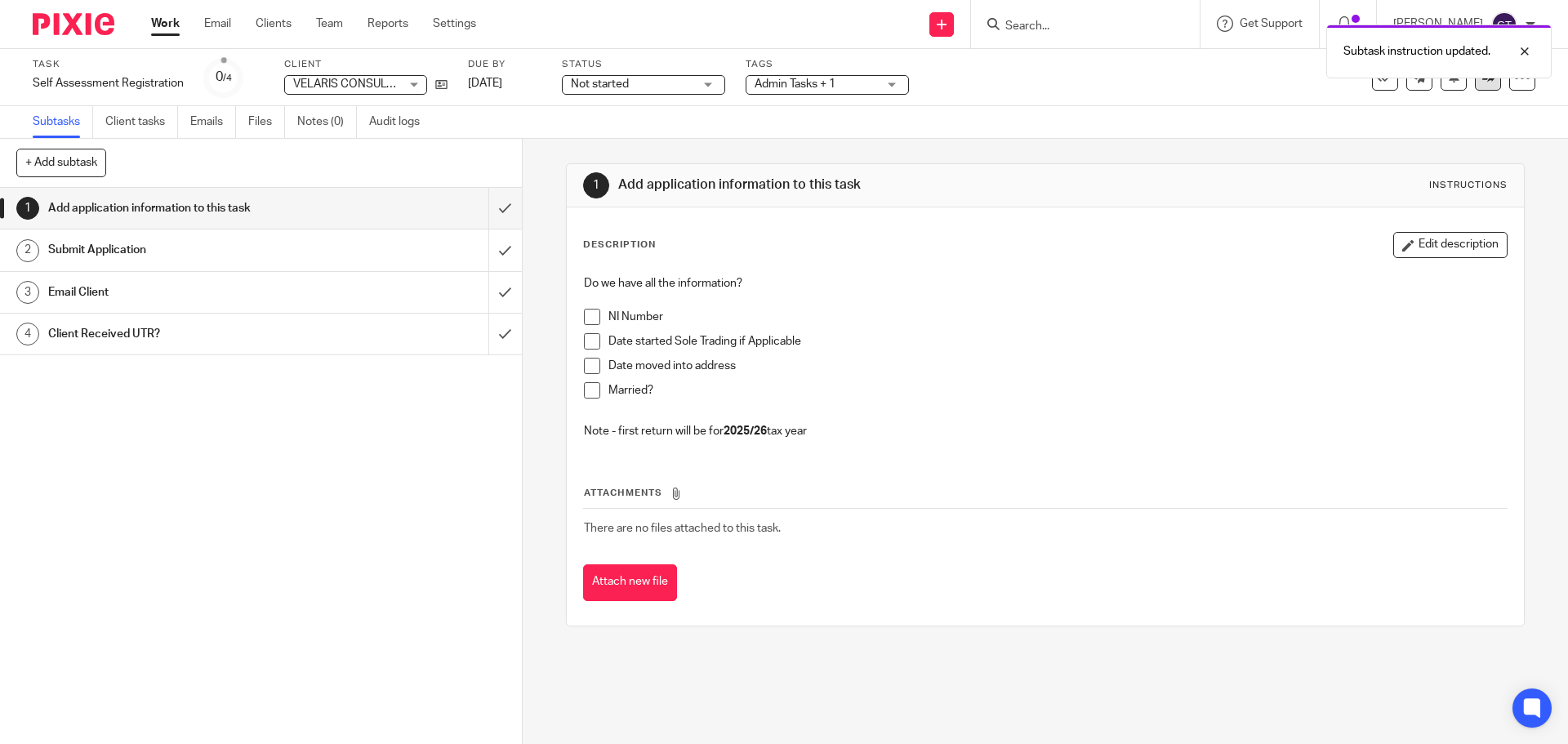
click at [1480, 86] on link at bounding box center [1487, 77] width 26 height 26
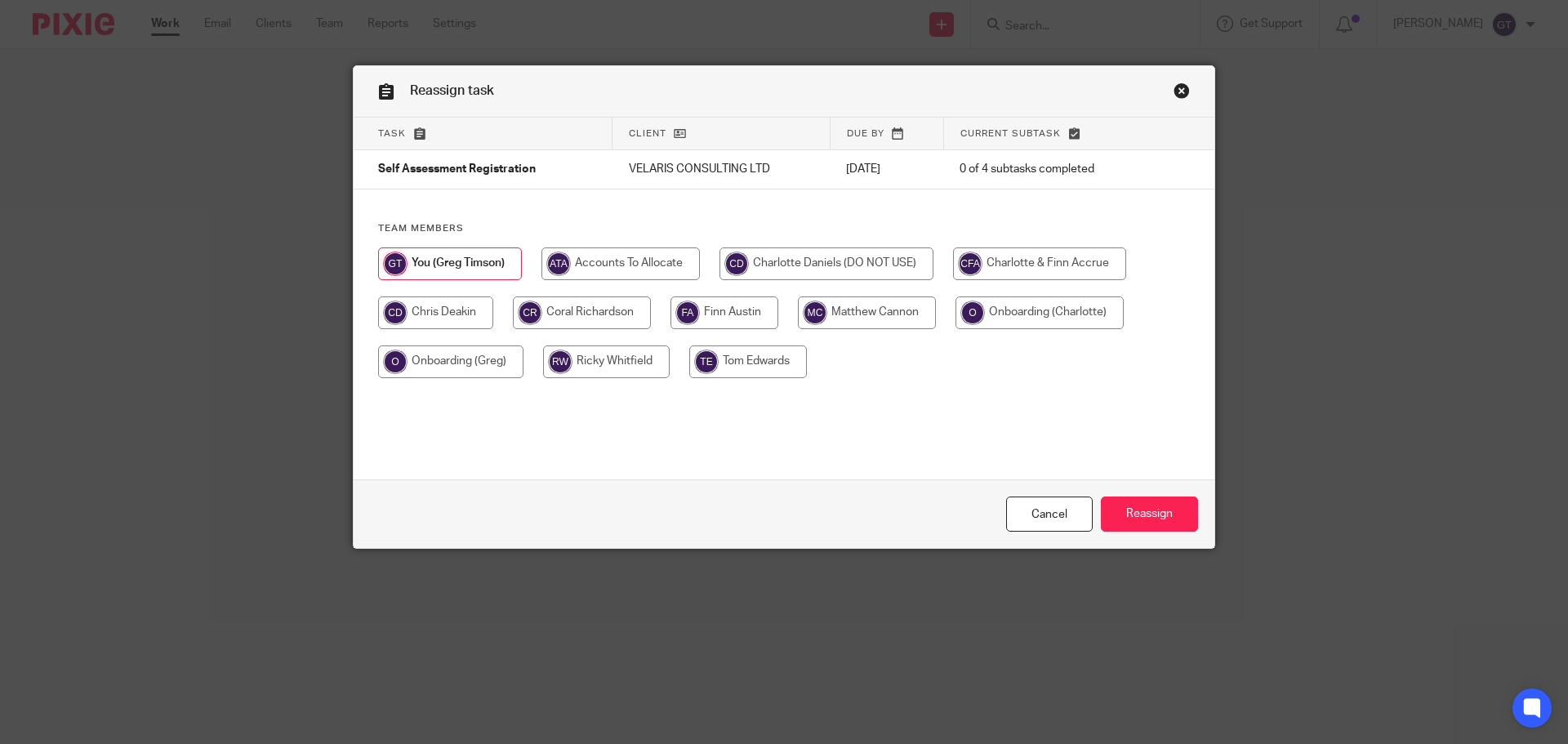
click at [594, 312] on input "radio" at bounding box center [582, 312] width 138 height 33
radio input "true"
click at [1160, 503] on input "Reassign" at bounding box center [1149, 514] width 97 height 35
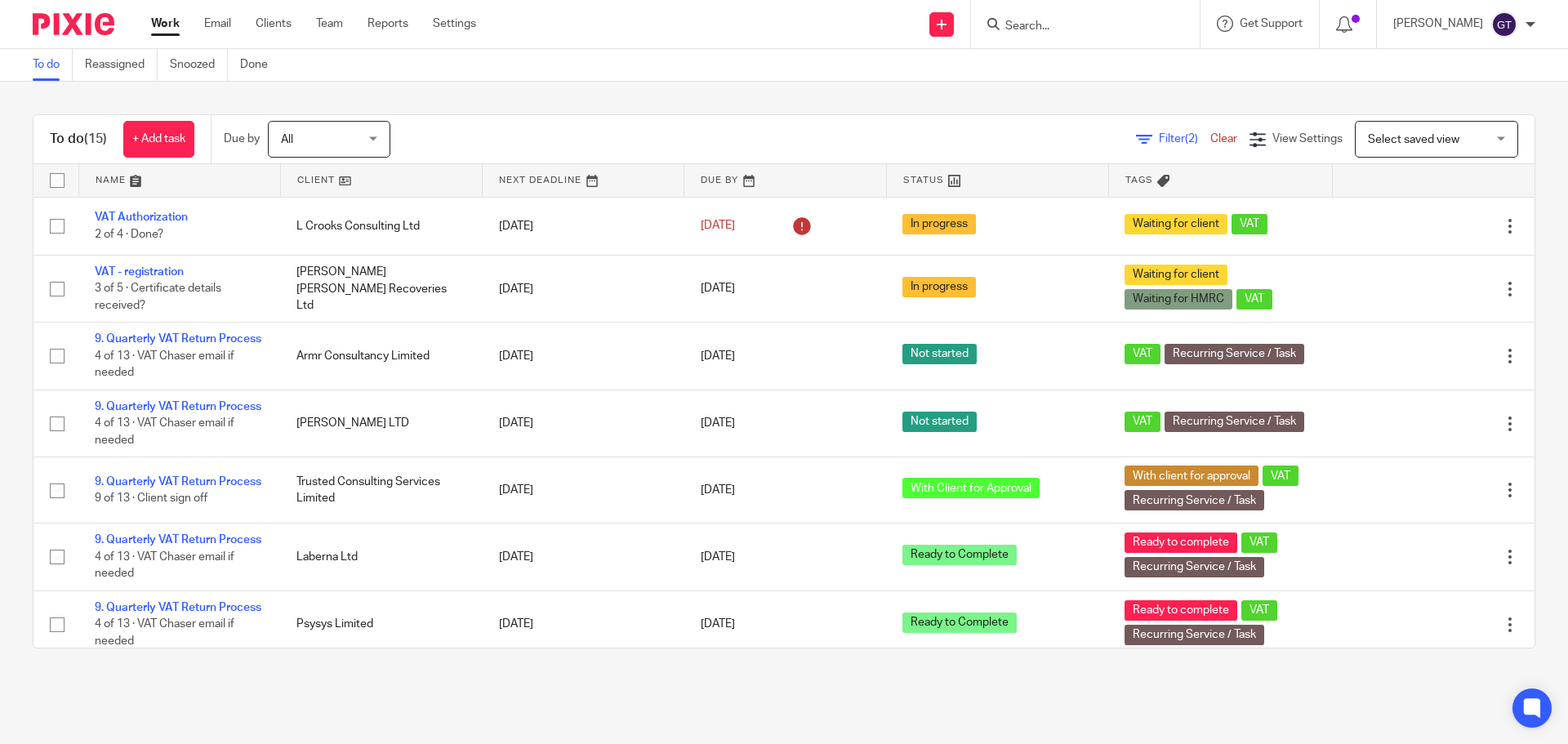
click at [1090, 30] on input "Search" at bounding box center [1076, 26] width 147 height 14
click at [1065, 25] on input "Search" at bounding box center [1076, 26] width 147 height 14
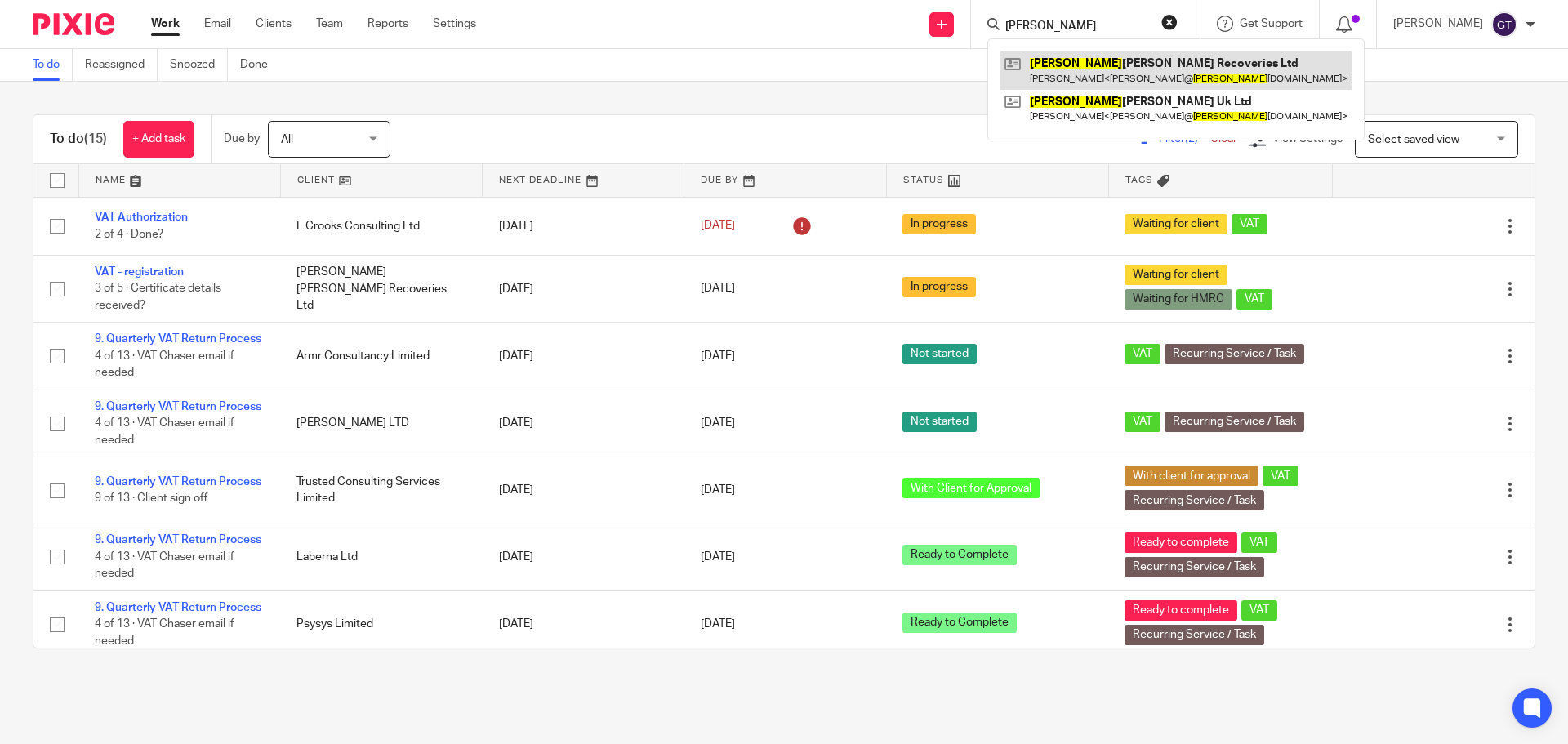
type input "slater"
click at [1110, 77] on link at bounding box center [1176, 70] width 351 height 38
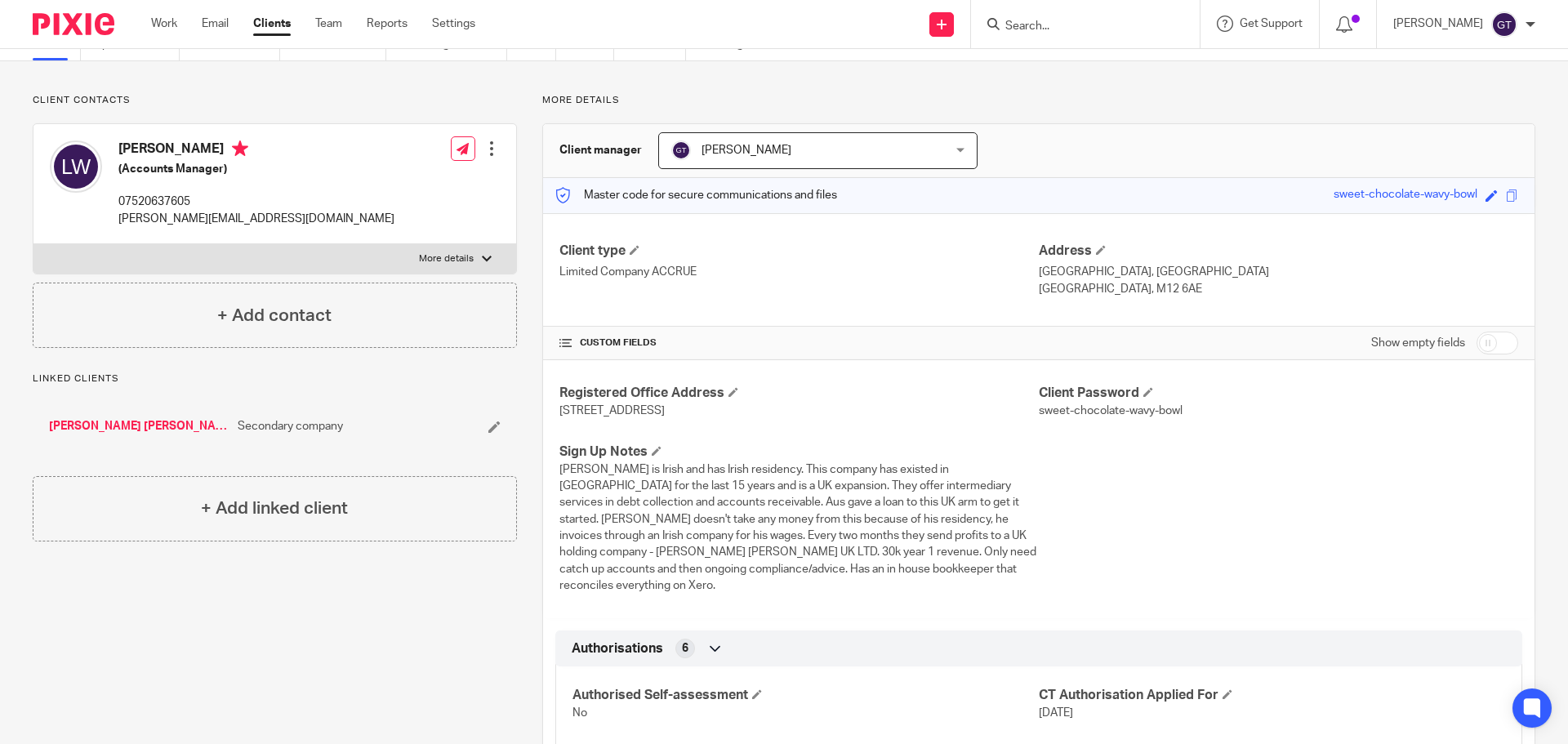
scroll to position [66, 0]
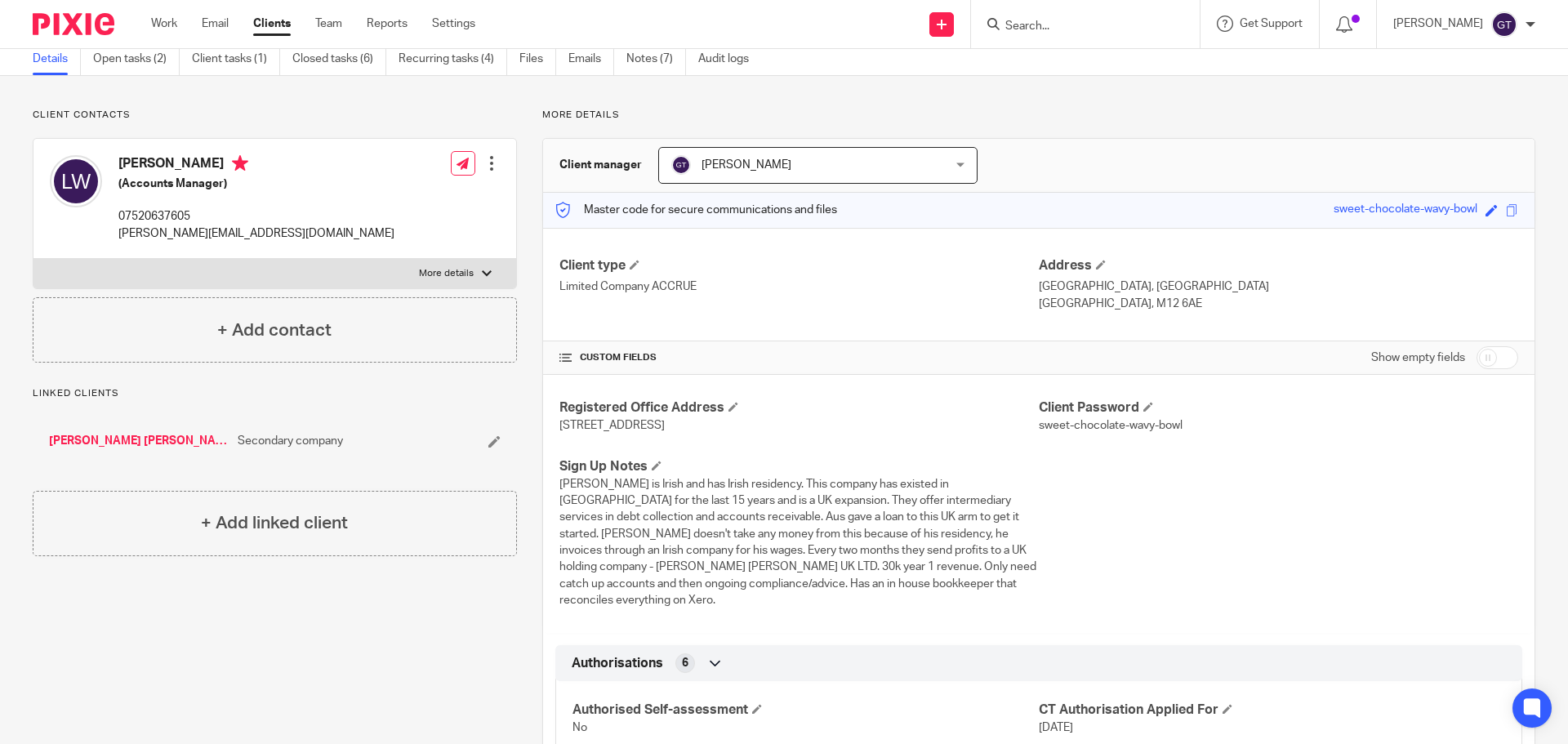
click at [1480, 375] on div "Registered Office Address [STREET_ADDRESS] Client Password sweet-chocolate-wavy…" at bounding box center [1039, 503] width 991 height 258
click at [1482, 363] on input "checkbox" at bounding box center [1496, 357] width 41 height 23
checkbox input "true"
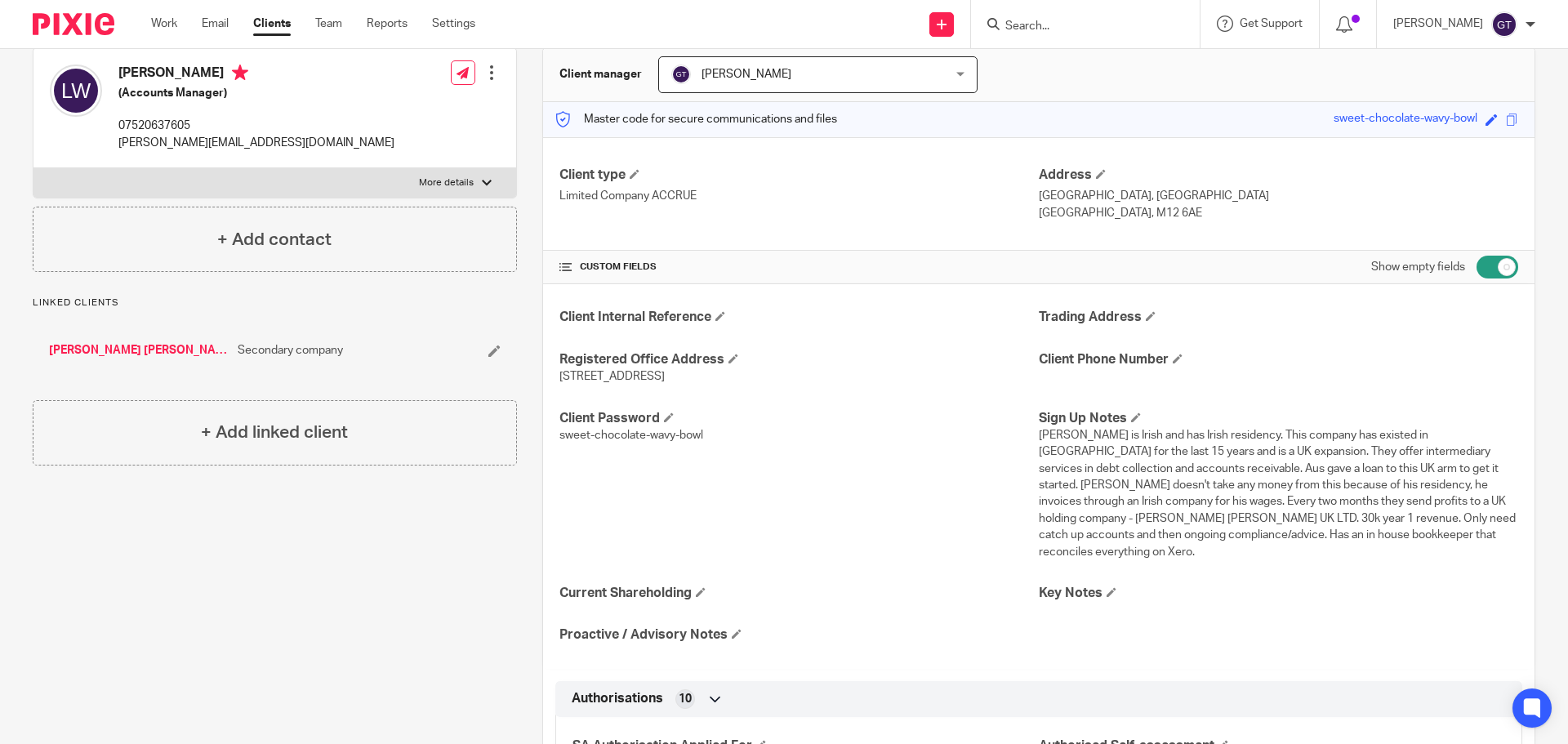
scroll to position [153, 0]
click at [1193, 450] on span "[PERSON_NAME] is Irish and has Irish residency. This company has existed in [GE…" at bounding box center [1277, 496] width 477 height 128
click at [1100, 31] on input "Search" at bounding box center [1076, 26] width 147 height 14
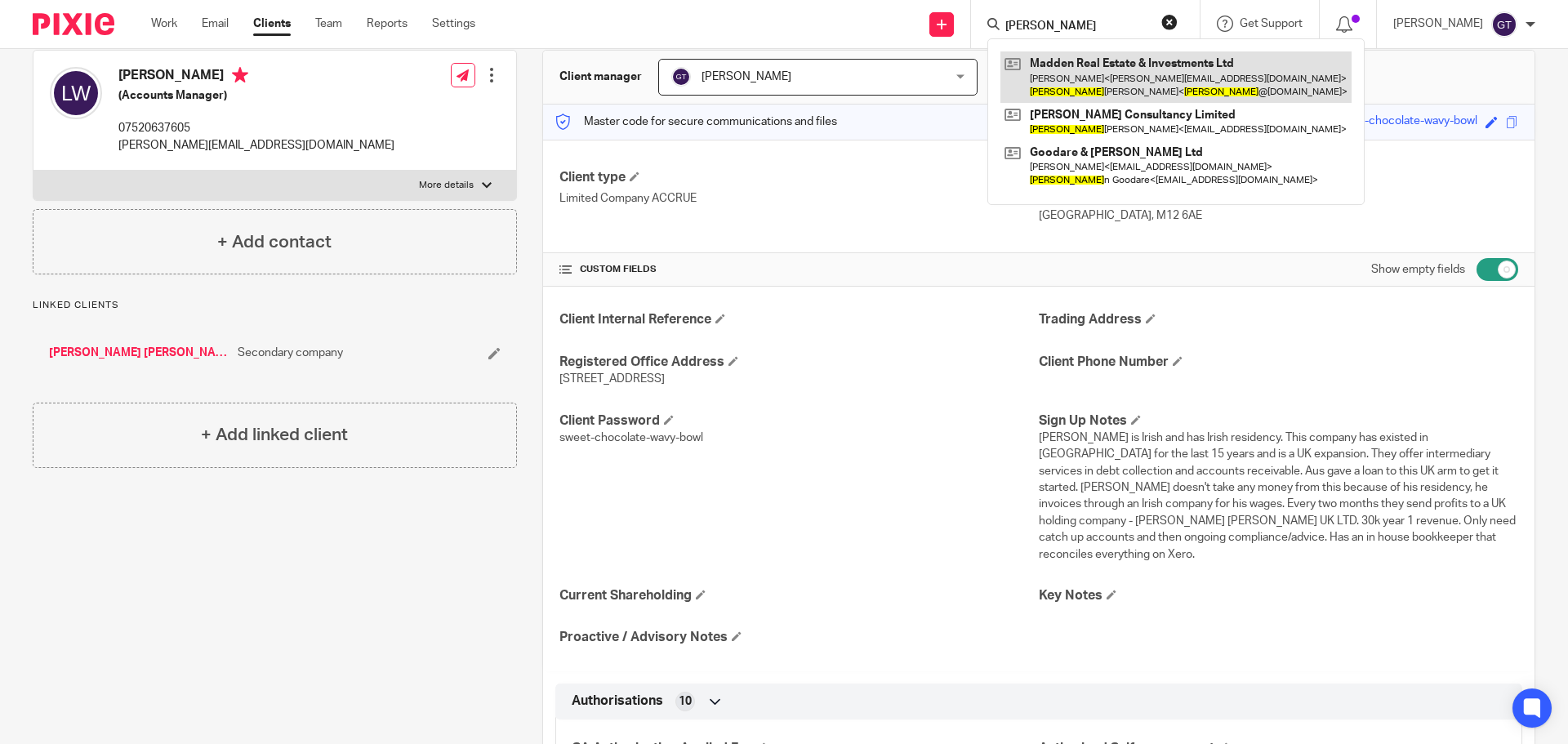
type input "[PERSON_NAME]"
click at [1109, 67] on link at bounding box center [1176, 77] width 351 height 50
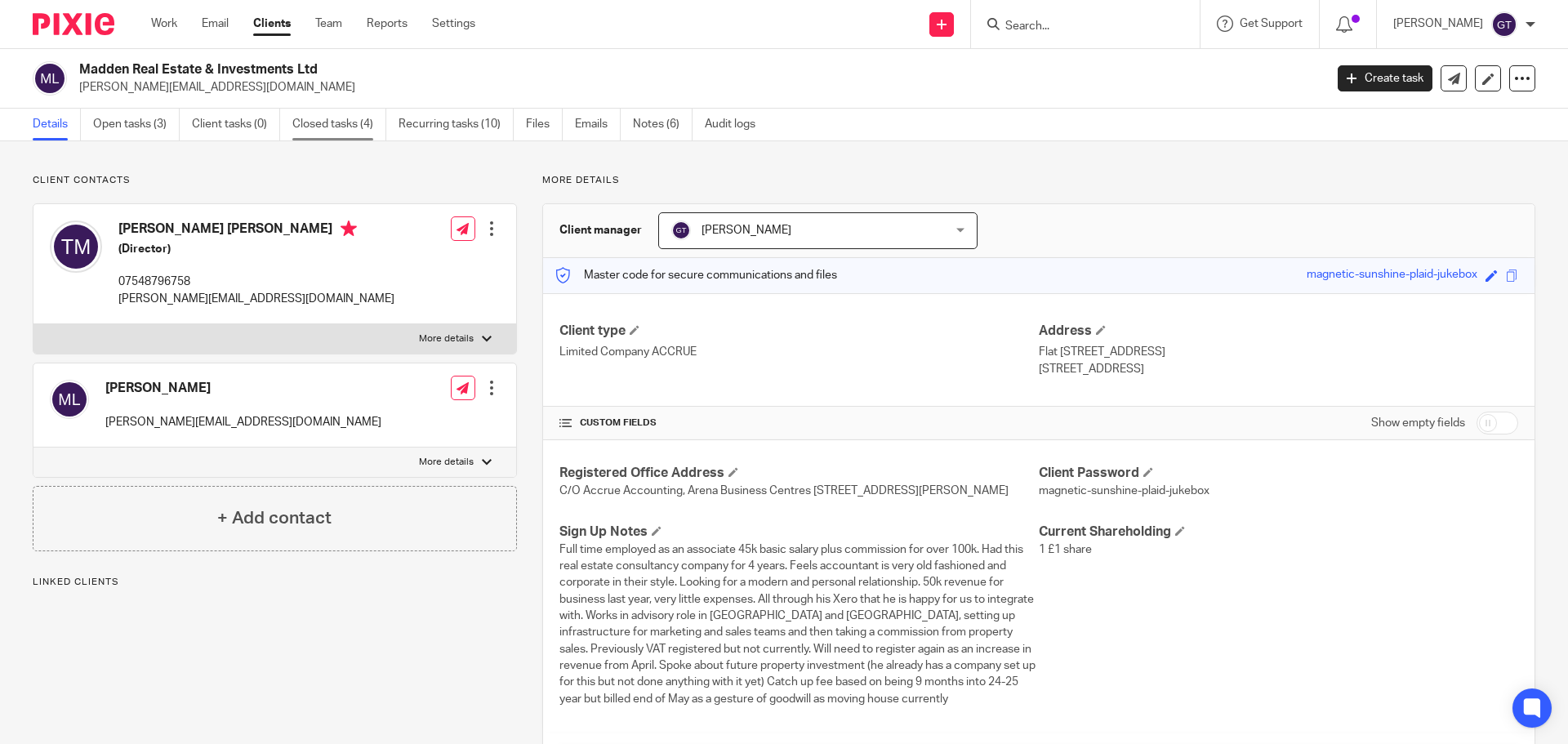
click at [348, 132] on link "Closed tasks (4)" at bounding box center [339, 125] width 94 height 32
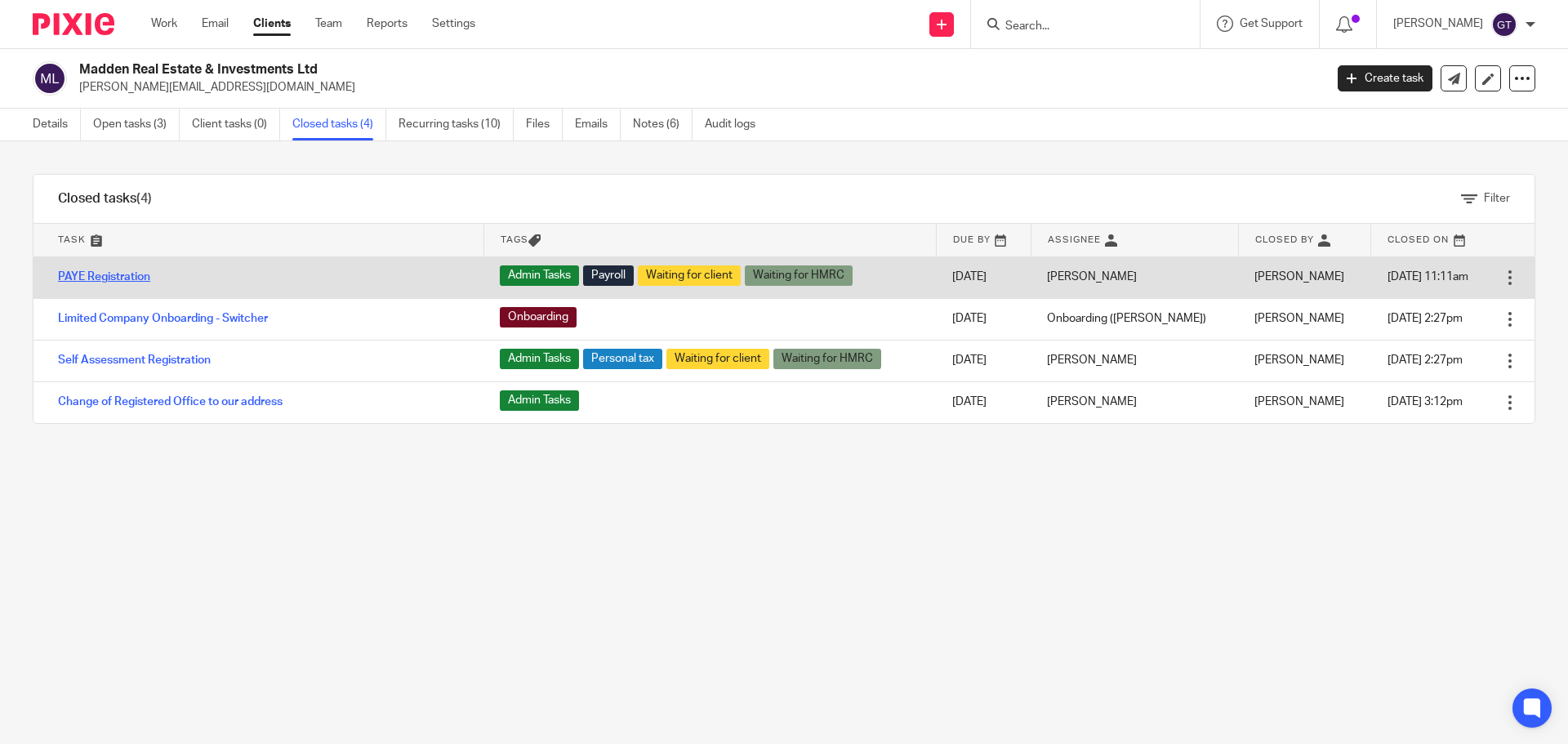
click at [126, 274] on link "PAYE Registration" at bounding box center [104, 277] width 93 height 12
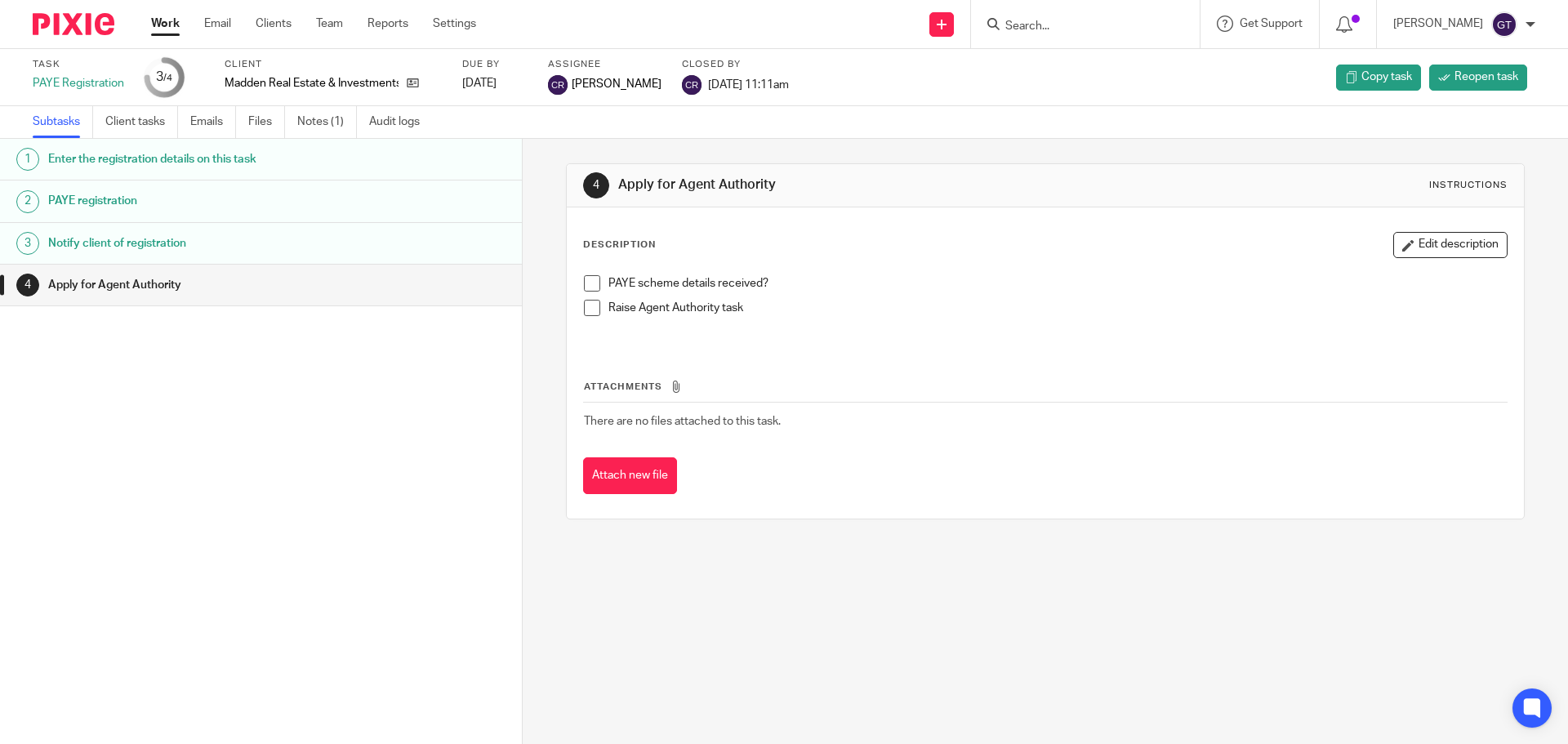
click at [156, 166] on h1 "Enter the registration details on this task" at bounding box center [200, 159] width 306 height 24
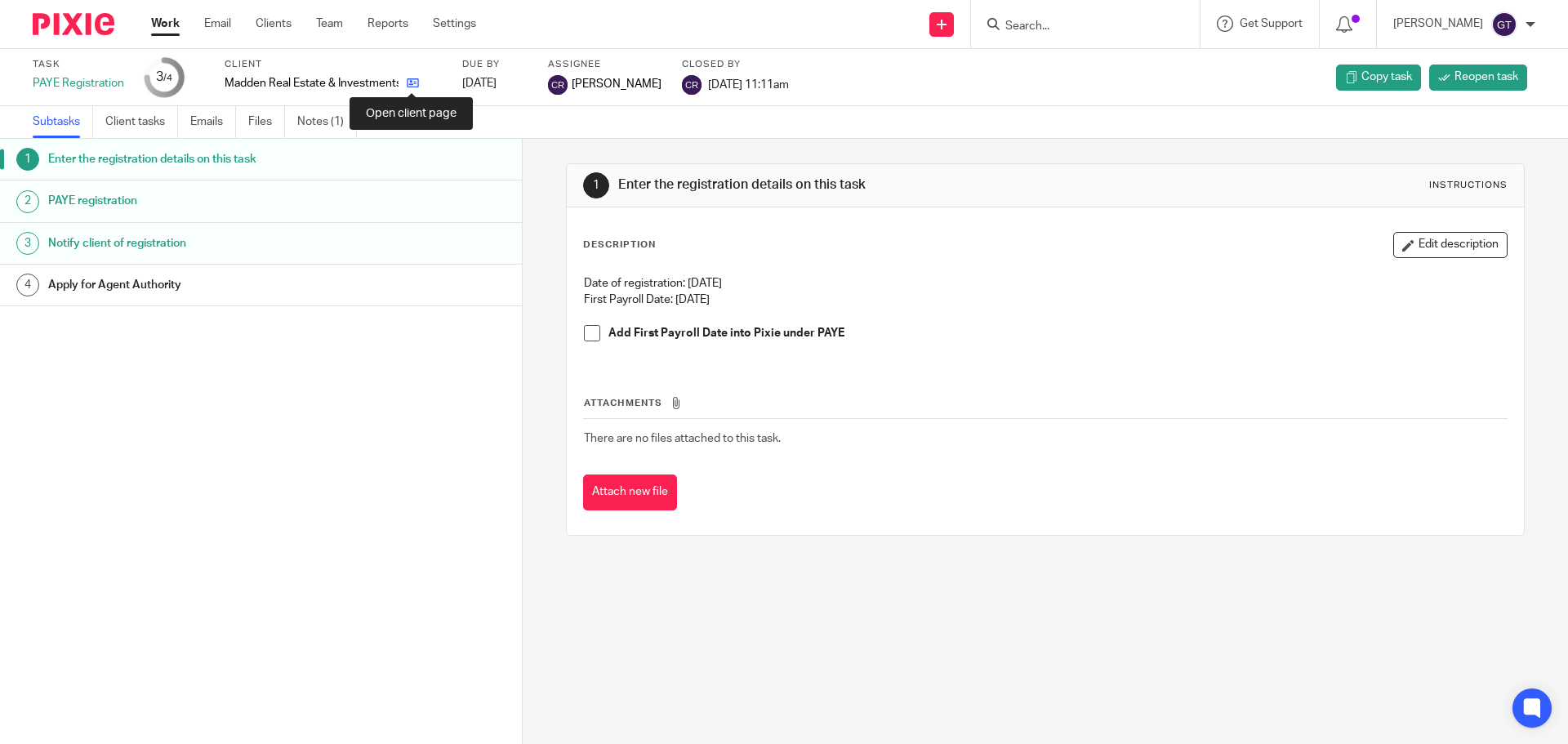
click at [409, 85] on icon at bounding box center [412, 82] width 13 height 13
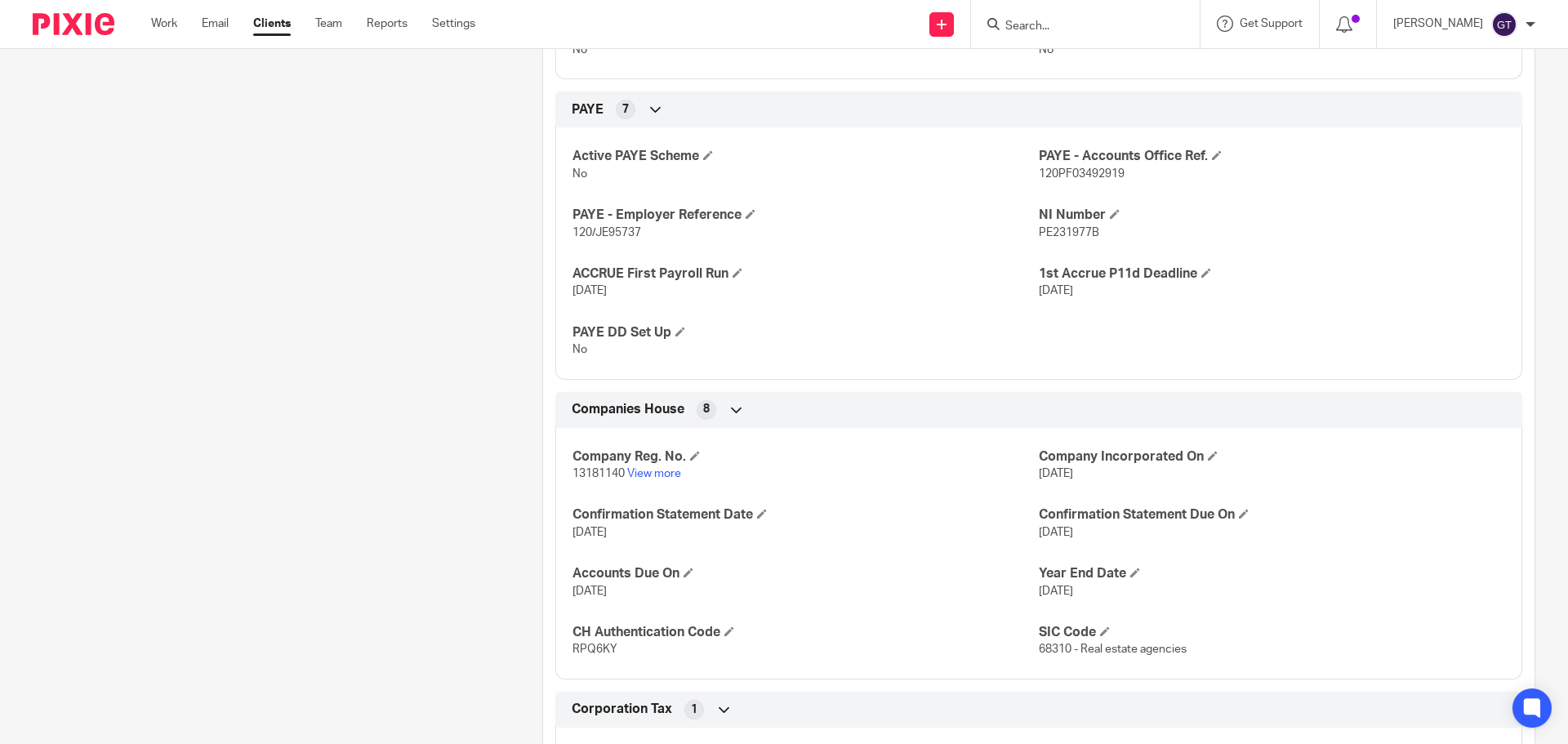
scroll to position [959, 0]
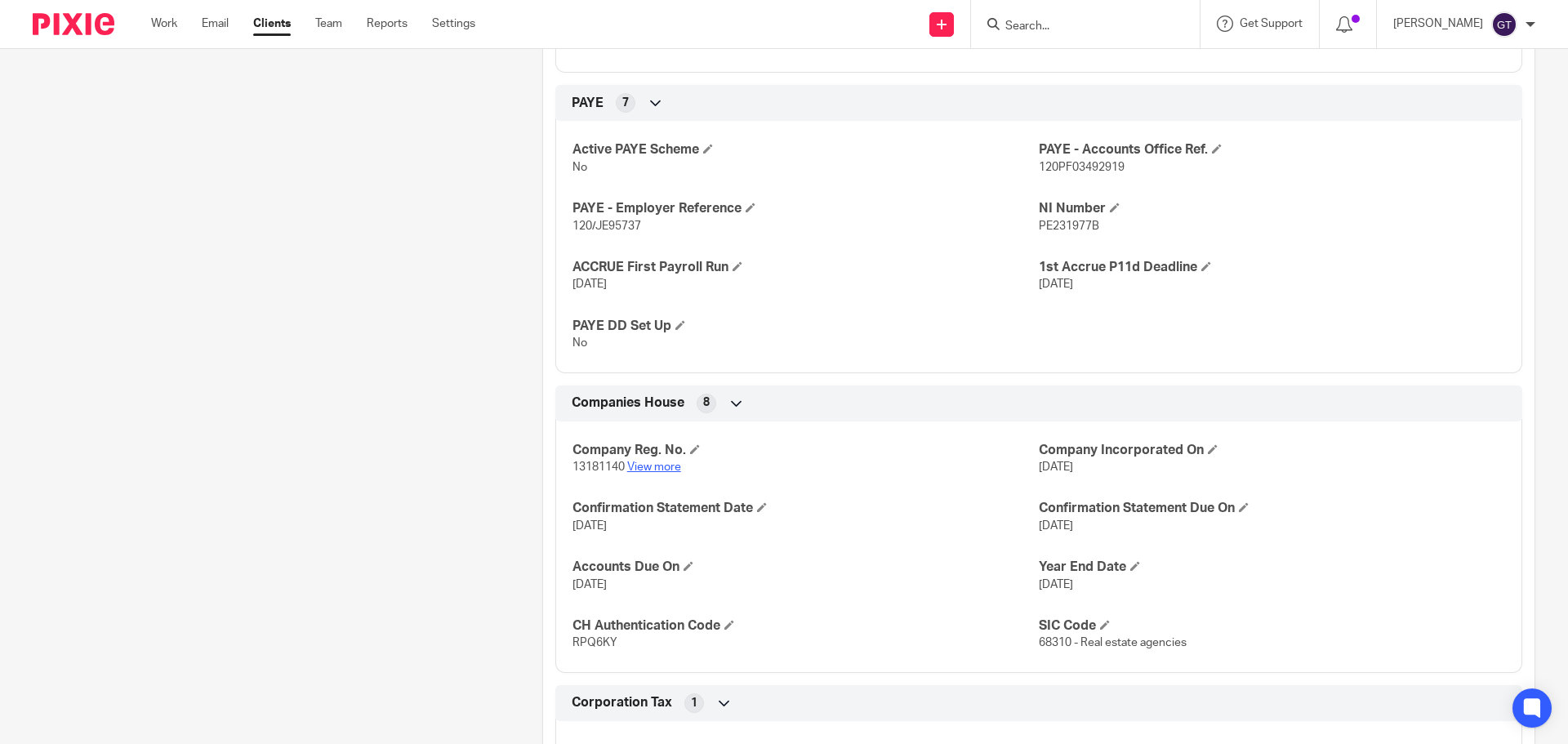
click at [638, 473] on link "View more" at bounding box center [654, 467] width 54 height 12
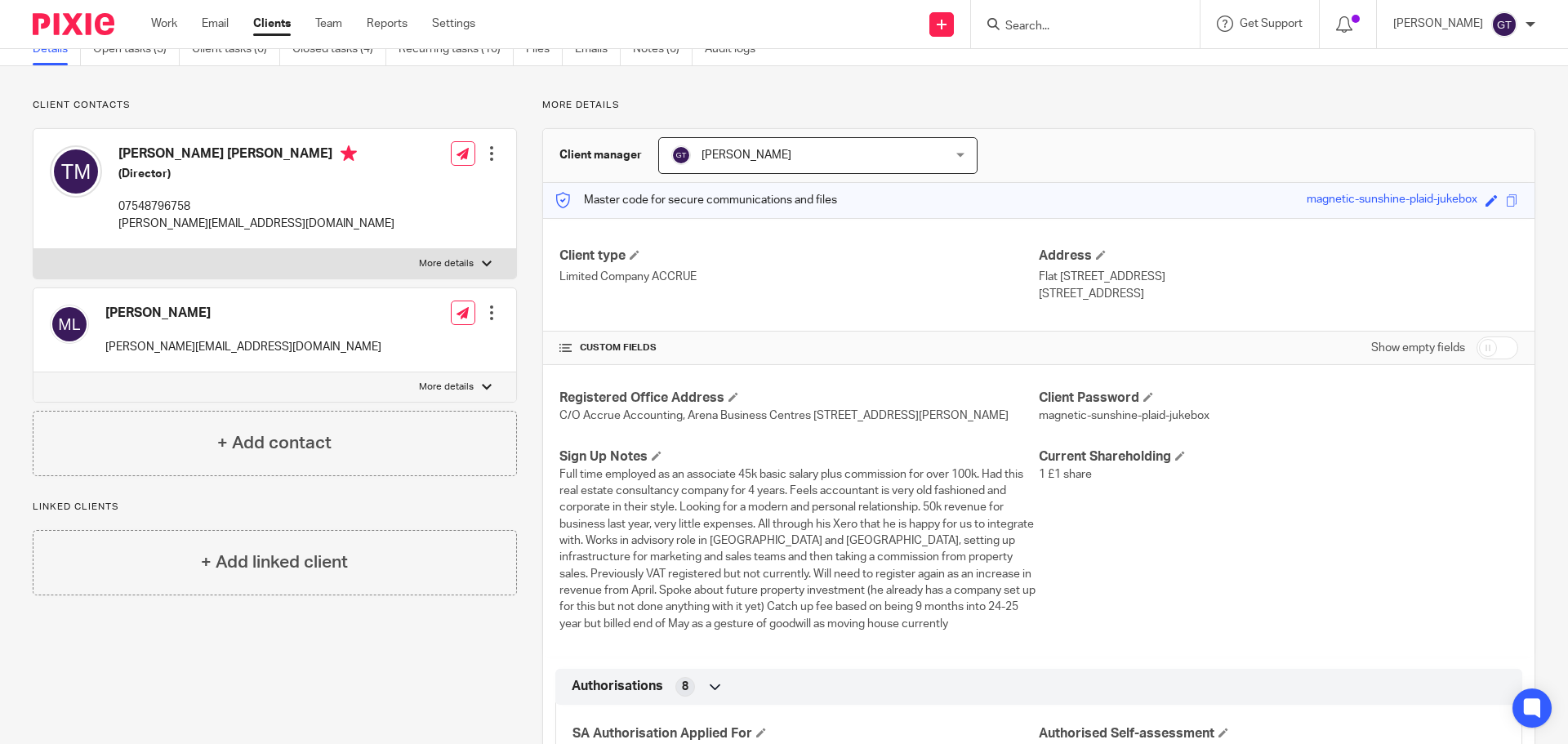
scroll to position [0, 0]
